Goal: Task Accomplishment & Management: Manage account settings

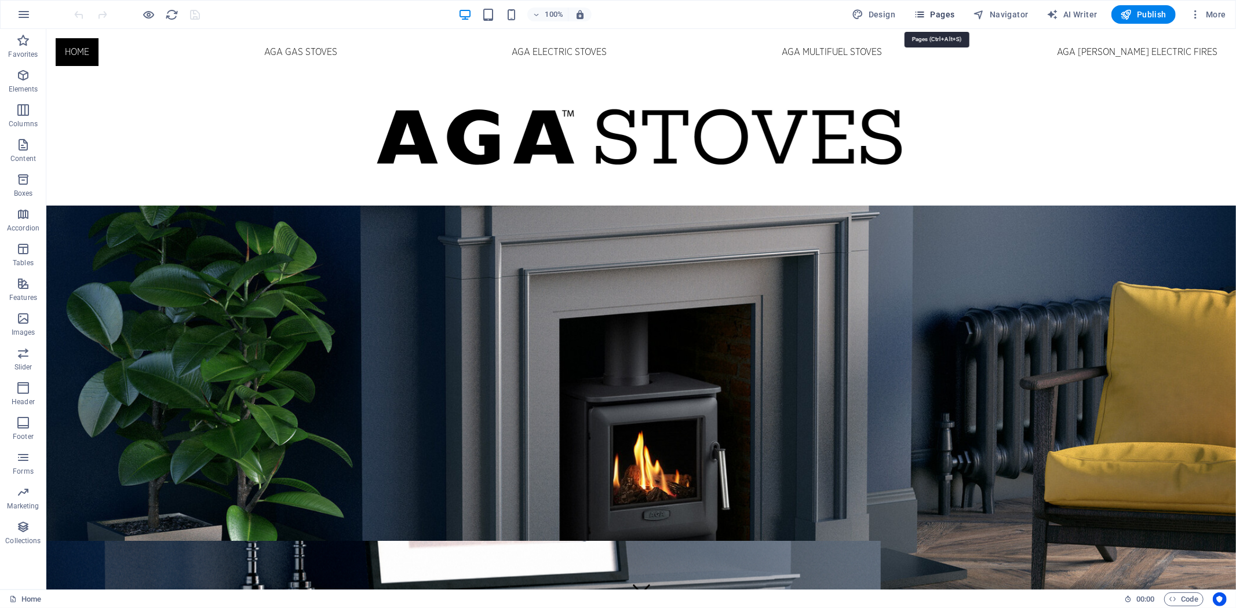
click at [941, 13] on span "Pages" at bounding box center [934, 15] width 41 height 12
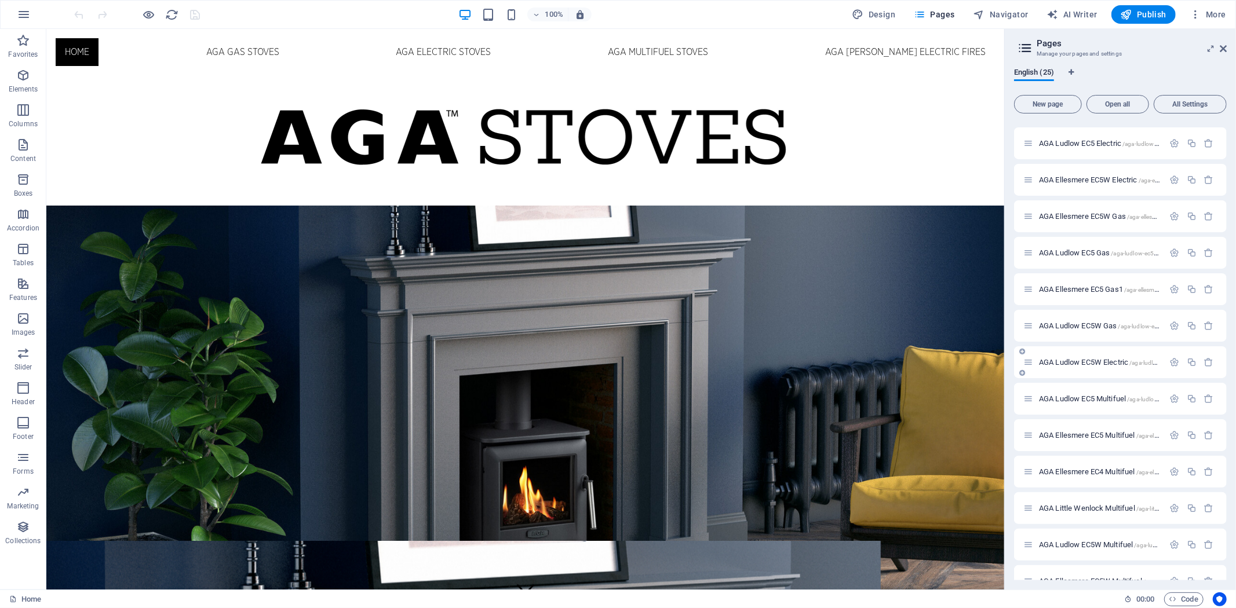
scroll to position [454, 0]
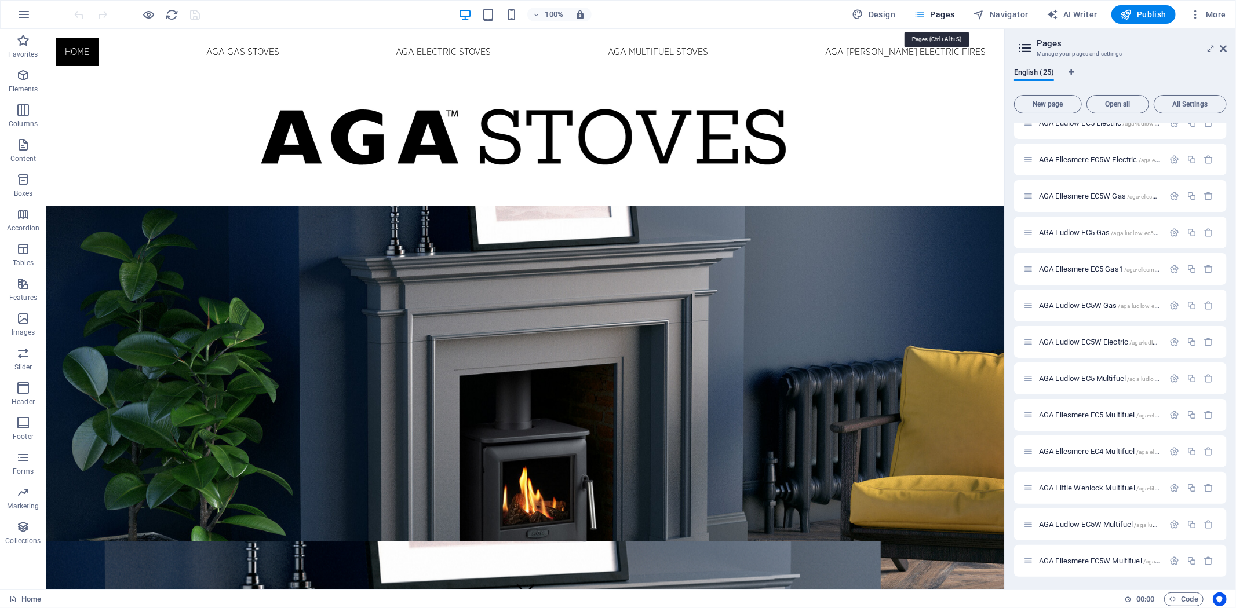
click at [940, 15] on span "Pages" at bounding box center [934, 15] width 41 height 12
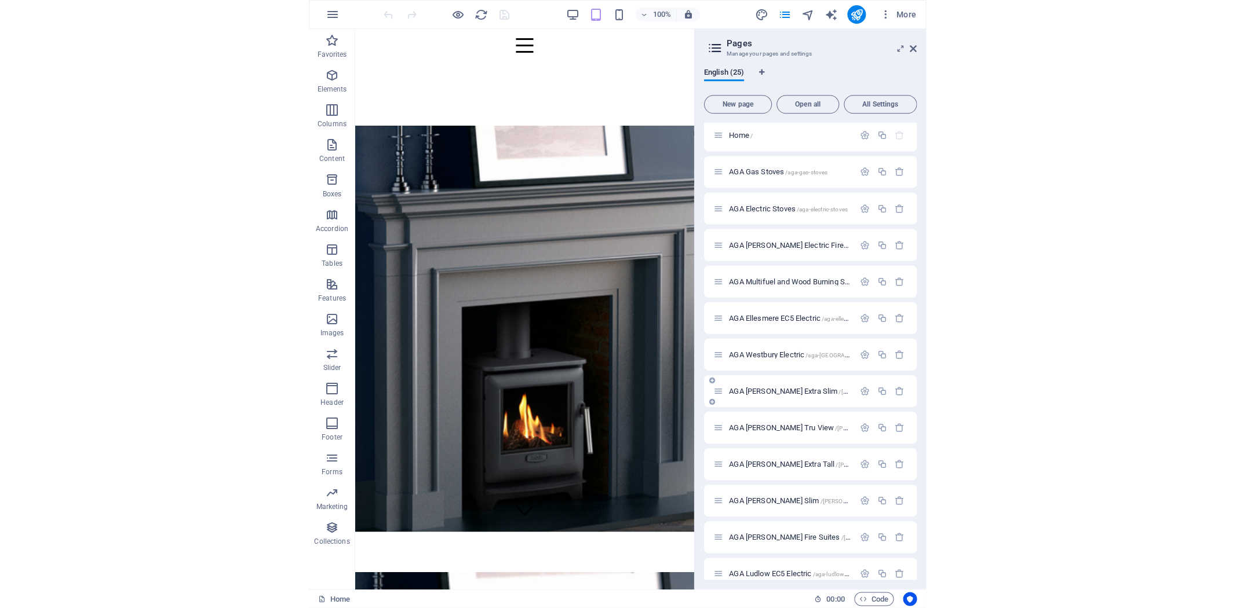
scroll to position [0, 0]
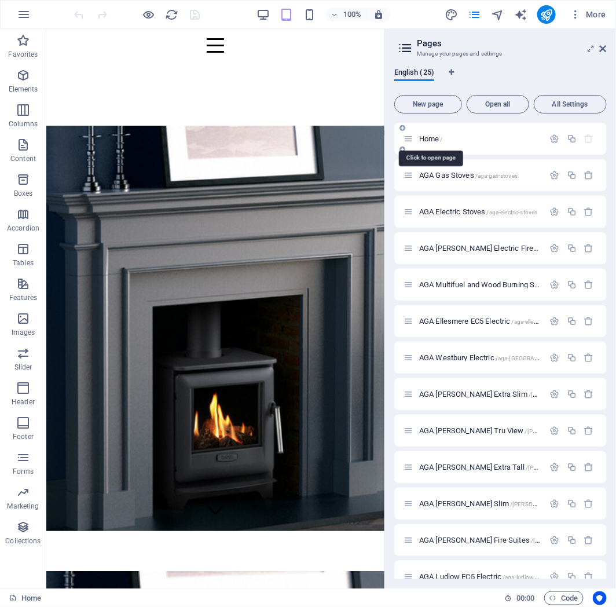
click at [437, 137] on span "Home /" at bounding box center [431, 138] width 24 height 9
click at [428, 138] on span "Home /" at bounding box center [431, 138] width 24 height 9
click at [569, 136] on icon "button" at bounding box center [572, 139] width 10 height 10
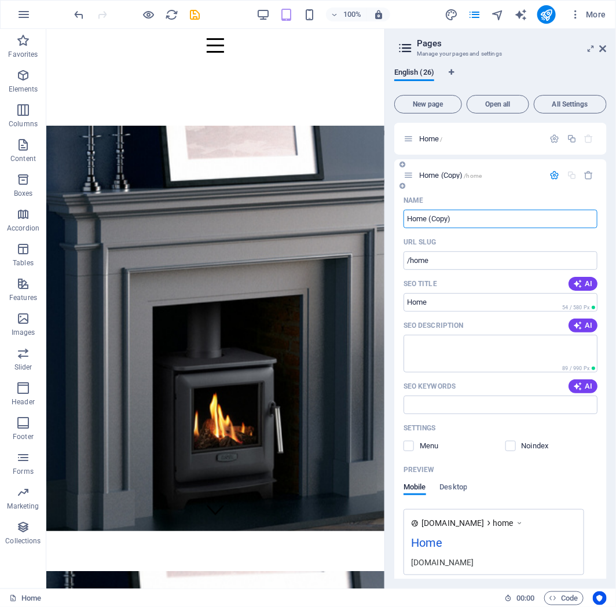
click at [470, 213] on input "Home (Copy)" at bounding box center [501, 219] width 194 height 19
type input "H"
type input "L"
type input "Store Locator"
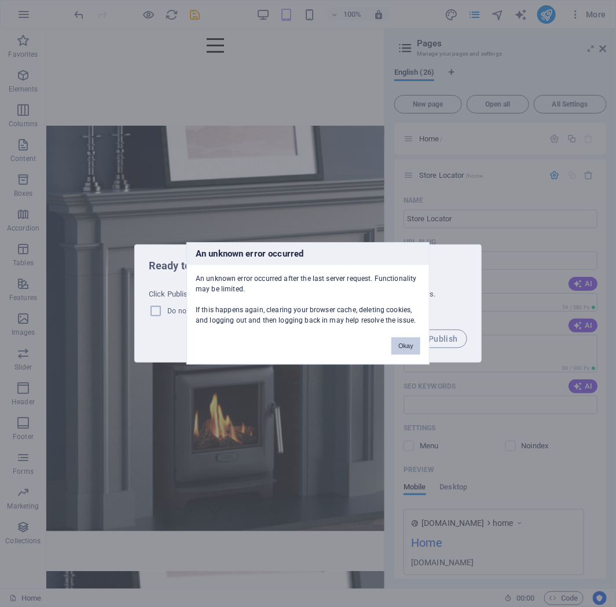
click at [404, 349] on button "Okay" at bounding box center [406, 346] width 29 height 17
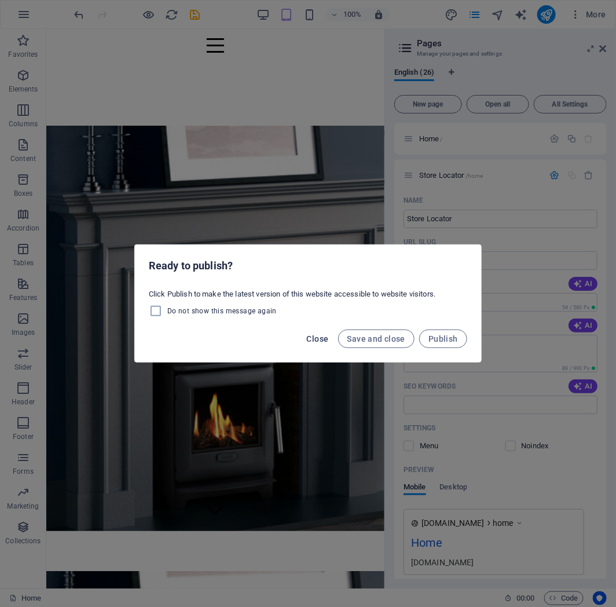
click at [313, 337] on span "Close" at bounding box center [318, 338] width 22 height 9
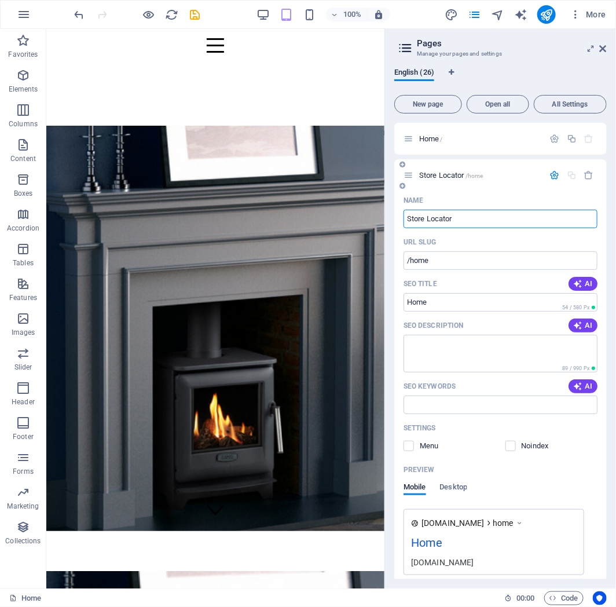
click at [492, 215] on input "Store Locator" at bounding box center [501, 219] width 194 height 19
click at [458, 258] on input "/home" at bounding box center [501, 260] width 194 height 19
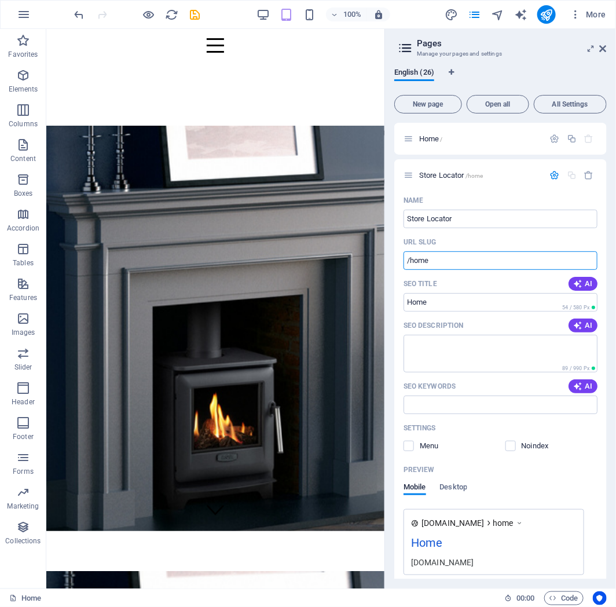
drag, startPoint x: 459, startPoint y: 260, endPoint x: 385, endPoint y: 261, distance: 74.2
click at [385, 261] on aside "Pages Manage your pages and settings English (26) New page Open all All Setting…" at bounding box center [501, 309] width 232 height 560
drag, startPoint x: 521, startPoint y: 239, endPoint x: 525, endPoint y: 264, distance: 25.7
click at [521, 238] on div "URL SLUG" at bounding box center [501, 242] width 194 height 19
click at [443, 262] on input "/home" at bounding box center [501, 260] width 194 height 19
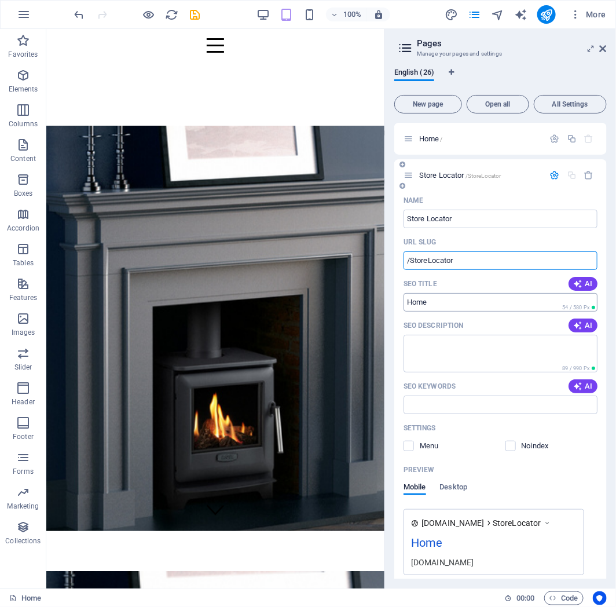
type input "/StoreLocator"
click at [443, 299] on input "Home" at bounding box center [501, 302] width 194 height 19
type input "H"
type input "Store Locator"
click at [553, 174] on icon "button" at bounding box center [555, 175] width 10 height 10
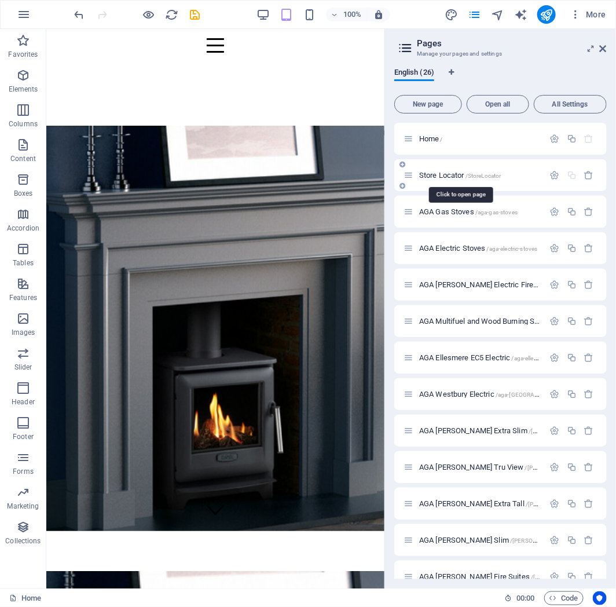
click at [466, 176] on span "Store Locator /StoreLocator" at bounding box center [460, 175] width 82 height 9
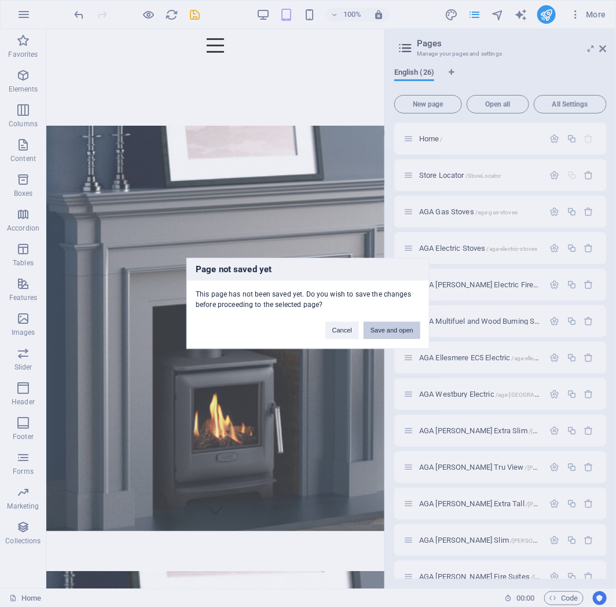
click at [395, 330] on button "Save and open" at bounding box center [392, 330] width 57 height 17
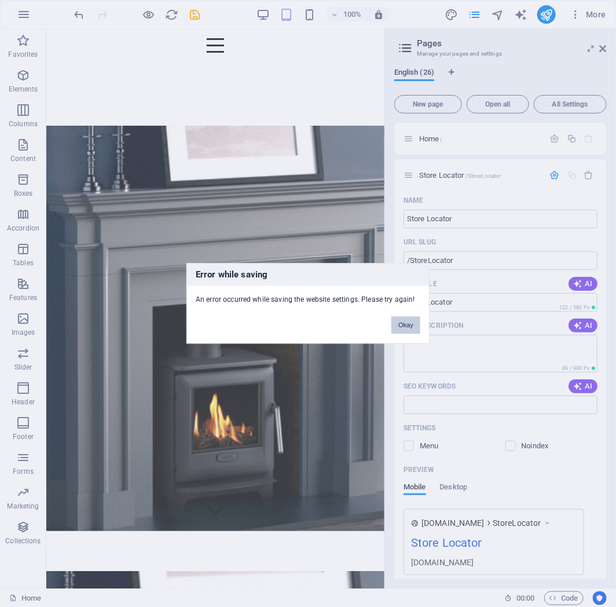
click at [414, 329] on button "Okay" at bounding box center [406, 325] width 29 height 17
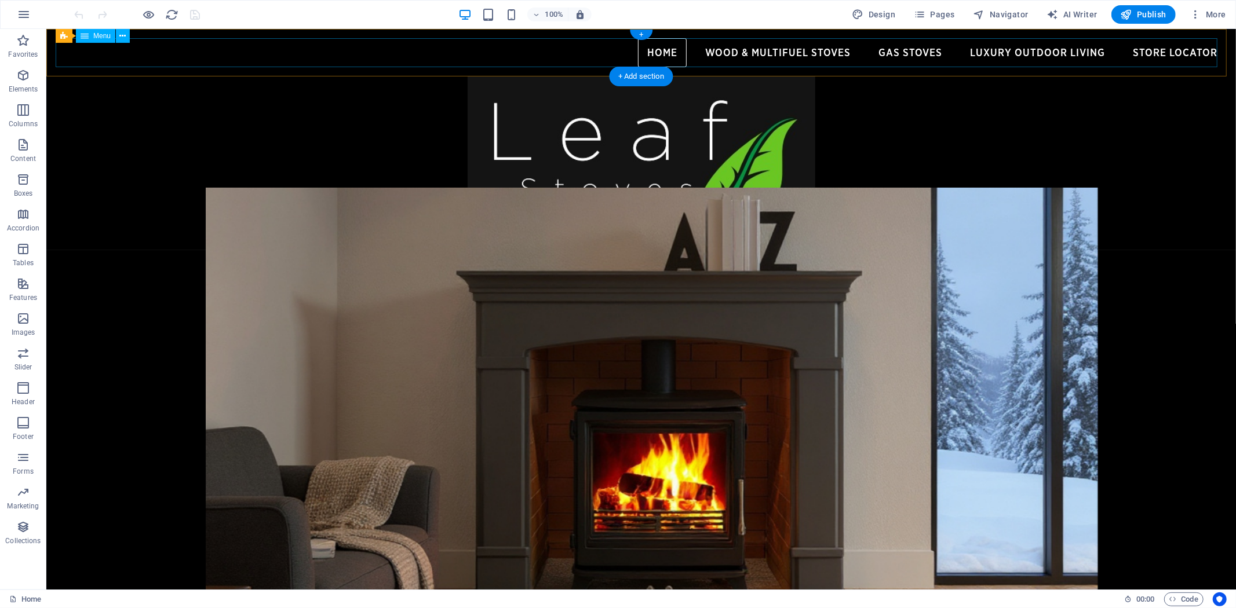
click at [1161, 53] on nav "Home Wood & Multifuel Stoves Gas Stoves Luxury Outdoor Living Store Locator" at bounding box center [640, 52] width 1171 height 29
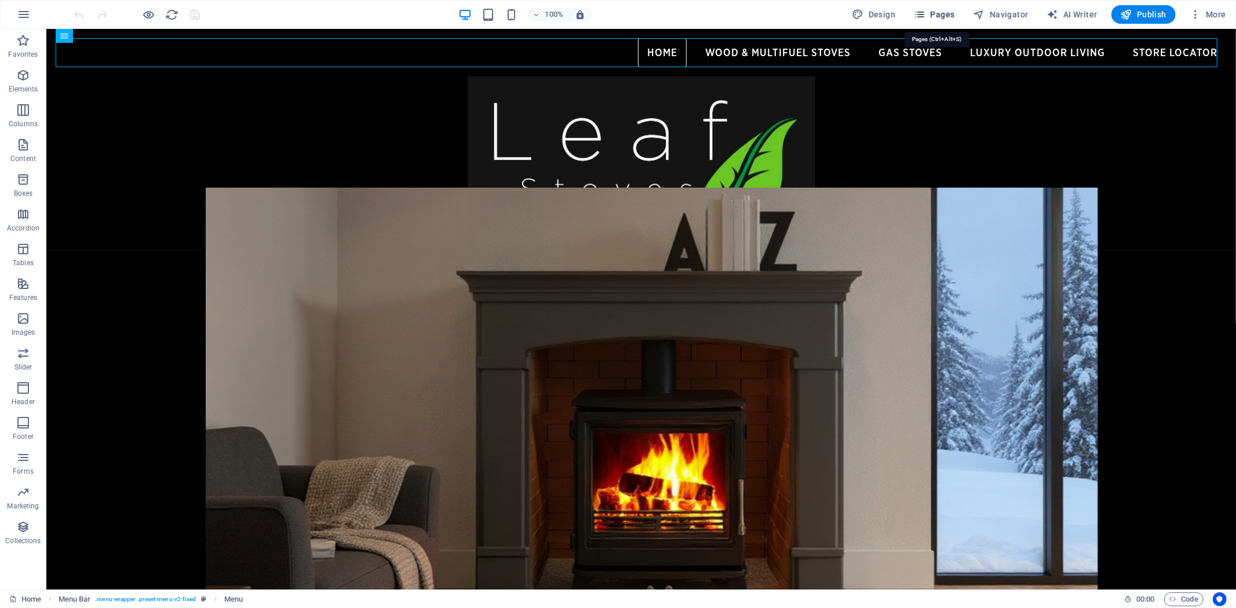
click at [937, 10] on span "Pages" at bounding box center [934, 15] width 41 height 12
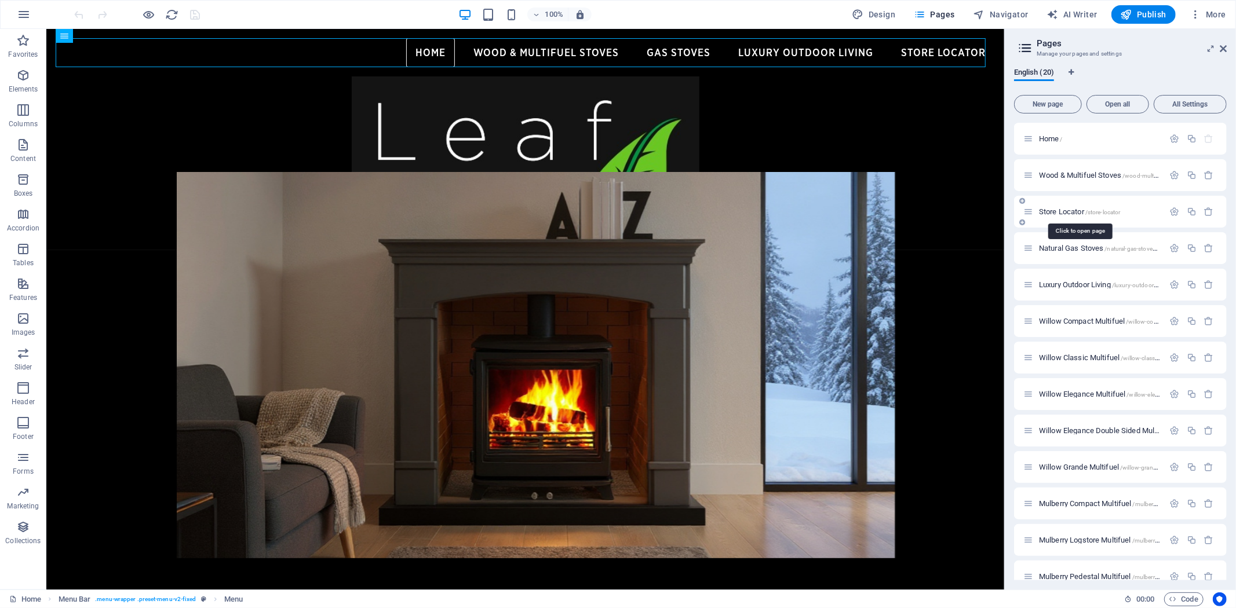
click at [1061, 211] on span "Store Locator /store-locator" at bounding box center [1080, 211] width 82 height 9
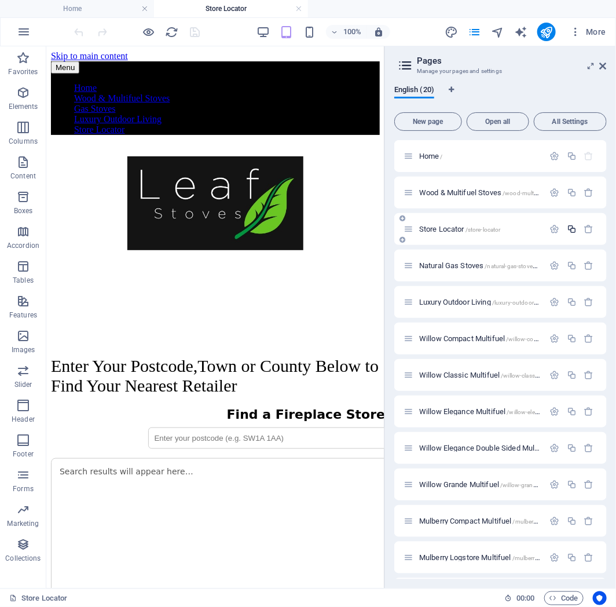
click at [568, 229] on icon "button" at bounding box center [572, 229] width 10 height 10
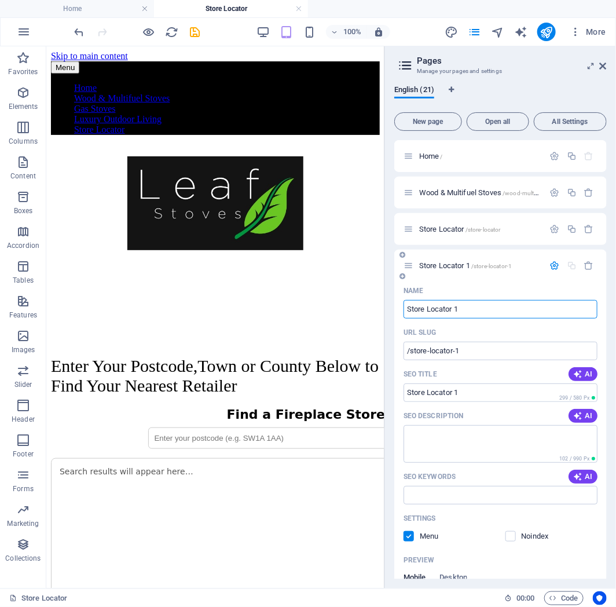
click at [554, 266] on icon "button" at bounding box center [555, 266] width 10 height 10
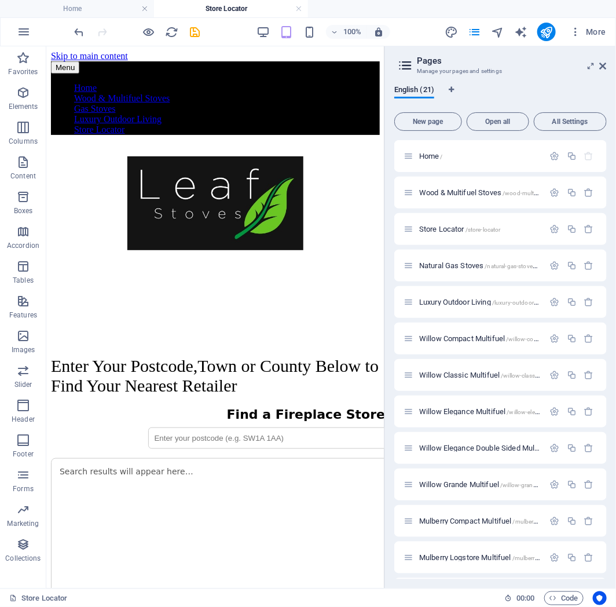
drag, startPoint x: 407, startPoint y: 264, endPoint x: 1090, endPoint y: 197, distance: 686.8
click at [616, 197] on html "leafstoves.com Home Store Locator Favorites Elements Columns Content Boxes Acco…" at bounding box center [308, 303] width 616 height 607
click at [553, 266] on icon "button" at bounding box center [555, 266] width 10 height 10
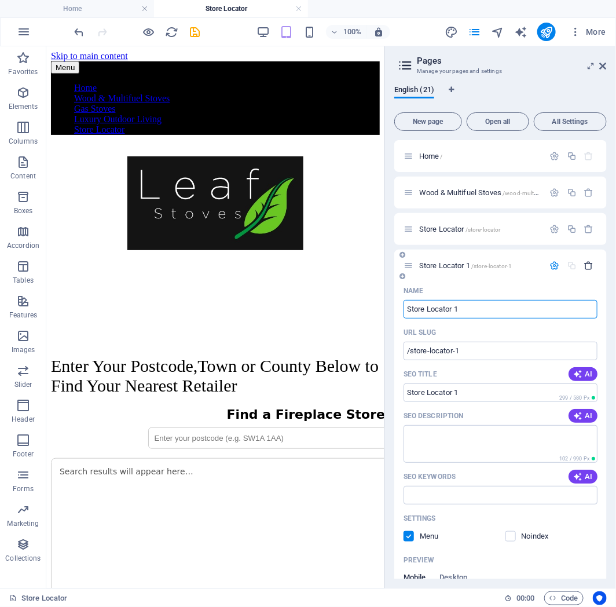
click at [590, 266] on icon "button" at bounding box center [589, 266] width 10 height 10
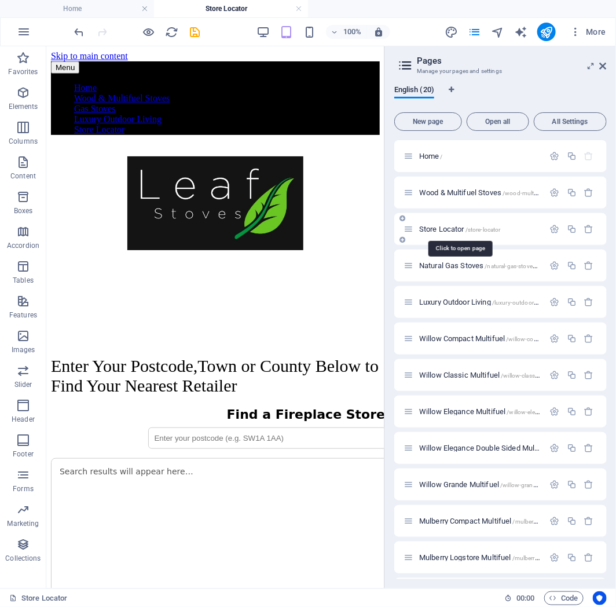
click at [447, 228] on span "Store Locator /store-locator" at bounding box center [460, 229] width 82 height 9
click at [477, 31] on icon "pages" at bounding box center [474, 31] width 13 height 13
click at [604, 64] on icon at bounding box center [603, 65] width 7 height 9
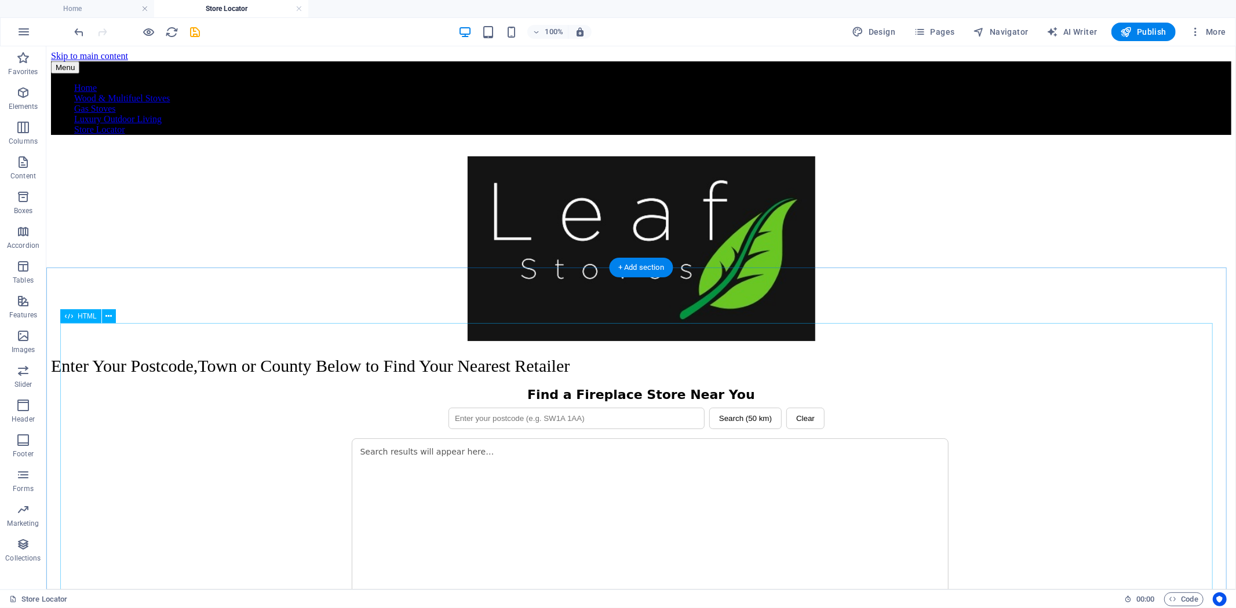
drag, startPoint x: 1010, startPoint y: 399, endPoint x: 1077, endPoint y: 458, distance: 89.5
click at [1010, 399] on div "Find a Fireplace Store Near You Search (50 km) Clear + − Leaflet + − Leaflet + …" at bounding box center [640, 537] width 1180 height 300
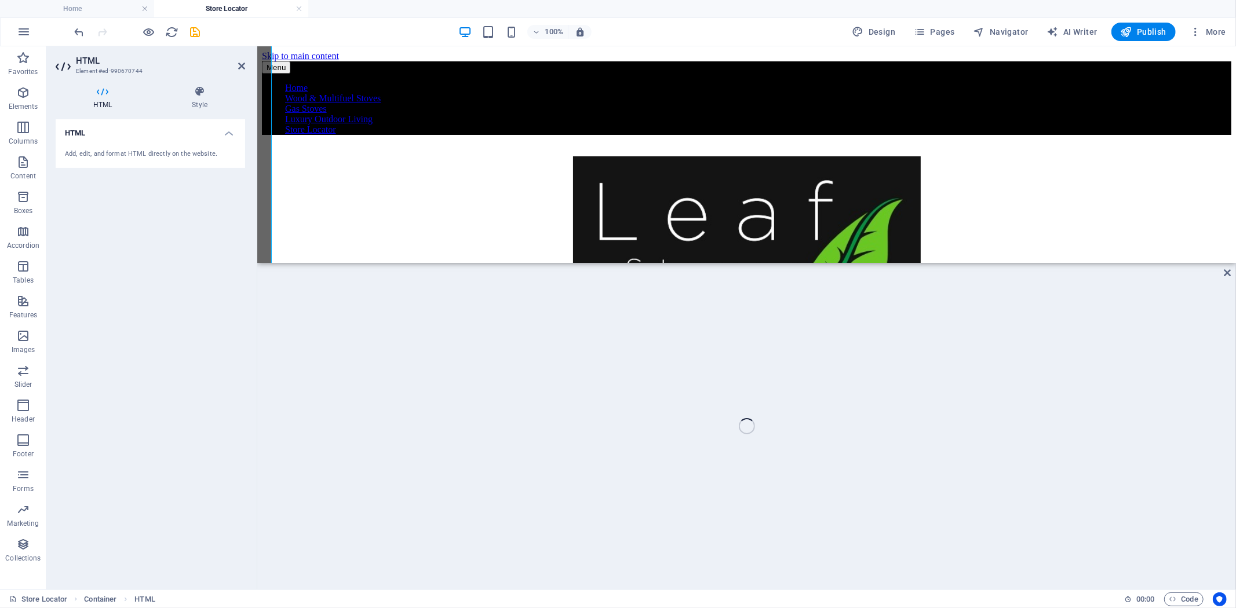
scroll to position [323, 0]
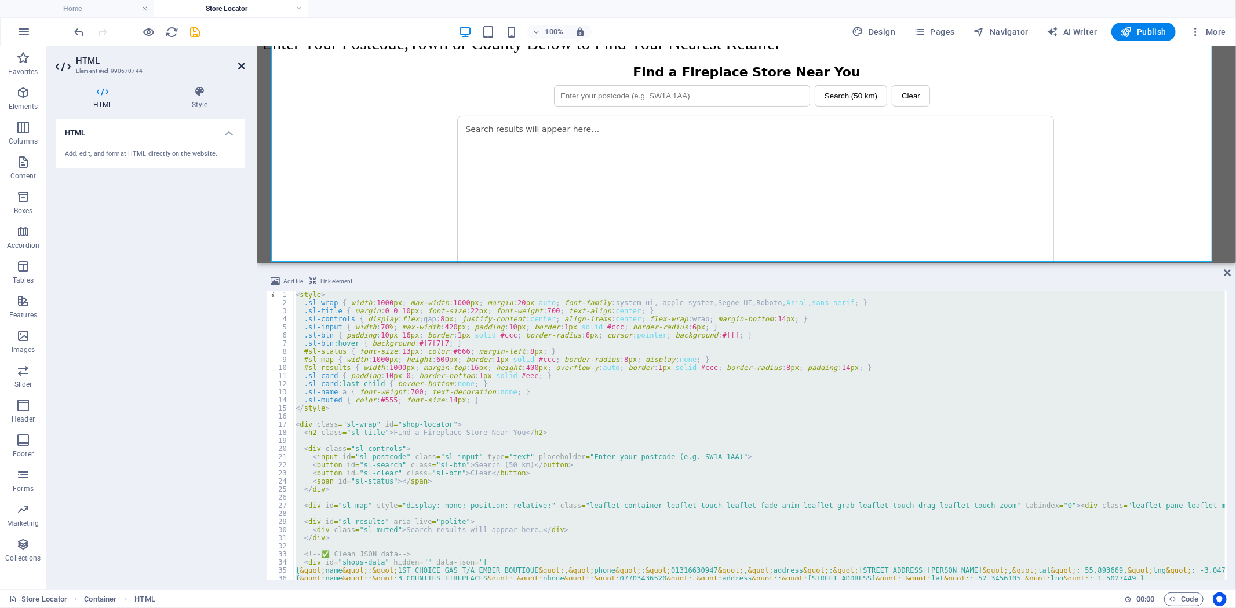
click at [242, 65] on icon at bounding box center [241, 65] width 7 height 9
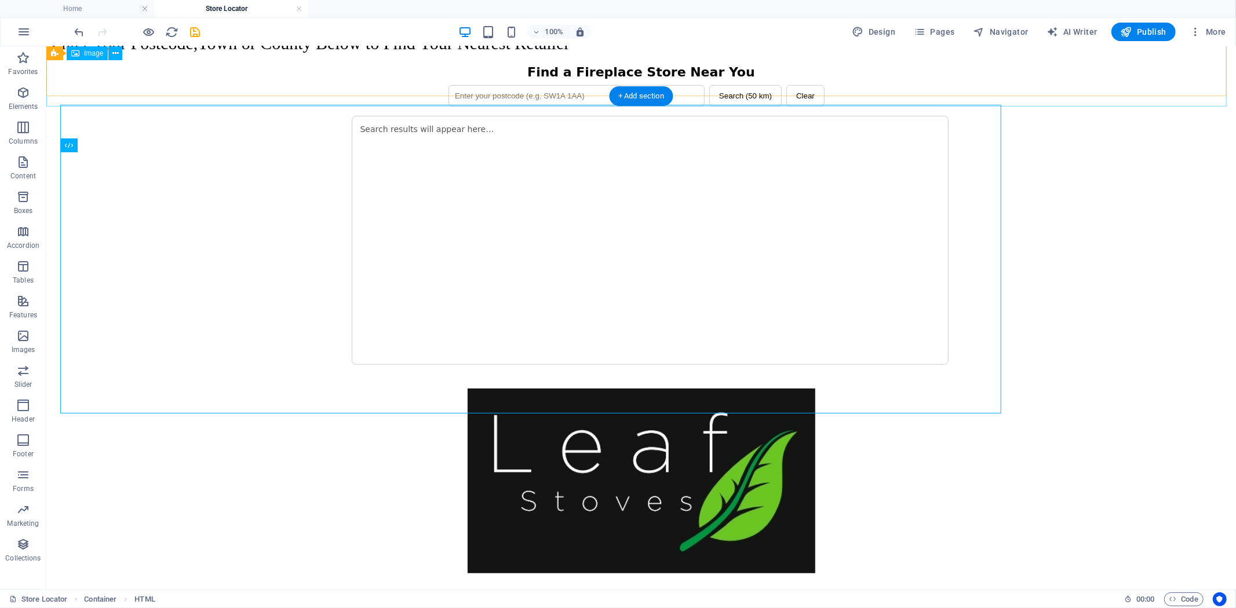
scroll to position [171, 0]
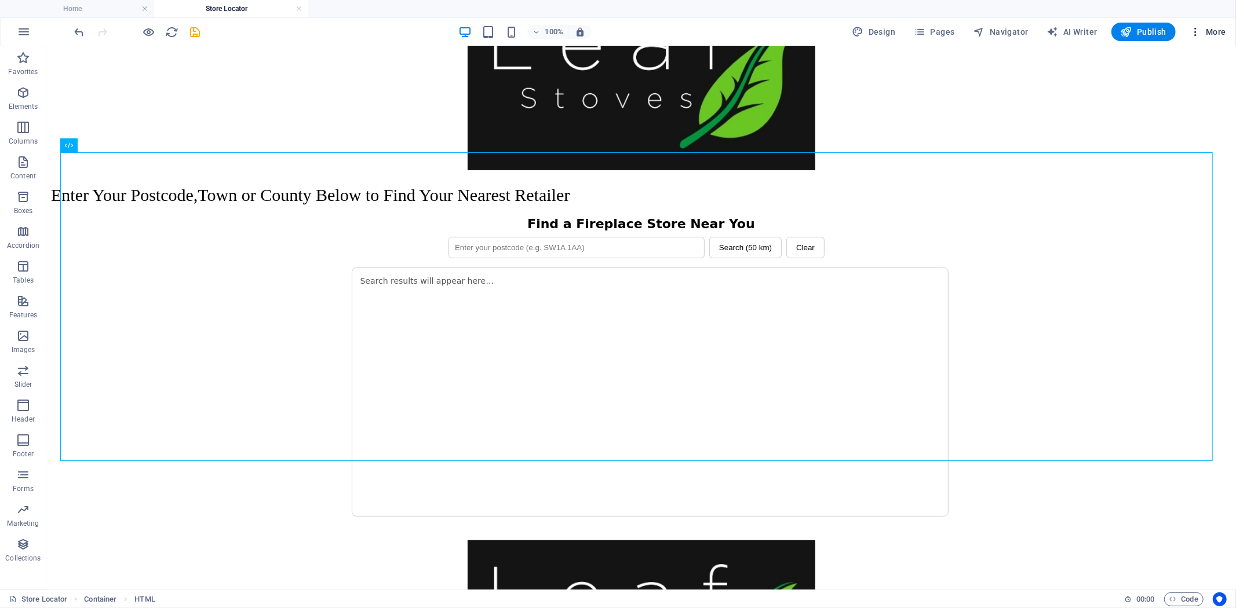
click at [1197, 34] on icon "button" at bounding box center [1195, 32] width 12 height 12
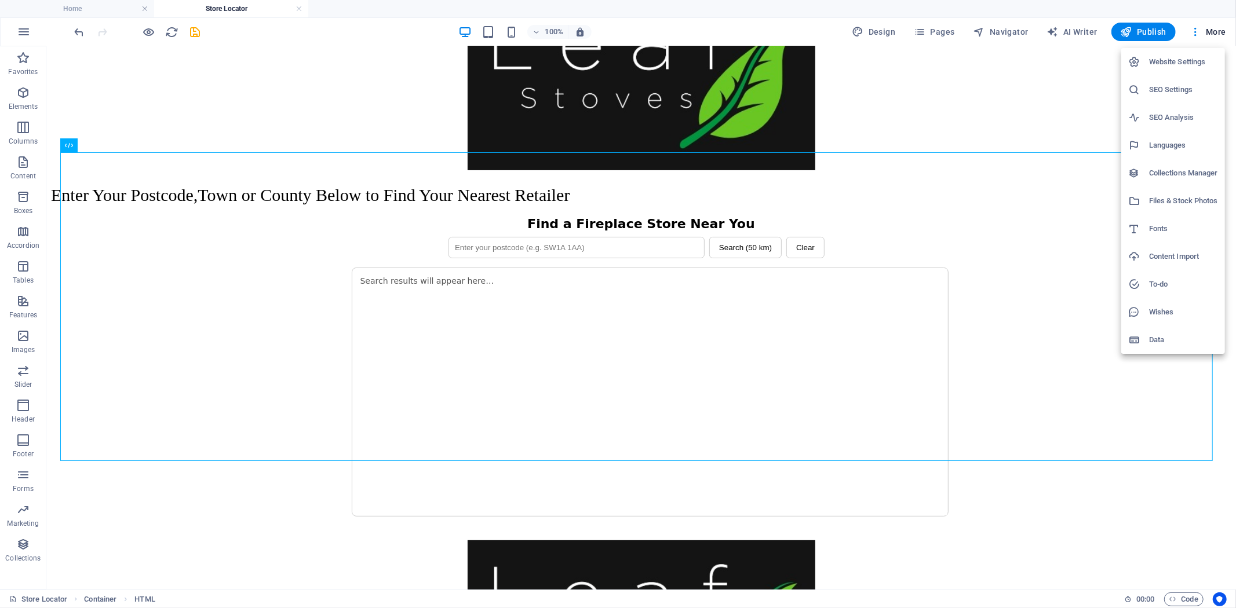
click at [1193, 604] on div at bounding box center [618, 304] width 1236 height 608
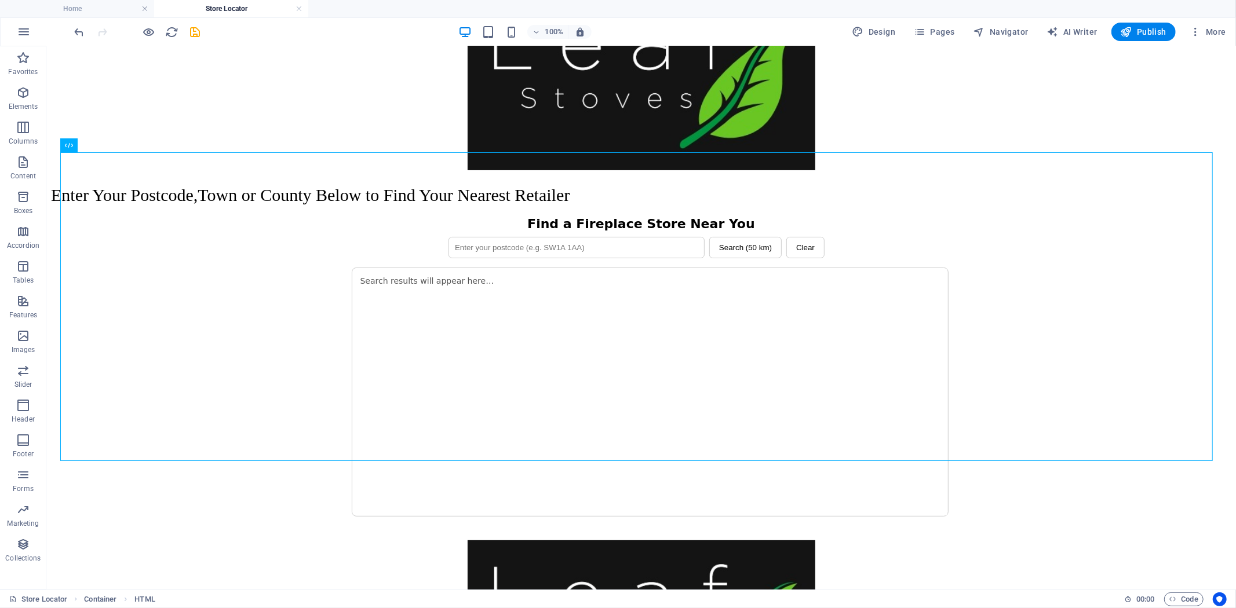
click at [1185, 603] on span "Code" at bounding box center [1183, 600] width 29 height 14
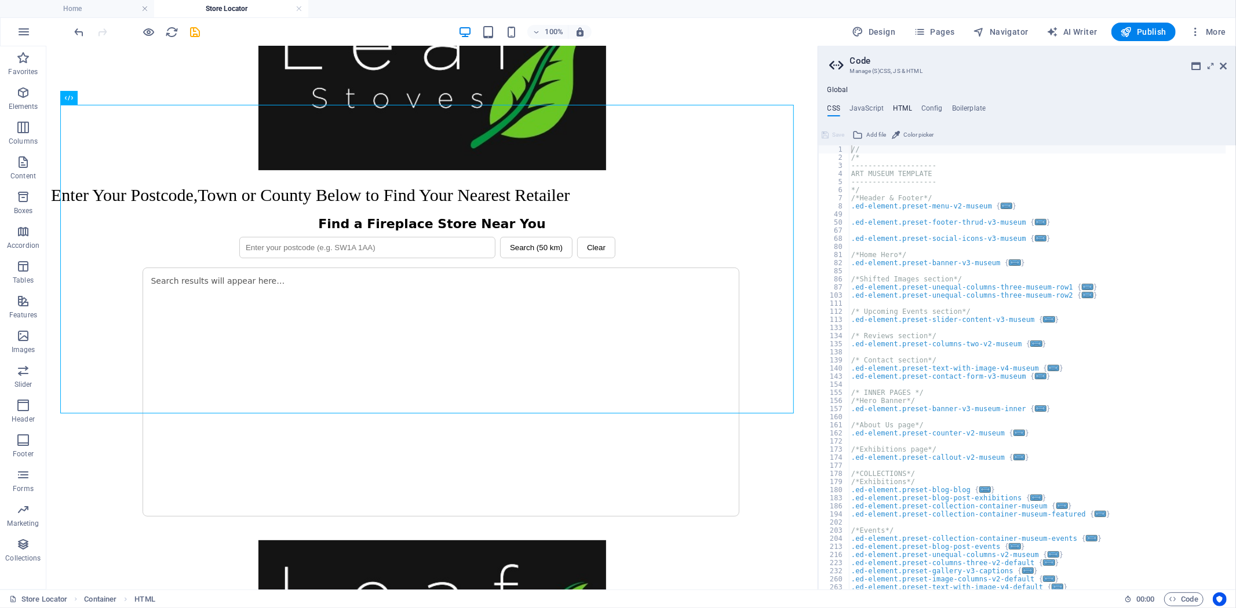
click at [903, 109] on h4 "HTML" at bounding box center [902, 110] width 19 height 13
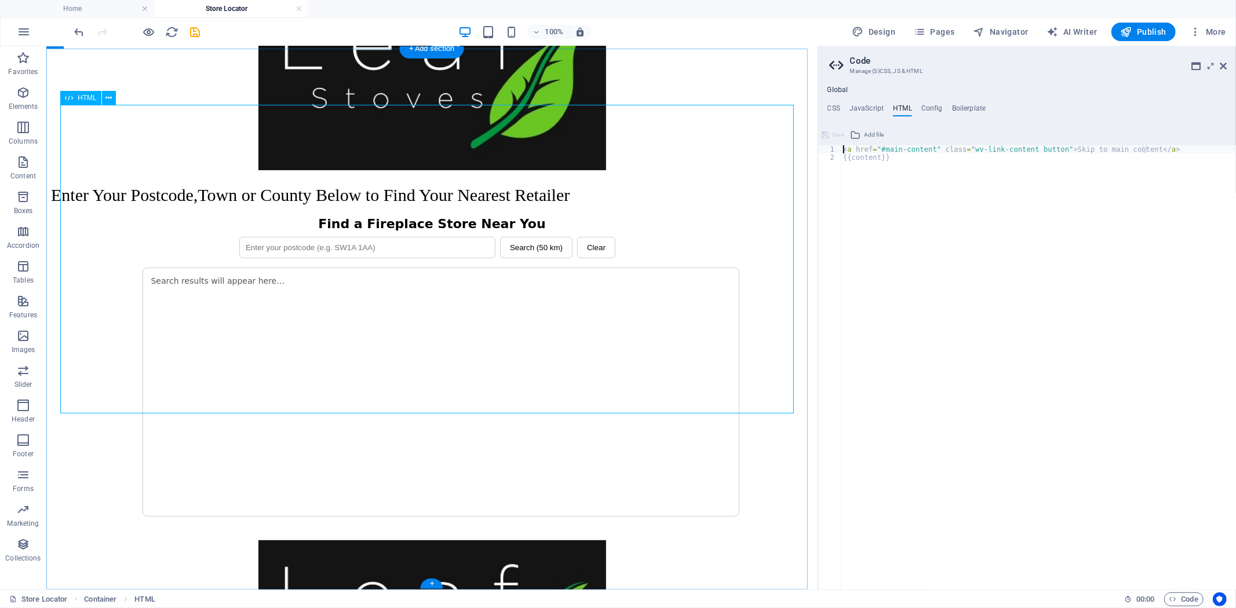
click at [752, 348] on div "Find a Fireplace Store Near You Search (50 km) Clear + − Leaflet + − Leaflet + …" at bounding box center [431, 366] width 762 height 300
drag, startPoint x: 896, startPoint y: 162, endPoint x: 841, endPoint y: 148, distance: 57.5
click at [841, 148] on div "{{content}} 1 2 < a href = "#main-content" class = "wv-link-content button" > S…" at bounding box center [1027, 367] width 418 height 444
type textarea "<a href="#main-content" class="wv-link-content button">Skip to main content</a>…"
click at [864, 108] on h4 "JavaScript" at bounding box center [866, 110] width 34 height 13
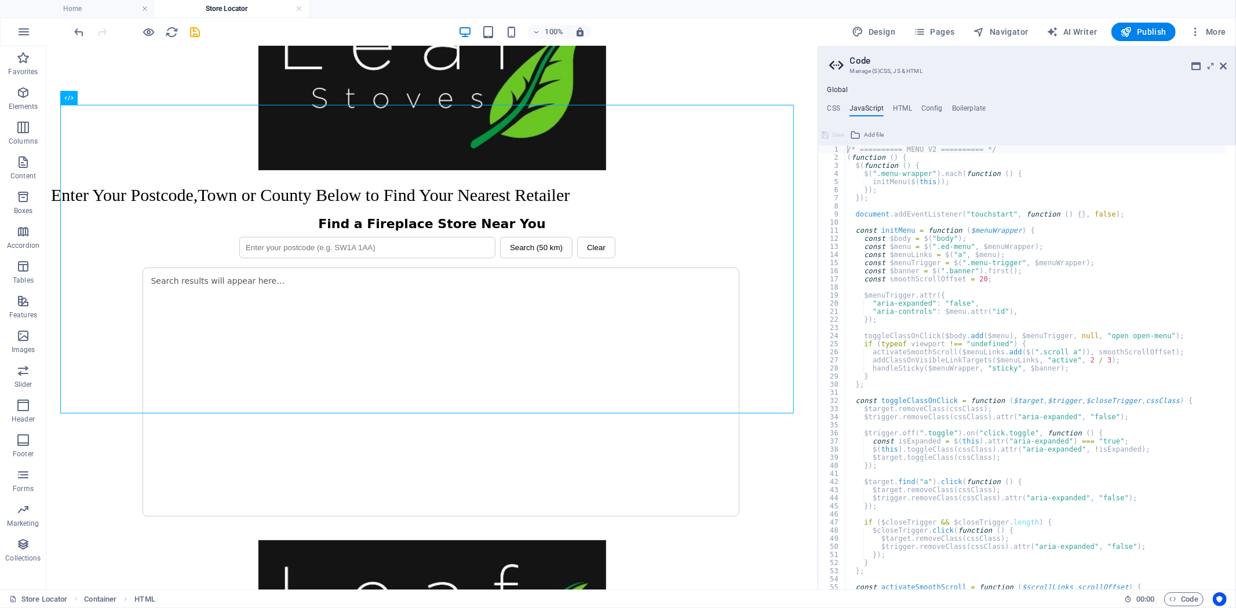
click at [897, 100] on div "Global CSS JavaScript HTML Config Boilerplate // 1 2 3 4 5 6 7 8 49 50 67 68 80…" at bounding box center [1027, 338] width 418 height 504
click at [904, 105] on h4 "HTML" at bounding box center [902, 110] width 19 height 13
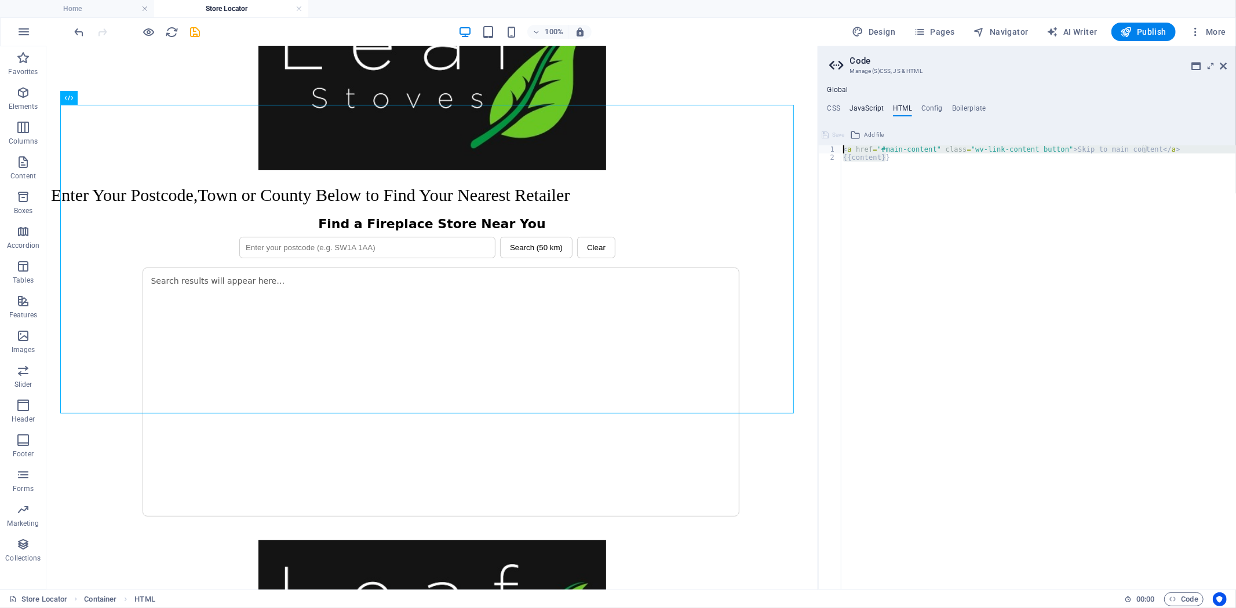
click at [863, 107] on h4 "JavaScript" at bounding box center [866, 110] width 34 height 13
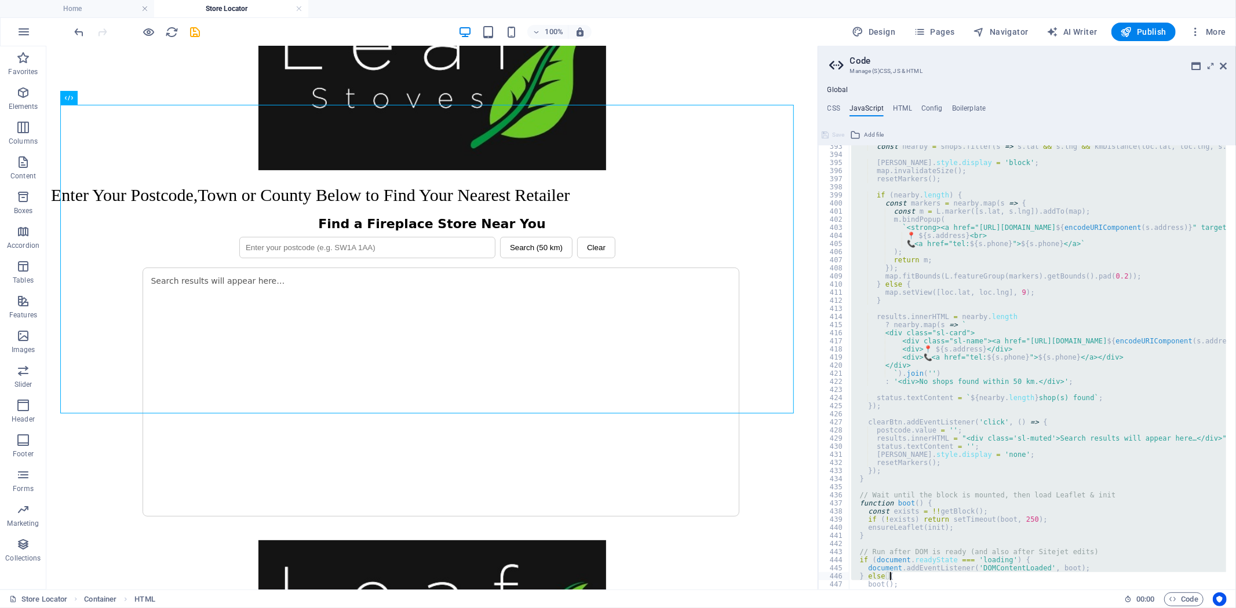
scroll to position [3206, 0]
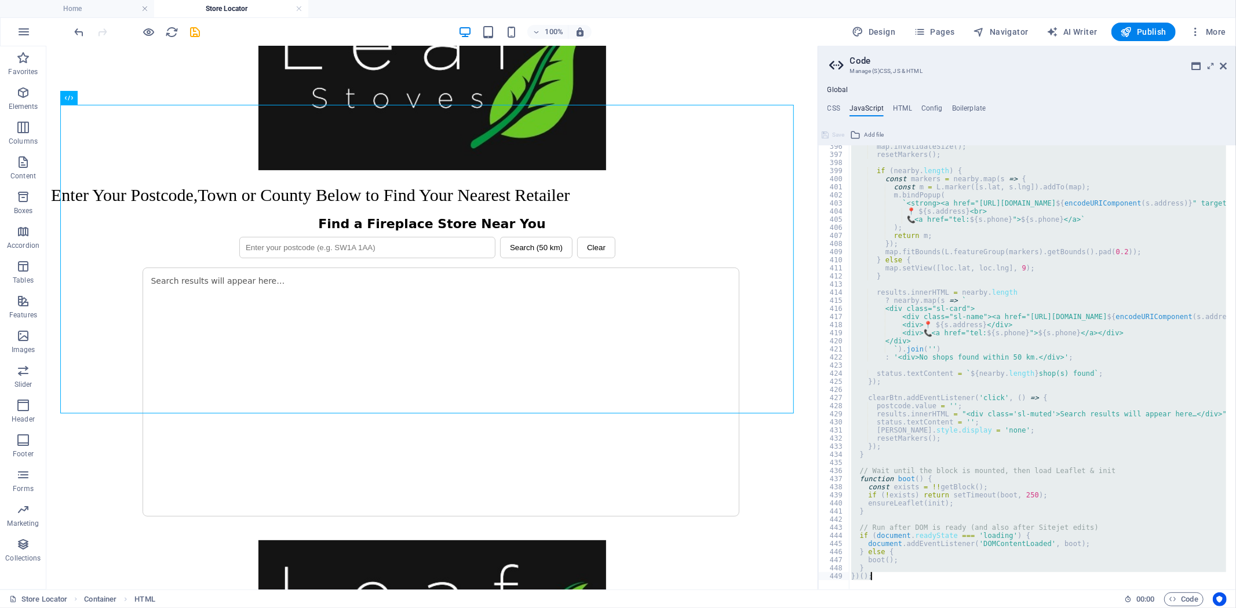
drag, startPoint x: 850, startPoint y: 176, endPoint x: 1051, endPoint y: 607, distance: 475.0
click at [1051, 590] on div "Home Store Locator Favorites Elements Columns Content Boxes Accordion Tables Fe…" at bounding box center [618, 317] width 1236 height 543
type textarea "} })();"
click at [1222, 64] on icon at bounding box center [1222, 65] width 7 height 9
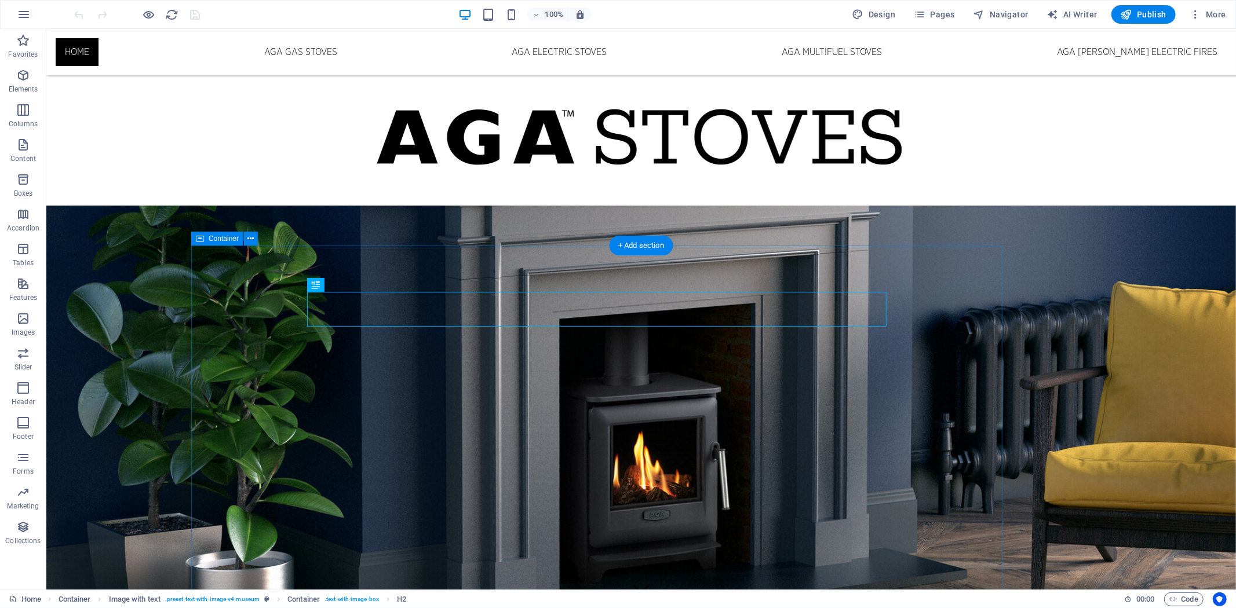
scroll to position [881, 0]
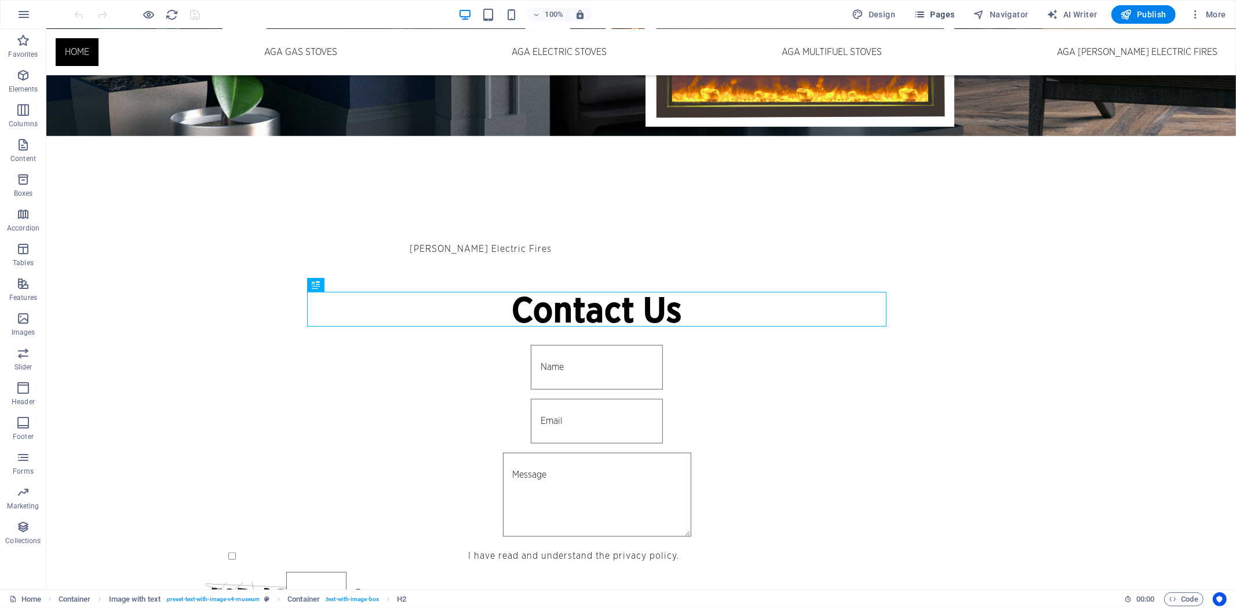
click at [945, 9] on span "Pages" at bounding box center [934, 15] width 41 height 12
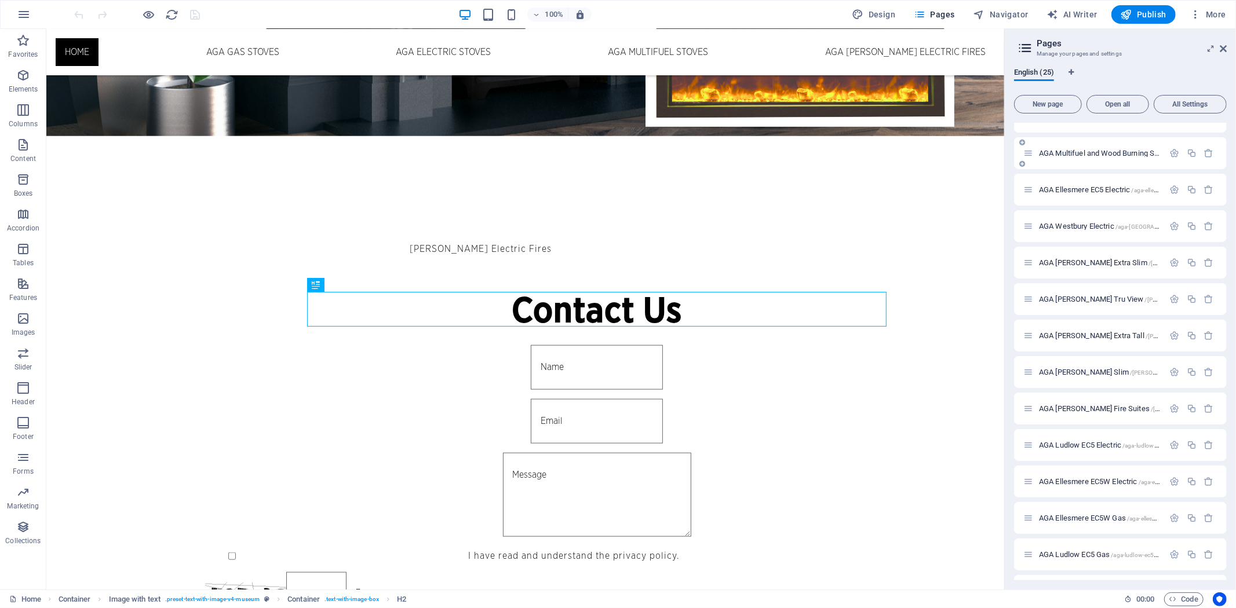
scroll to position [0, 0]
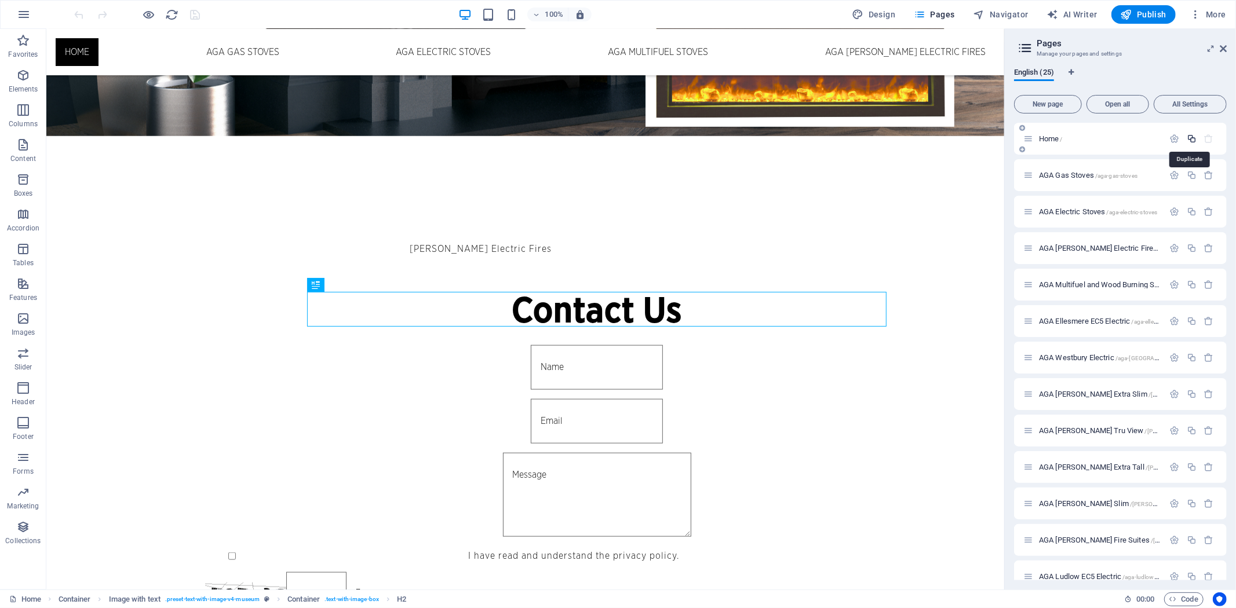
click at [1189, 139] on icon "button" at bounding box center [1191, 139] width 10 height 10
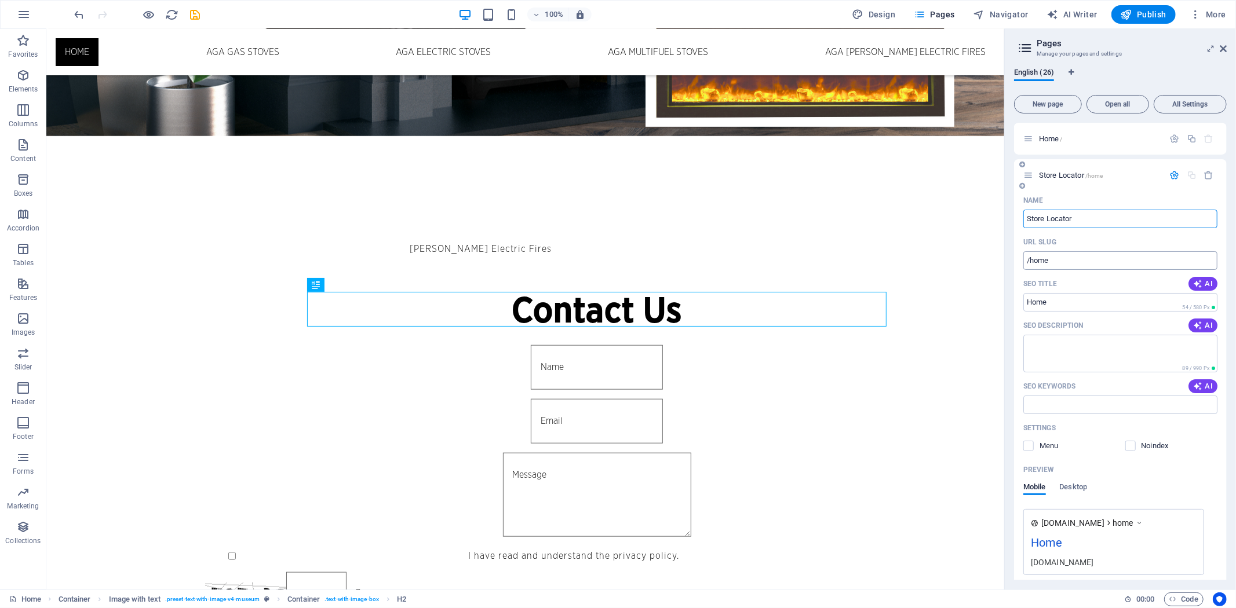
type input "Store Locator"
click at [1064, 258] on input "/home" at bounding box center [1120, 260] width 194 height 19
click at [1061, 307] on input "Home" at bounding box center [1120, 302] width 194 height 19
type input "/StoreLocator"
drag, startPoint x: 1062, startPoint y: 302, endPoint x: 953, endPoint y: 268, distance: 114.5
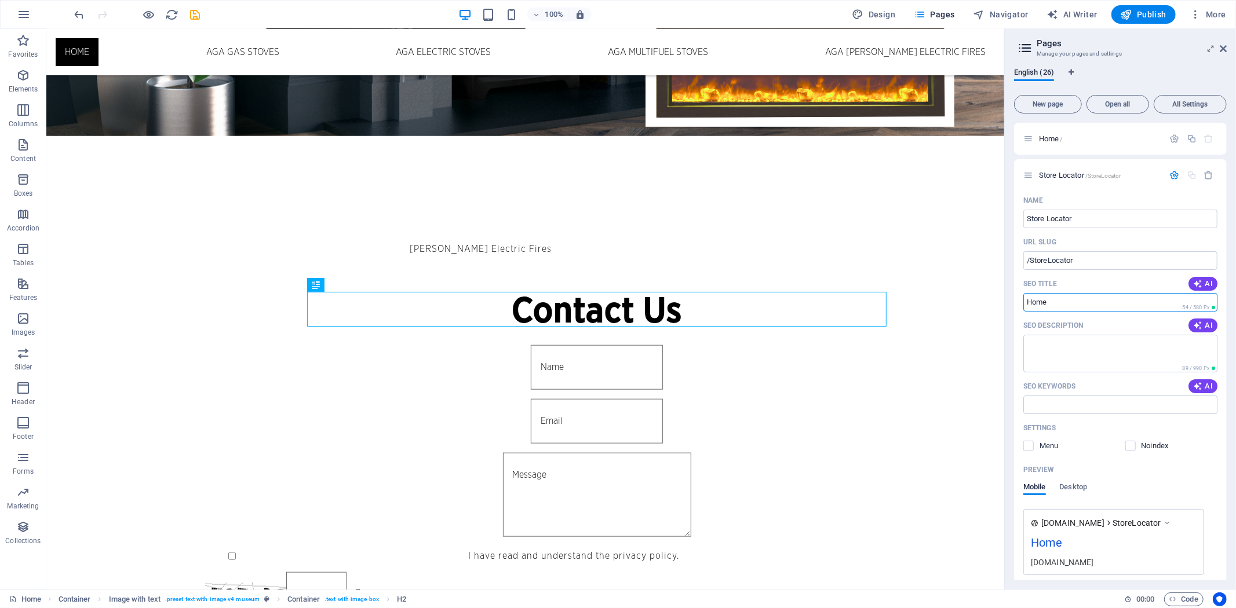
click at [1011, 301] on div "English (26) New page Open all All Settings Home / Store Locator /StoreLocator …" at bounding box center [1119, 324] width 231 height 531
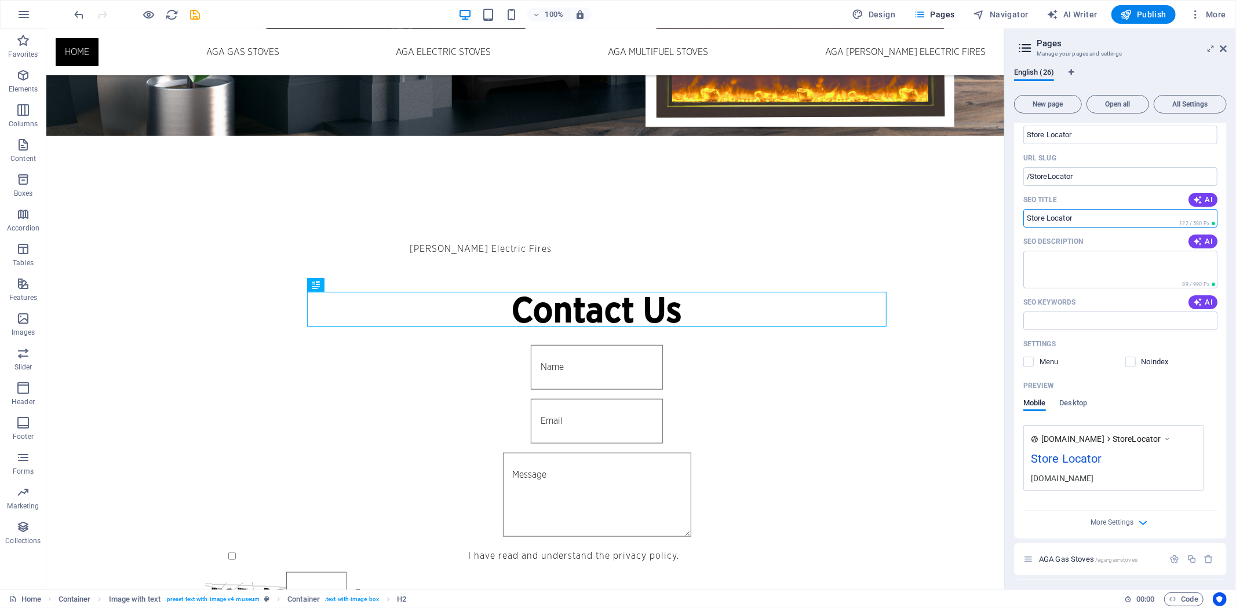
scroll to position [64, 0]
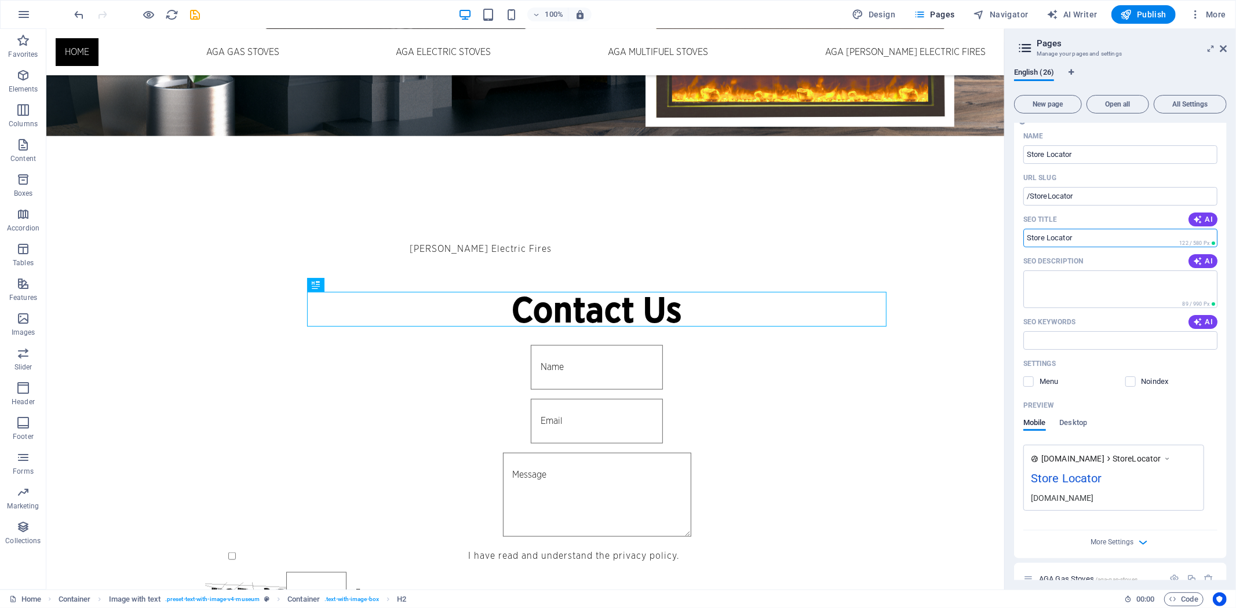
click at [1026, 239] on input "Store Locator" at bounding box center [1120, 238] width 194 height 19
type input "AGA Store Locator"
click at [1032, 197] on input "/StoreLocator" at bounding box center [1120, 196] width 194 height 19
type input "/AGAStoreLocator"
click at [1024, 152] on input "Store Locator" at bounding box center [1120, 154] width 194 height 19
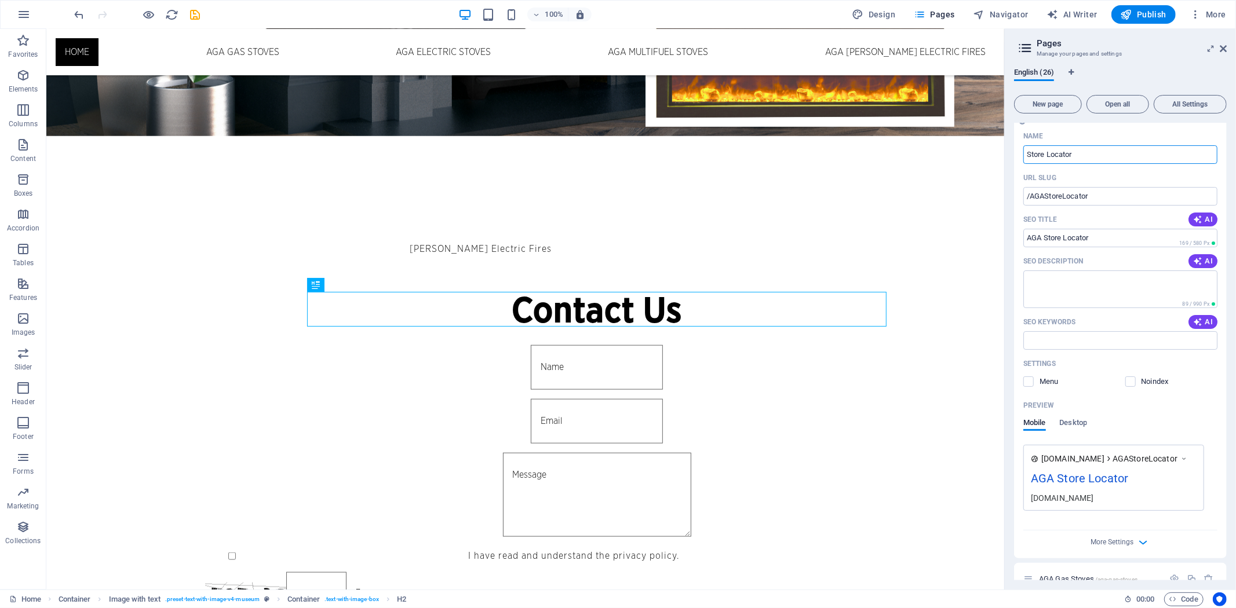
click at [1026, 154] on input "Store Locator" at bounding box center [1120, 154] width 194 height 19
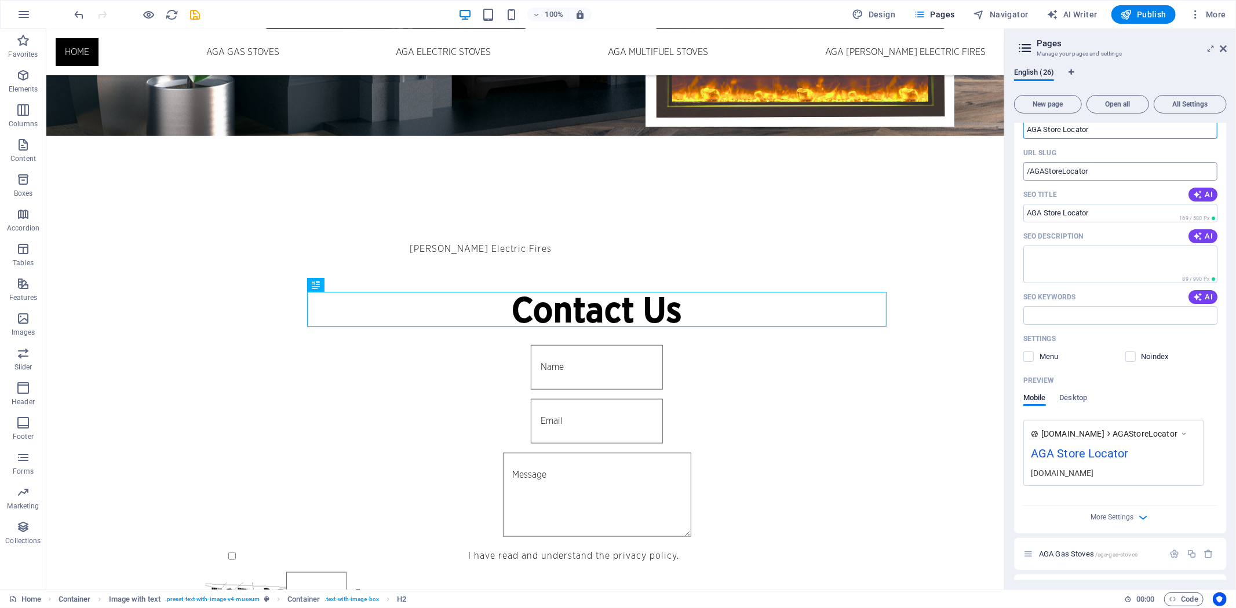
scroll to position [0, 0]
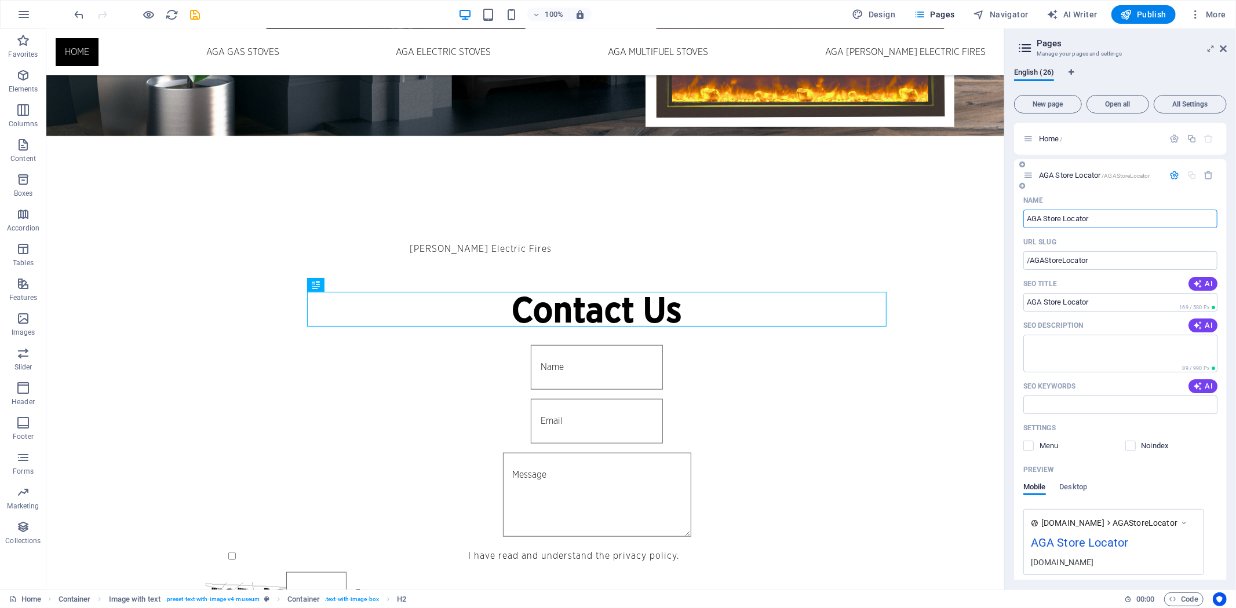
type input "AGA Store Locator"
click at [1171, 176] on icon "button" at bounding box center [1175, 175] width 10 height 10
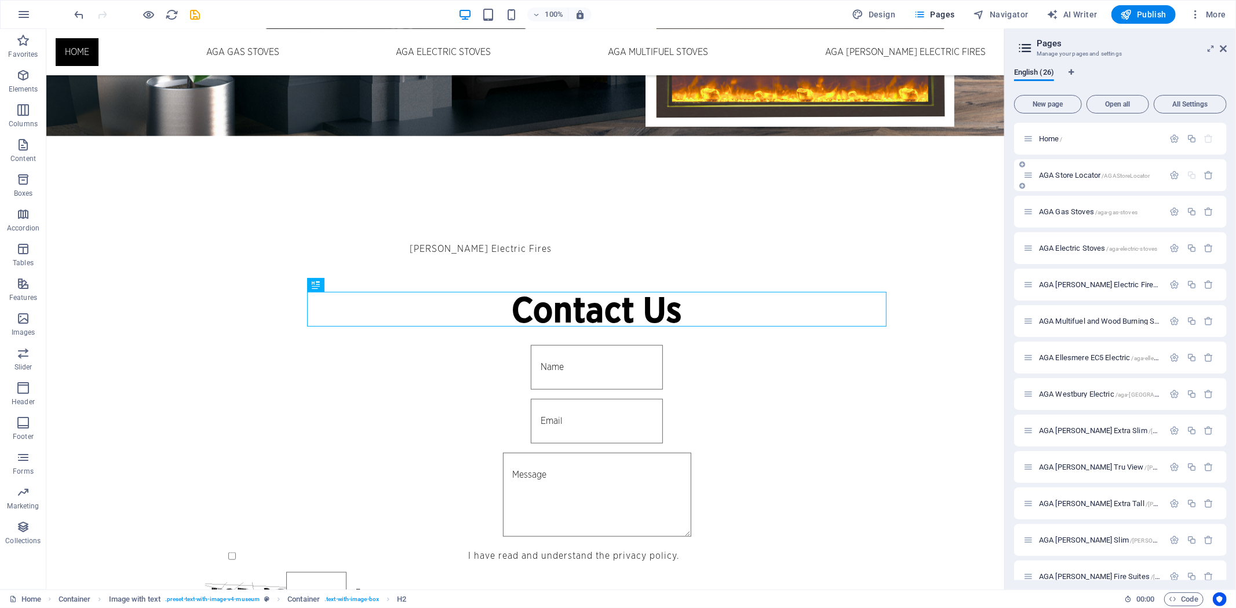
click at [1075, 176] on span "AGA Store Locator /AGAStoreLocator" at bounding box center [1094, 175] width 111 height 9
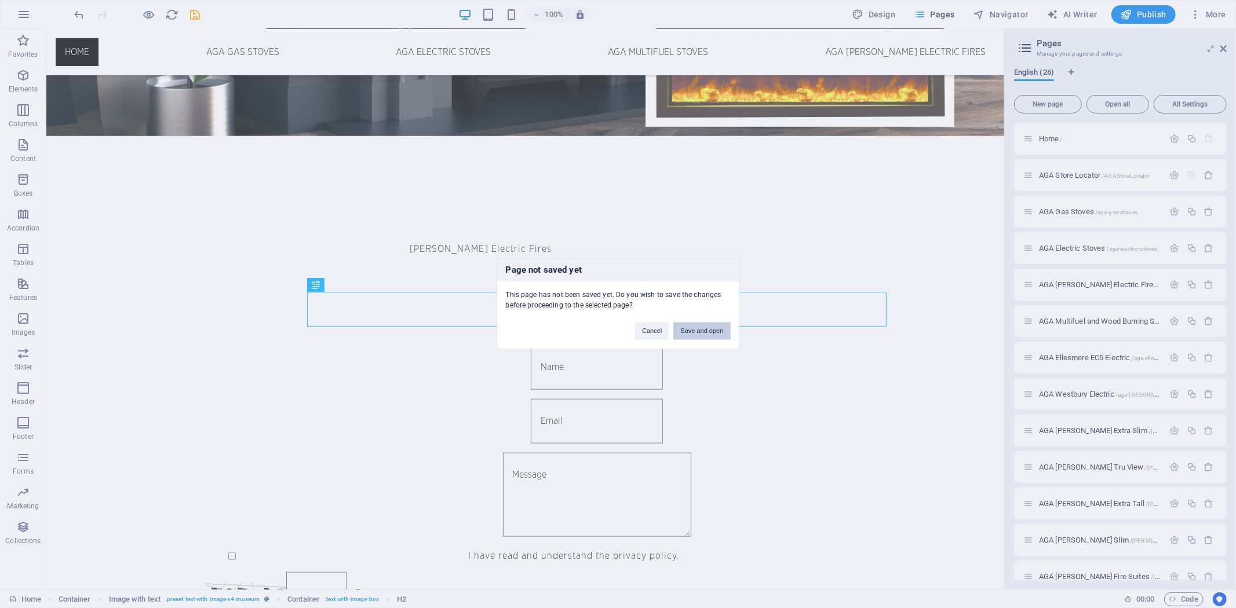
click at [704, 331] on button "Save and open" at bounding box center [701, 331] width 57 height 17
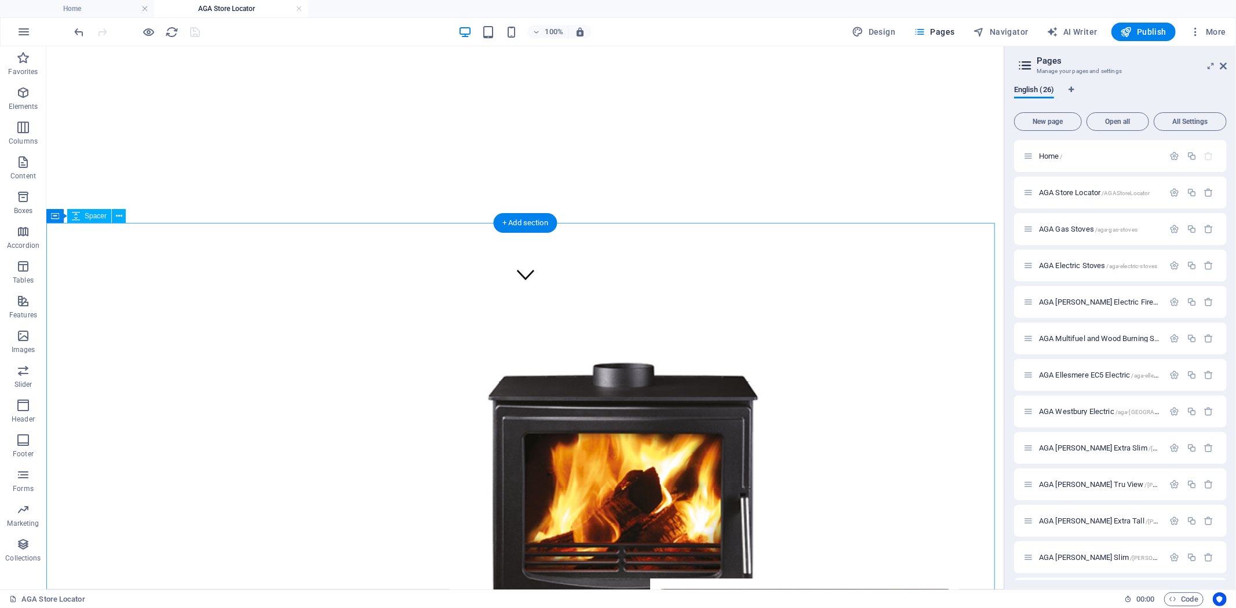
scroll to position [450, 0]
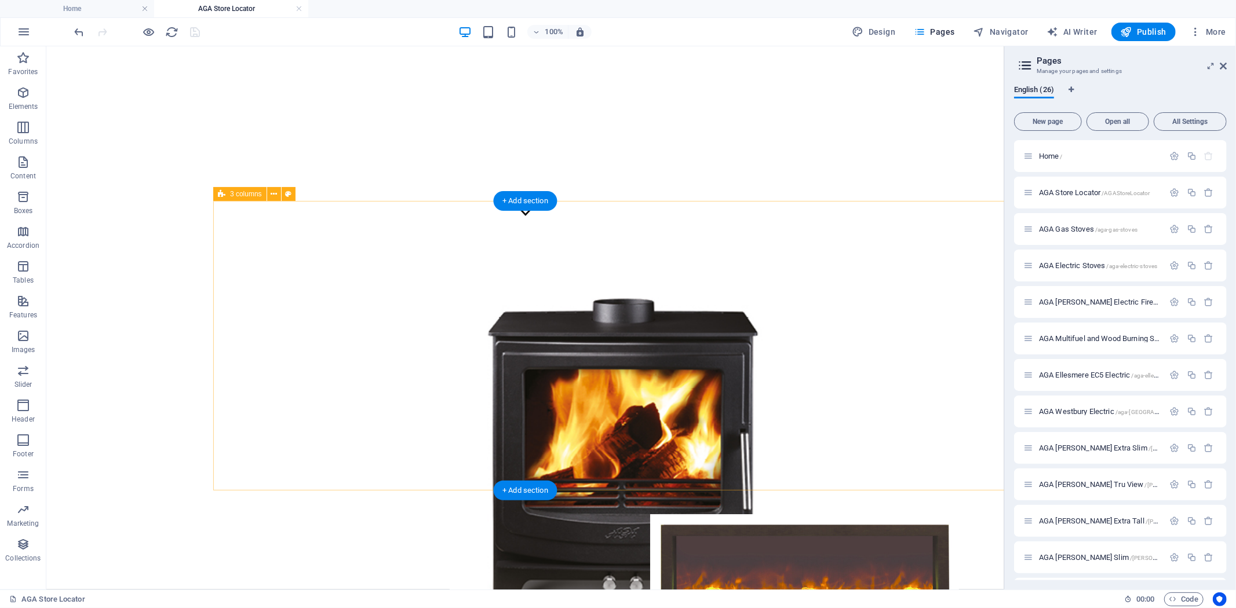
click at [217, 253] on div "Traditional Wood & Multi-Fuel Stoves Traditional Electric Stoves Traditional Ga…" at bounding box center [622, 398] width 811 height 290
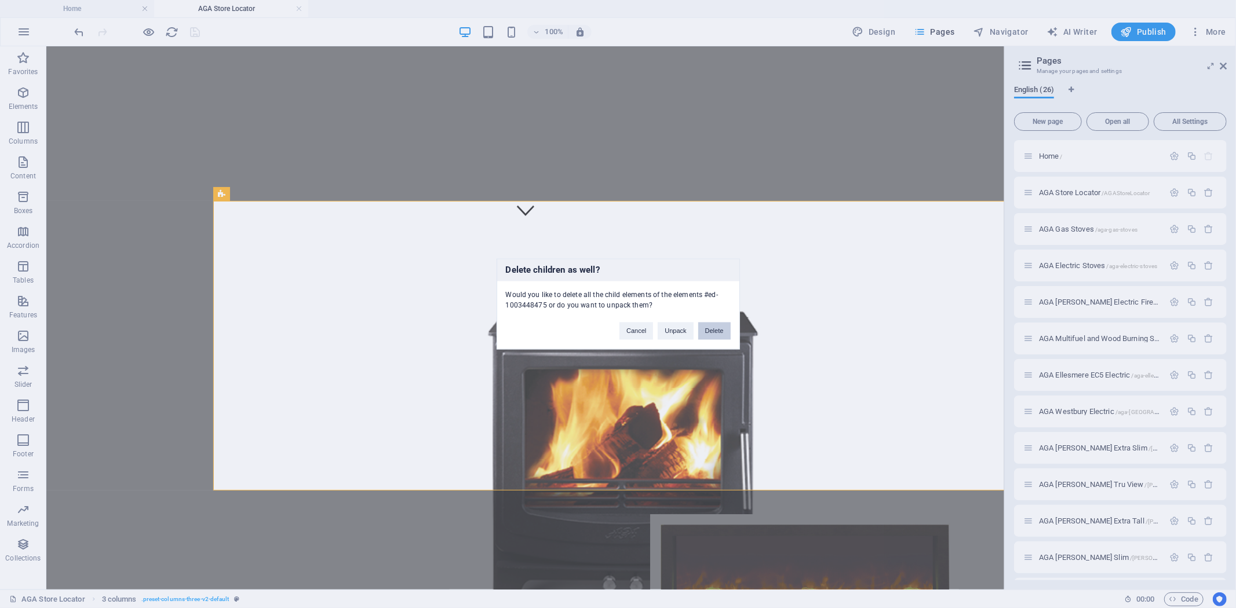
click at [717, 333] on button "Delete" at bounding box center [714, 331] width 32 height 17
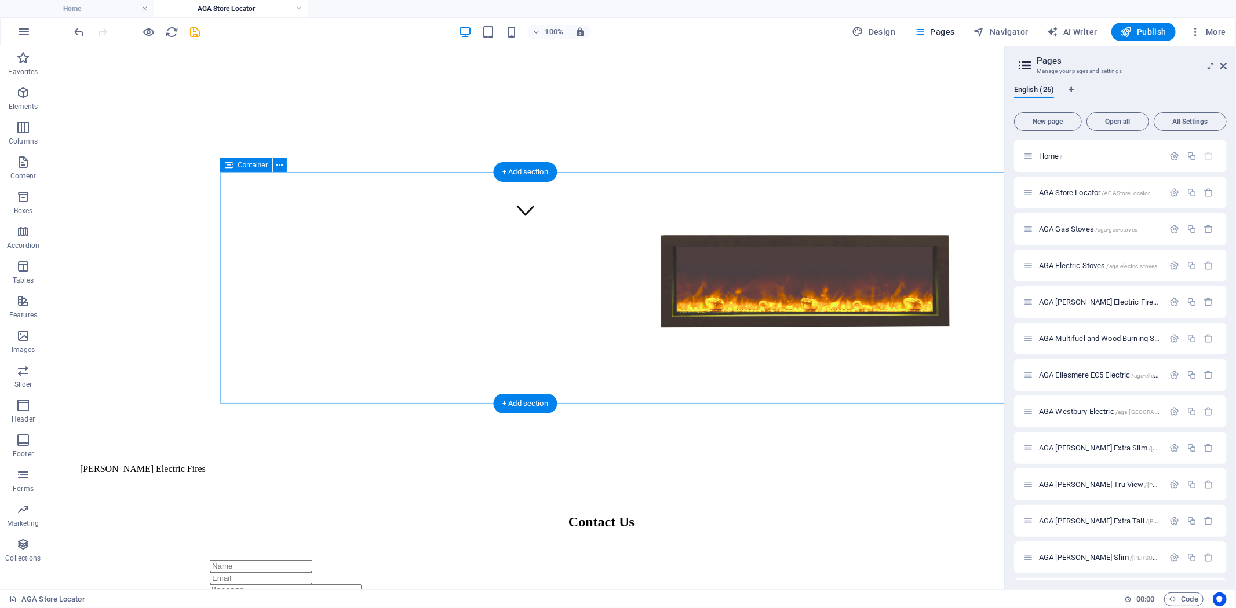
click at [240, 224] on div "[PERSON_NAME] Electric Fires" at bounding box center [629, 340] width 811 height 232
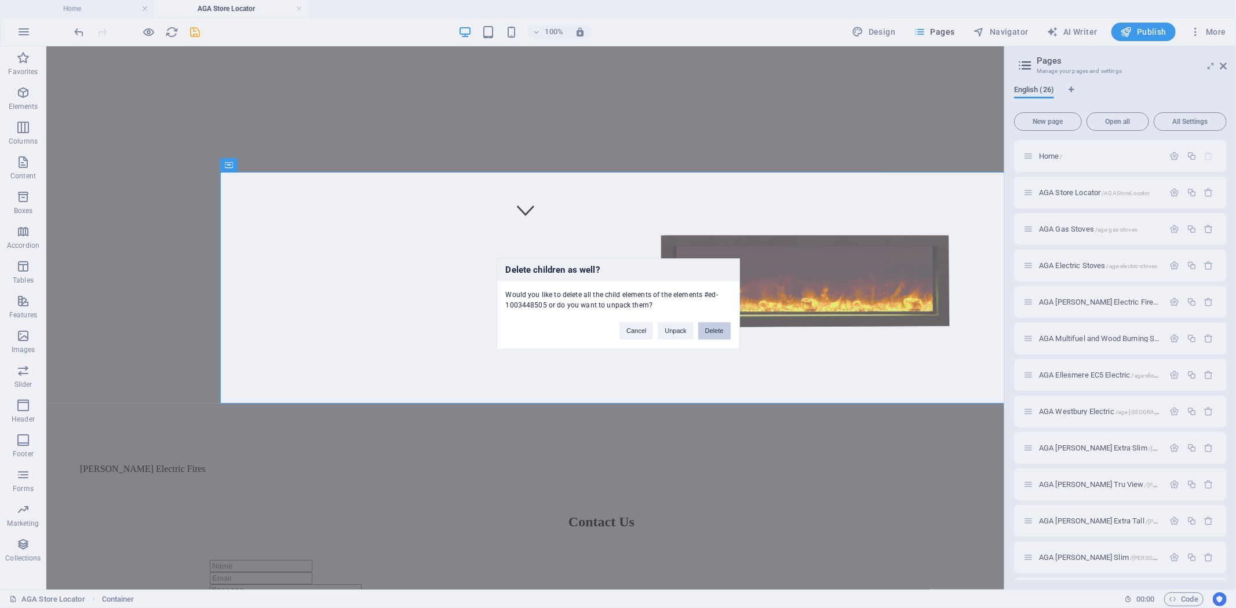
click at [723, 334] on button "Delete" at bounding box center [714, 331] width 32 height 17
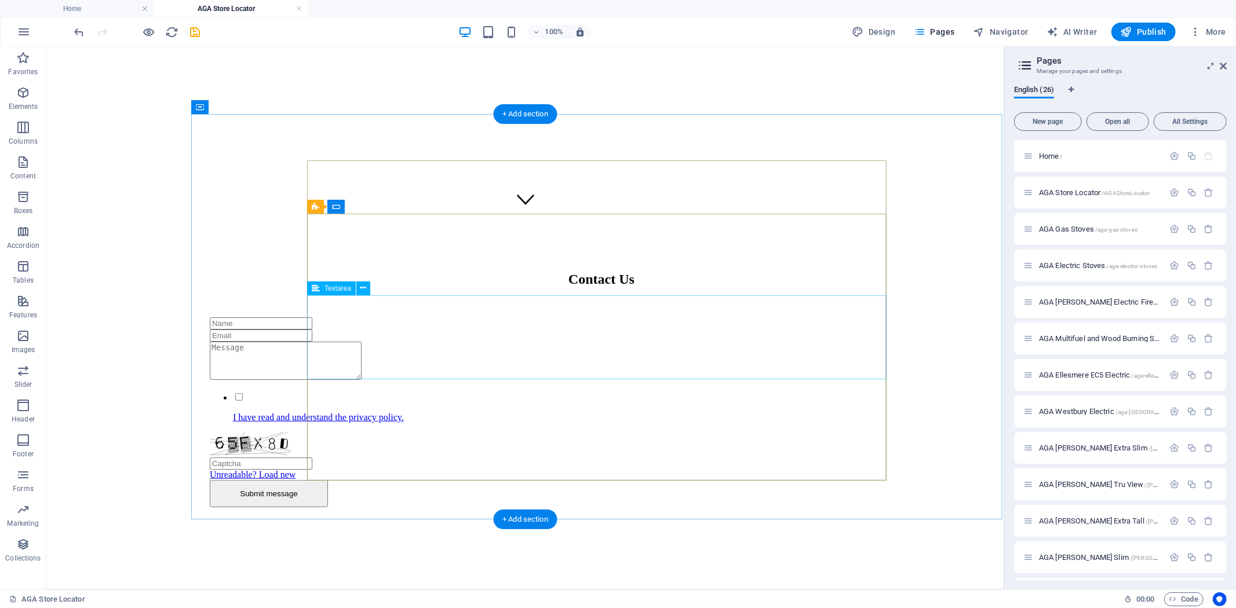
scroll to position [350, 0]
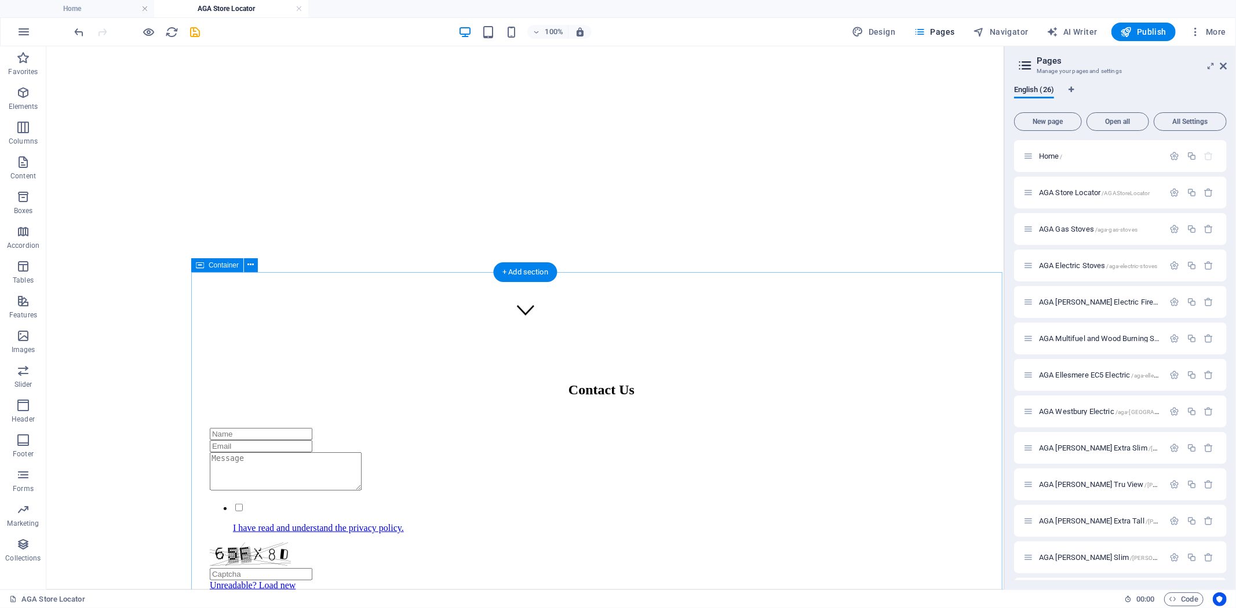
click at [245, 324] on div "Contact Us I have read and understand the privacy policy. Unreadable? Load new …" at bounding box center [600, 526] width 811 height 405
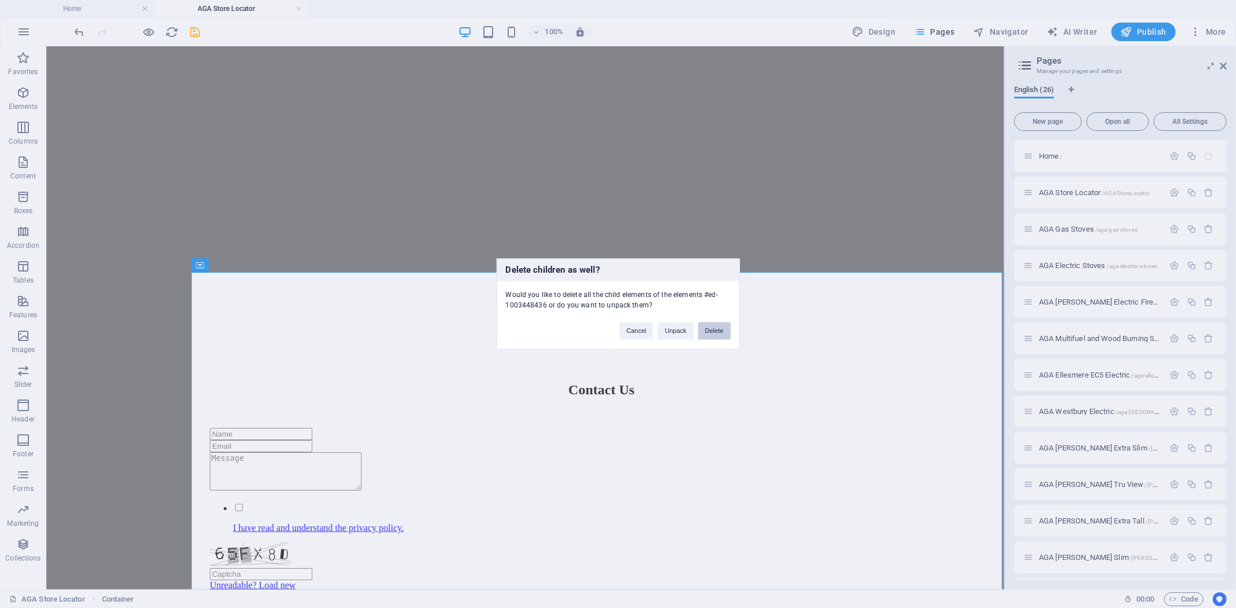
drag, startPoint x: 719, startPoint y: 334, endPoint x: 699, endPoint y: 305, distance: 36.2
click at [719, 334] on button "Delete" at bounding box center [714, 331] width 32 height 17
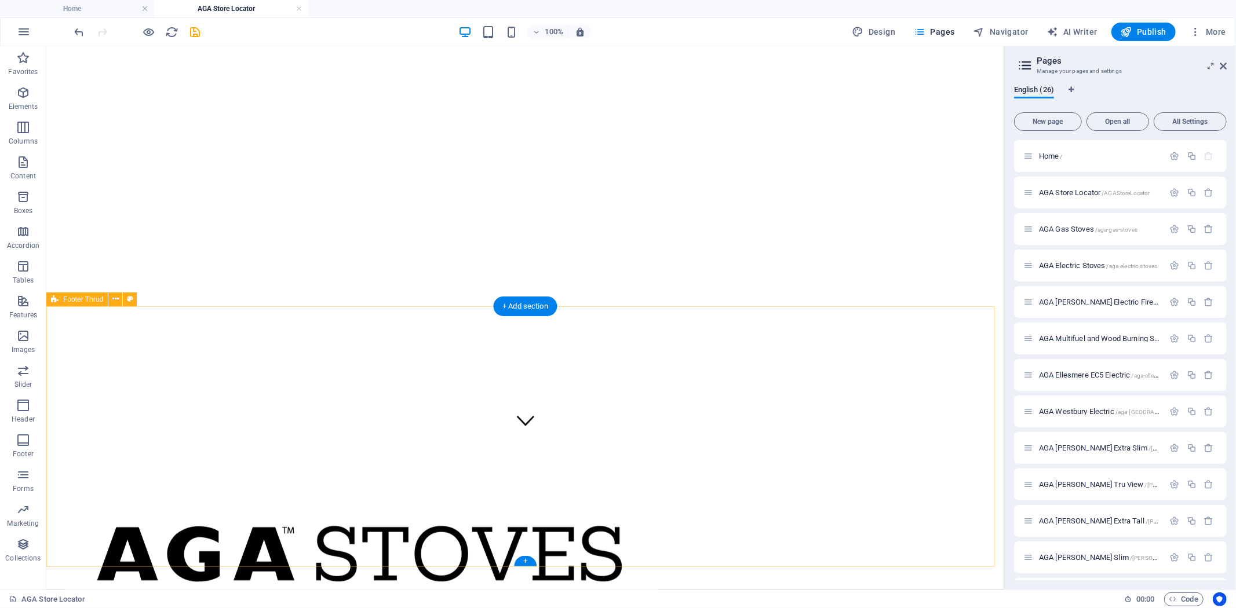
scroll to position [193, 0]
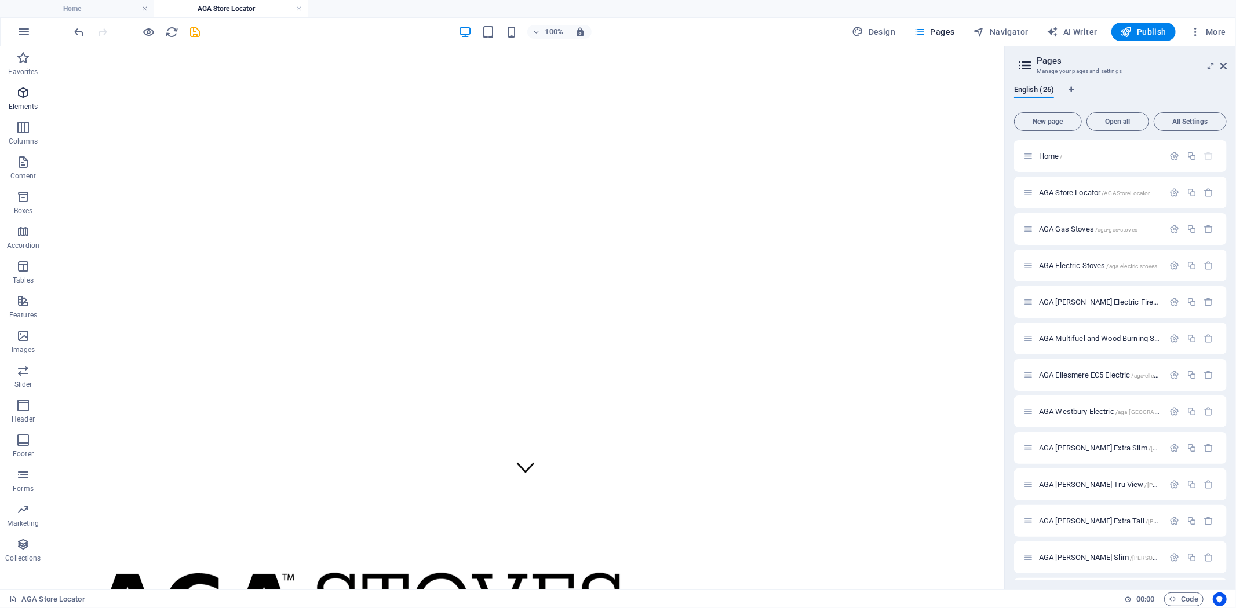
click at [21, 96] on icon "button" at bounding box center [23, 93] width 14 height 14
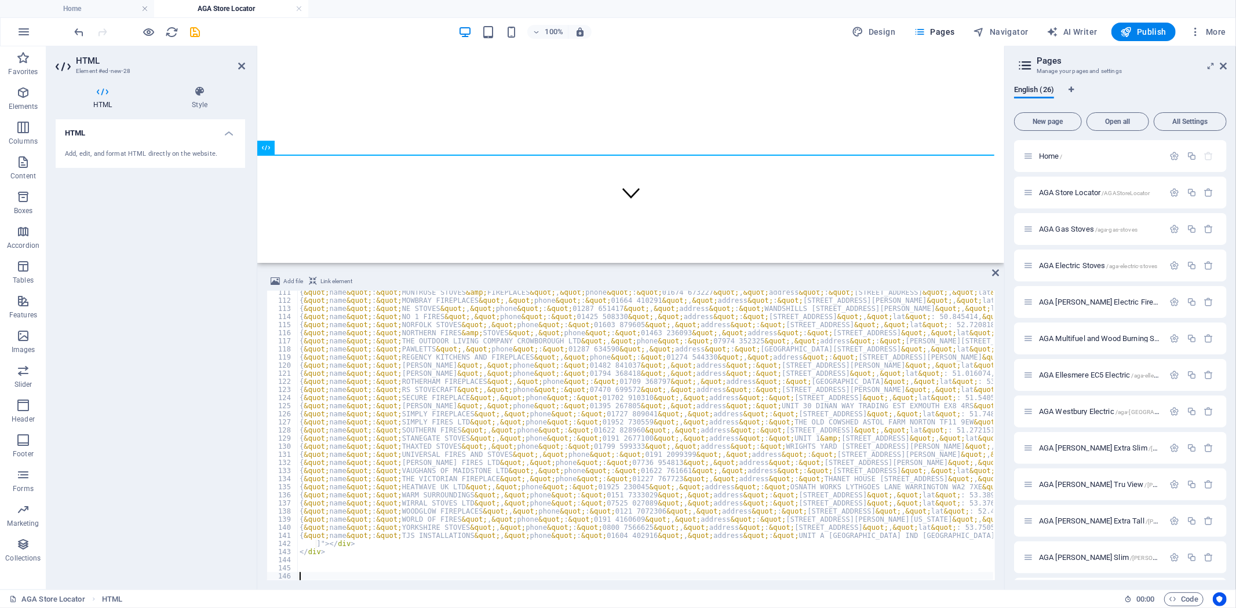
scroll to position [894, 0]
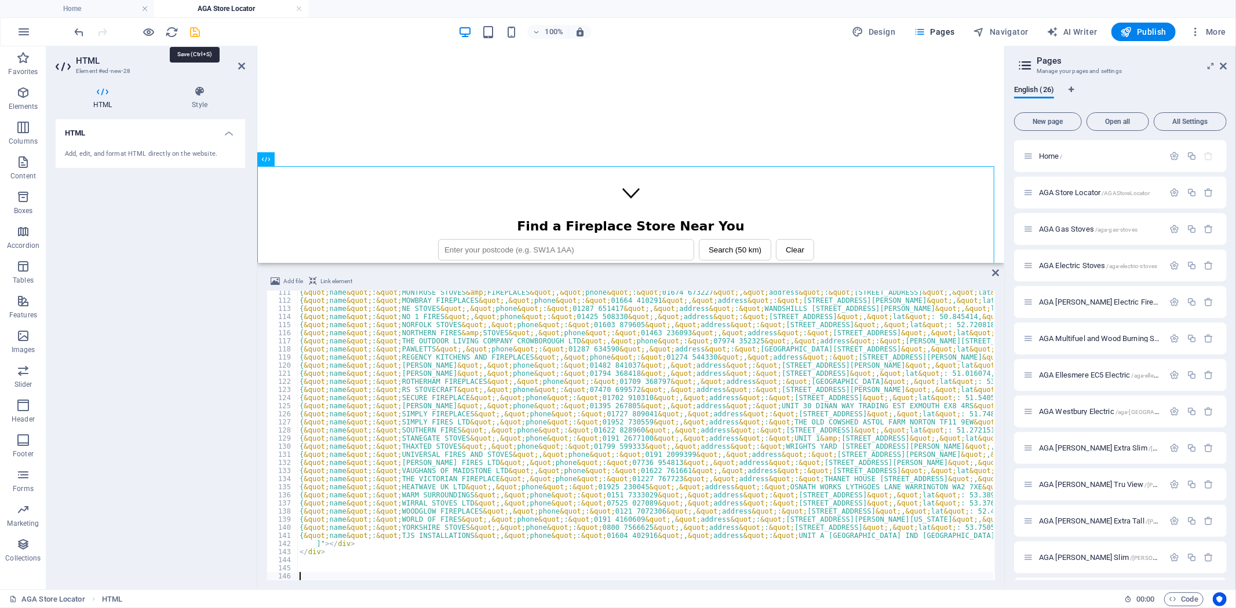
click at [193, 30] on icon "save" at bounding box center [195, 31] width 13 height 13
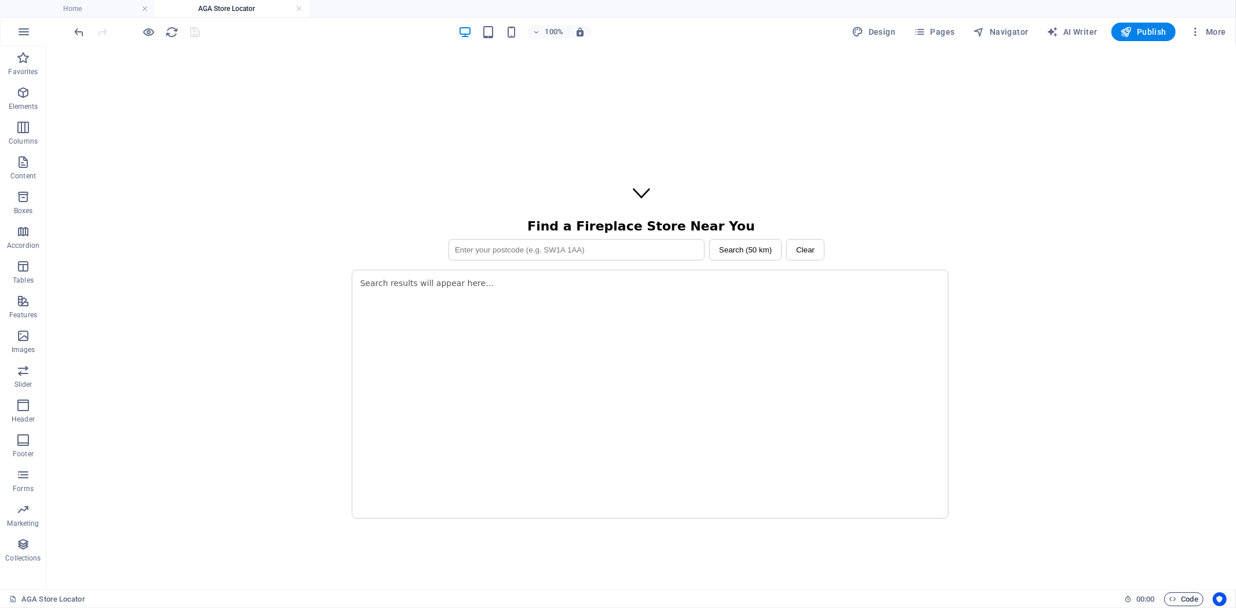
click at [1179, 603] on span "Code" at bounding box center [1183, 600] width 29 height 14
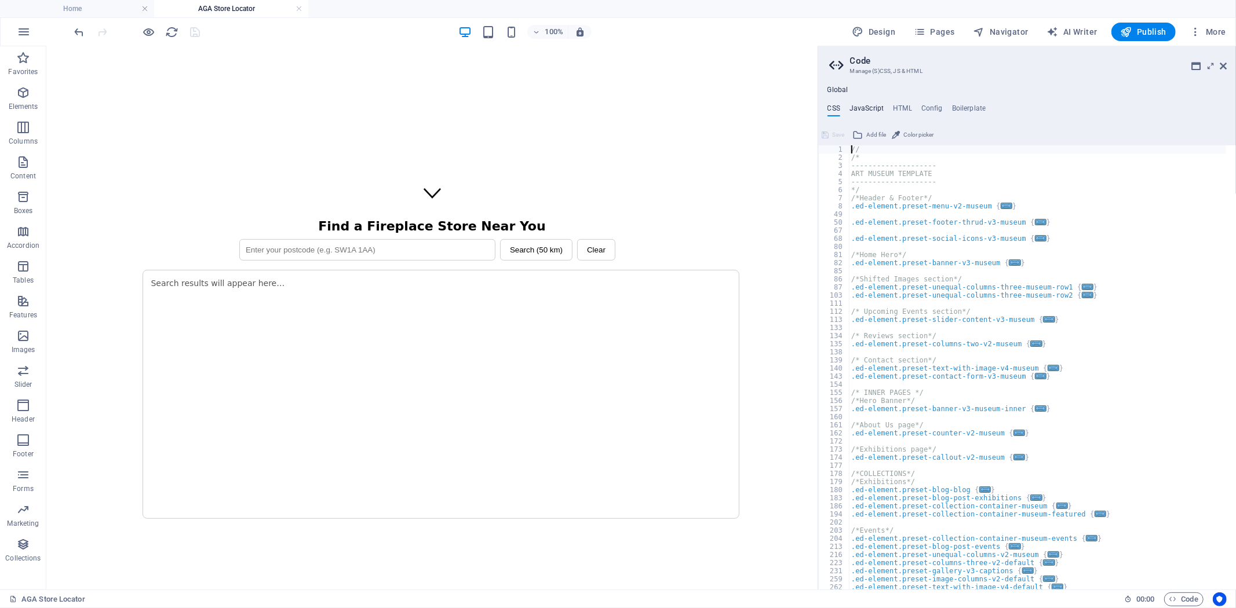
click at [866, 106] on h4 "JavaScript" at bounding box center [866, 110] width 34 height 13
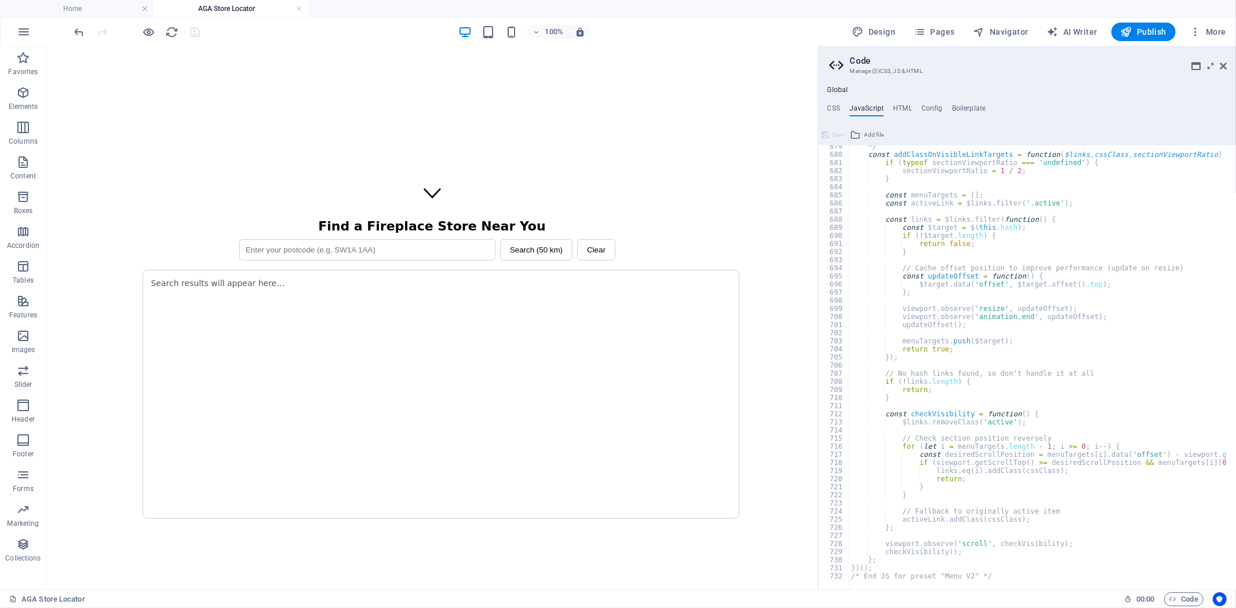
scroll to position [5501, 0]
click at [886, 568] on div "*/ const addClassOnVisibleLinkTargets = function ( $links , cssClass , sectionV…" at bounding box center [1114, 368] width 531 height 451
click at [1005, 576] on div "*/ const addClassOnVisibleLinkTargets = function ( $links , cssClass , sectionV…" at bounding box center [1114, 368] width 531 height 451
type textarea "/* End JS for preset "Menu V2" */"
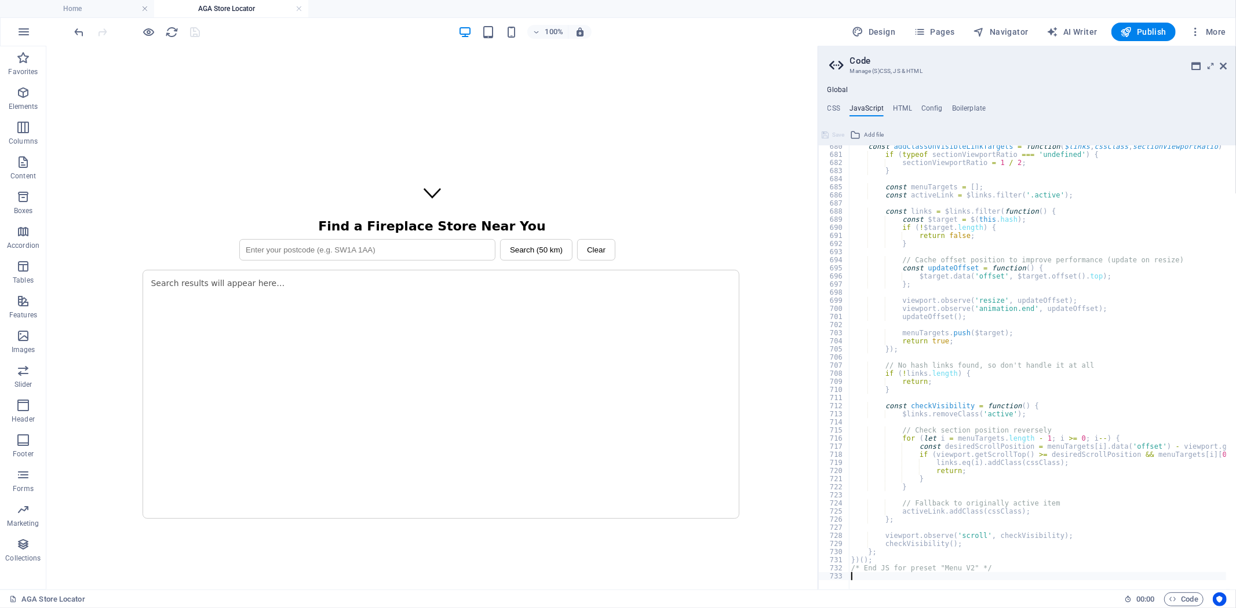
scroll to position [5510, 0]
paste textarea "})();"
type textarea "})();"
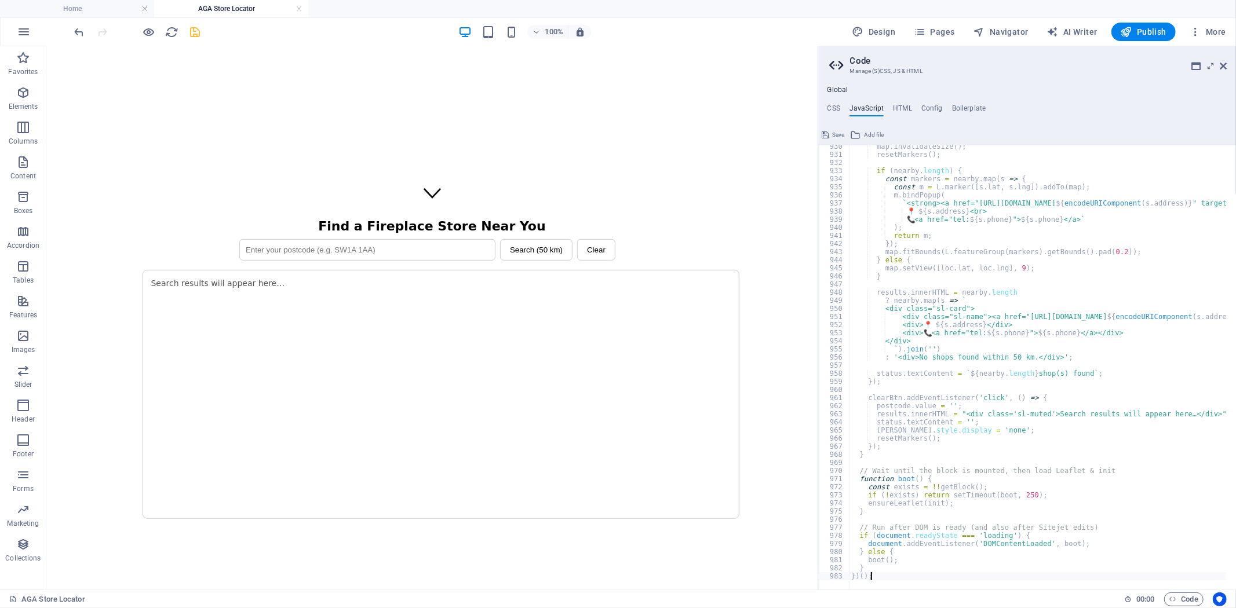
scroll to position [7537, 0]
click at [1224, 65] on icon at bounding box center [1222, 65] width 7 height 9
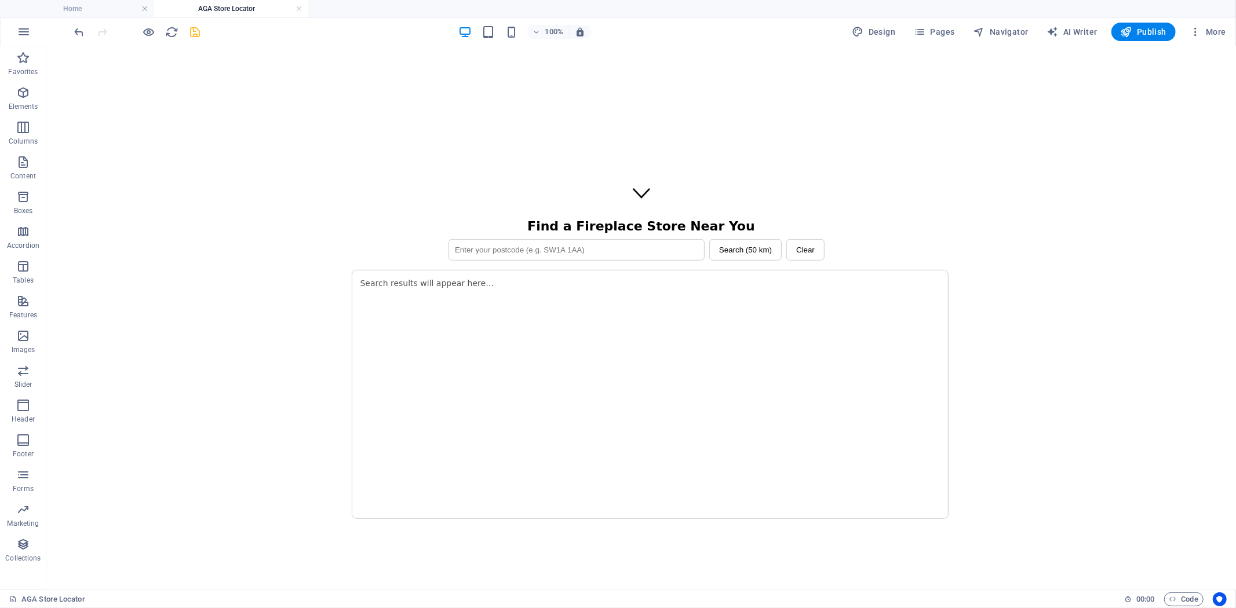
click at [197, 33] on icon "save" at bounding box center [195, 31] width 13 height 13
click at [171, 31] on icon "reload" at bounding box center [172, 31] width 13 height 13
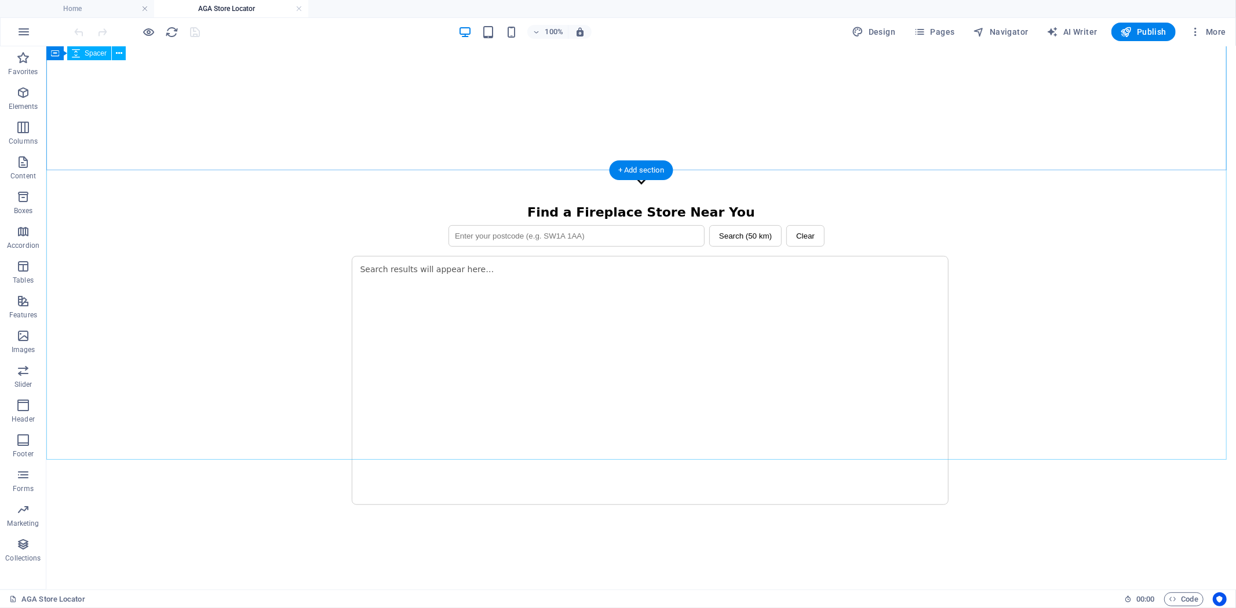
scroll to position [450, 0]
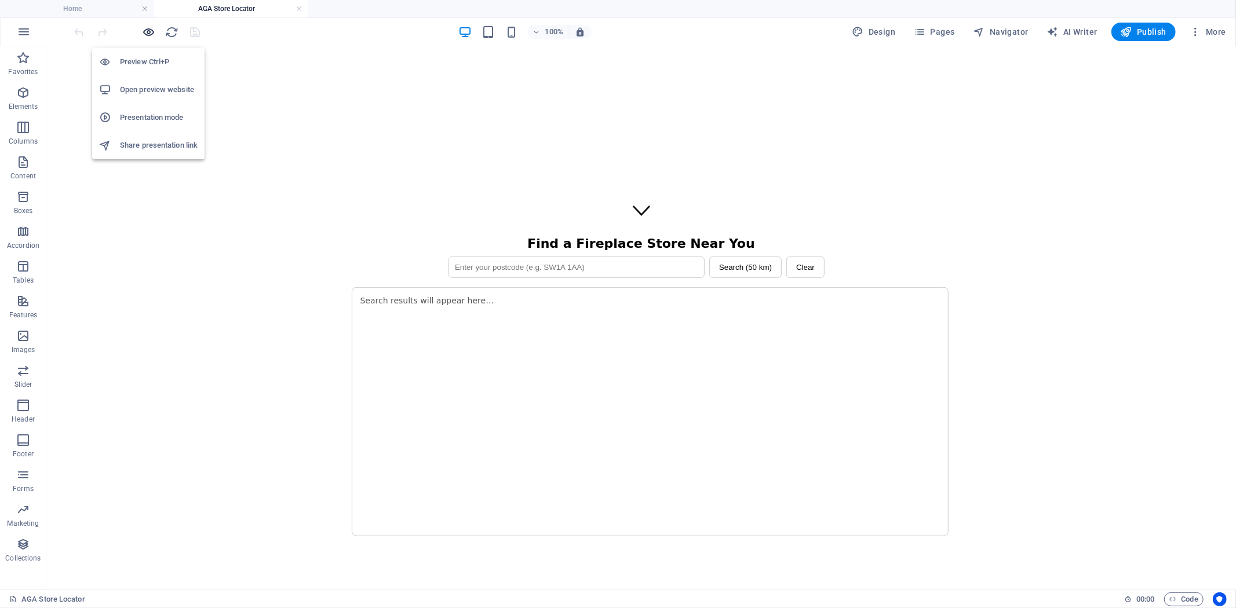
click at [147, 27] on icon "button" at bounding box center [149, 31] width 13 height 13
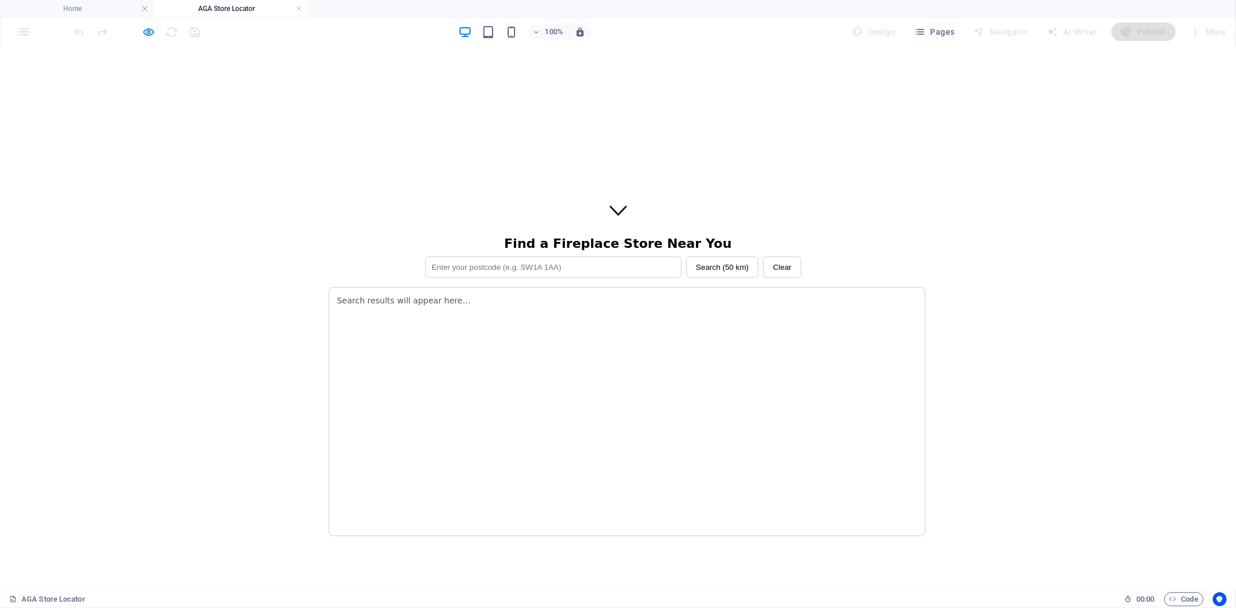
click at [553, 256] on input "text" at bounding box center [553, 266] width 256 height 21
type input "CF33 6BL"
click at [699, 256] on button "Search (50 km)" at bounding box center [722, 266] width 72 height 21
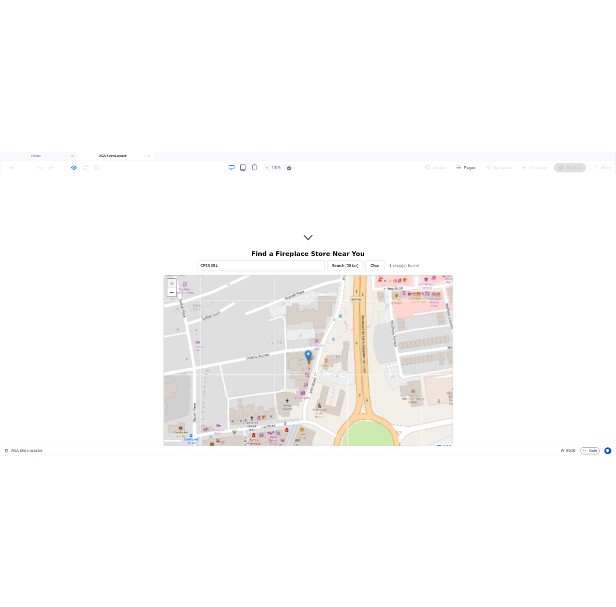
scroll to position [386, 0]
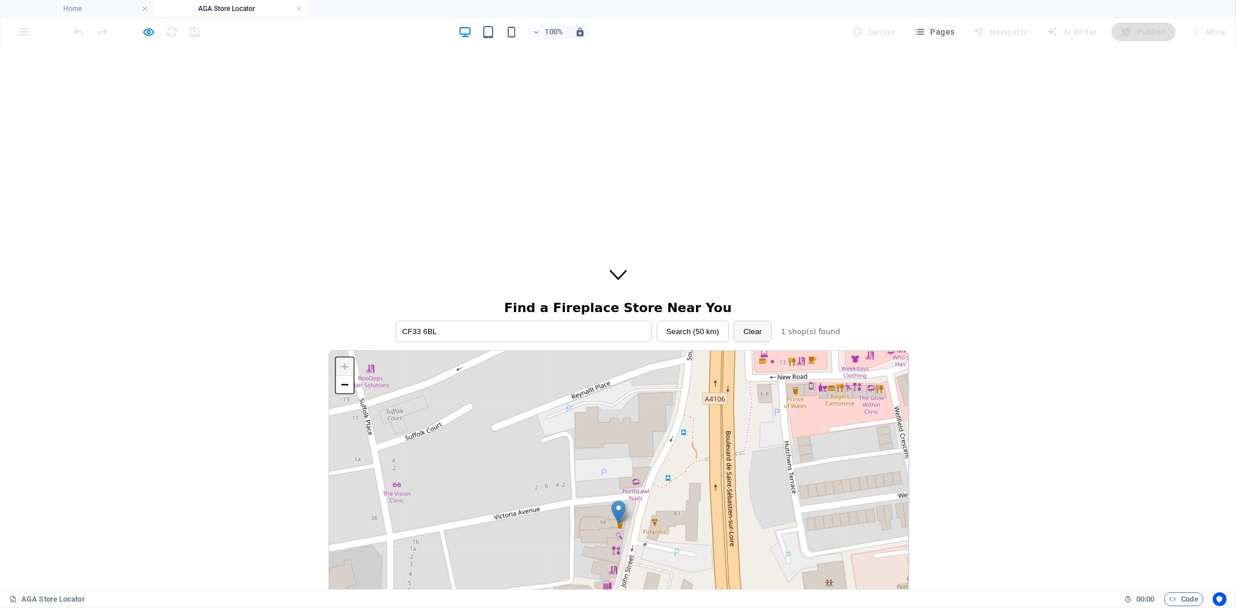
click at [750, 320] on button "Clear" at bounding box center [752, 330] width 38 height 21
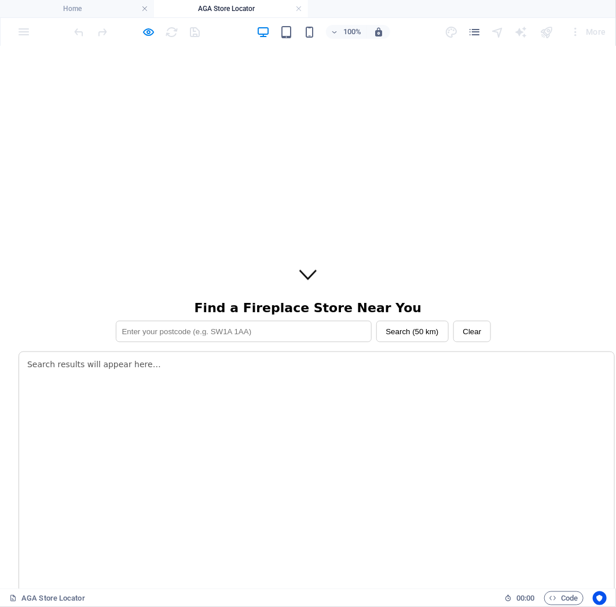
click at [78, 320] on div "Search (50 km) Clear" at bounding box center [308, 330] width 579 height 21
click at [419, 389] on div "Search results will appear here…" at bounding box center [317, 475] width 597 height 249
click at [147, 33] on icon "button" at bounding box center [149, 31] width 13 height 13
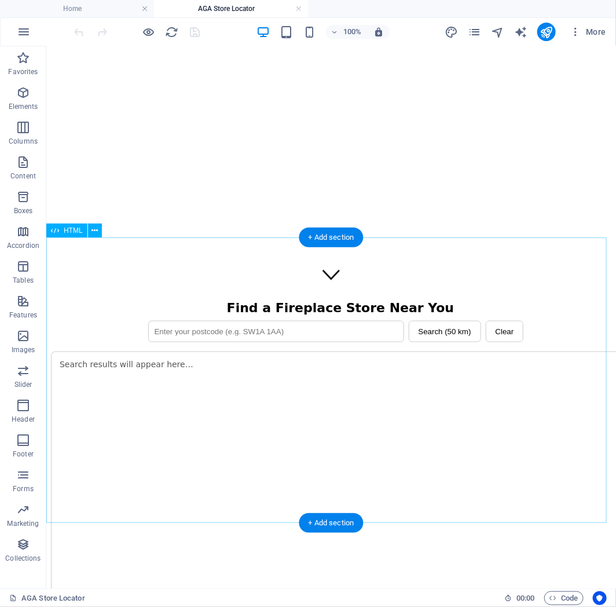
click at [181, 321] on div "Find a Fireplace Store Near You Search (50 km) Clear + − Leaflet + − Leaflet + …" at bounding box center [330, 450] width 561 height 300
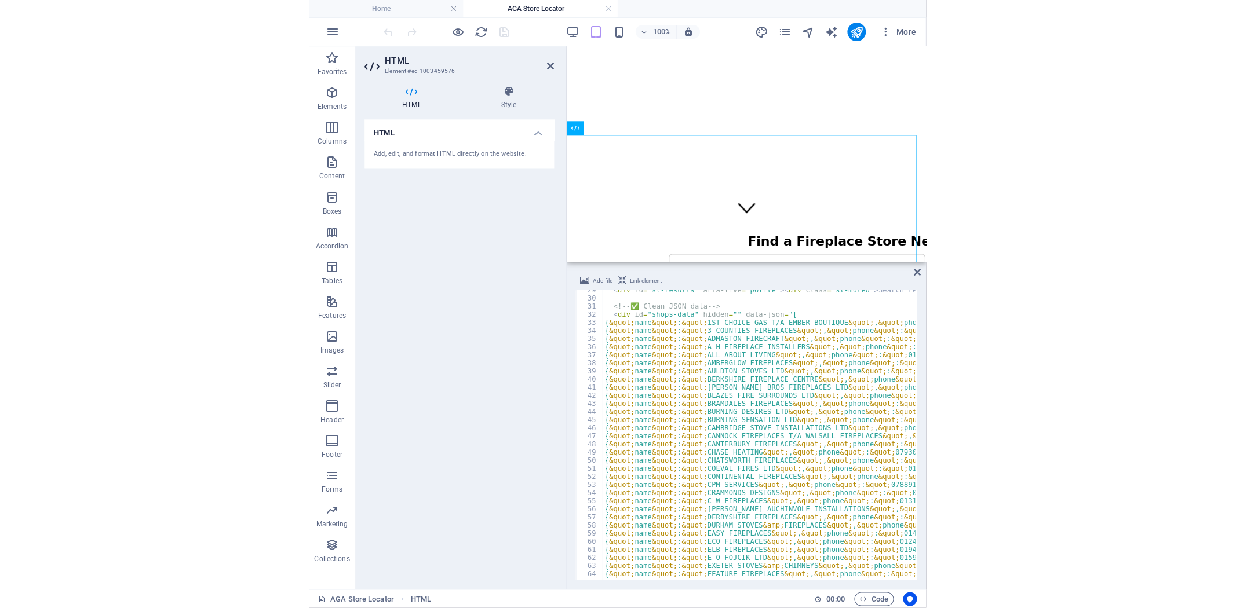
scroll to position [231, 0]
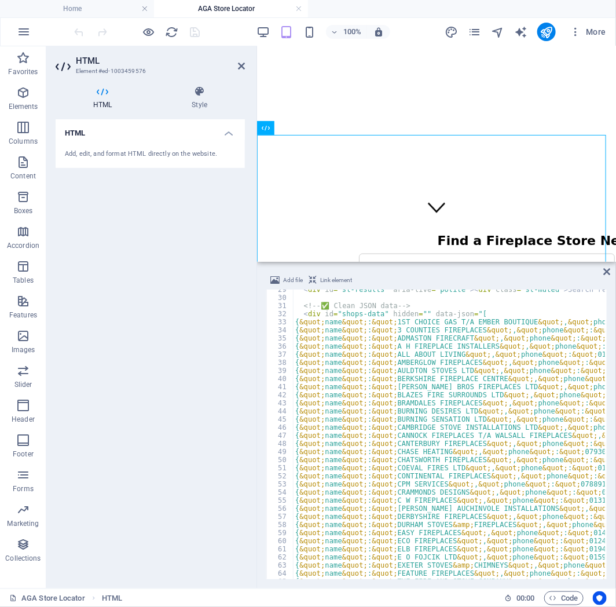
drag, startPoint x: 254, startPoint y: 215, endPoint x: 140, endPoint y: 222, distance: 113.7
click at [140, 222] on aside "HTML Element #ed-1003459576 HTML Style HTML Add, edit, and format HTML directly…" at bounding box center [151, 317] width 211 height 542
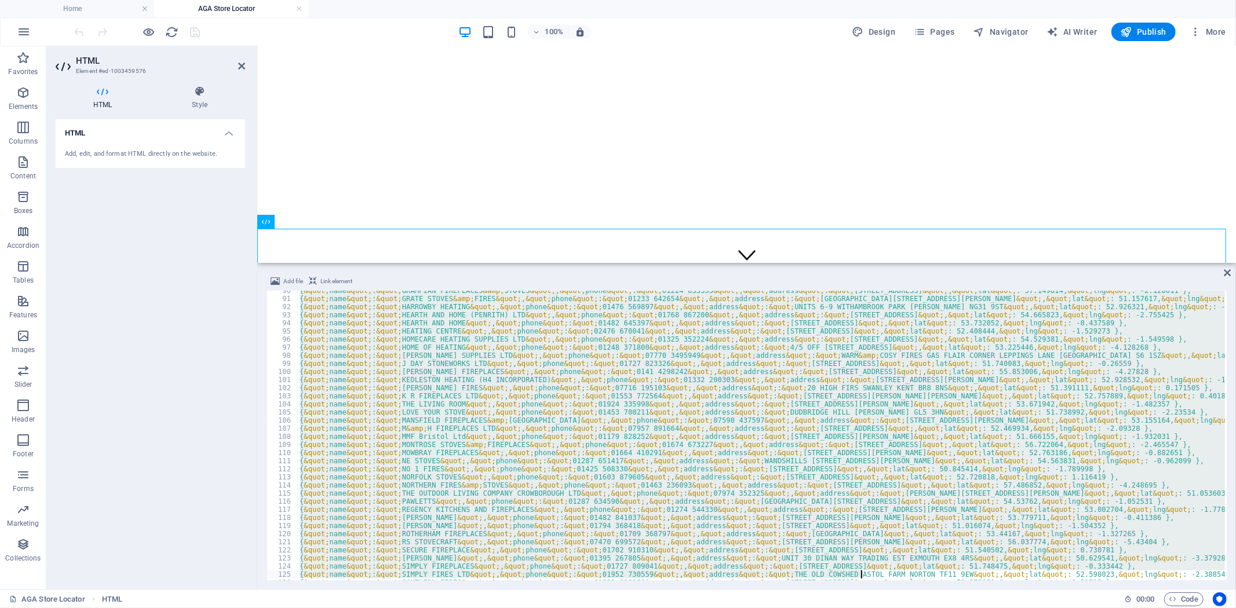
scroll to position [879, 0]
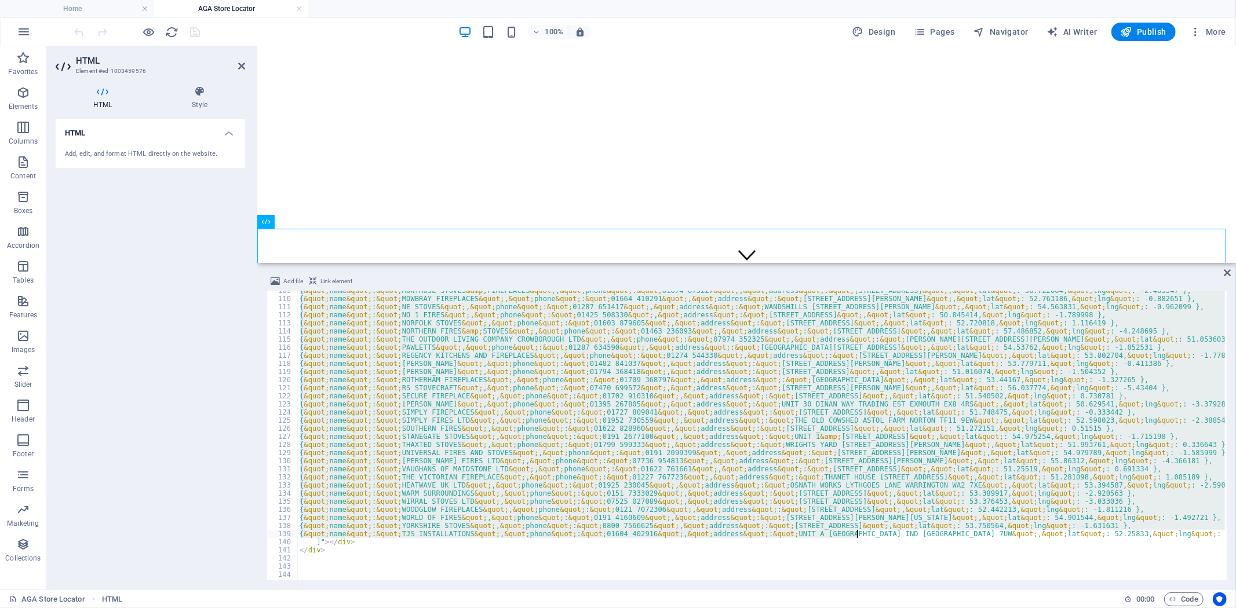
drag, startPoint x: 305, startPoint y: 320, endPoint x: 858, endPoint y: 534, distance: 592.9
paste textarea "RK LODGE FARM IND EST NORTHAMPTON NN5 7UW&quot;, &quot;lat&quot;: 52.25833, &qu…"
type textarea "RK LODGE FARM IND EST NORTHAMPTON NN5 7UW&quot;, &quot;lat&quot;: 52.25833, &qu…"
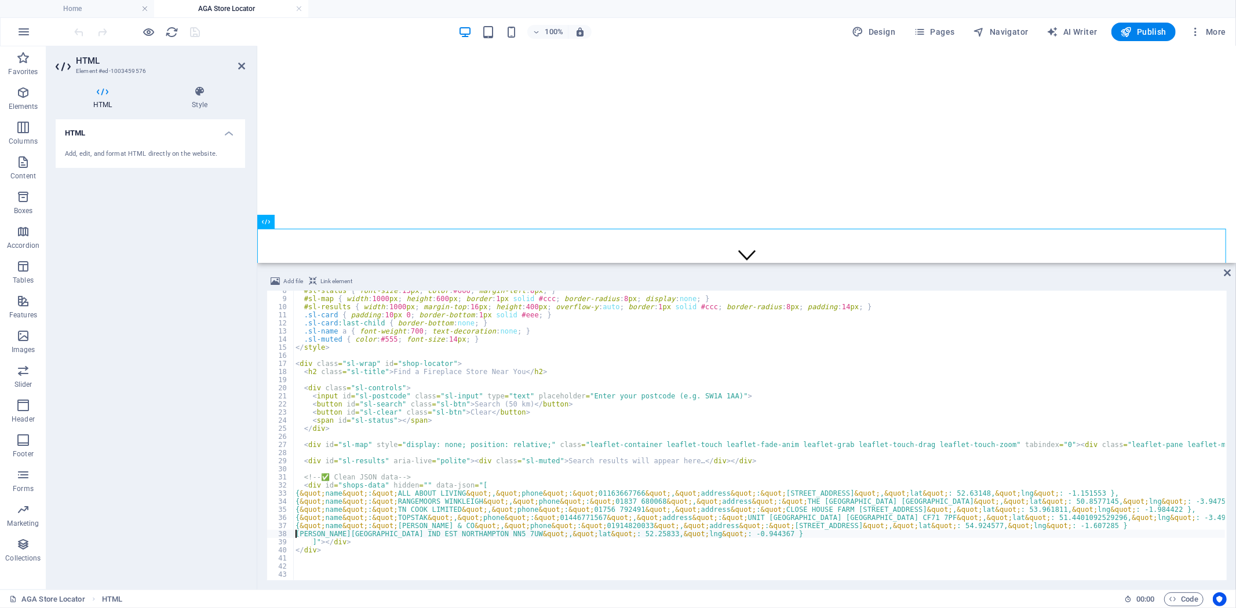
type textarea "</div>"
click at [1225, 272] on icon at bounding box center [1226, 272] width 7 height 9
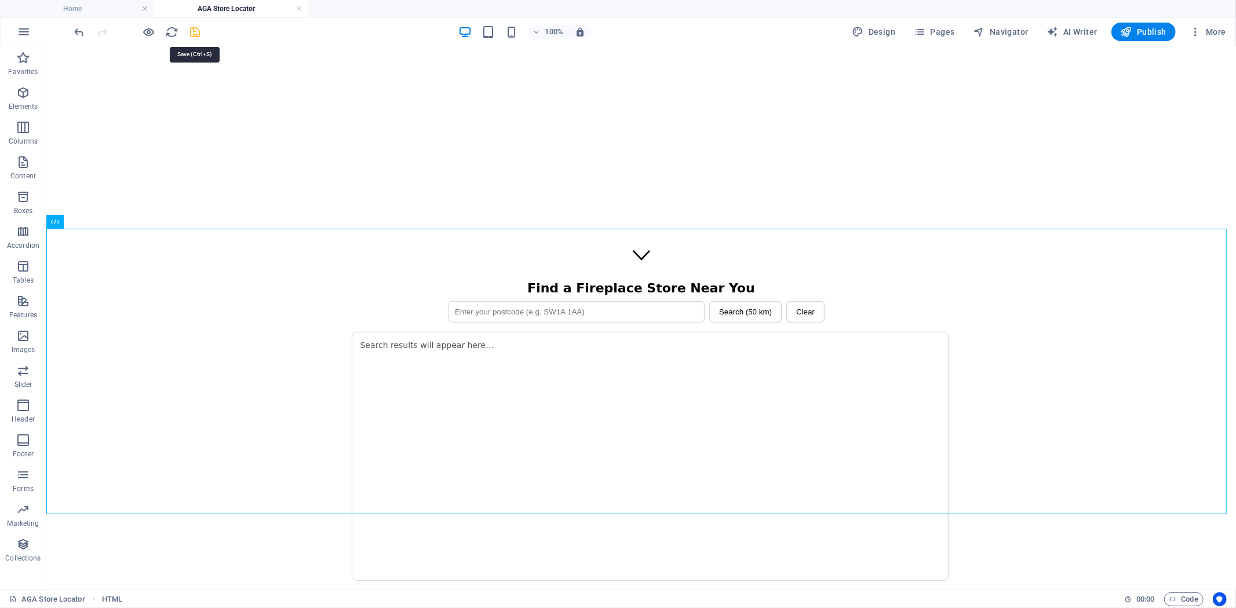
click at [192, 32] on icon "save" at bounding box center [195, 31] width 13 height 13
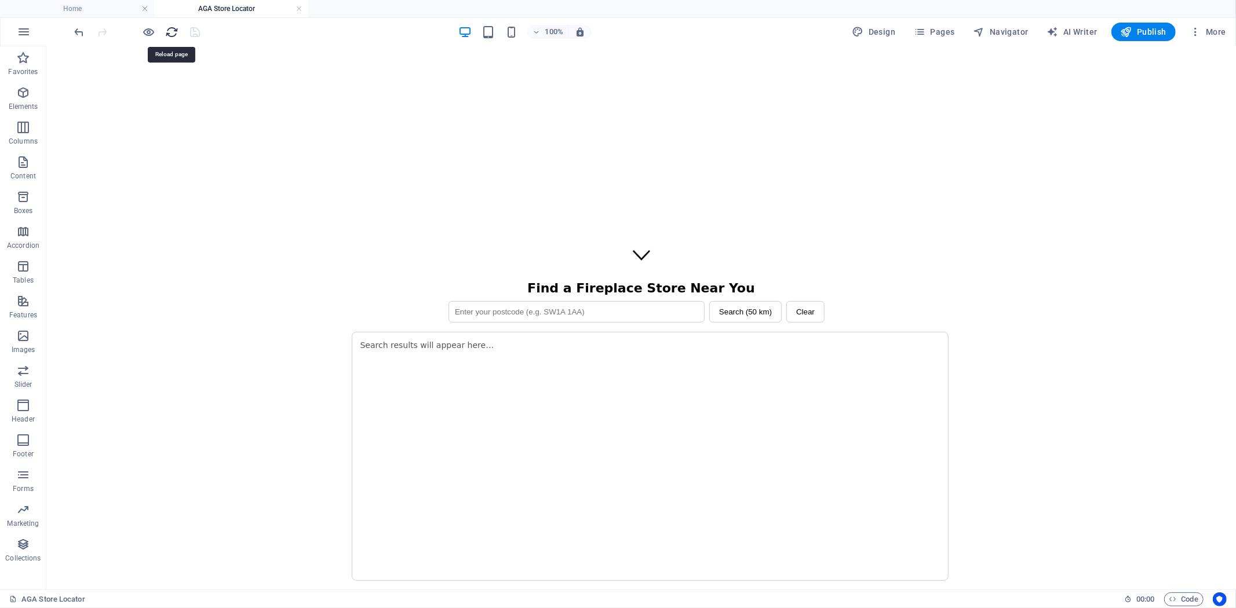
click at [168, 28] on icon "reload" at bounding box center [172, 31] width 13 height 13
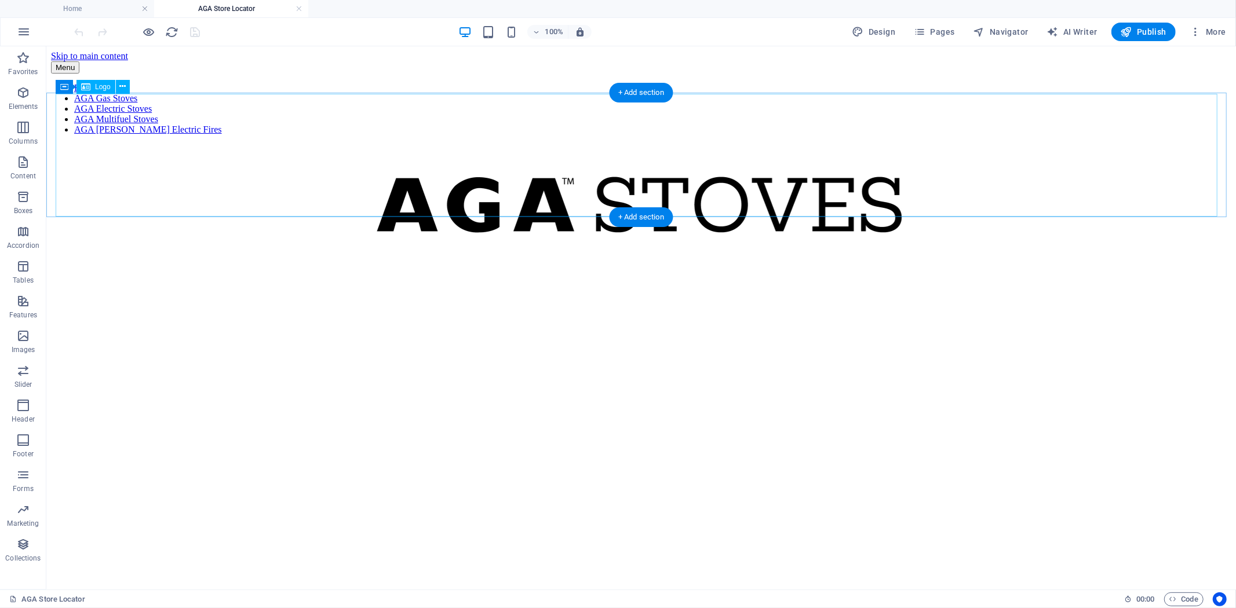
scroll to position [0, 0]
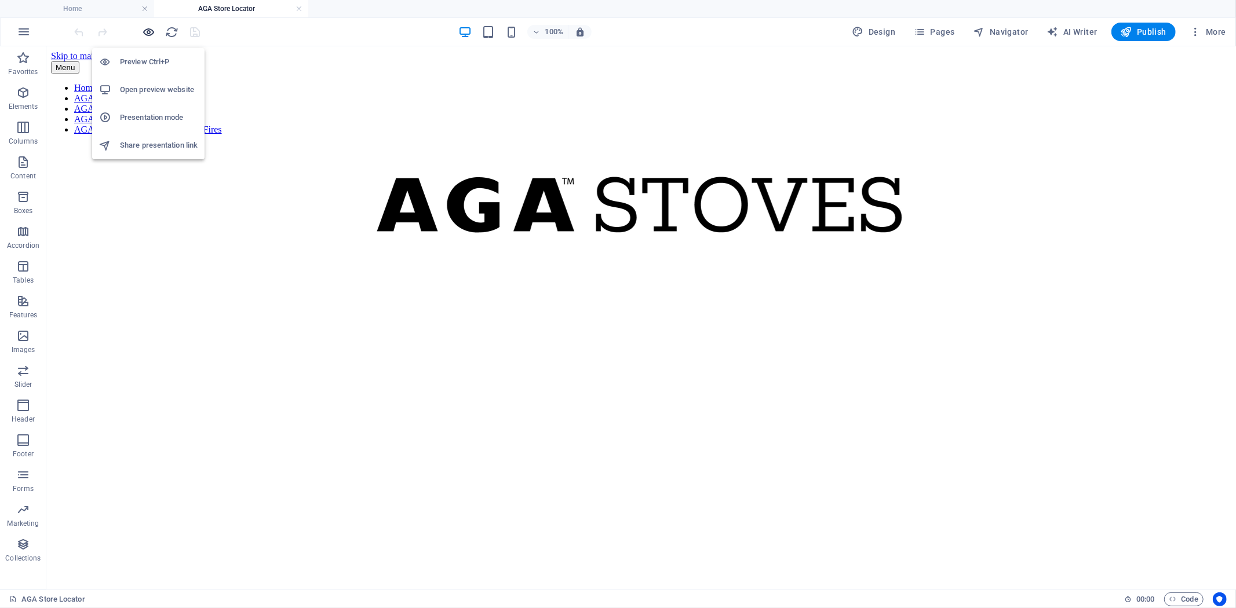
click at [151, 35] on icon "button" at bounding box center [149, 31] width 13 height 13
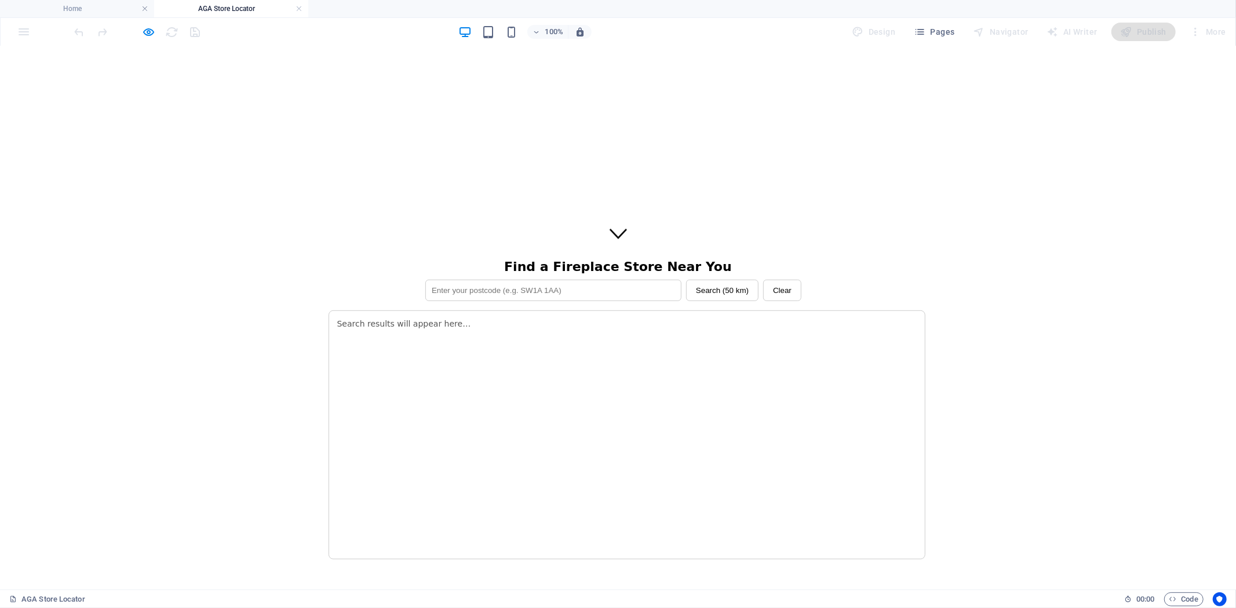
scroll to position [514, 0]
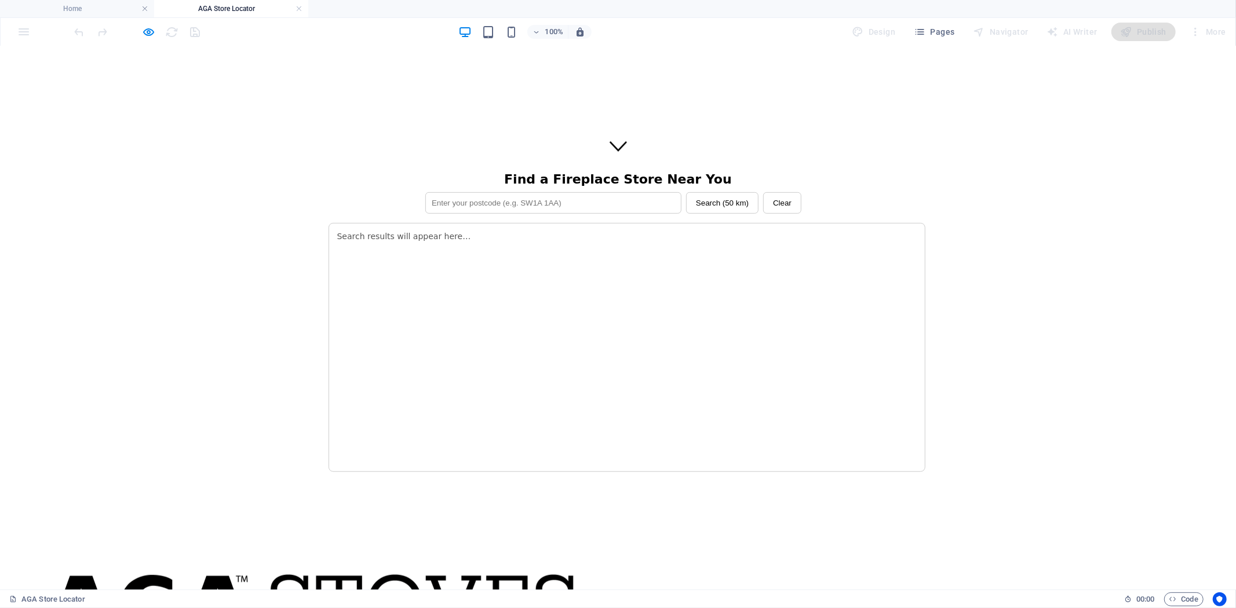
click at [566, 192] on input "text" at bounding box center [553, 202] width 256 height 21
click at [718, 192] on button "Search (50 km)" at bounding box center [722, 202] width 72 height 21
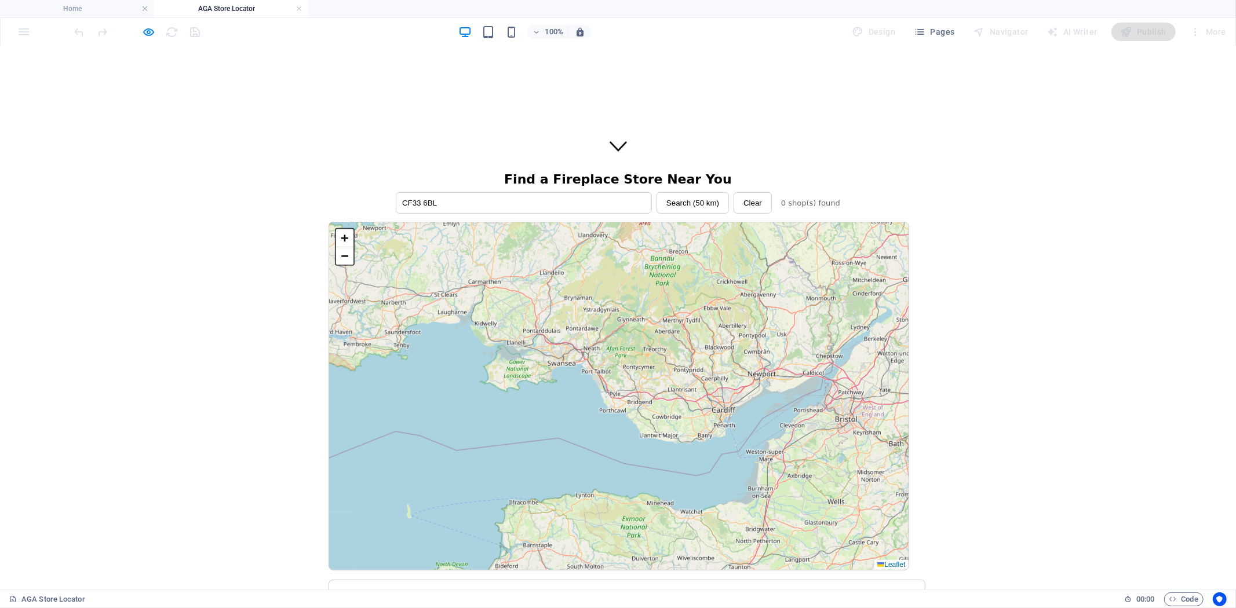
click at [529, 192] on input "CF33 6BL" at bounding box center [524, 202] width 256 height 21
drag, startPoint x: 1078, startPoint y: 357, endPoint x: 1051, endPoint y: 351, distance: 27.8
click at [1078, 357] on div "Find a Fireplace Store Near You CF33 6BL Search (50 km) Clear 0 shop(s) found +…" at bounding box center [618, 499] width 1226 height 657
drag, startPoint x: 504, startPoint y: 157, endPoint x: 353, endPoint y: 152, distance: 150.7
click at [356, 192] on div "CF33 6BL Search (50 km) Clear 0 shop(s) found" at bounding box center [617, 202] width 579 height 21
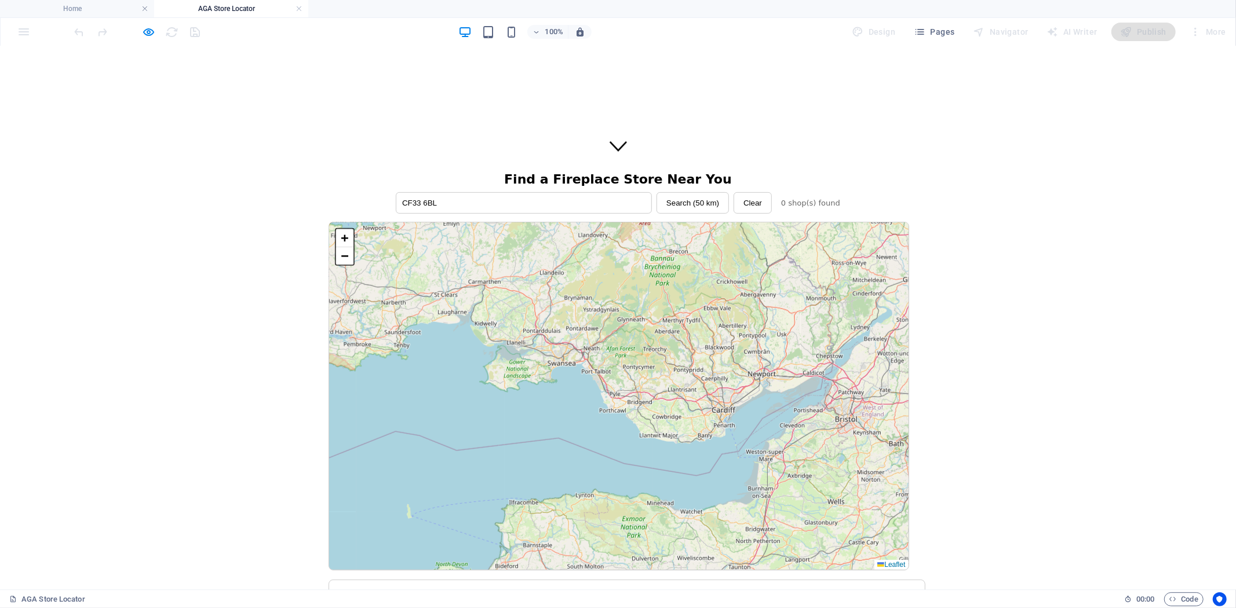
paste input "71 7PF"
type input "CF71 7PF"
click at [685, 192] on button "Search (50 km)" at bounding box center [692, 202] width 72 height 21
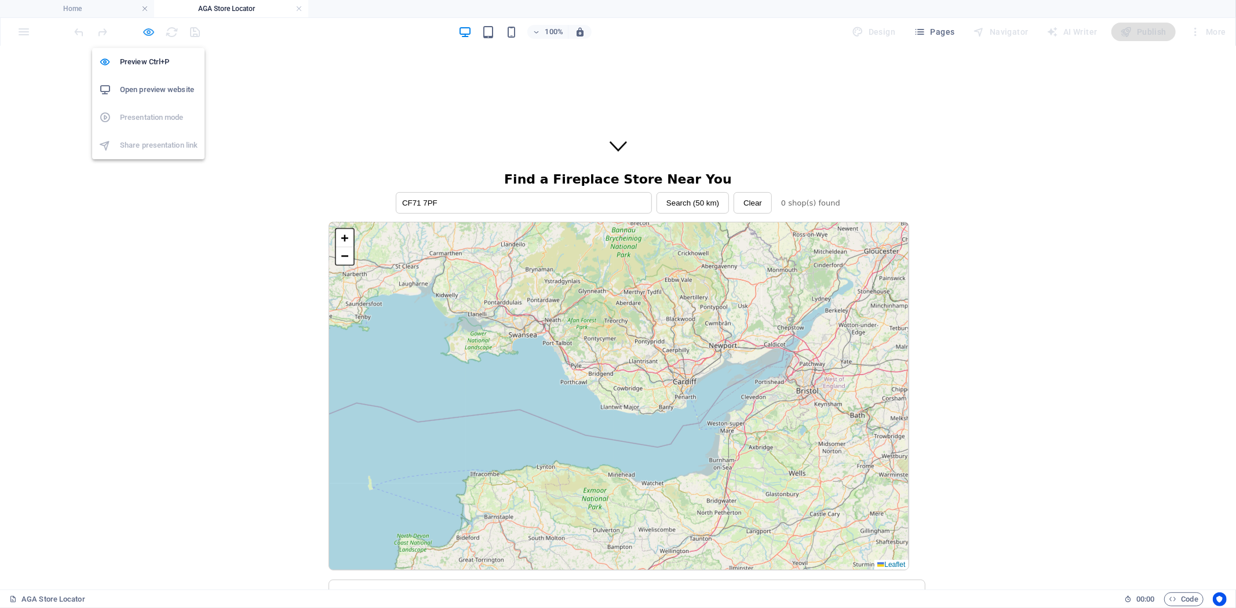
click at [148, 30] on icon "button" at bounding box center [149, 31] width 13 height 13
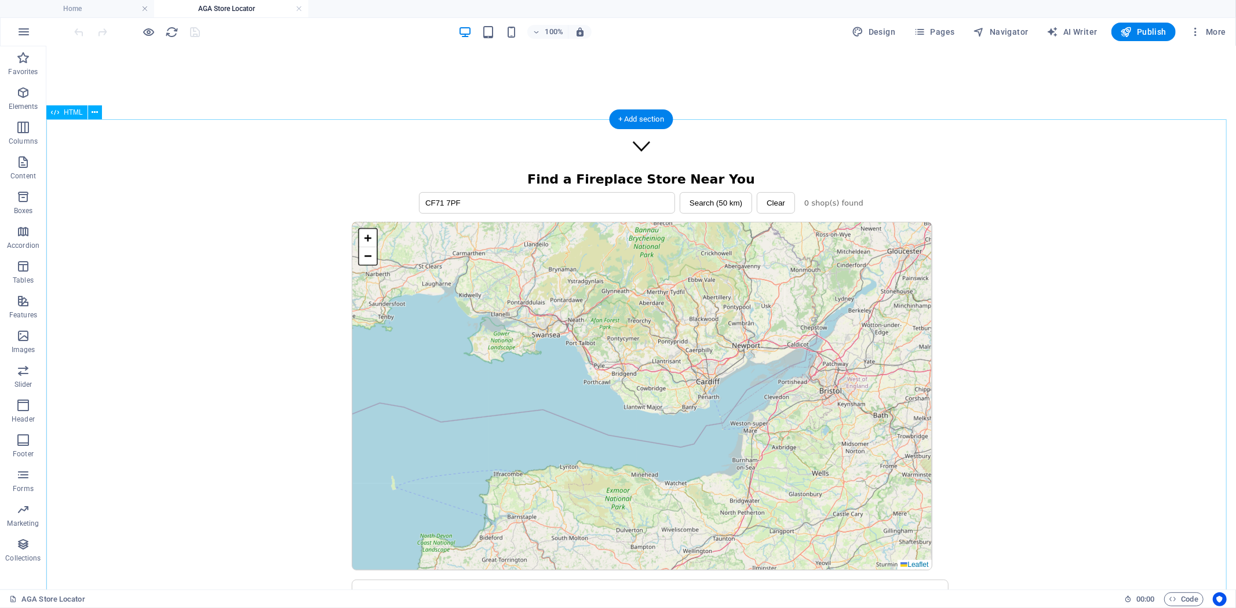
click at [206, 279] on div "Find a Fireplace Store Near You CF71 7PF Search (50 km) Clear 0 shop(s) found +…" at bounding box center [640, 499] width 1180 height 657
drag, startPoint x: 206, startPoint y: 279, endPoint x: 307, endPoint y: 359, distance: 129.1
click at [206, 279] on div "Find a Fireplace Store Near You CF71 7PF Search (50 km) Clear 0 shop(s) found +…" at bounding box center [640, 499] width 1180 height 657
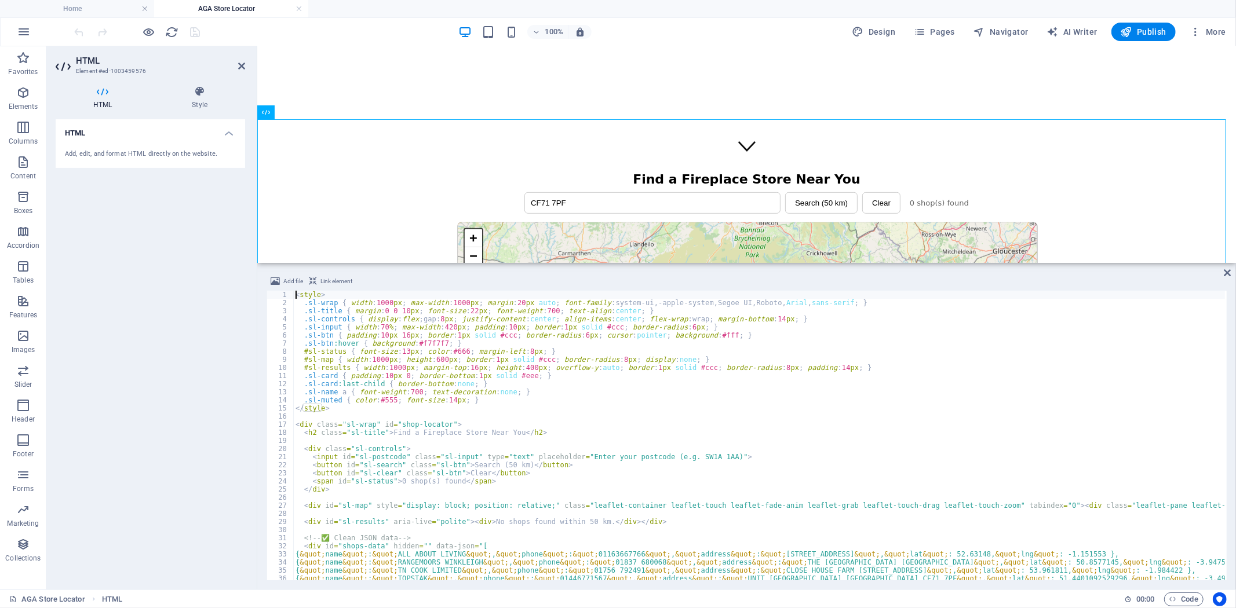
scroll to position [61, 0]
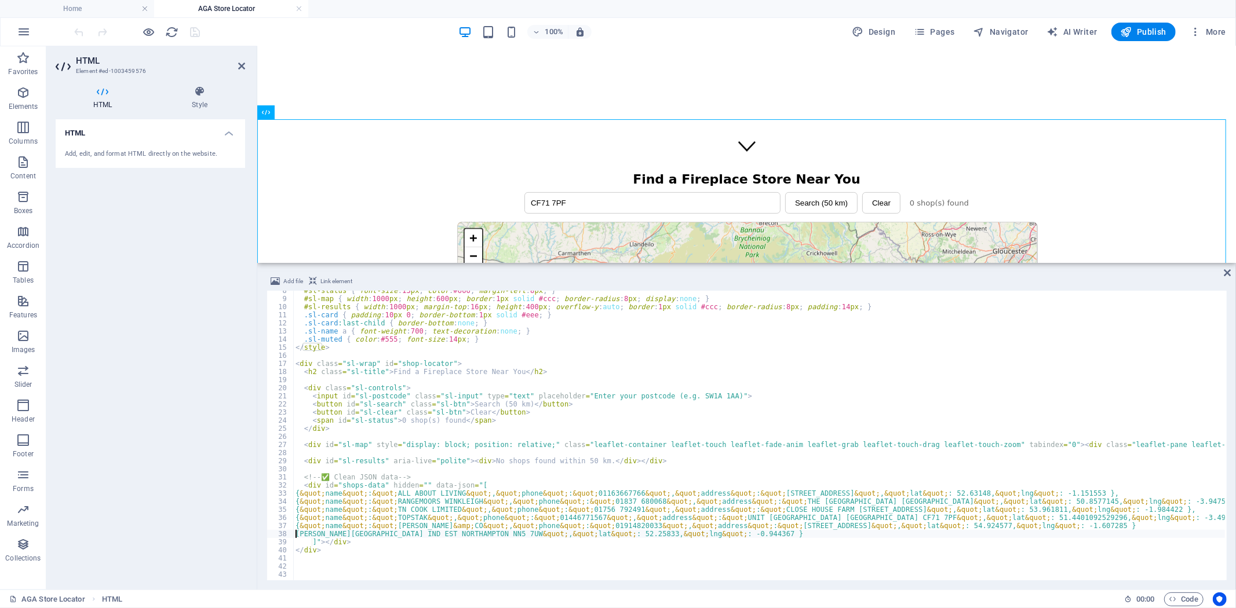
type textarea "RK LODGE FARM IND EST NORTHAMPTON NN5 7UW&quot;, &quot;lat&quot;: 52.25833, &qu…"
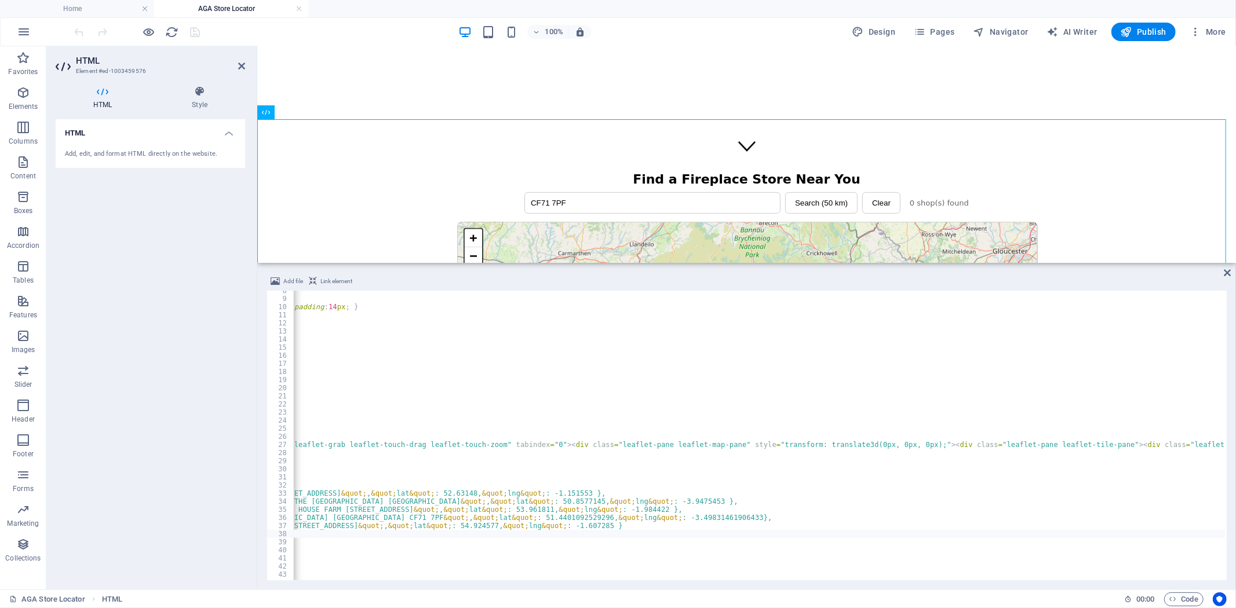
scroll to position [0, 0]
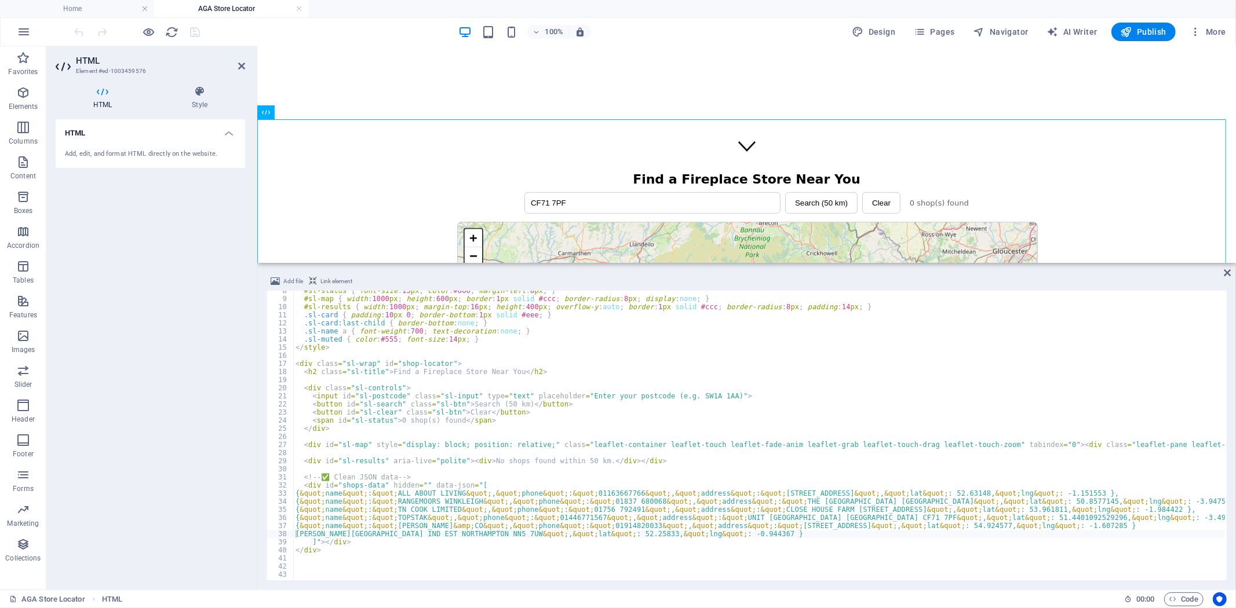
drag, startPoint x: 319, startPoint y: 592, endPoint x: 311, endPoint y: 591, distance: 8.2
click at [319, 593] on div "AGA Store Locator HTML" at bounding box center [561, 600] width 1105 height 14
drag, startPoint x: 707, startPoint y: 533, endPoint x: 297, endPoint y: 531, distance: 410.1
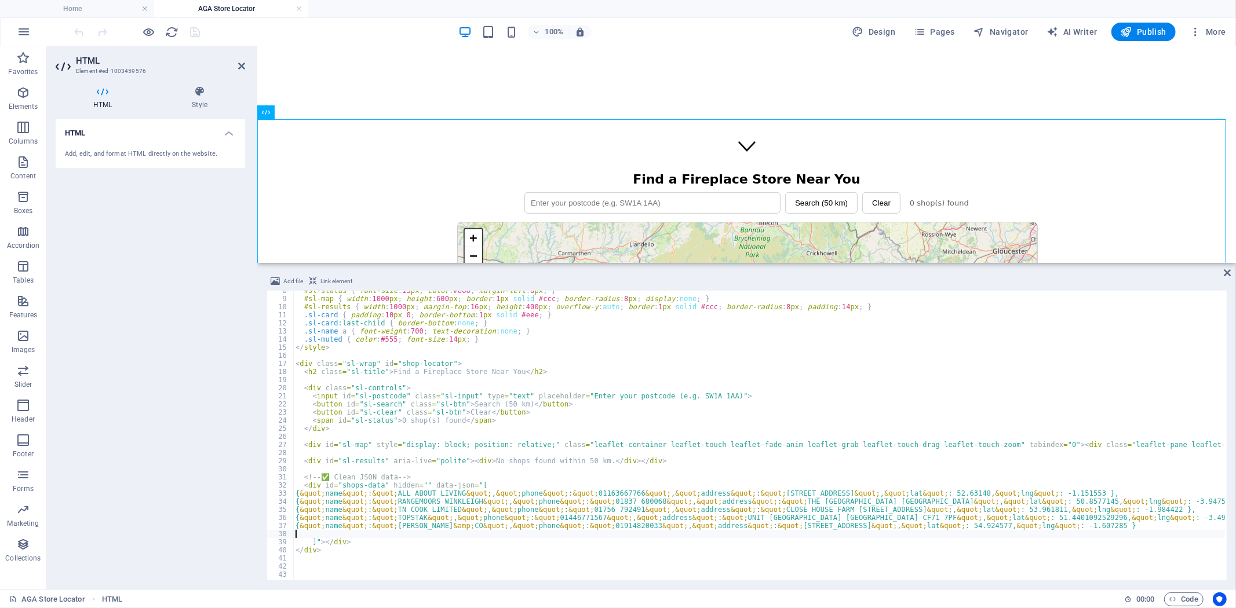
type textarea "]"></div>"
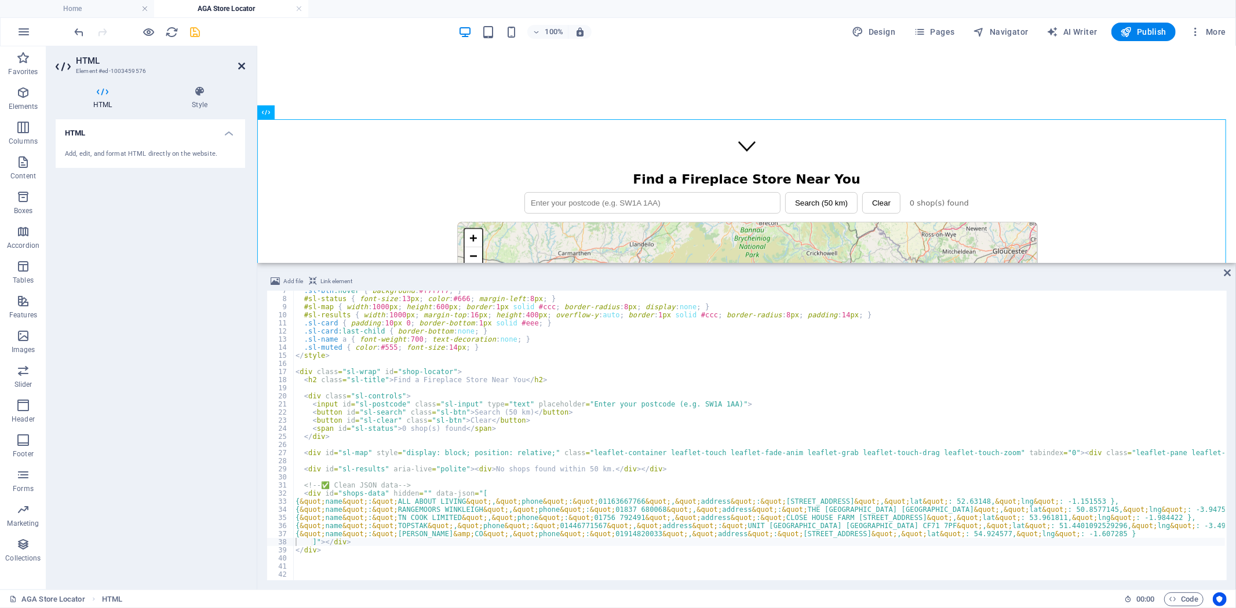
click at [242, 62] on icon at bounding box center [241, 65] width 7 height 9
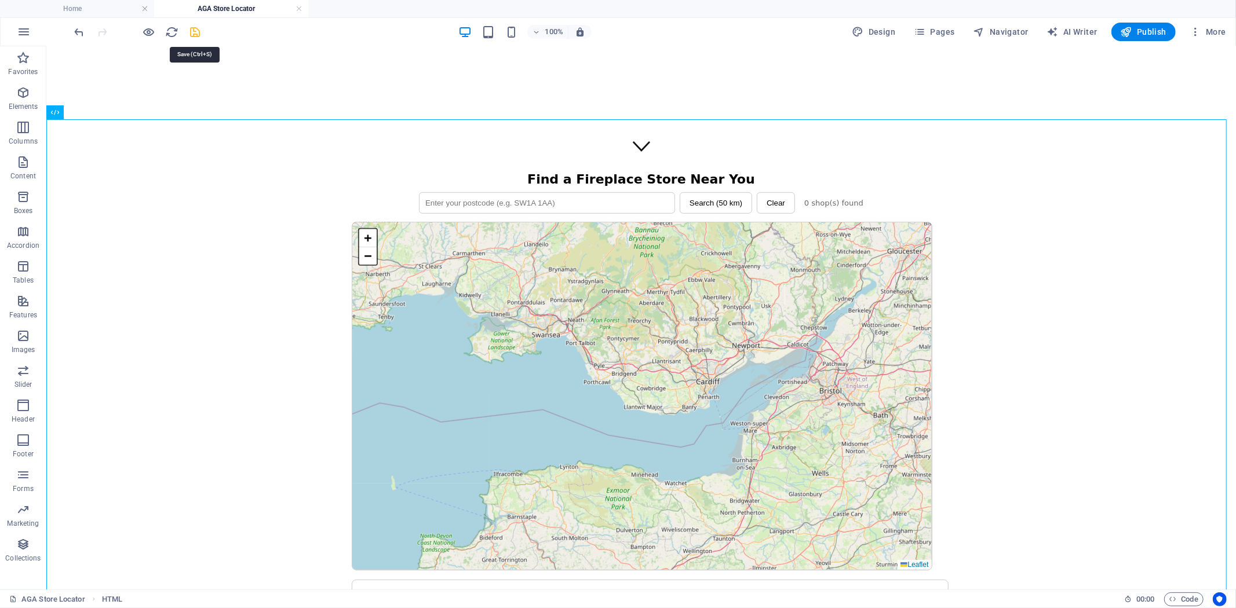
click at [192, 30] on icon "save" at bounding box center [195, 31] width 13 height 13
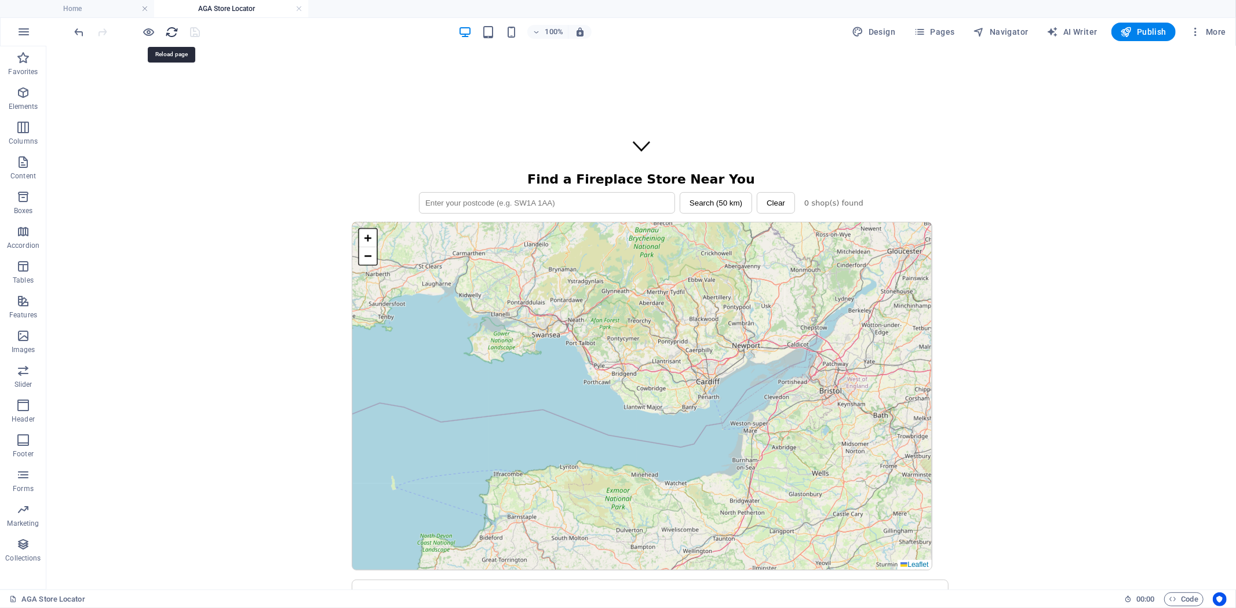
click at [171, 29] on icon "reload" at bounding box center [172, 31] width 13 height 13
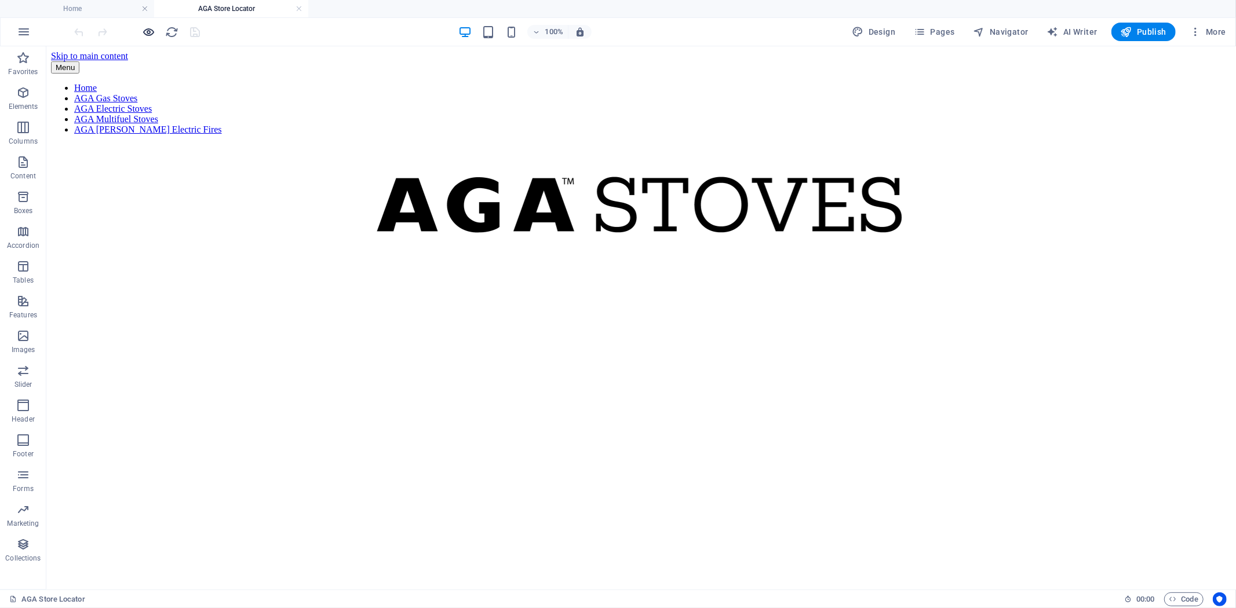
click at [146, 31] on icon "button" at bounding box center [149, 31] width 13 height 13
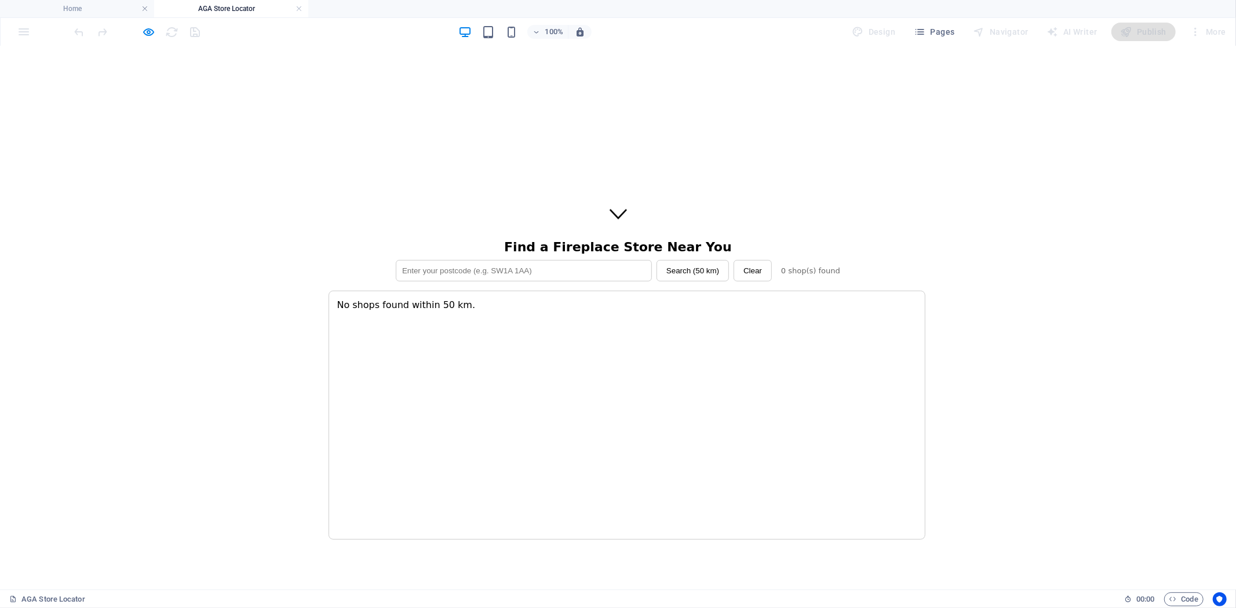
scroll to position [450, 0]
click at [566, 256] on input "text" at bounding box center [524, 266] width 256 height 21
type input "CF33 6BL"
click at [684, 256] on button "Search (50 km)" at bounding box center [692, 266] width 72 height 21
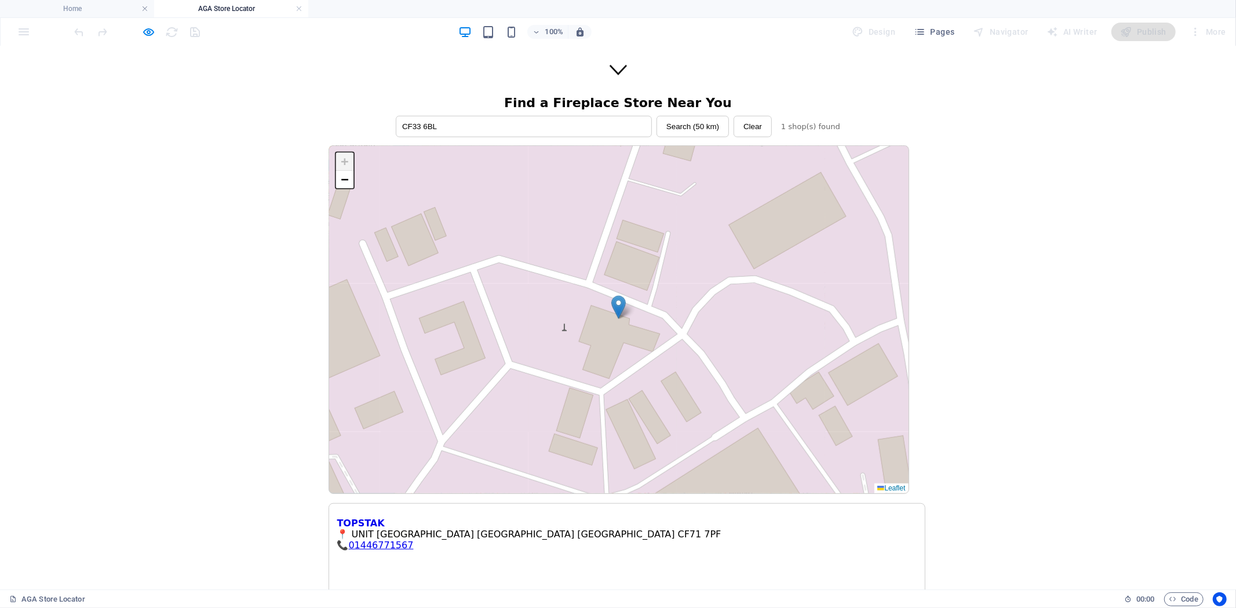
scroll to position [708, 0]
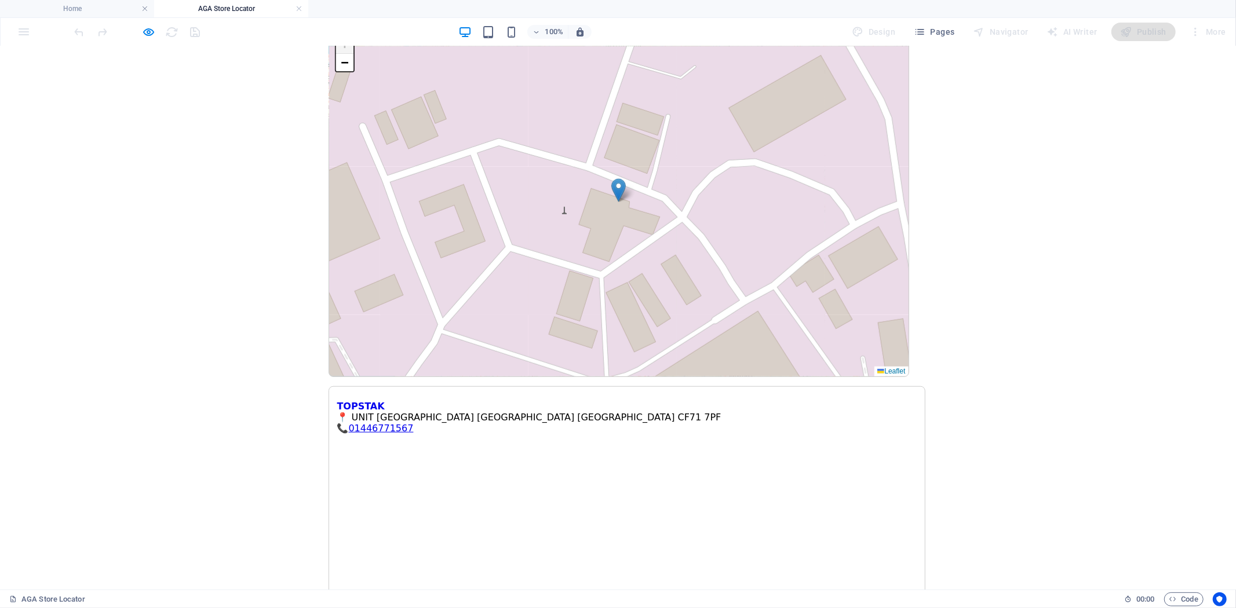
click at [385, 400] on link "TOPSTAK" at bounding box center [361, 405] width 48 height 11
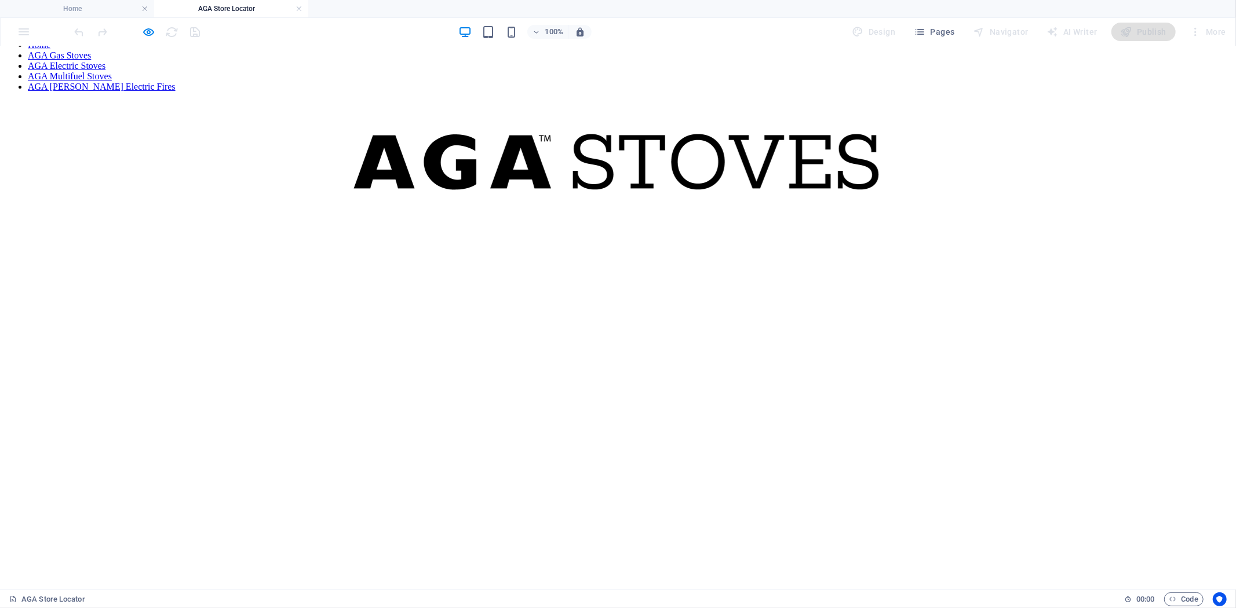
scroll to position [64, 0]
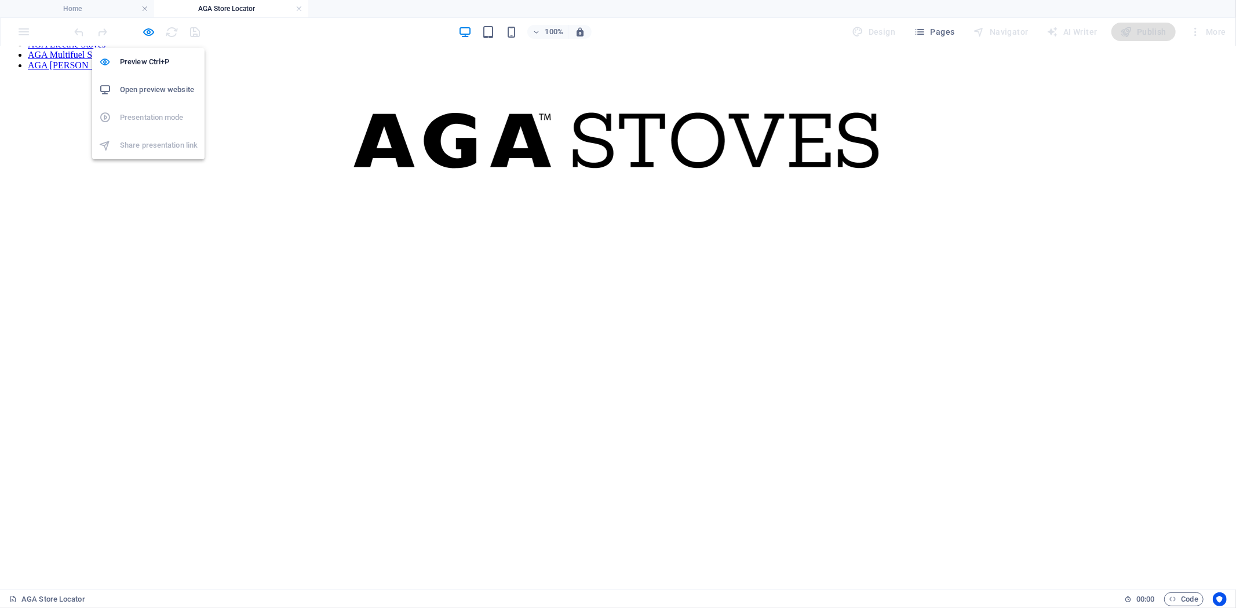
drag, startPoint x: 147, startPoint y: 34, endPoint x: 158, endPoint y: 33, distance: 10.4
click at [147, 33] on icon "button" at bounding box center [149, 31] width 13 height 13
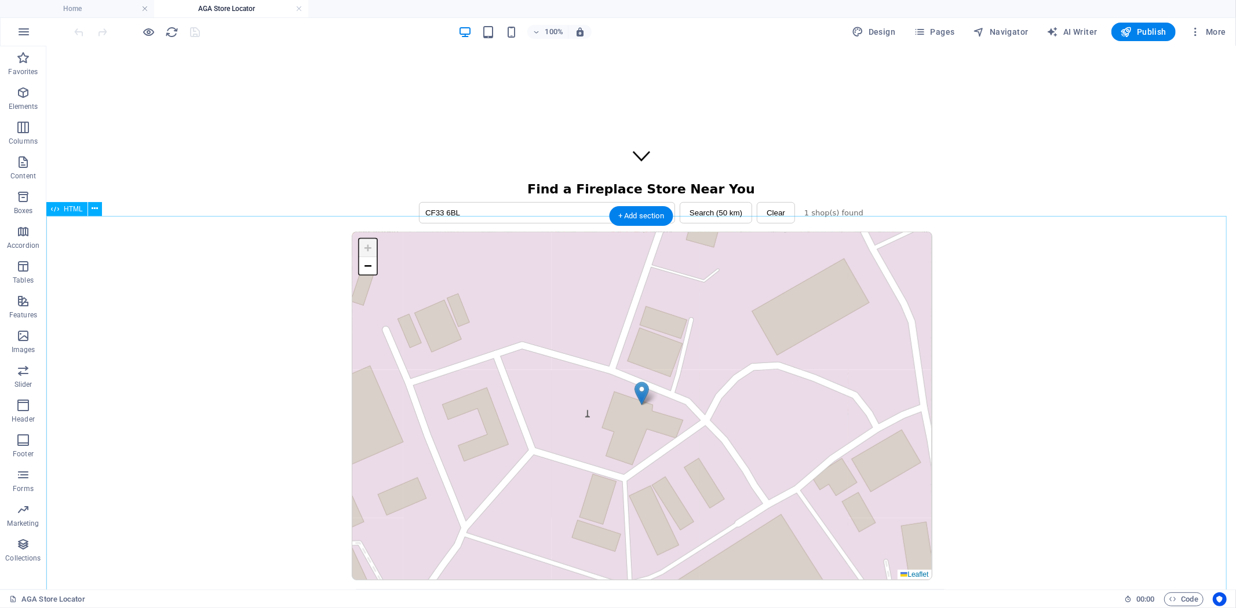
scroll to position [514, 0]
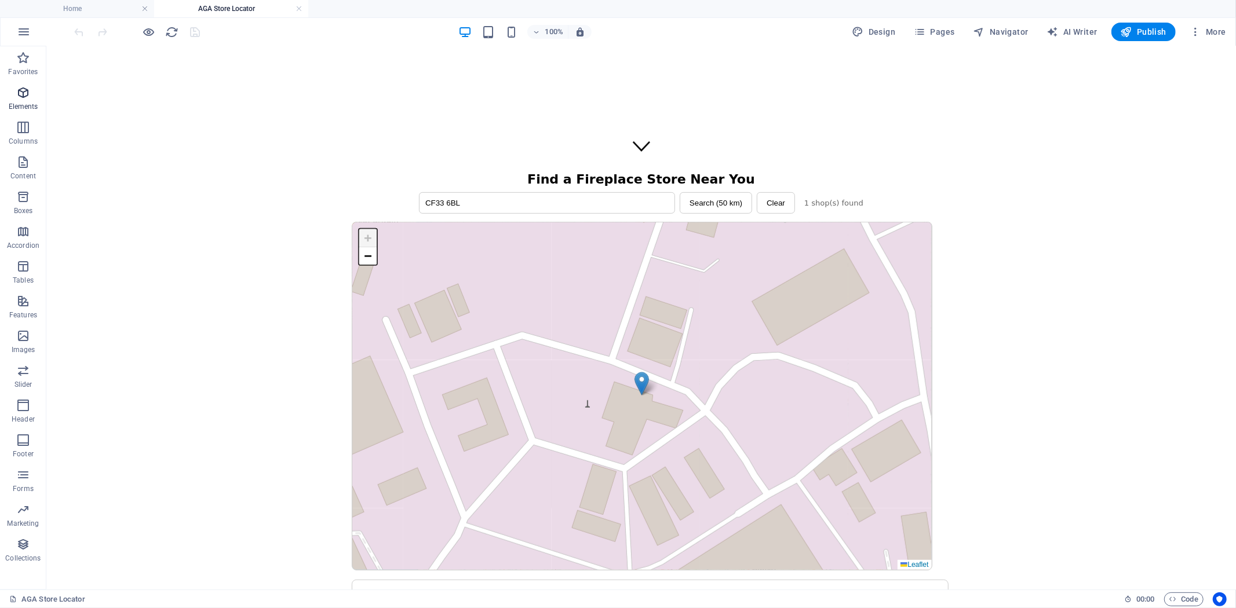
click at [22, 90] on icon "button" at bounding box center [23, 93] width 14 height 14
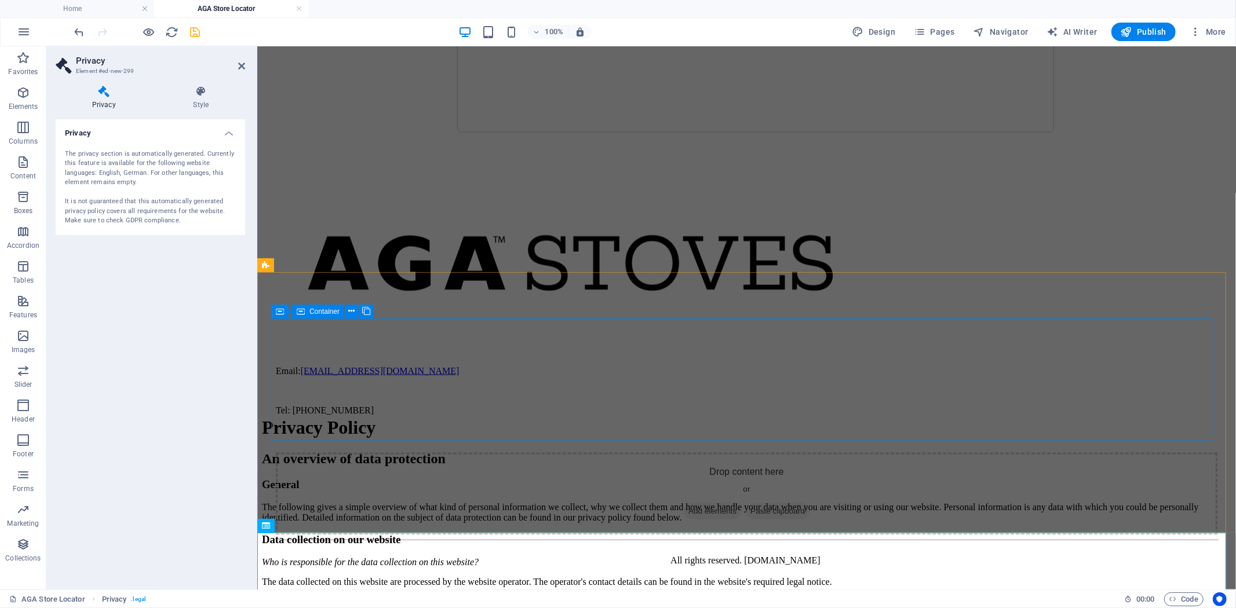
scroll to position [1272, 0]
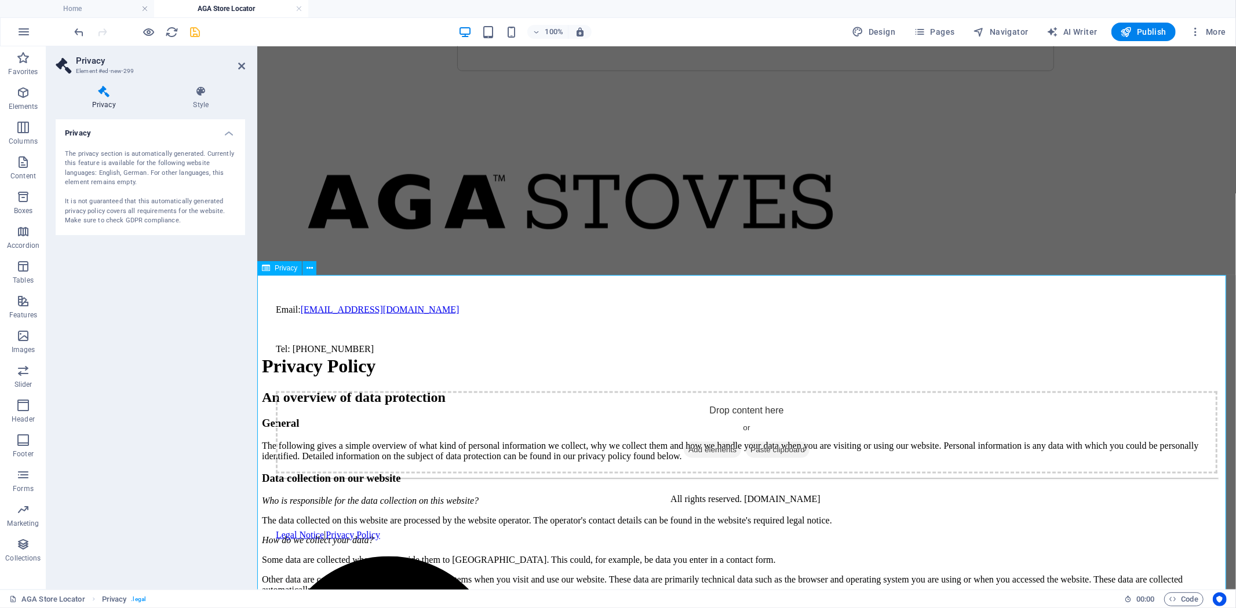
click at [266, 271] on icon at bounding box center [266, 268] width 8 height 14
click at [310, 271] on icon at bounding box center [309, 268] width 6 height 12
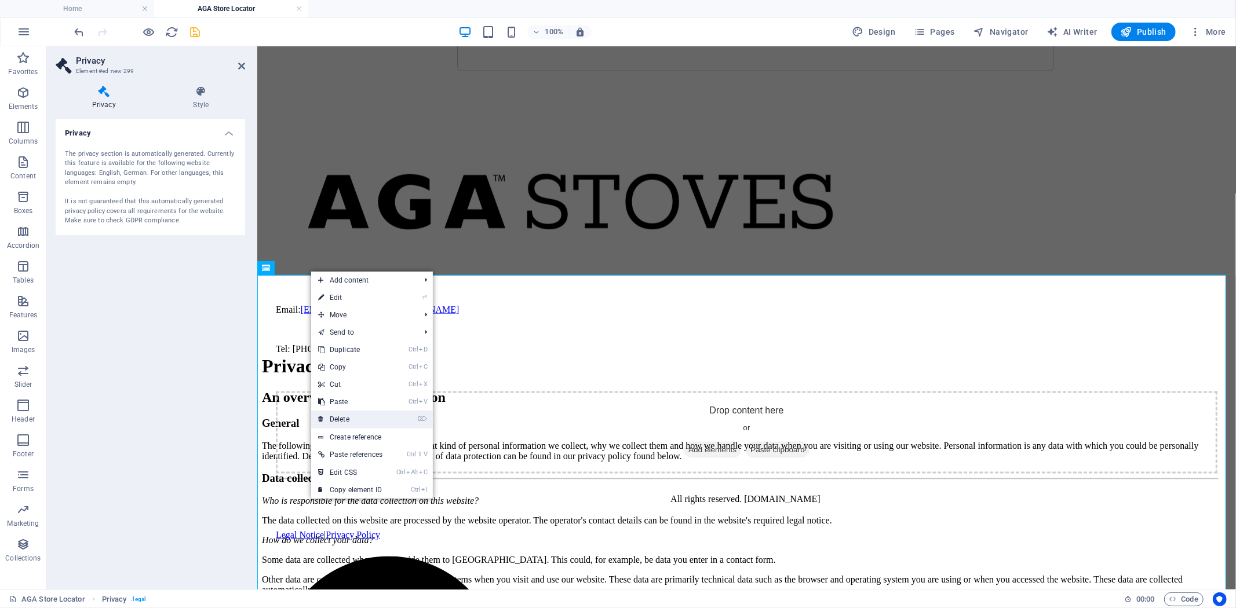
click at [357, 415] on link "⌦ Delete" at bounding box center [350, 419] width 78 height 17
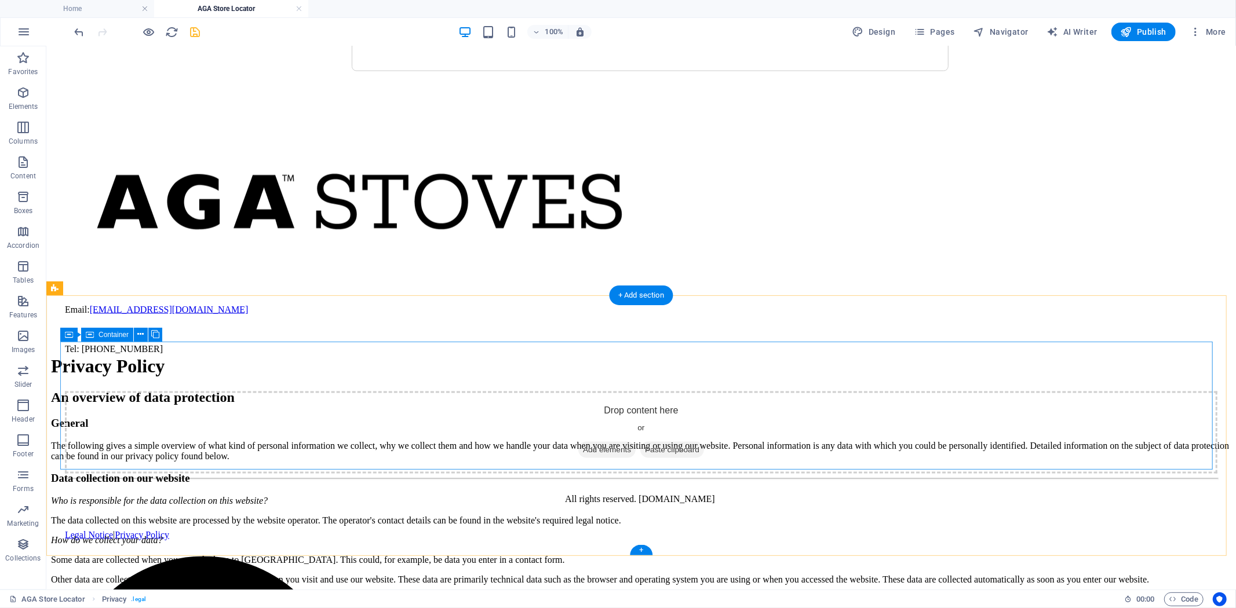
scroll to position [992, 0]
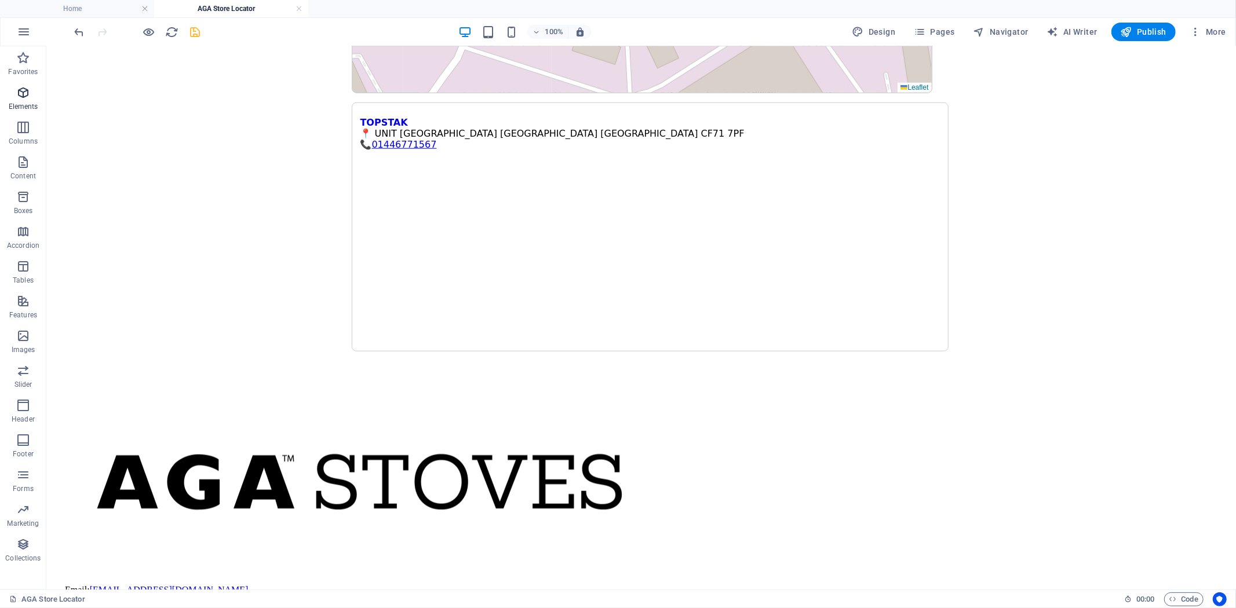
click at [18, 90] on icon "button" at bounding box center [23, 93] width 14 height 14
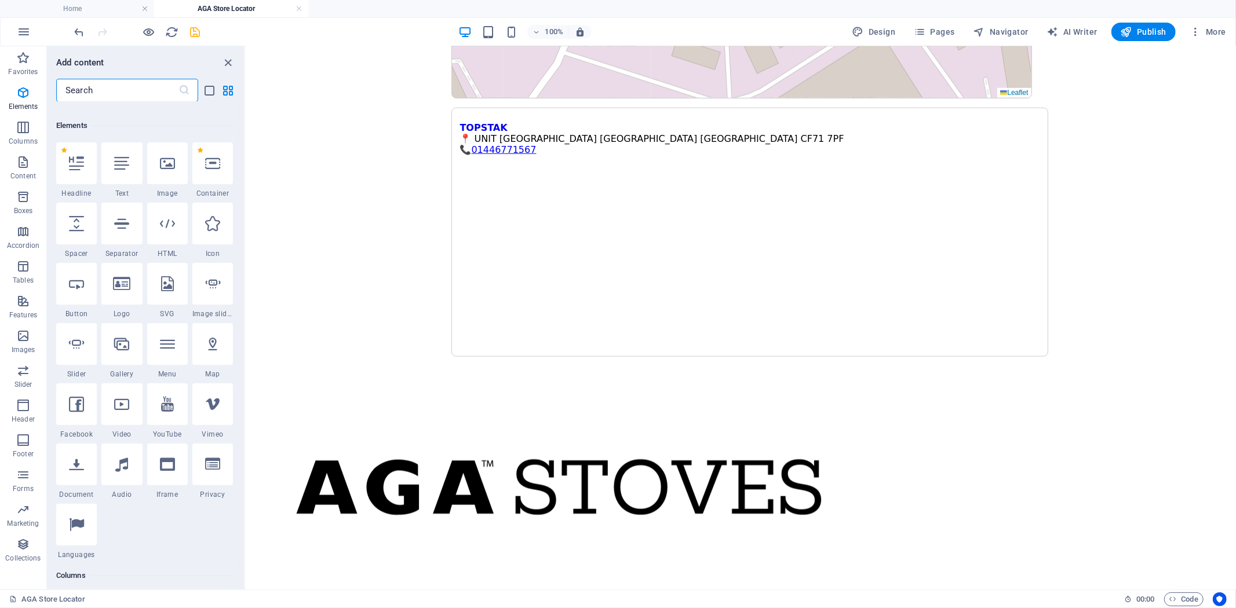
scroll to position [123, 0]
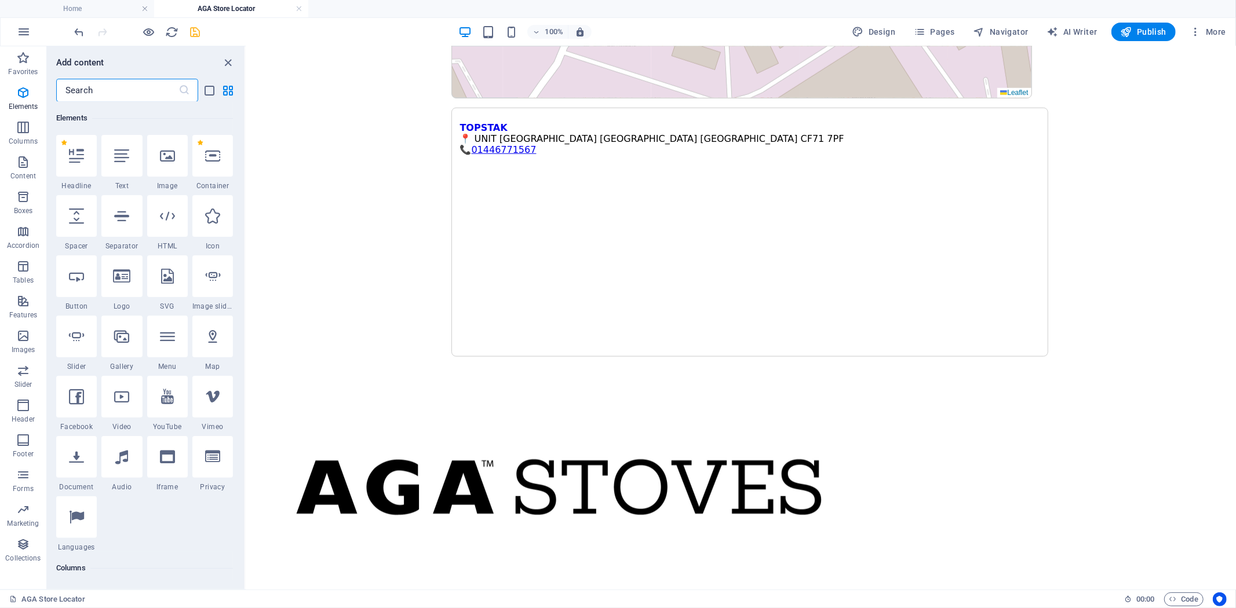
click at [105, 92] on input "text" at bounding box center [117, 90] width 122 height 23
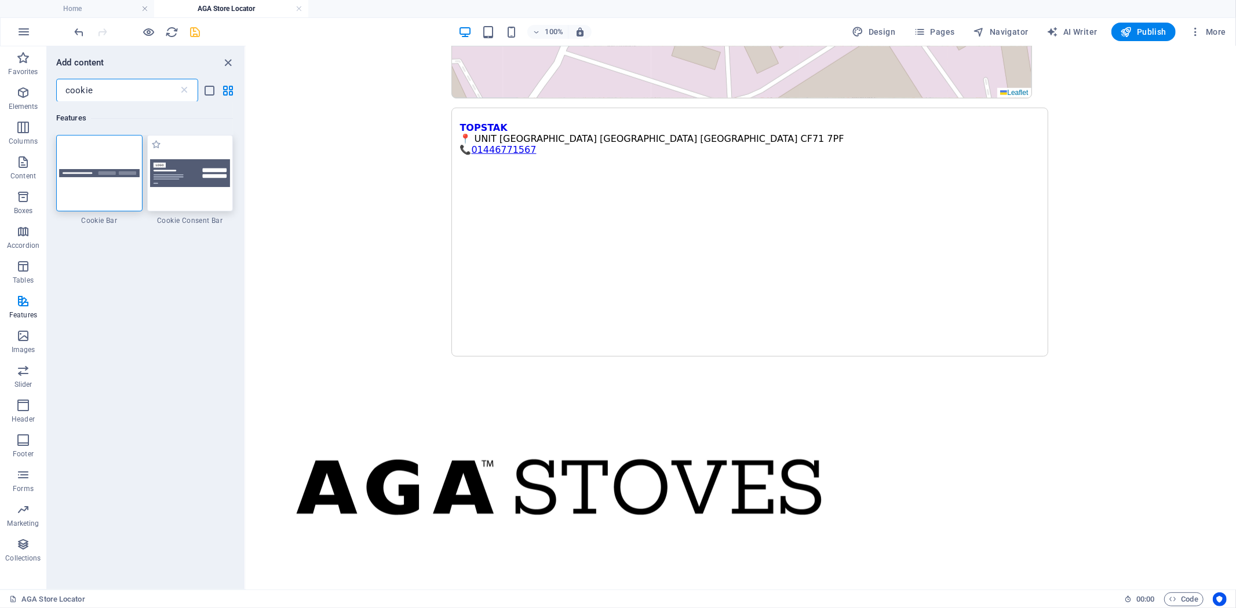
type input "cookie"
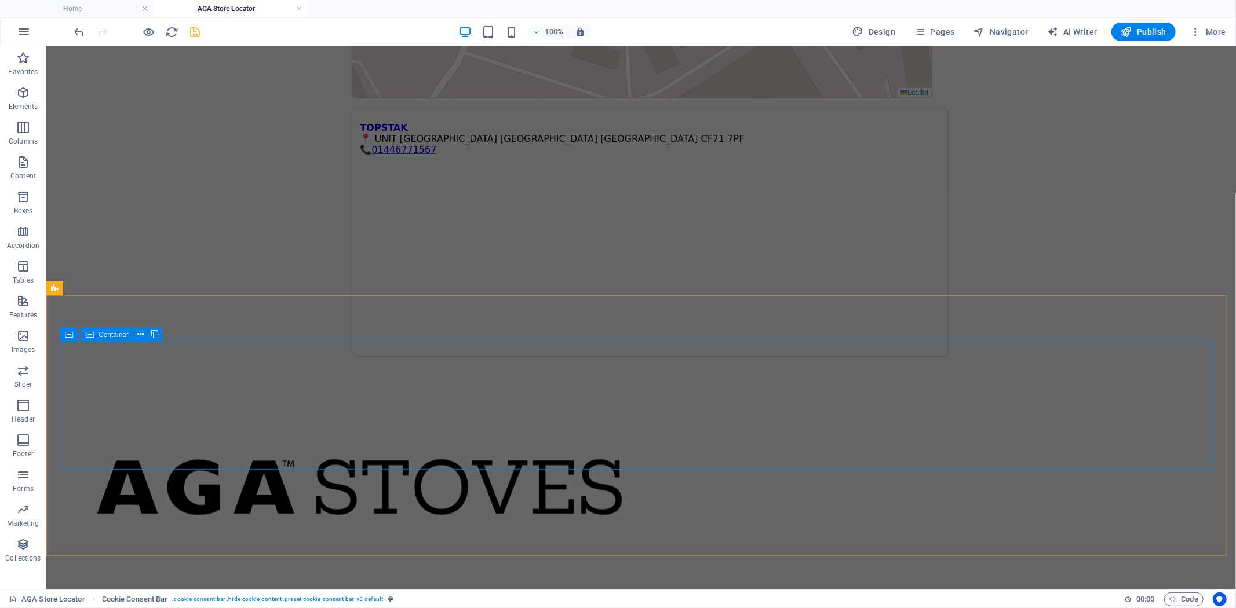
scroll to position [992, 0]
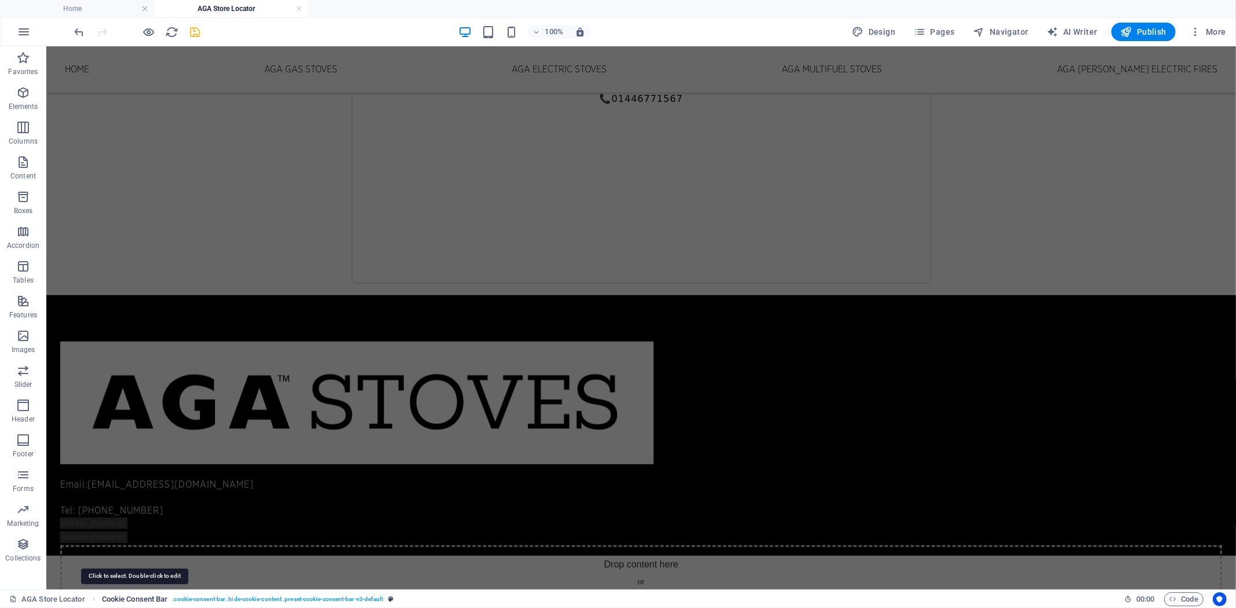
click at [155, 597] on span "Cookie Consent Bar" at bounding box center [135, 600] width 66 height 14
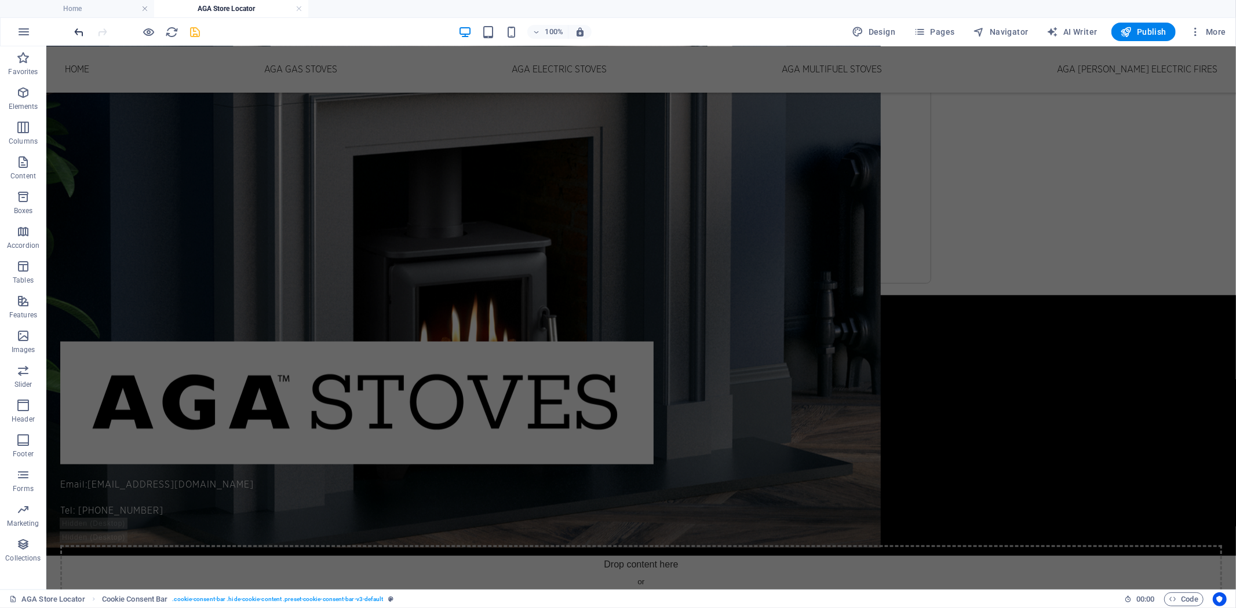
click at [74, 30] on icon "undo" at bounding box center [79, 31] width 13 height 13
click at [349, 596] on span ". cookie-consent-bar .hide-cookie-content .preset-cookie-consent-bar-v3-default" at bounding box center [277, 600] width 211 height 14
click at [125, 601] on span "Cookie Consent Bar" at bounding box center [135, 600] width 66 height 14
drag, startPoint x: 125, startPoint y: 601, endPoint x: 133, endPoint y: 532, distance: 69.5
click at [125, 601] on span "Cookie Consent Bar" at bounding box center [135, 600] width 66 height 14
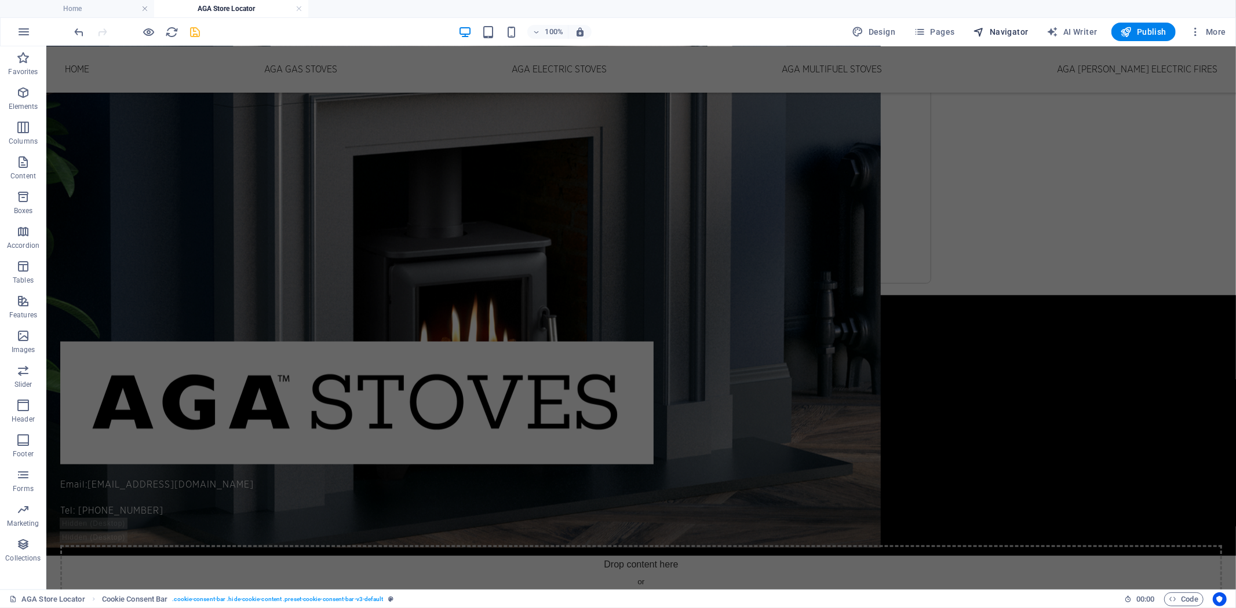
click at [1010, 26] on span "Navigator" at bounding box center [1000, 32] width 55 height 12
click at [999, 30] on span "Navigator" at bounding box center [1000, 32] width 55 height 12
click at [1000, 34] on span "Navigator" at bounding box center [1000, 32] width 55 height 12
click at [1000, 31] on span "Navigator" at bounding box center [1000, 32] width 55 height 12
click at [998, 31] on span "Navigator" at bounding box center [1000, 32] width 55 height 12
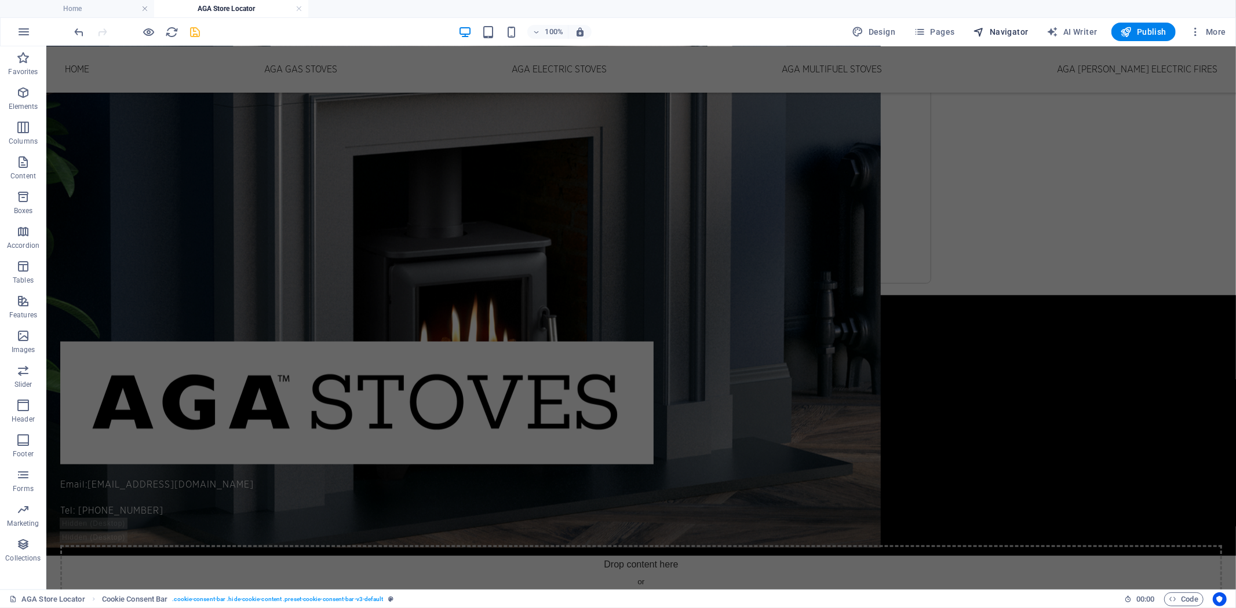
drag, startPoint x: 997, startPoint y: 31, endPoint x: 991, endPoint y: 31, distance: 6.4
click at [995, 31] on span "Navigator" at bounding box center [1000, 32] width 55 height 12
click at [172, 29] on icon "reload" at bounding box center [172, 31] width 13 height 13
click at [171, 31] on icon "reload" at bounding box center [172, 31] width 13 height 13
click at [170, 30] on icon "reload" at bounding box center [172, 31] width 13 height 13
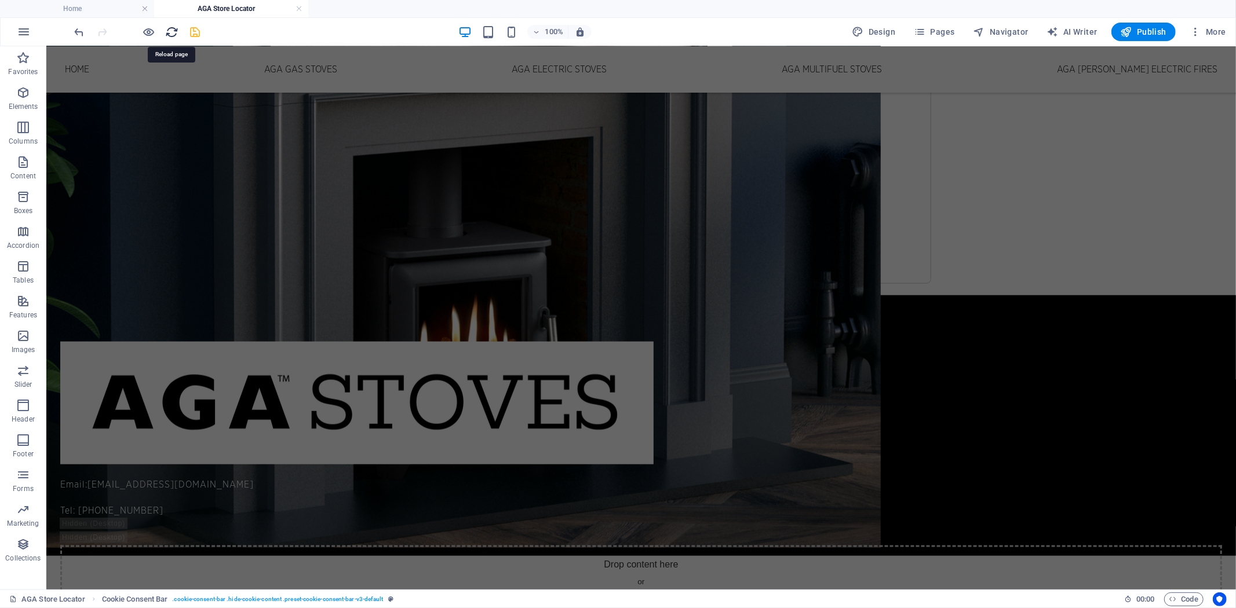
click at [164, 29] on div at bounding box center [137, 32] width 130 height 19
click at [296, 9] on link at bounding box center [298, 8] width 7 height 11
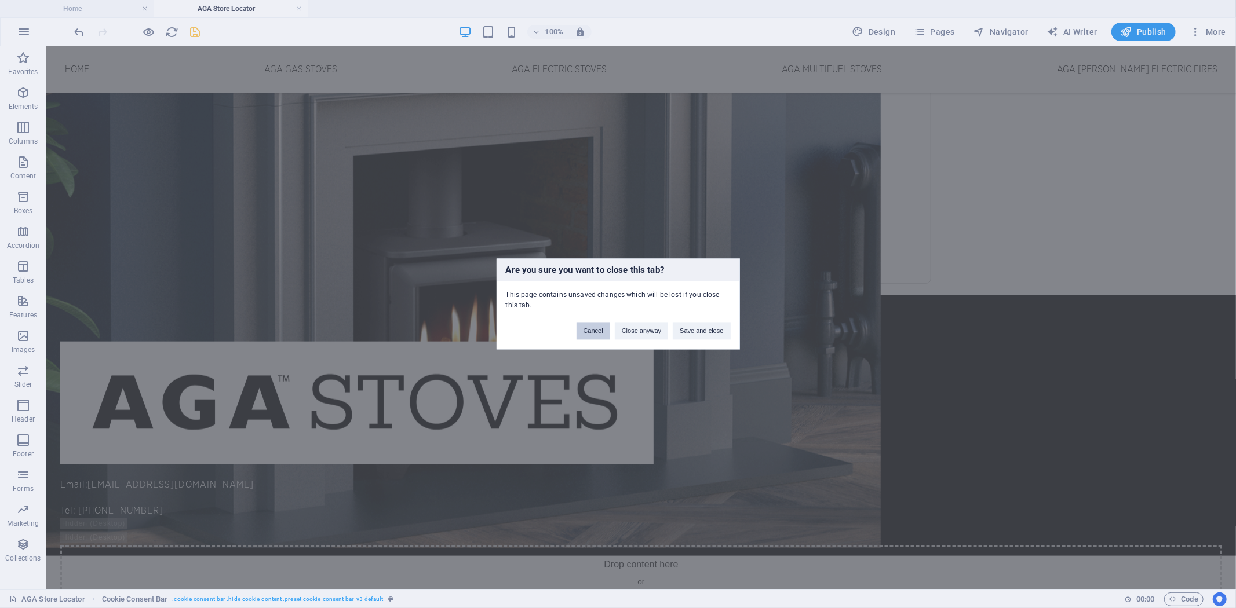
click at [594, 334] on button "Cancel" at bounding box center [593, 331] width 34 height 17
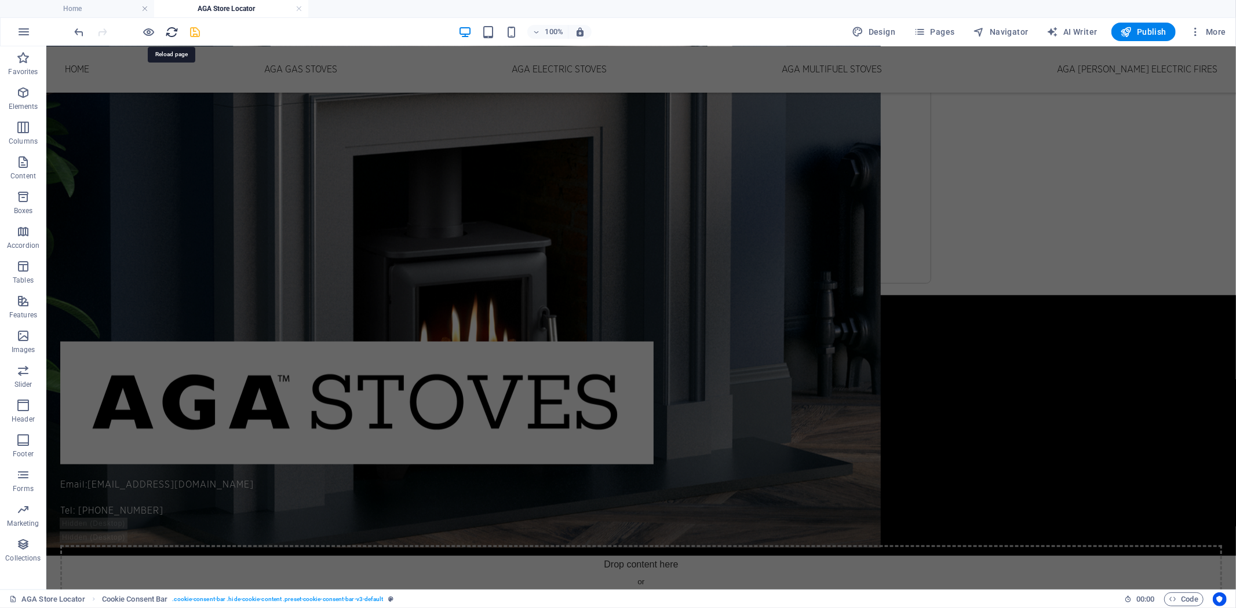
click at [172, 27] on icon "reload" at bounding box center [172, 31] width 13 height 13
click at [171, 29] on icon "reload" at bounding box center [172, 31] width 13 height 13
click at [172, 29] on icon "reload" at bounding box center [172, 31] width 13 height 13
click at [175, 28] on icon "reload" at bounding box center [172, 31] width 13 height 13
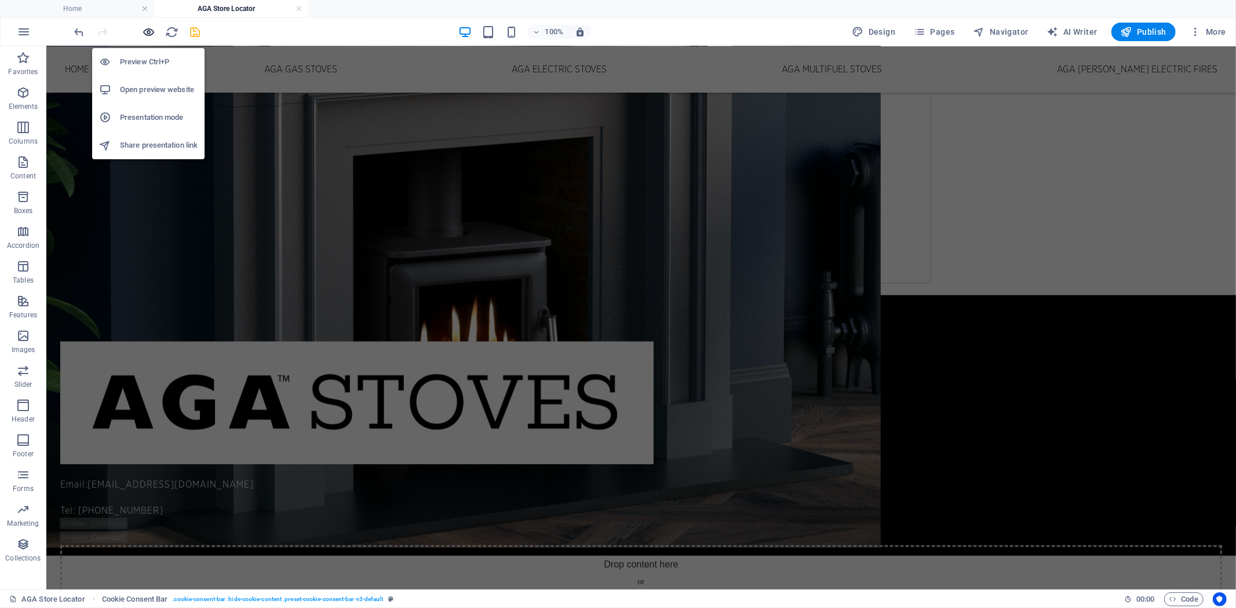
click at [151, 32] on icon "button" at bounding box center [149, 31] width 13 height 13
click at [151, 31] on icon "button" at bounding box center [149, 31] width 13 height 13
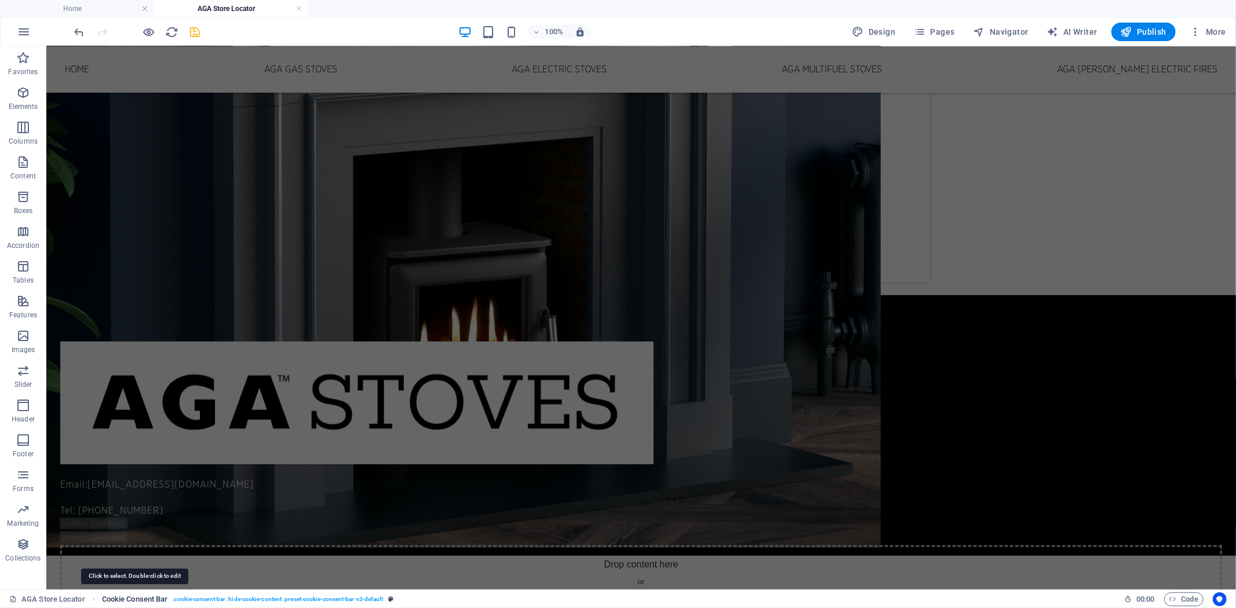
click at [118, 597] on span "Cookie Consent Bar" at bounding box center [135, 600] width 66 height 14
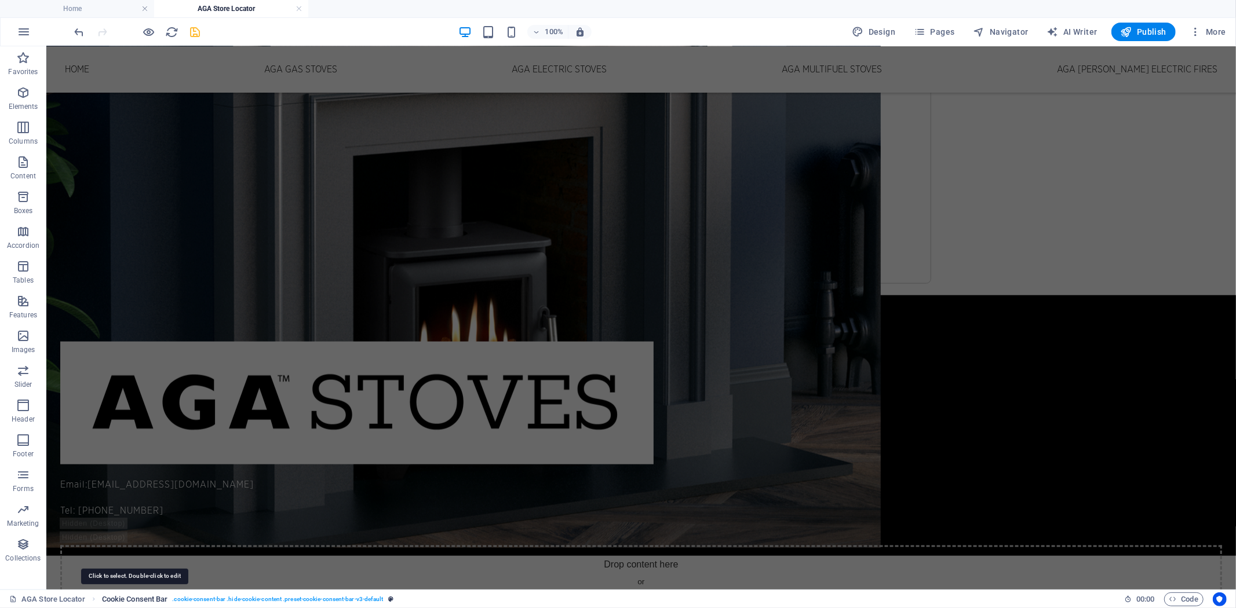
click at [118, 597] on span "Cookie Consent Bar" at bounding box center [135, 600] width 66 height 14
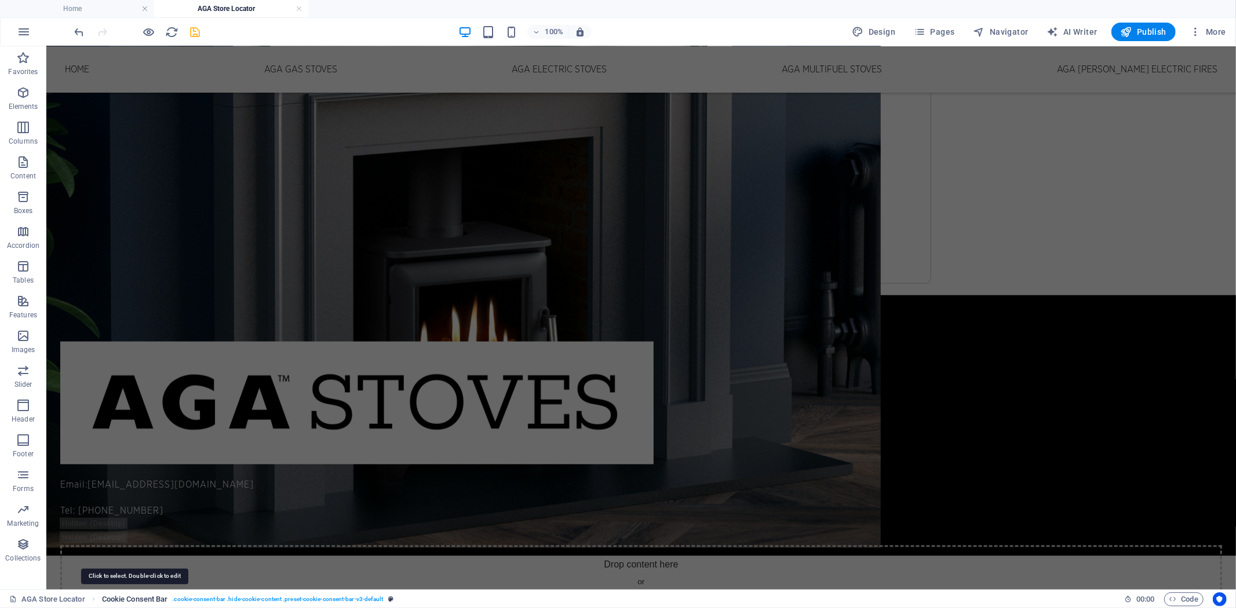
click at [118, 597] on span "Cookie Consent Bar" at bounding box center [135, 600] width 66 height 14
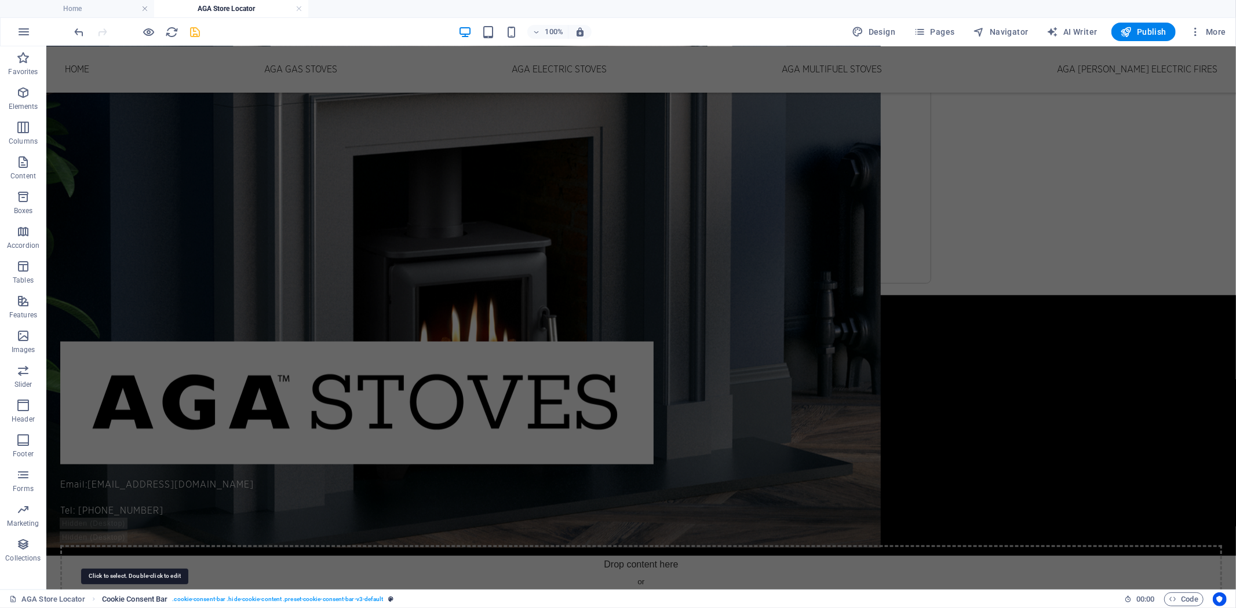
click at [118, 597] on span "Cookie Consent Bar" at bounding box center [135, 600] width 66 height 14
drag, startPoint x: 118, startPoint y: 597, endPoint x: 261, endPoint y: 517, distance: 163.4
click at [118, 597] on span "Cookie Consent Bar" at bounding box center [135, 600] width 66 height 14
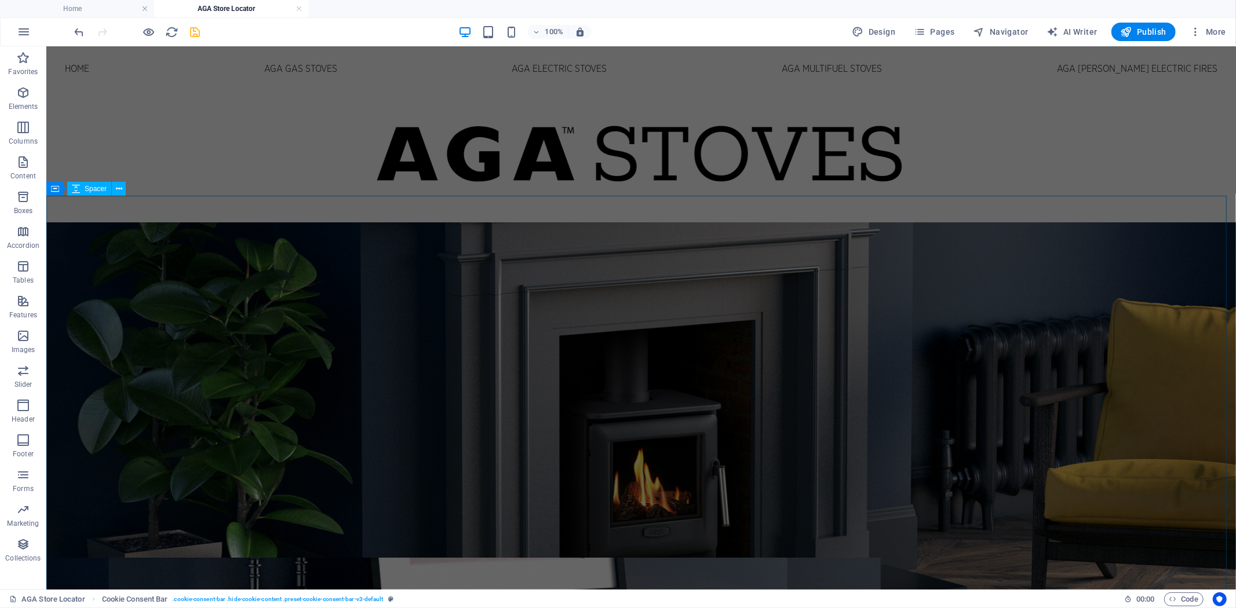
scroll to position [0, 0]
click at [76, 32] on icon "undo" at bounding box center [79, 31] width 13 height 13
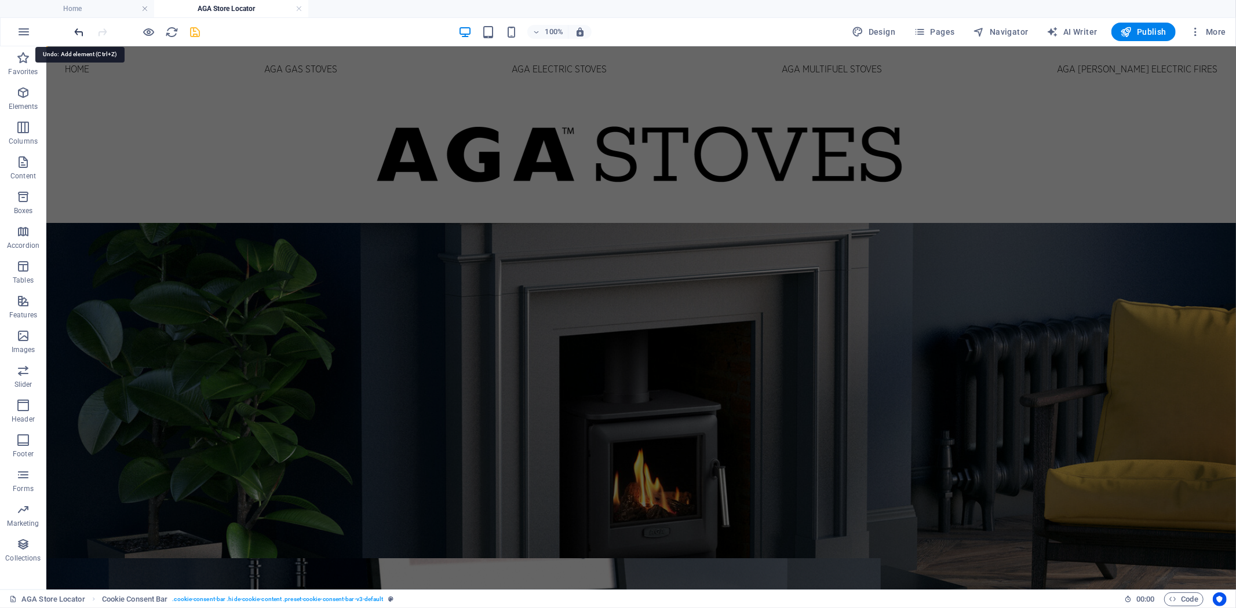
click at [76, 32] on icon "undo" at bounding box center [79, 31] width 13 height 13
click at [74, 32] on icon "undo" at bounding box center [79, 31] width 13 height 13
click at [75, 35] on icon "undo" at bounding box center [79, 31] width 13 height 13
click at [78, 28] on icon "undo" at bounding box center [79, 31] width 13 height 13
click at [78, 26] on icon "undo" at bounding box center [79, 31] width 13 height 13
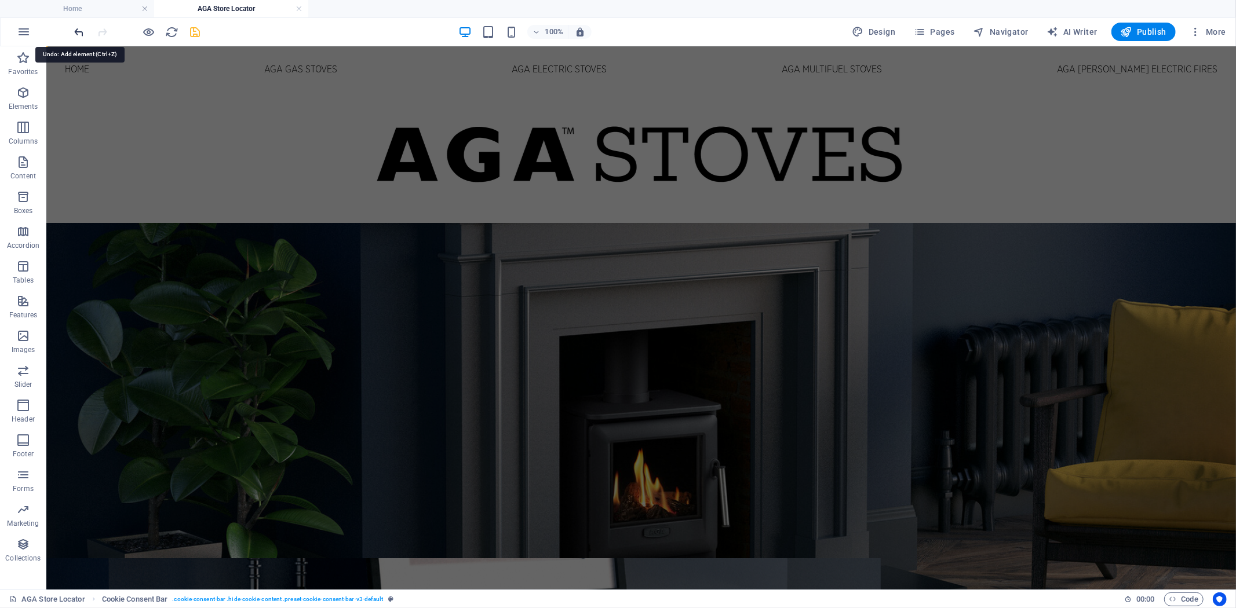
click at [77, 25] on icon "undo" at bounding box center [79, 31] width 13 height 13
click at [74, 25] on icon "undo" at bounding box center [79, 31] width 13 height 13
click at [304, 8] on h4 "AGA Store Locator" at bounding box center [231, 8] width 154 height 13
click at [300, 10] on link at bounding box center [298, 8] width 7 height 11
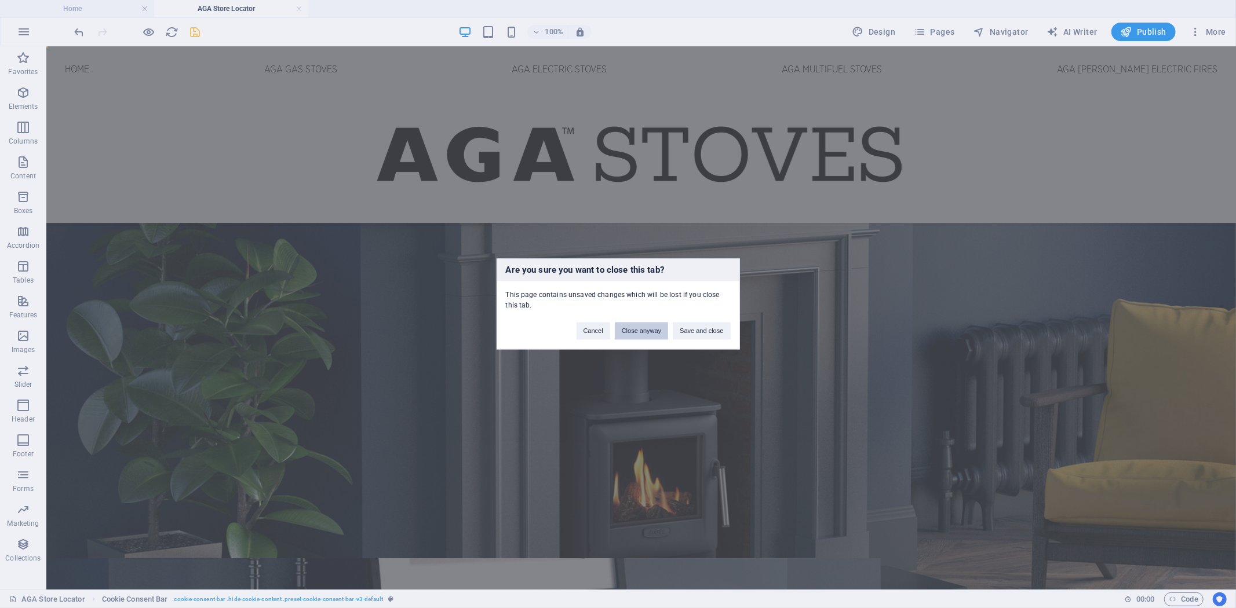
click at [647, 332] on button "Close anyway" at bounding box center [641, 331] width 53 height 17
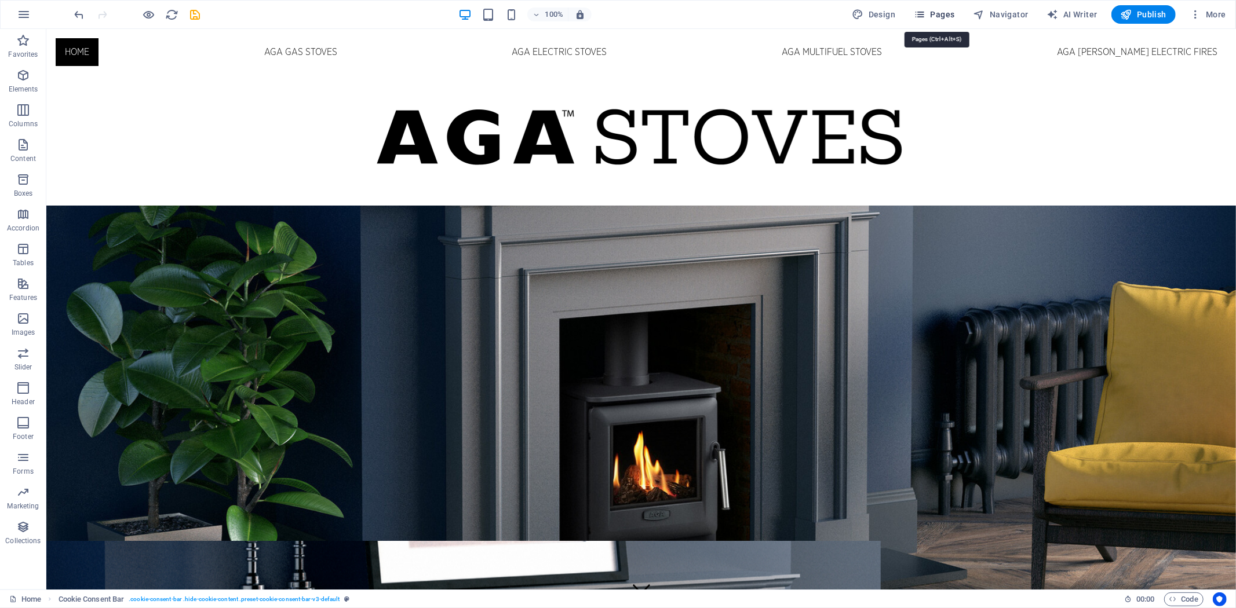
click at [945, 9] on span "Pages" at bounding box center [934, 15] width 41 height 12
click at [935, 12] on span "Pages" at bounding box center [934, 15] width 41 height 12
click at [942, 0] on header "100% Design Pages Navigator AI Writer Publish More" at bounding box center [618, 14] width 1236 height 29
click at [940, 9] on span "Pages" at bounding box center [934, 15] width 41 height 12
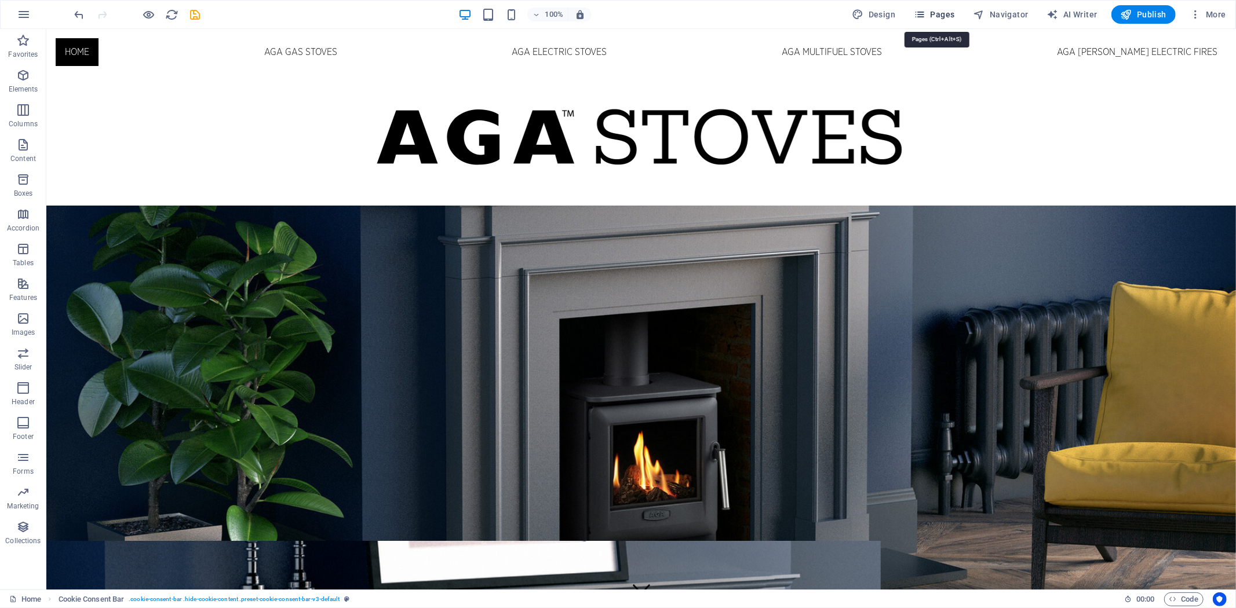
click at [940, 9] on span "Pages" at bounding box center [934, 15] width 41 height 12
click at [941, 12] on span "Pages" at bounding box center [934, 15] width 41 height 12
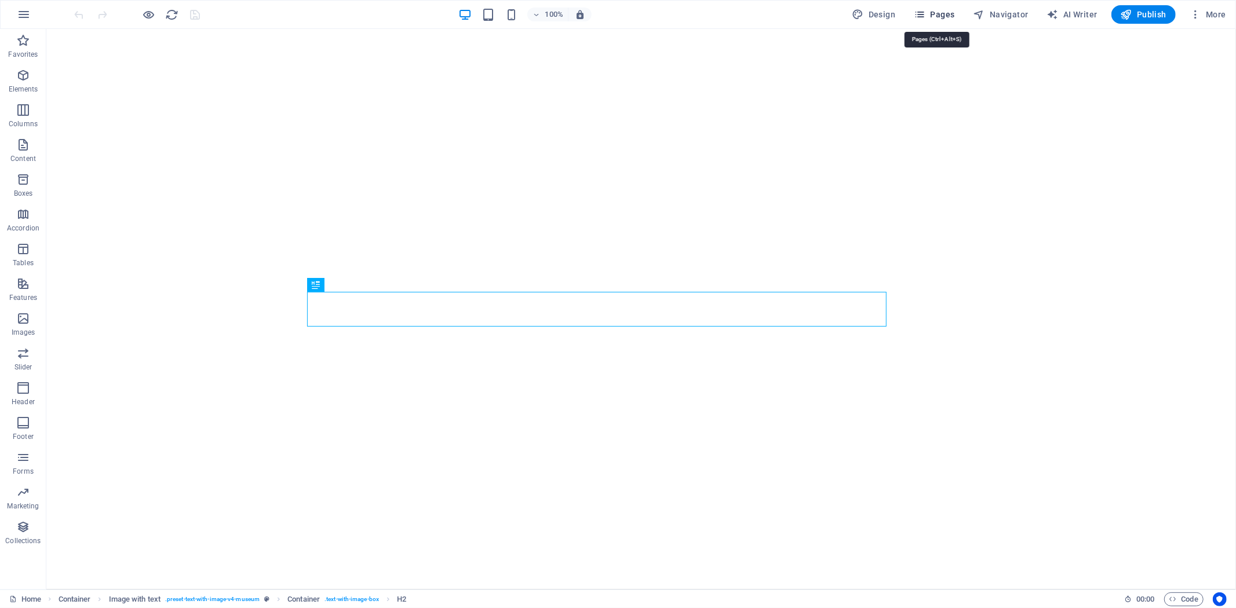
click at [925, 18] on icon "button" at bounding box center [920, 15] width 12 height 12
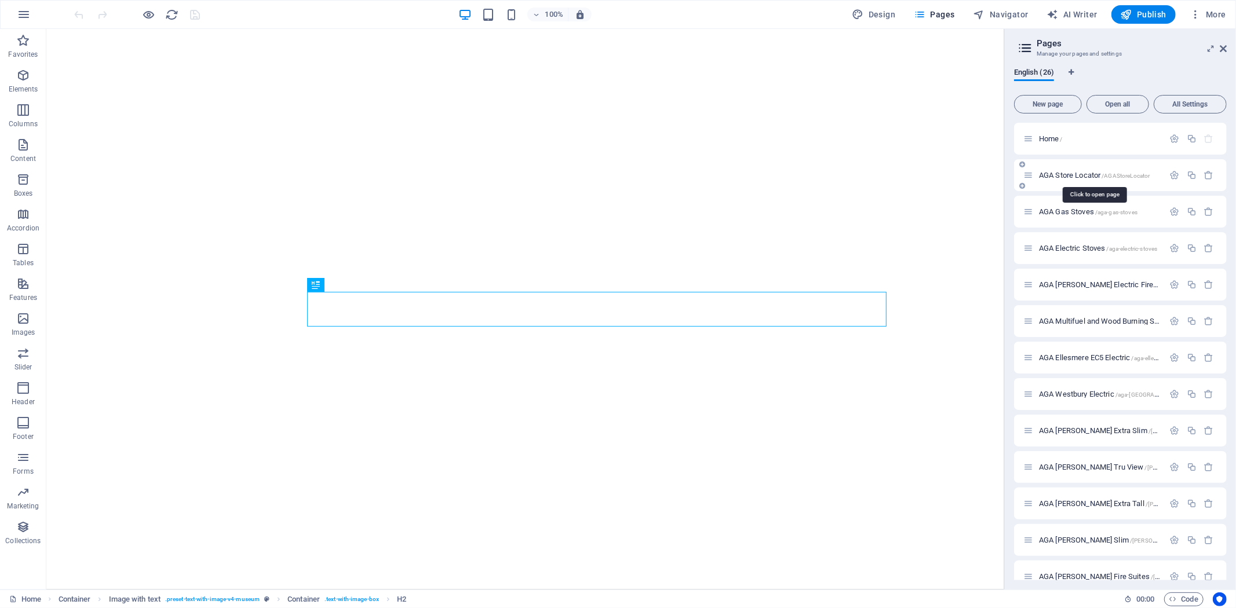
click at [1074, 172] on span "AGA Store Locator /AGAStoreLocator" at bounding box center [1094, 175] width 111 height 9
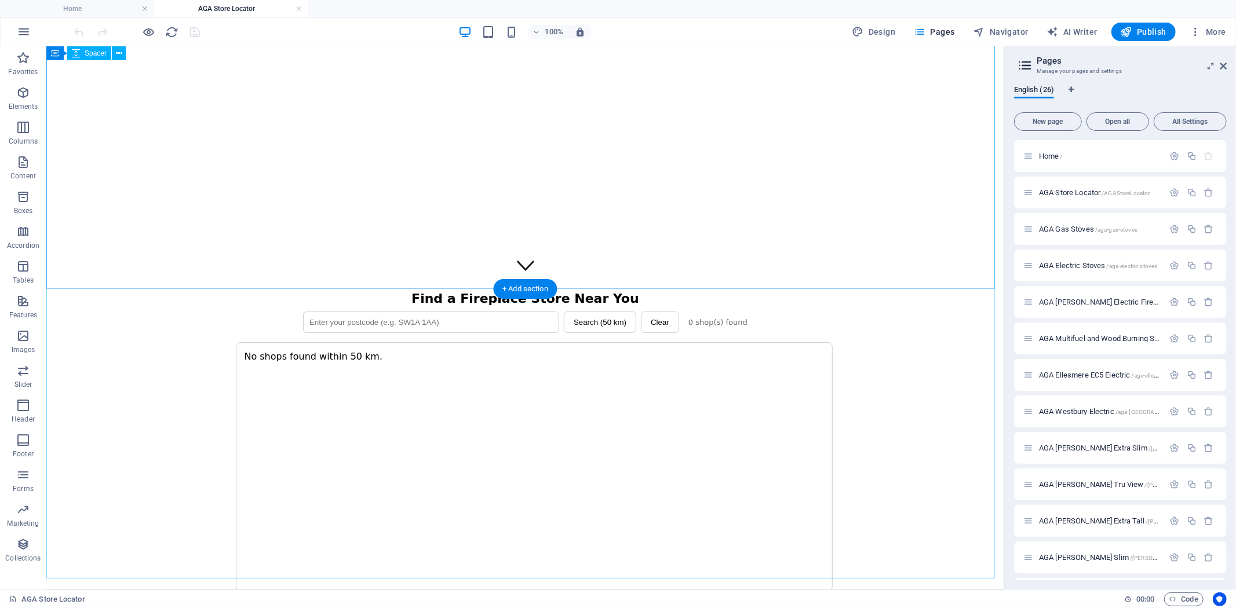
scroll to position [579, 0]
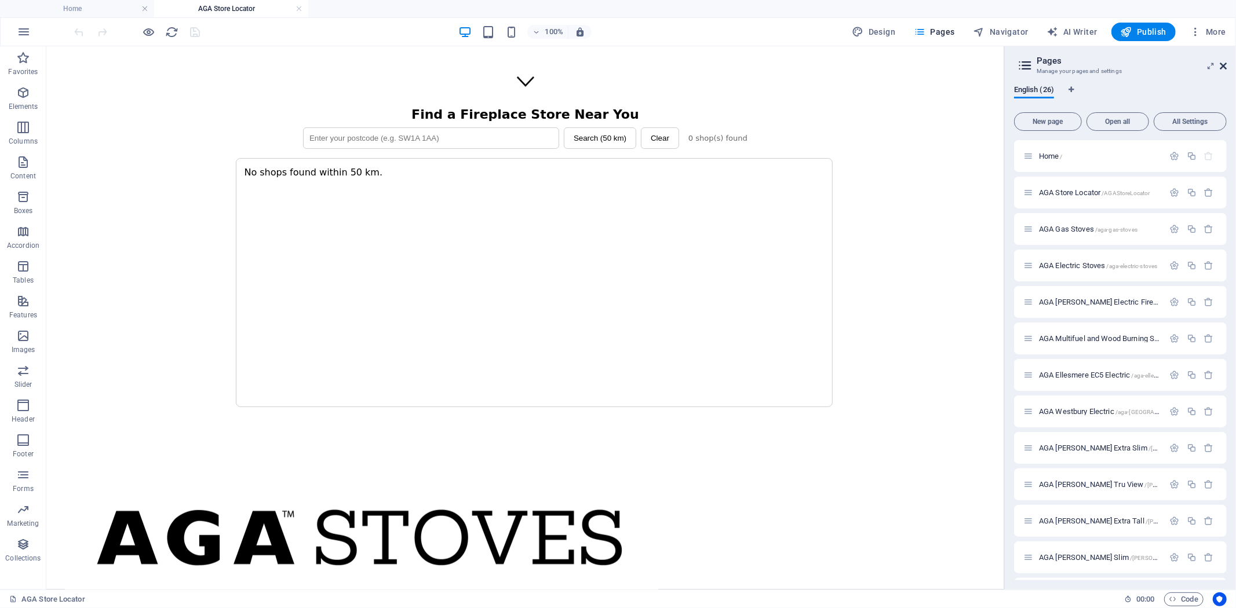
drag, startPoint x: 1221, startPoint y: 67, endPoint x: 1168, endPoint y: 30, distance: 64.4
click at [1221, 67] on icon at bounding box center [1222, 65] width 7 height 9
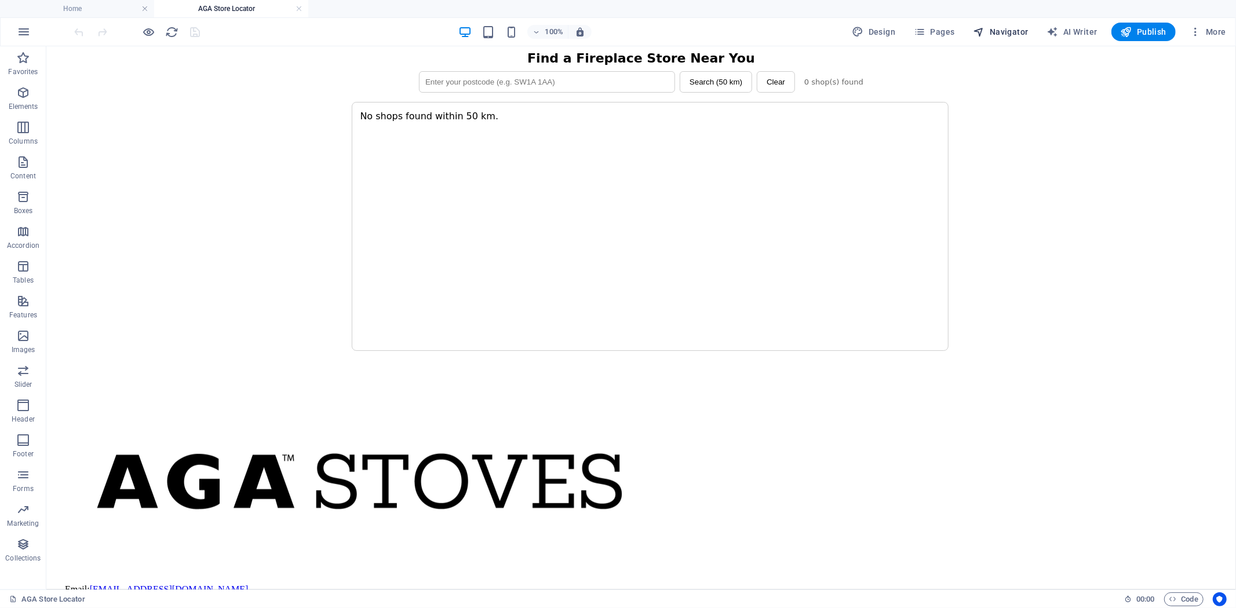
click at [1003, 31] on span "Navigator" at bounding box center [1000, 32] width 55 height 12
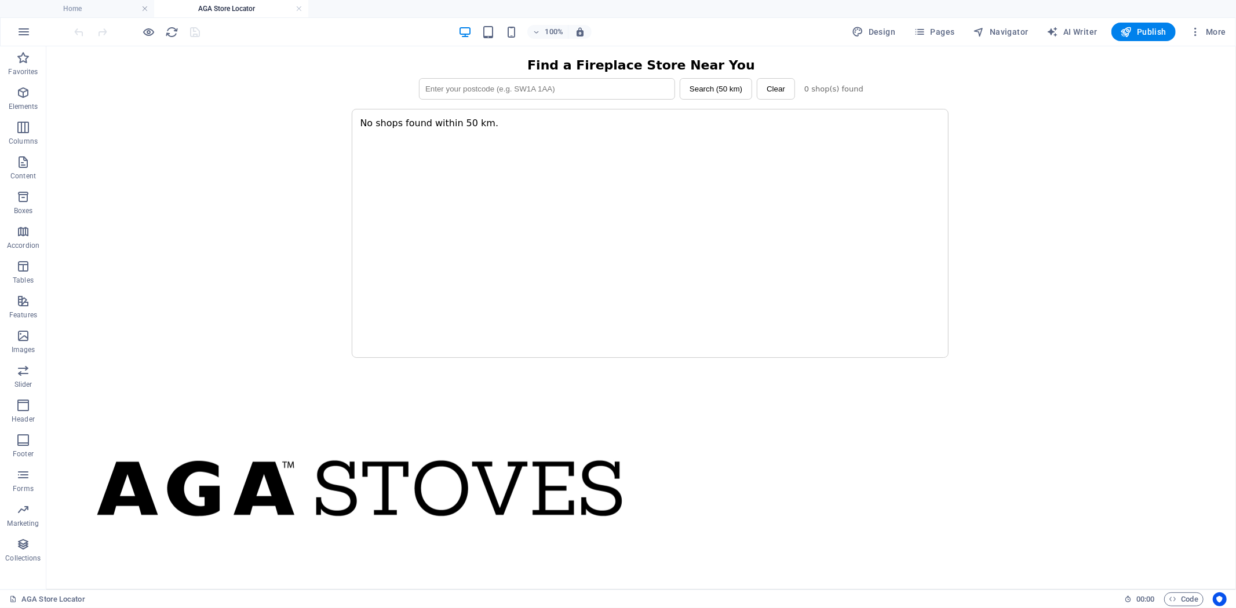
select select "18113319-en"
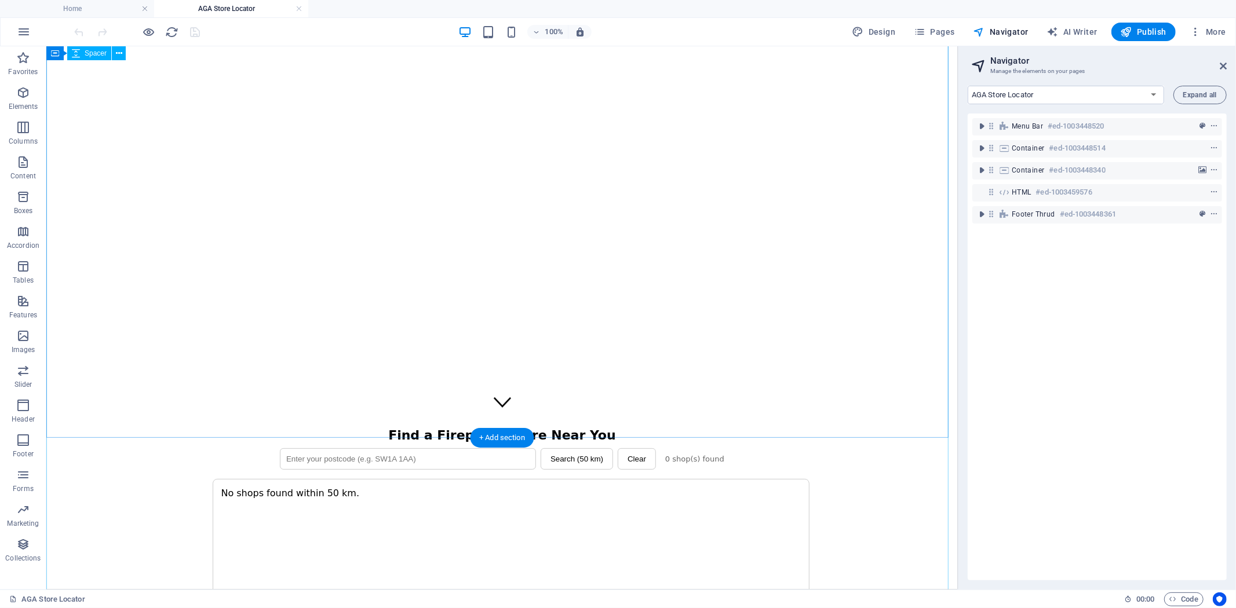
scroll to position [178, 0]
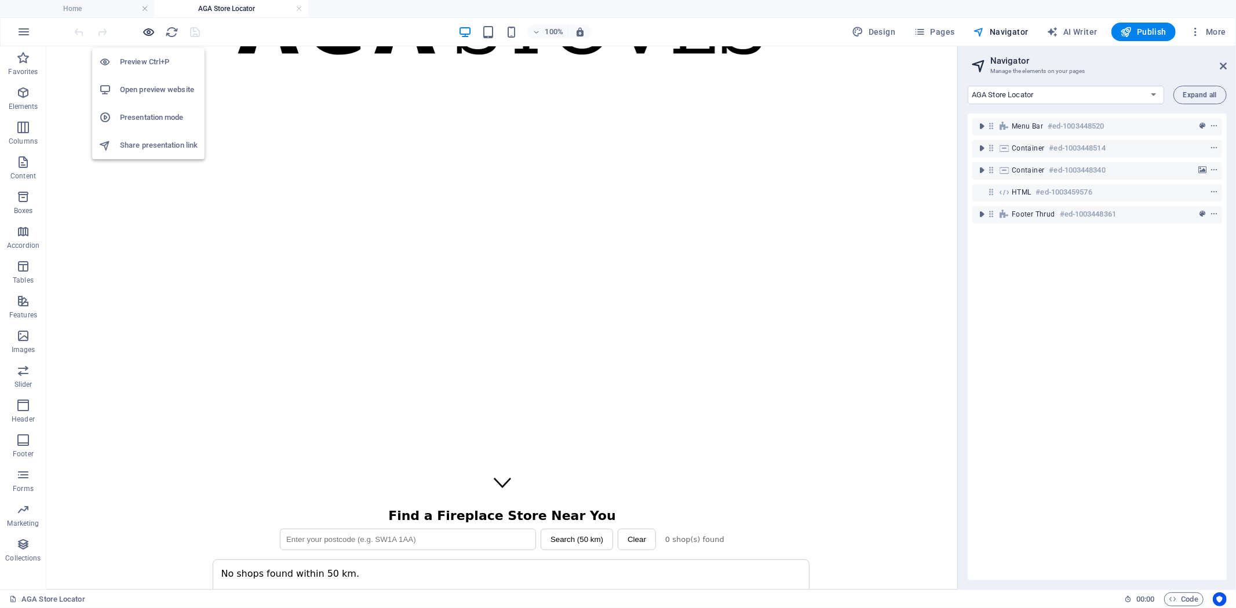
click at [152, 26] on icon "button" at bounding box center [149, 31] width 13 height 13
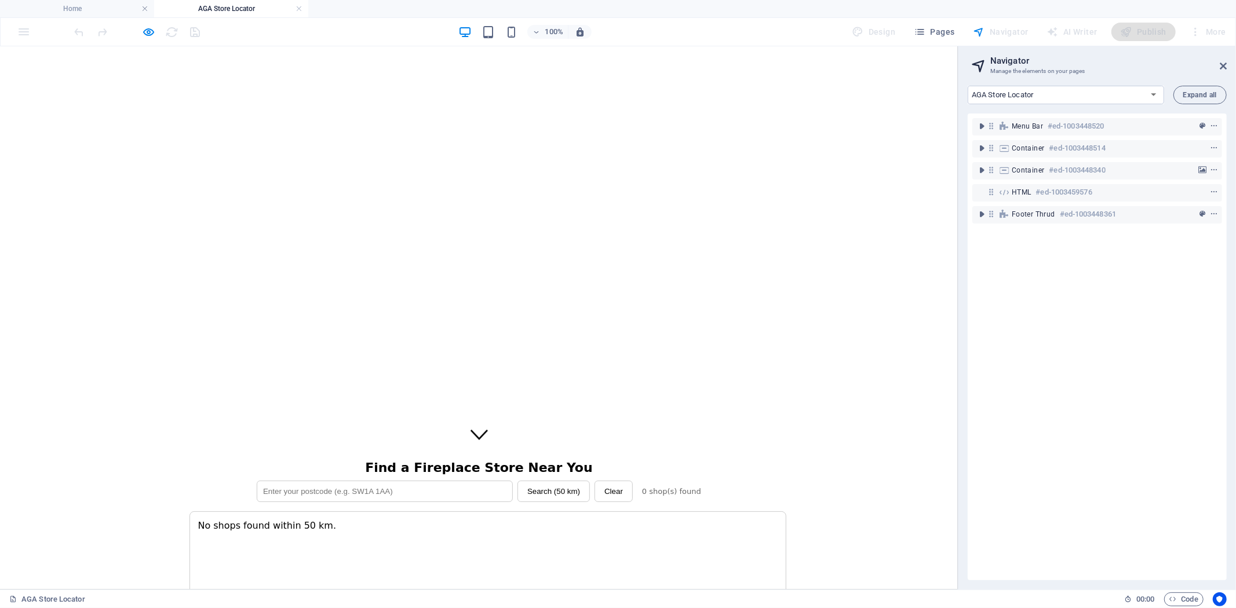
scroll to position [242, 0]
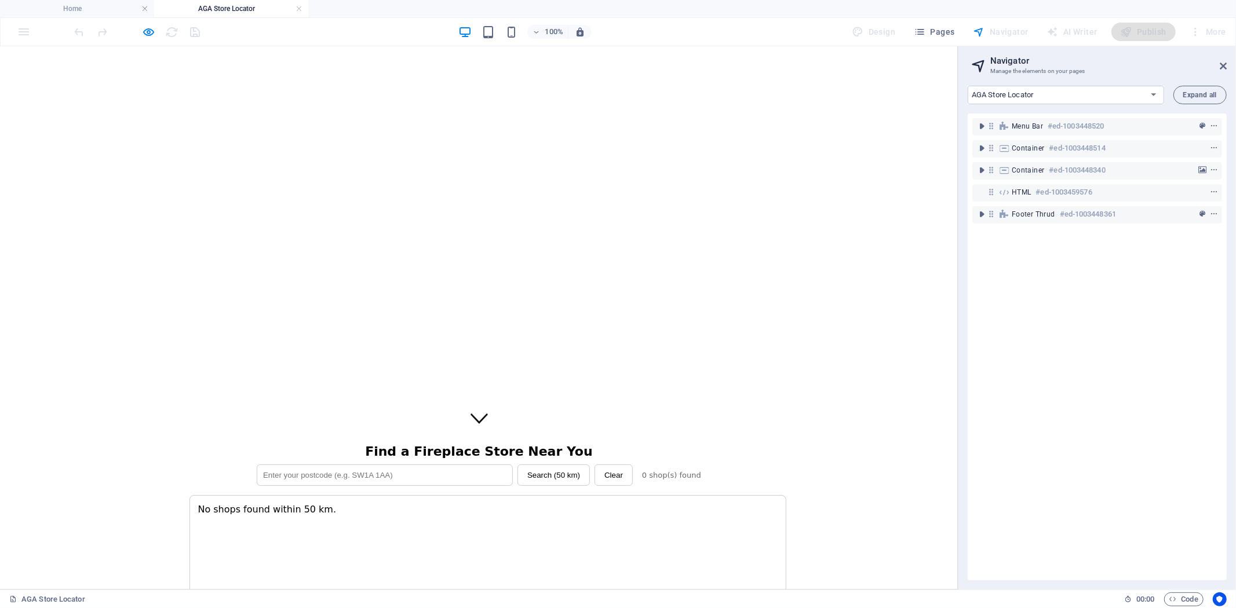
click at [444, 464] on input "text" at bounding box center [385, 474] width 256 height 21
type input "CF33 6BL"
click at [528, 464] on button "Search (50 km)" at bounding box center [553, 474] width 72 height 21
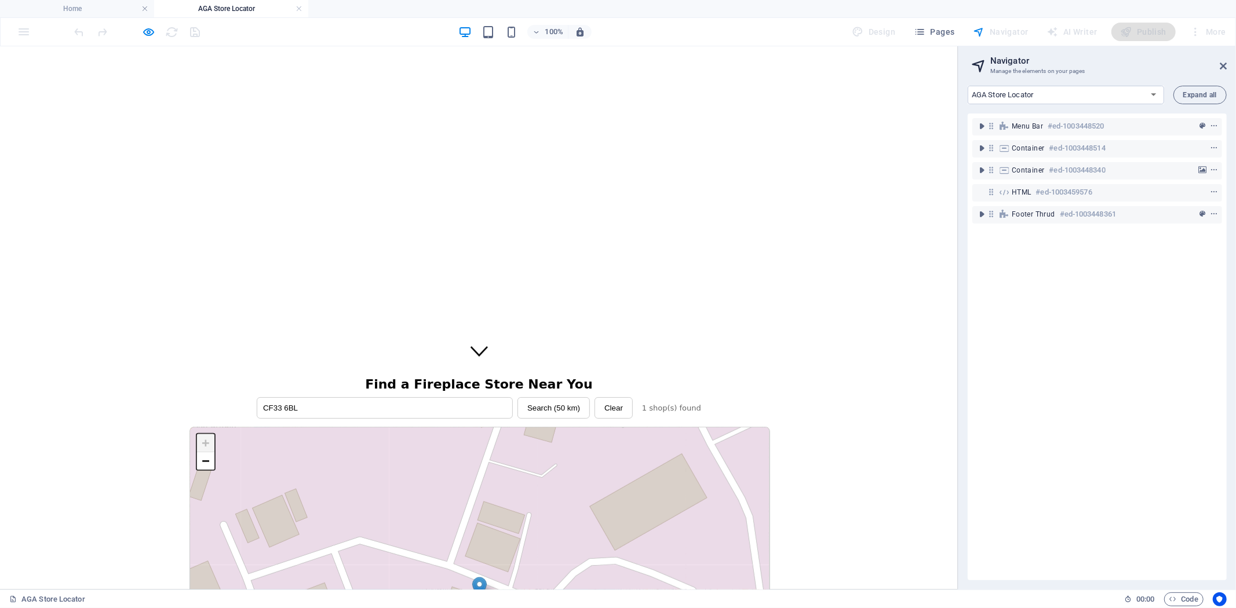
scroll to position [307, 0]
click at [1221, 67] on icon at bounding box center [1222, 65] width 7 height 9
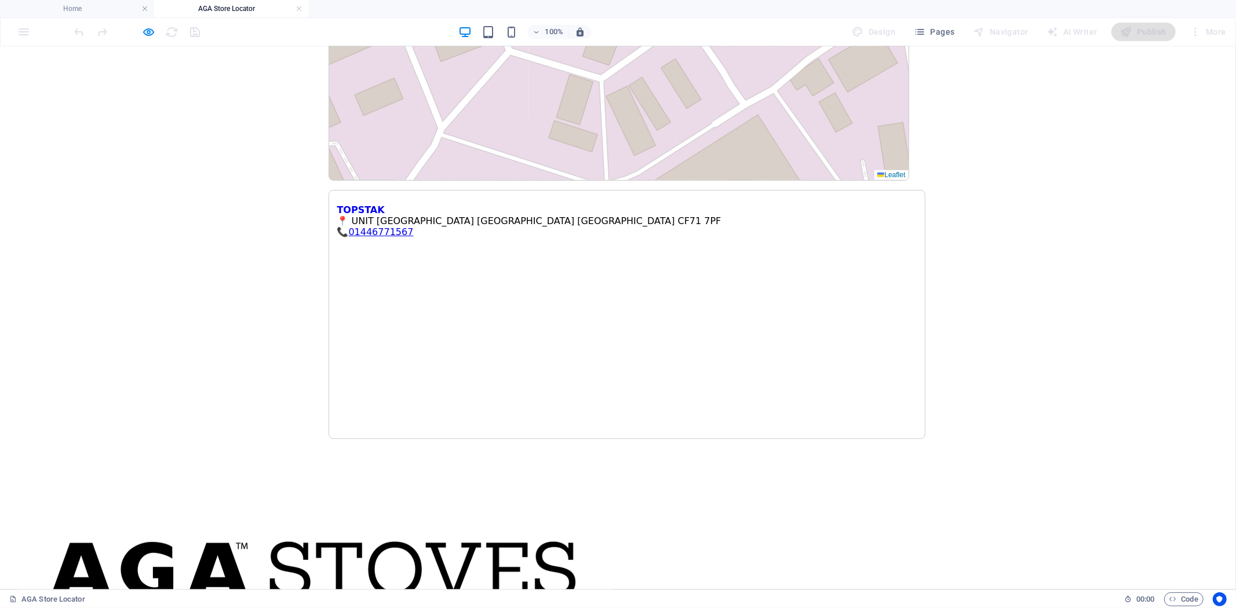
scroll to position [886, 0]
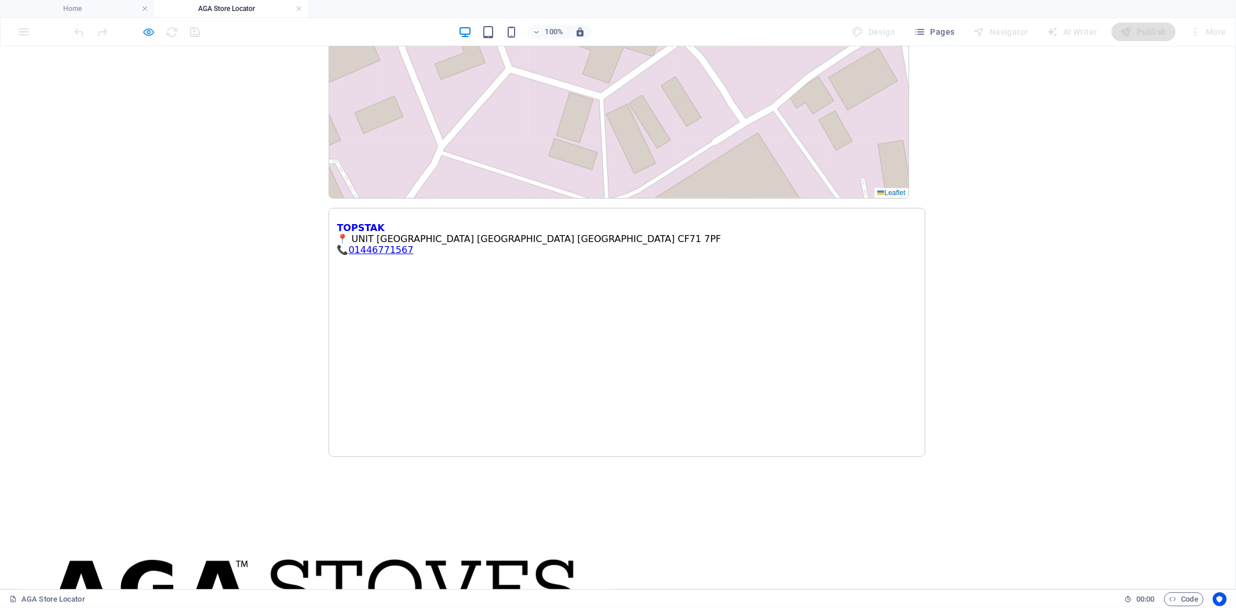
click at [148, 33] on icon "button" at bounding box center [149, 31] width 13 height 13
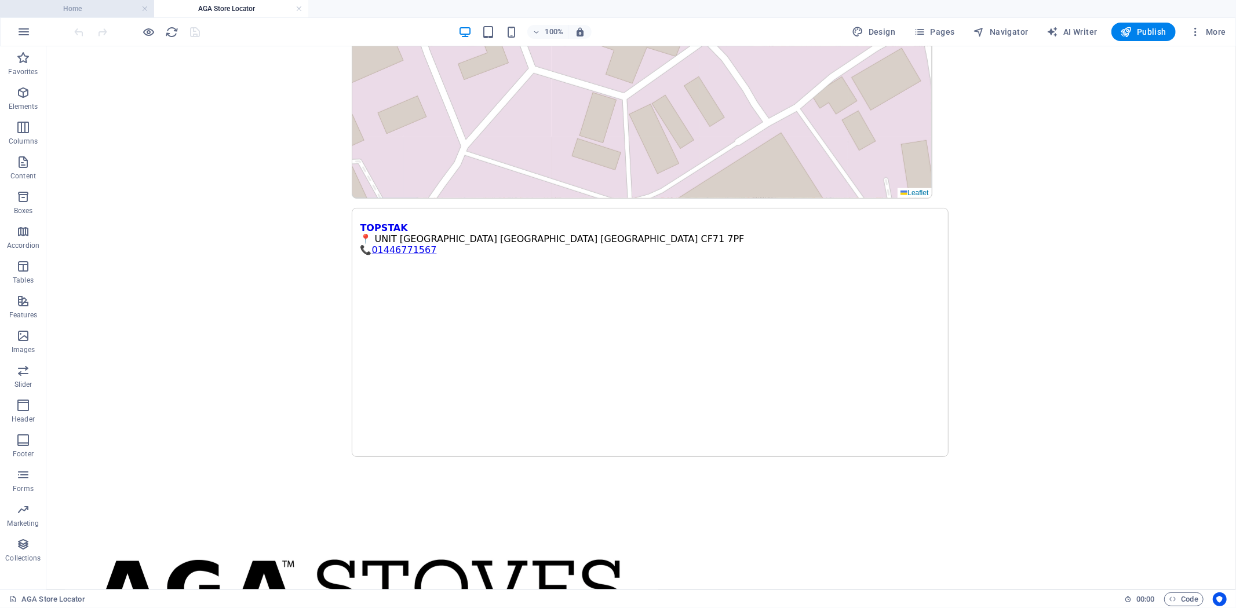
click at [85, 6] on h4 "Home" at bounding box center [77, 8] width 154 height 13
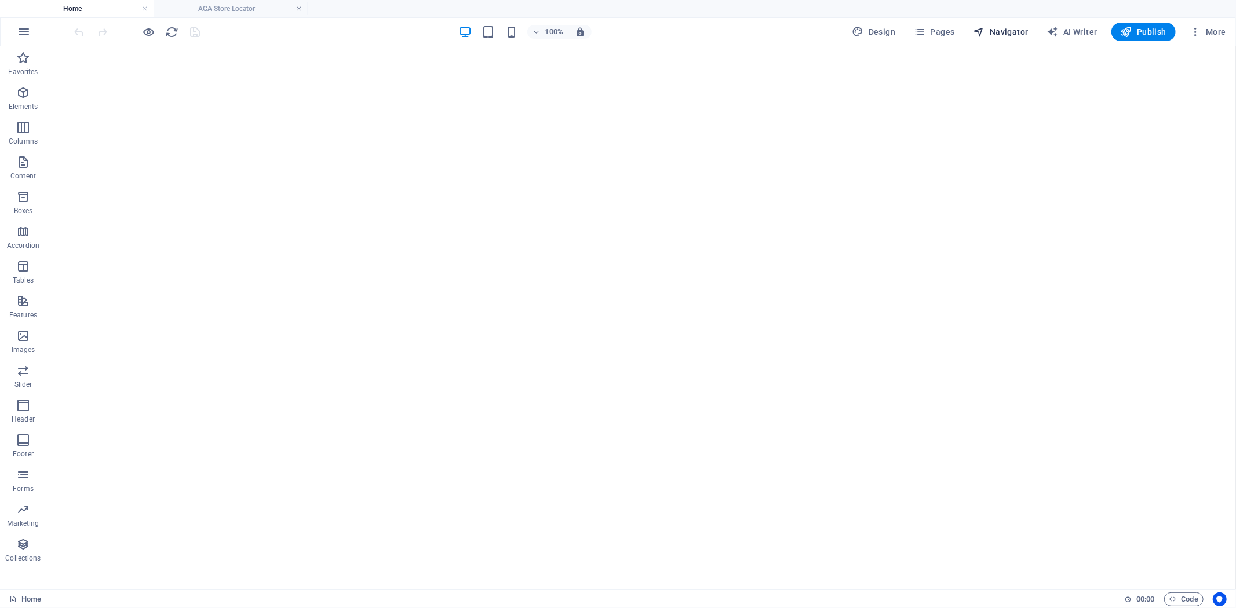
click at [1000, 33] on span "Navigator" at bounding box center [1000, 32] width 55 height 12
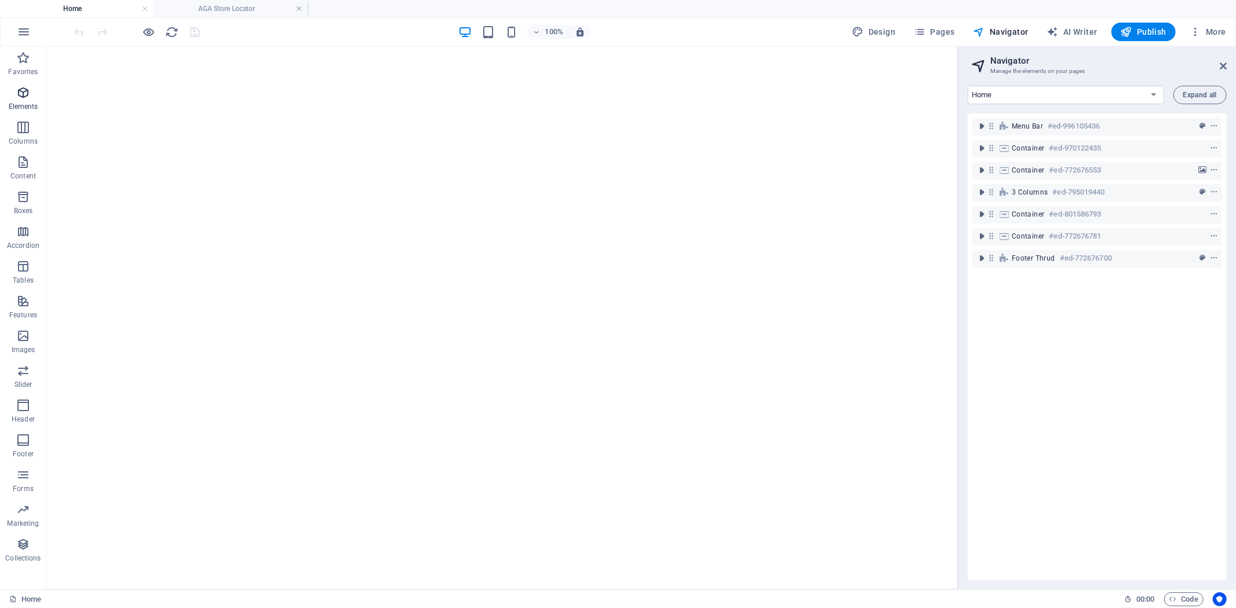
click at [19, 92] on icon "button" at bounding box center [23, 93] width 14 height 14
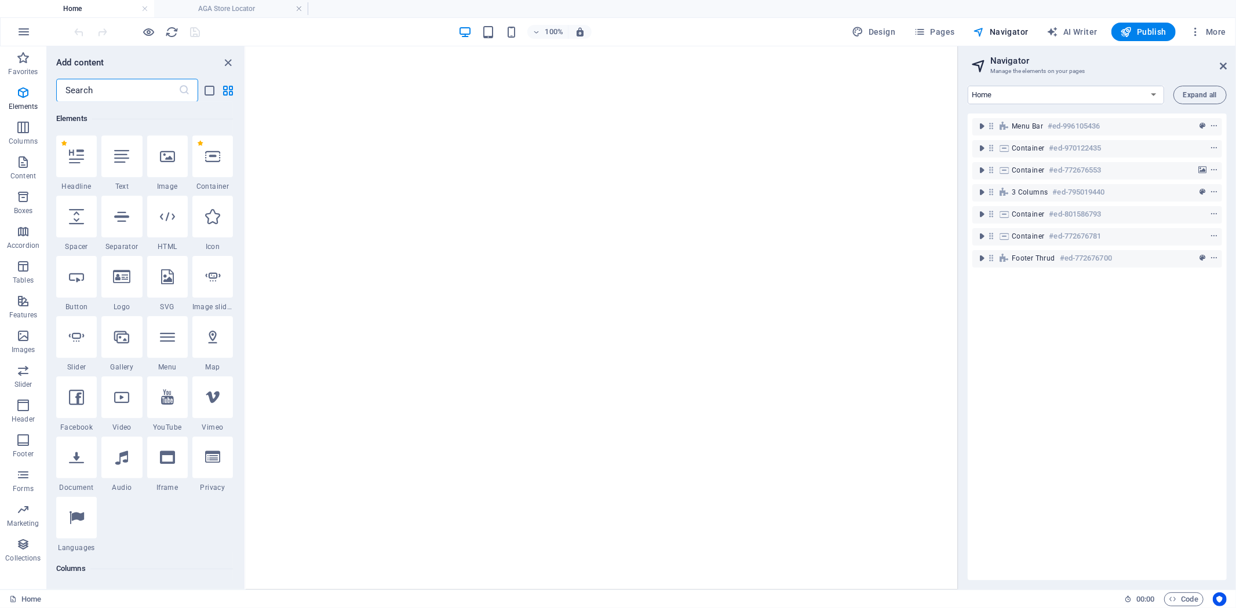
scroll to position [123, 0]
click at [128, 94] on input "text" at bounding box center [117, 90] width 122 height 23
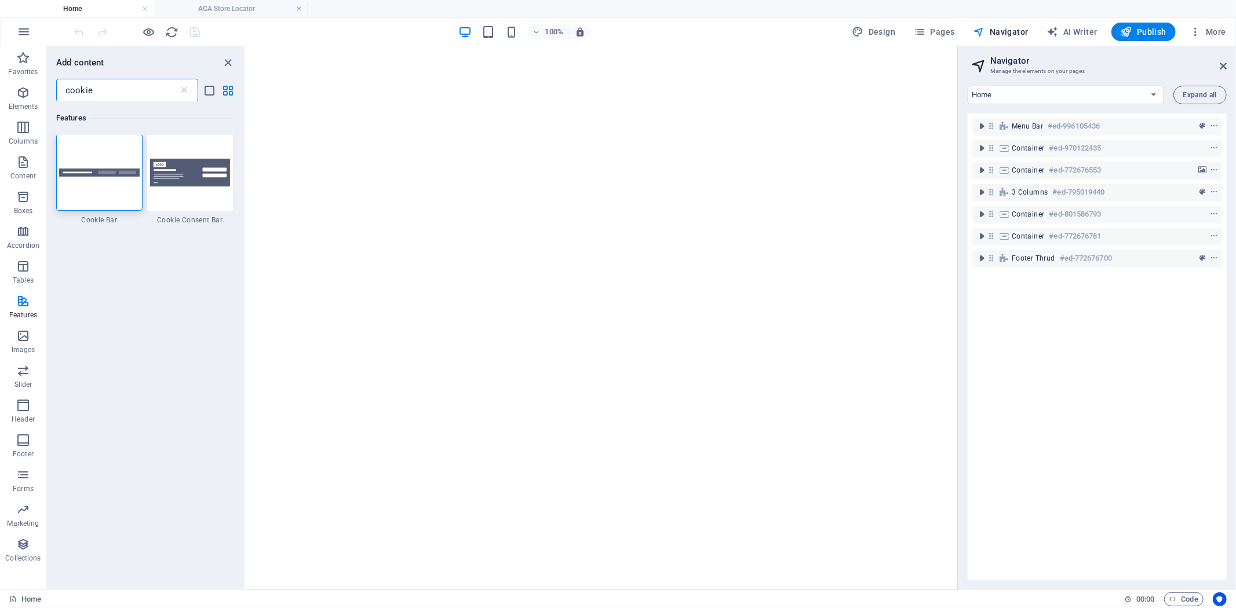
scroll to position [0, 0]
type input "cookie"
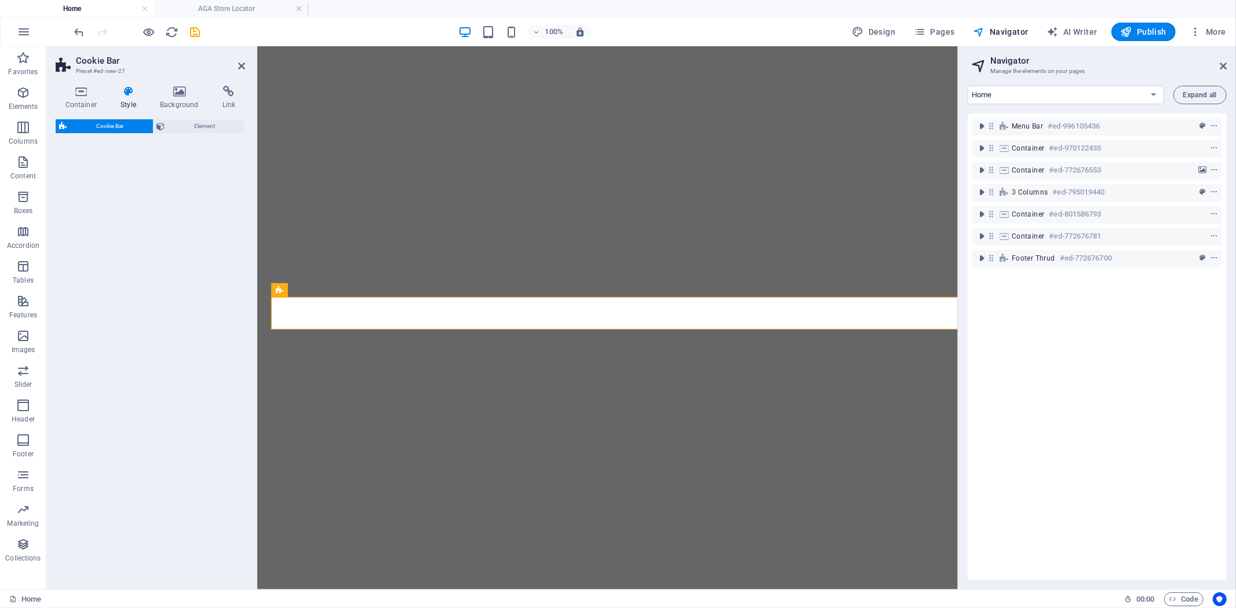
select select "px"
select select "rem"
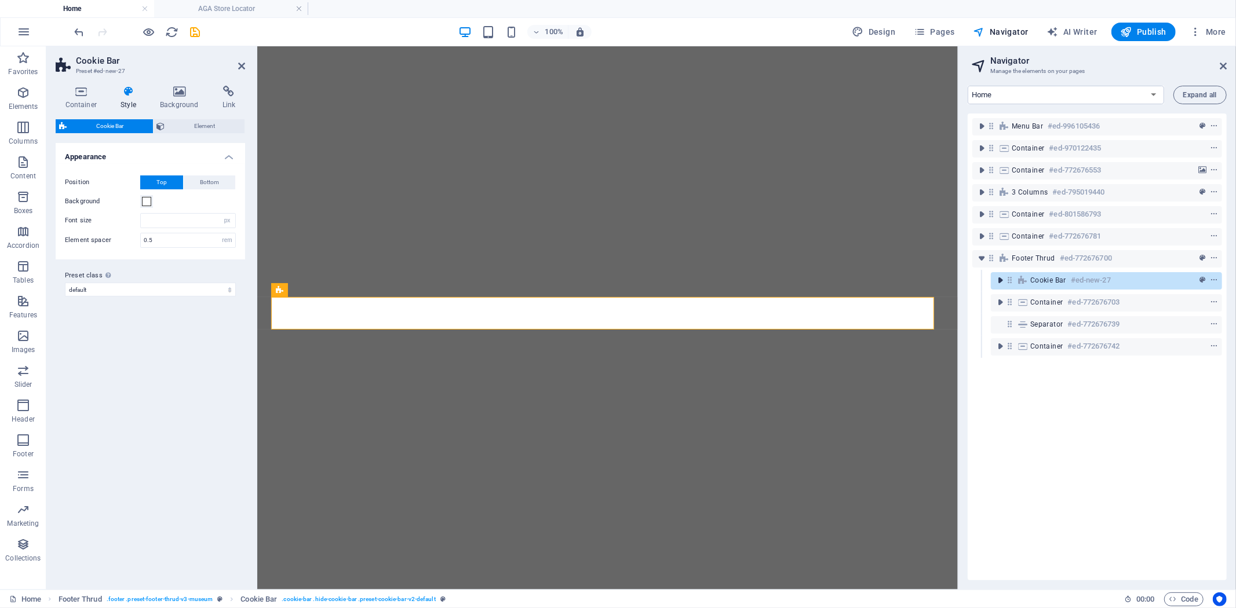
click at [996, 281] on icon "toggle-expand" at bounding box center [1000, 281] width 12 height 12
drag, startPoint x: 1010, startPoint y: 280, endPoint x: 999, endPoint y: 253, distance: 28.8
click at [999, 253] on div "Menu Bar #ed-996105436 Container #ed-970122435 Container #ed-772676553 3 column…" at bounding box center [1096, 347] width 259 height 467
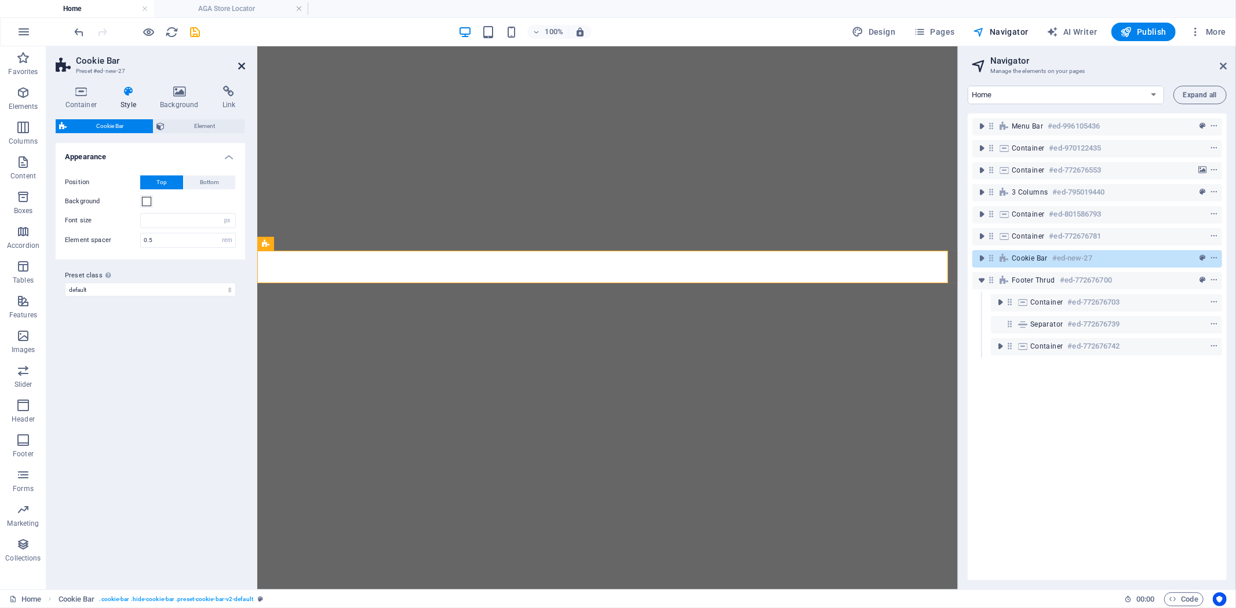
click at [244, 64] on icon at bounding box center [241, 65] width 7 height 9
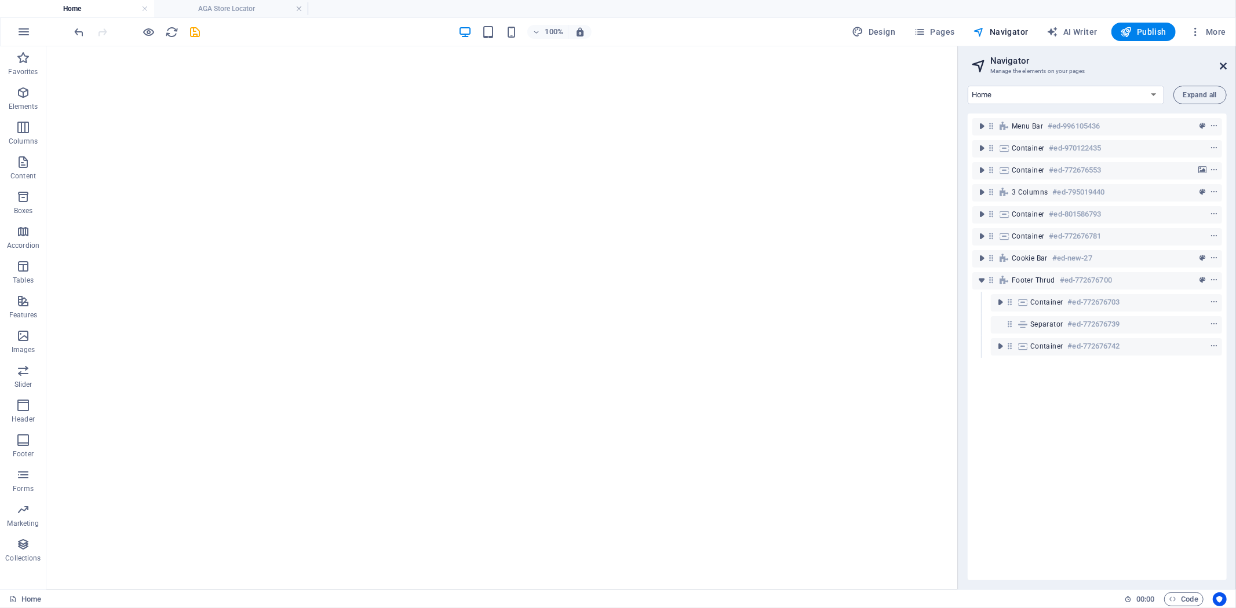
click at [1223, 65] on icon at bounding box center [1222, 65] width 7 height 9
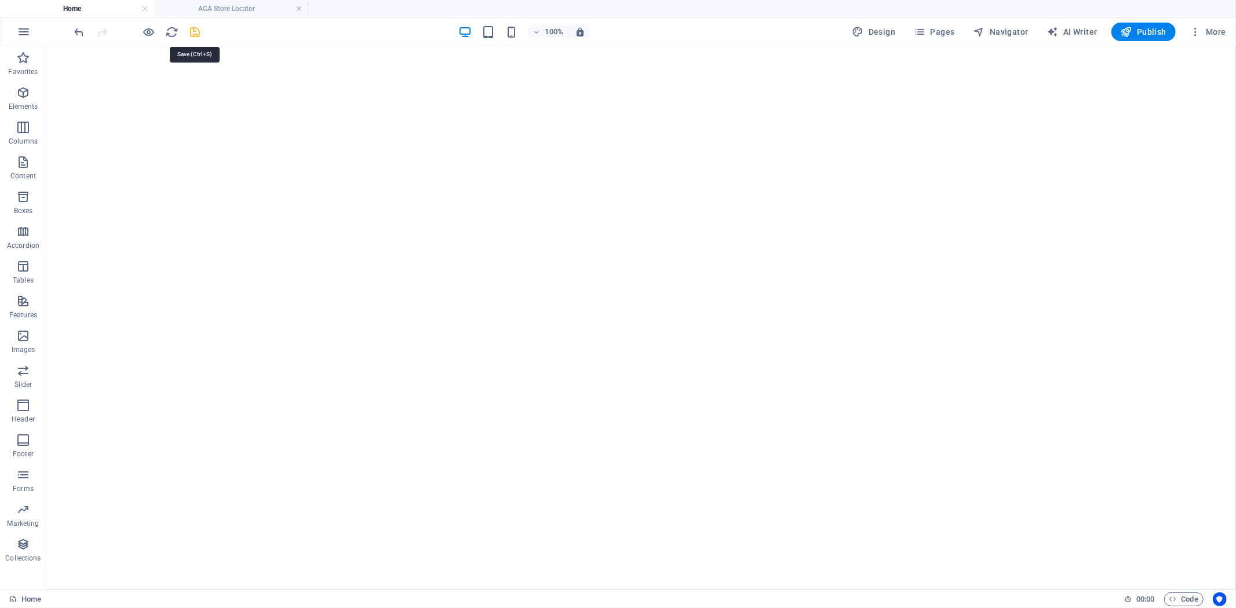
click at [195, 32] on icon "save" at bounding box center [195, 31] width 13 height 13
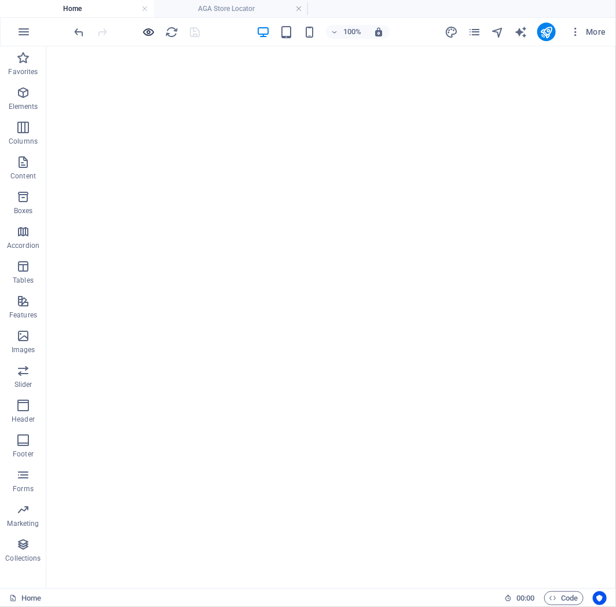
click at [144, 32] on icon "button" at bounding box center [149, 31] width 13 height 13
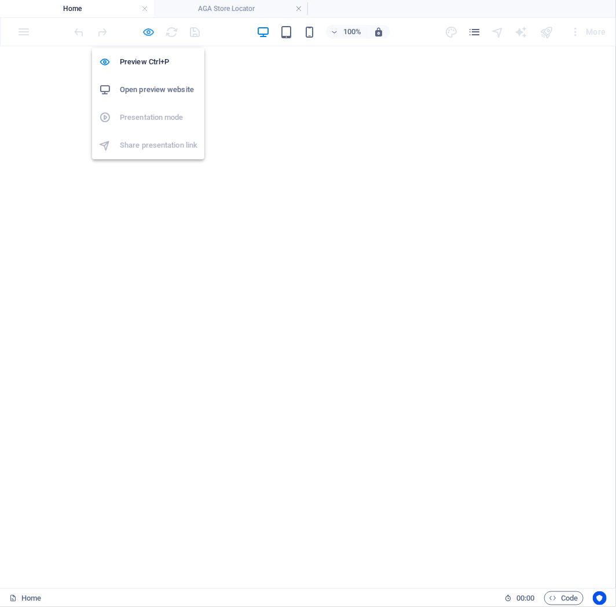
click at [148, 33] on icon "button" at bounding box center [149, 31] width 13 height 13
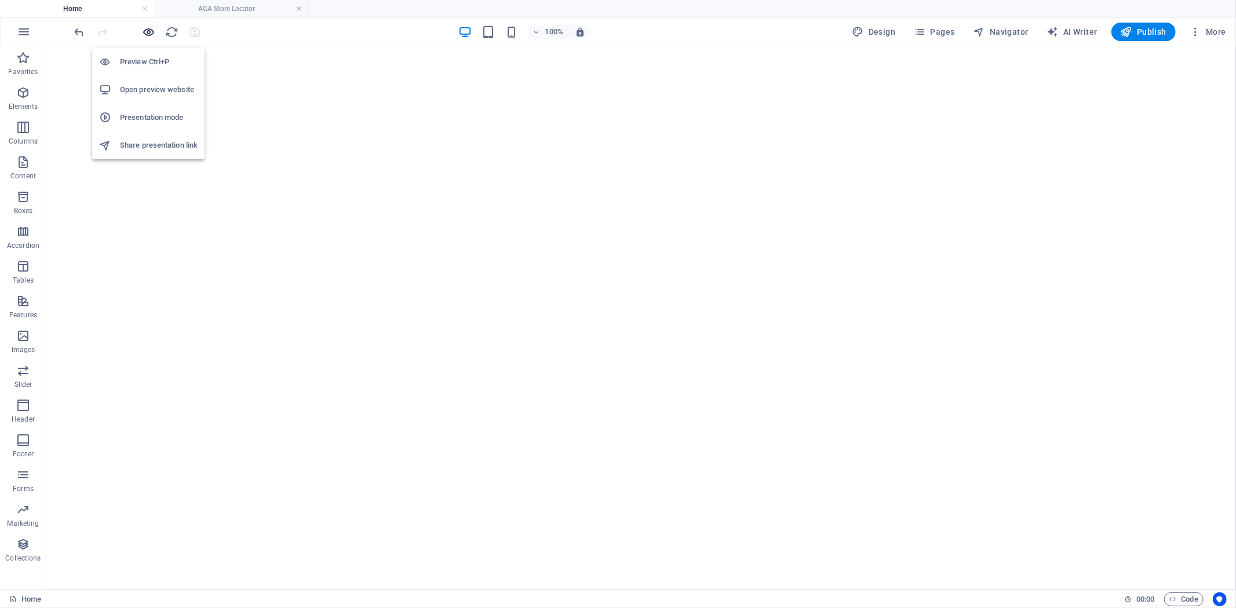
click at [151, 32] on icon "button" at bounding box center [149, 31] width 13 height 13
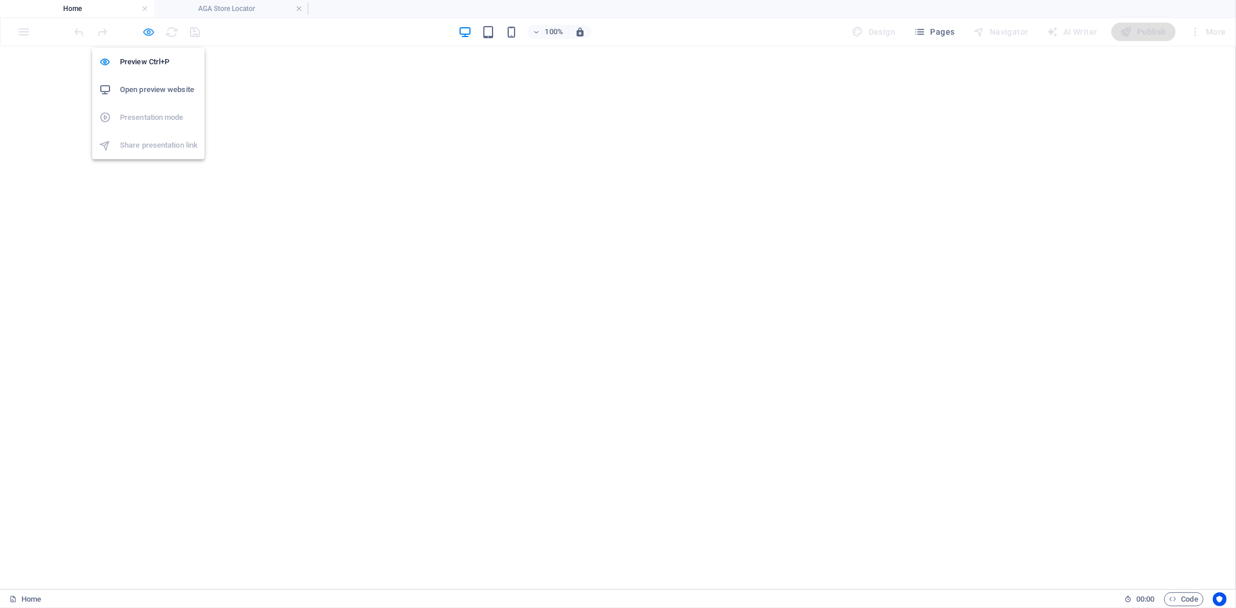
click at [151, 35] on icon "button" at bounding box center [149, 31] width 13 height 13
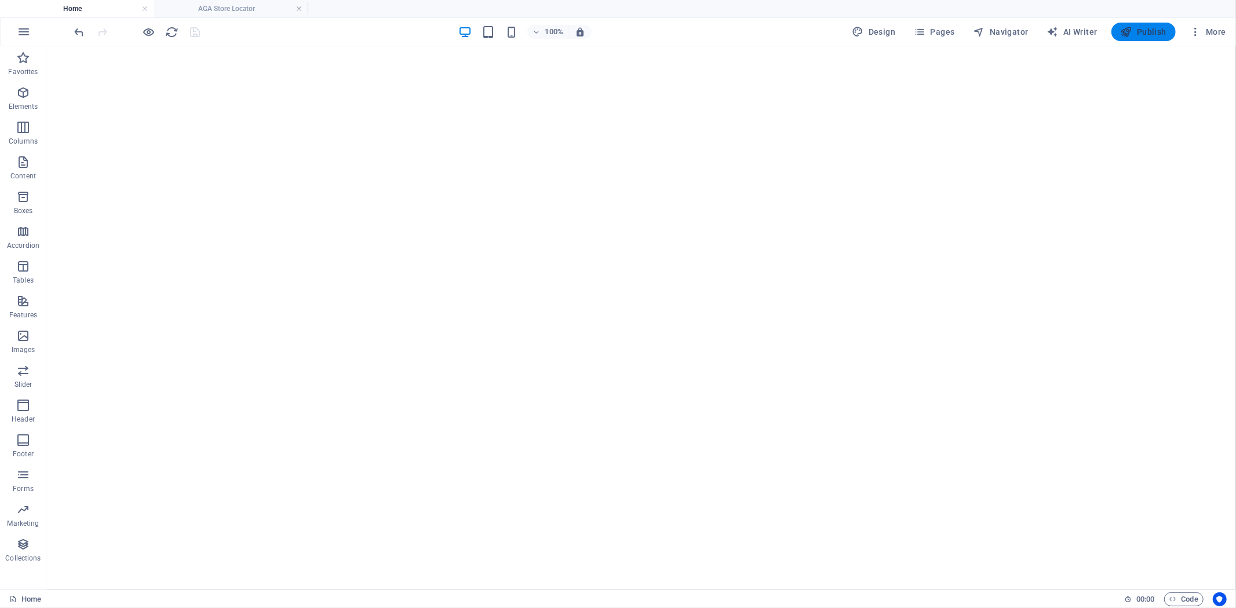
click at [1140, 31] on span "Publish" at bounding box center [1143, 32] width 46 height 12
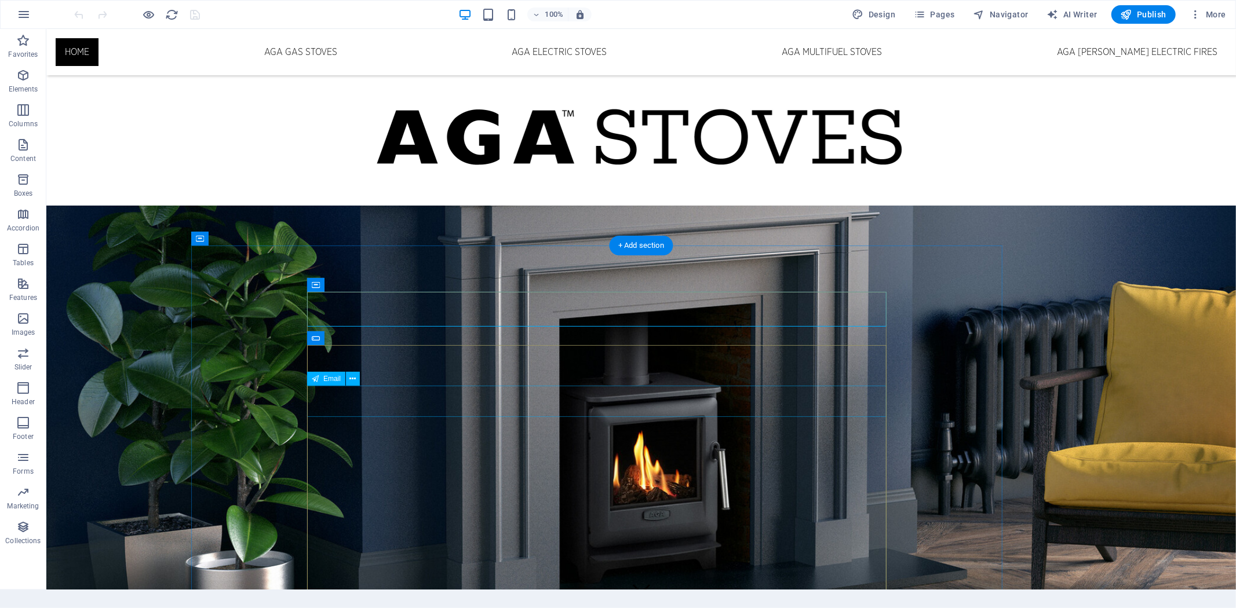
scroll to position [881, 0]
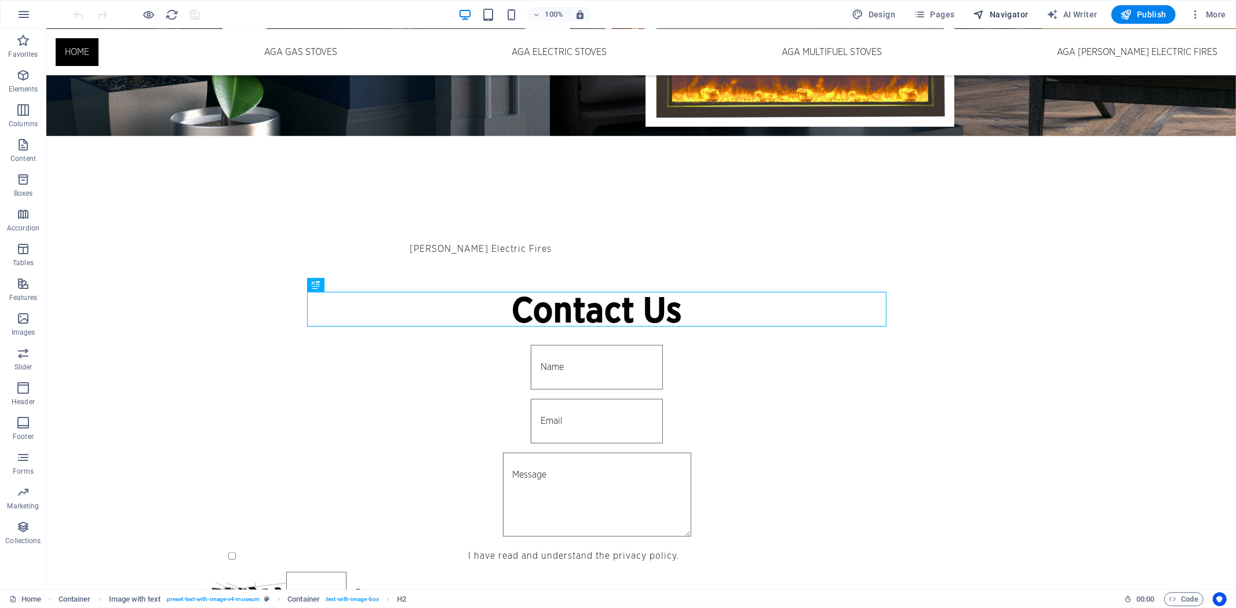
click at [1001, 14] on span "Navigator" at bounding box center [1000, 15] width 55 height 12
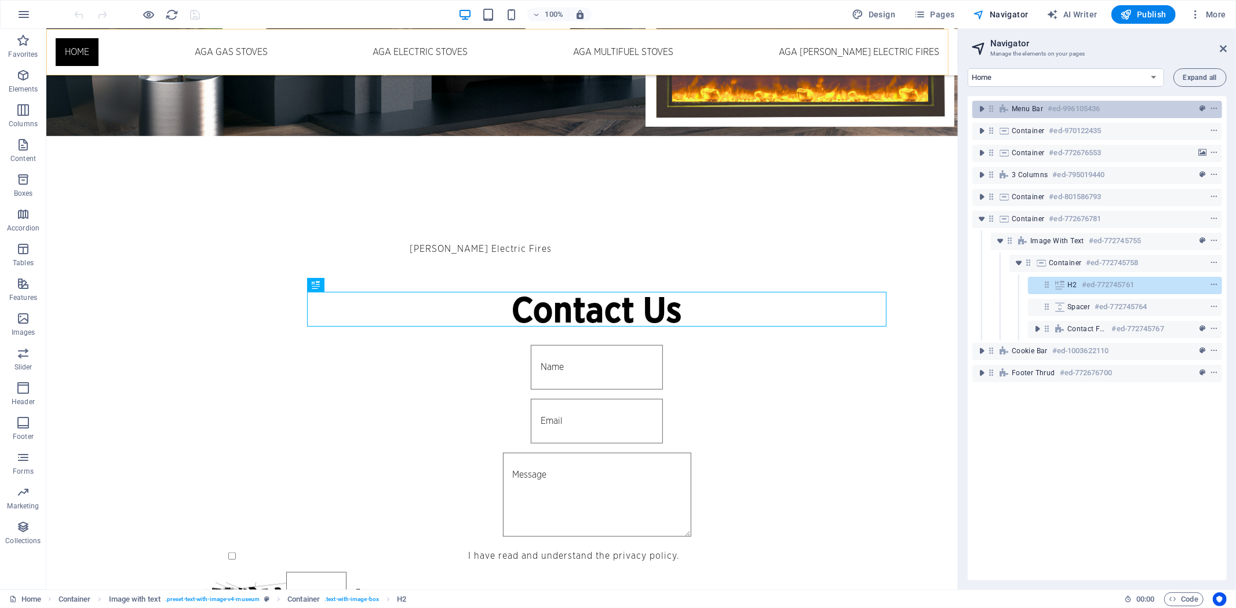
click at [1021, 108] on span "Menu Bar" at bounding box center [1026, 108] width 31 height 9
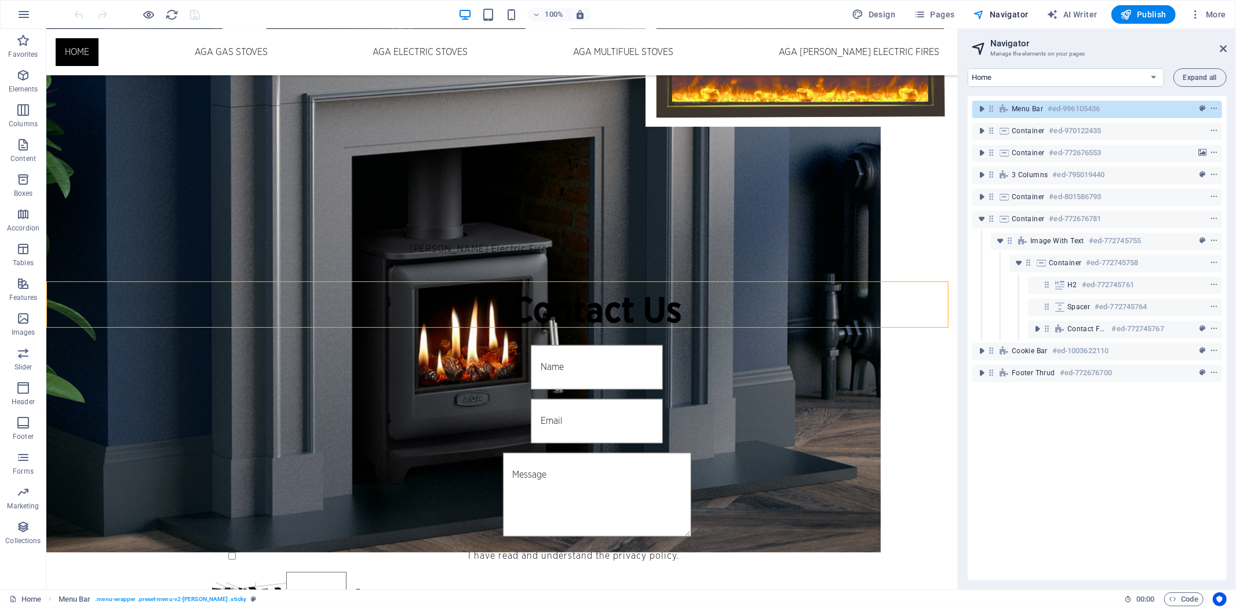
scroll to position [629, 0]
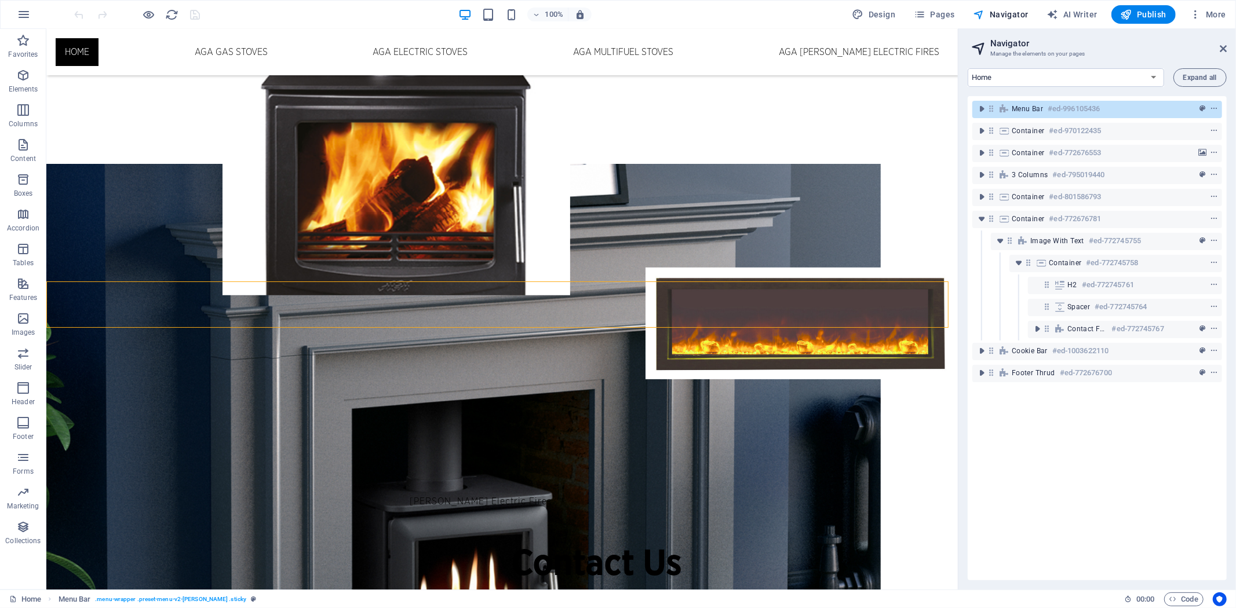
click at [1116, 108] on div "Menu Bar #ed-996105436" at bounding box center [1087, 109] width 152 height 14
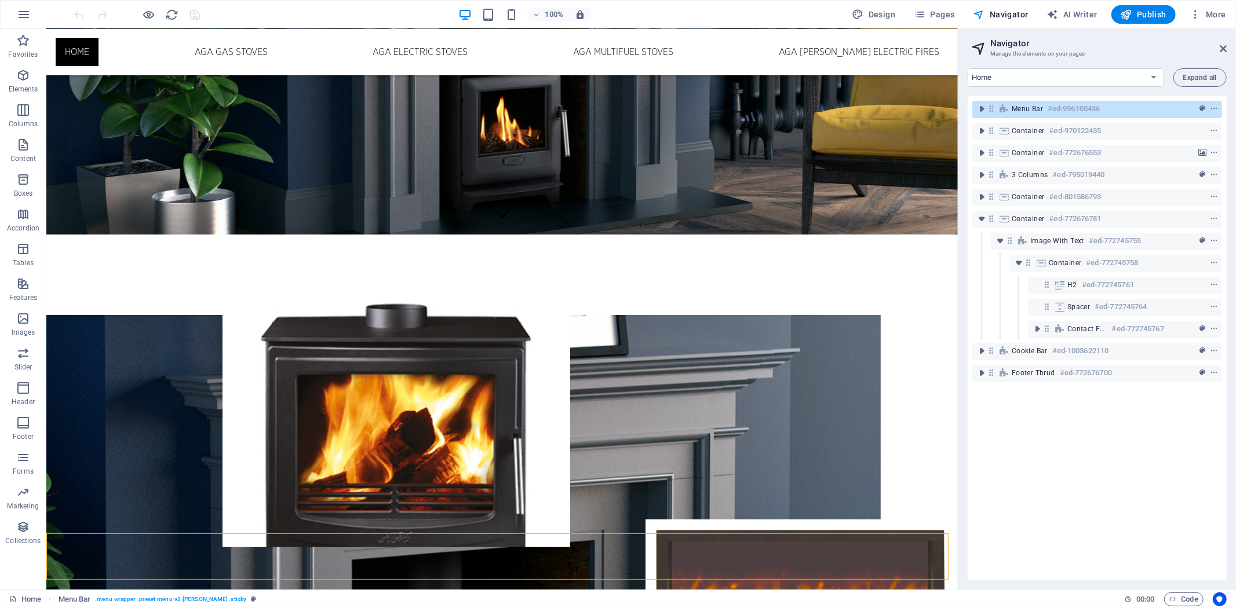
click at [1116, 108] on div "Menu Bar #ed-996105436" at bounding box center [1087, 109] width 152 height 14
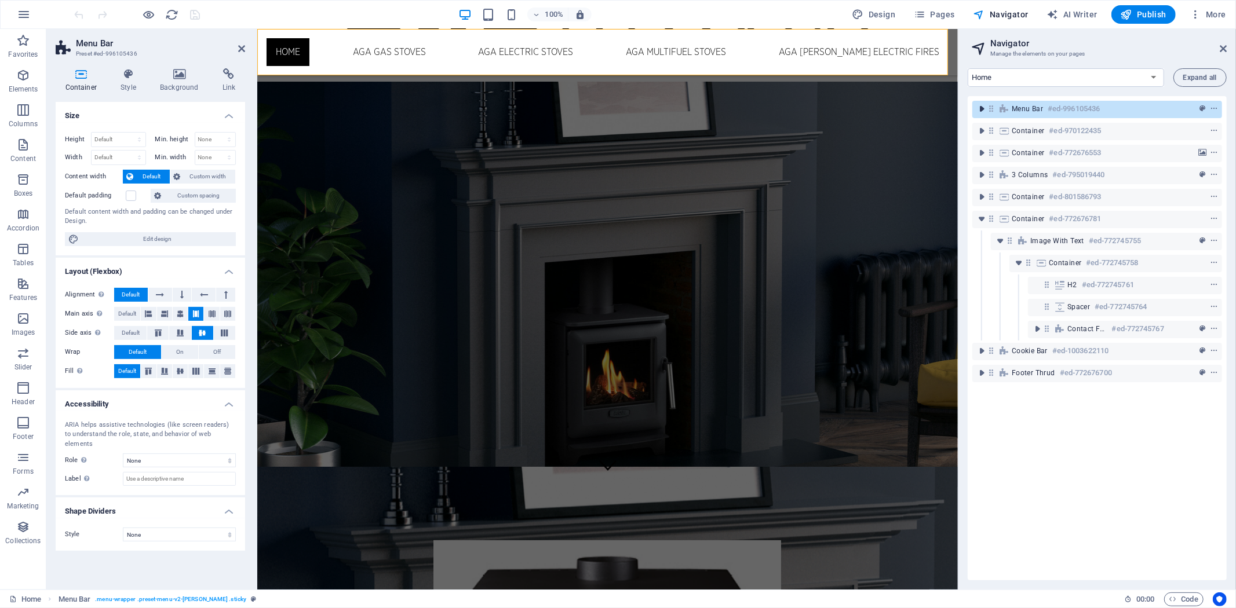
click at [978, 105] on icon "toggle-expand" at bounding box center [982, 109] width 12 height 12
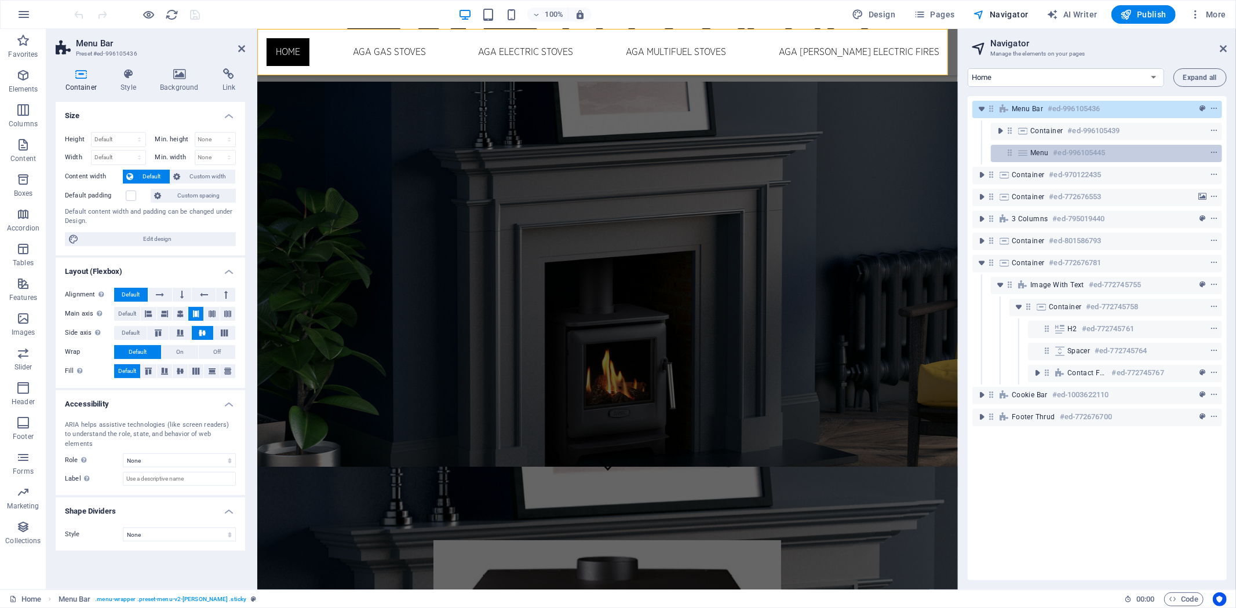
click at [1039, 155] on span "Menu" at bounding box center [1039, 152] width 19 height 9
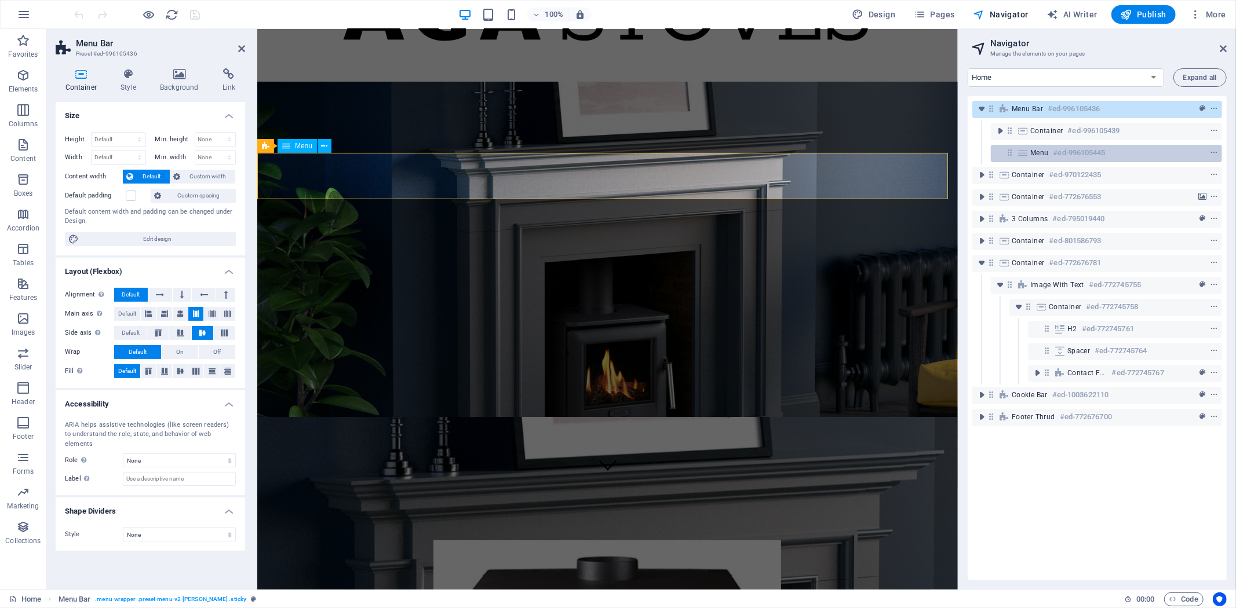
scroll to position [0, 0]
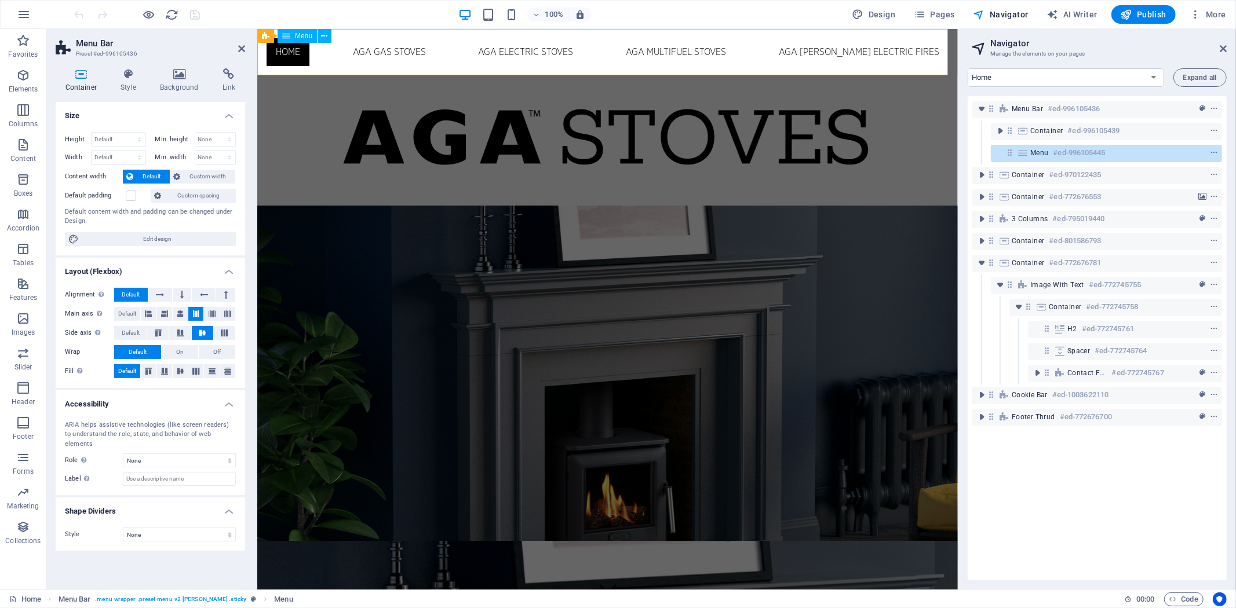
click at [1050, 152] on div "Menu #ed-996105445" at bounding box center [1097, 153] width 134 height 14
select select
select select "2"
select select
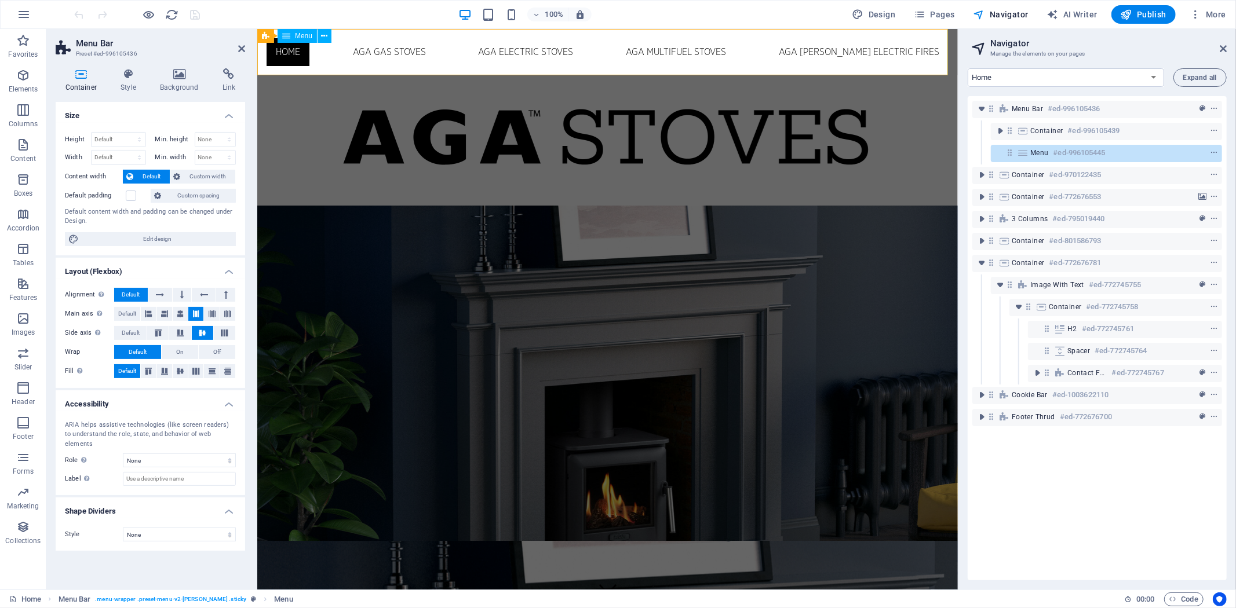
select select "3"
select select
select select "5"
select select
select select "4"
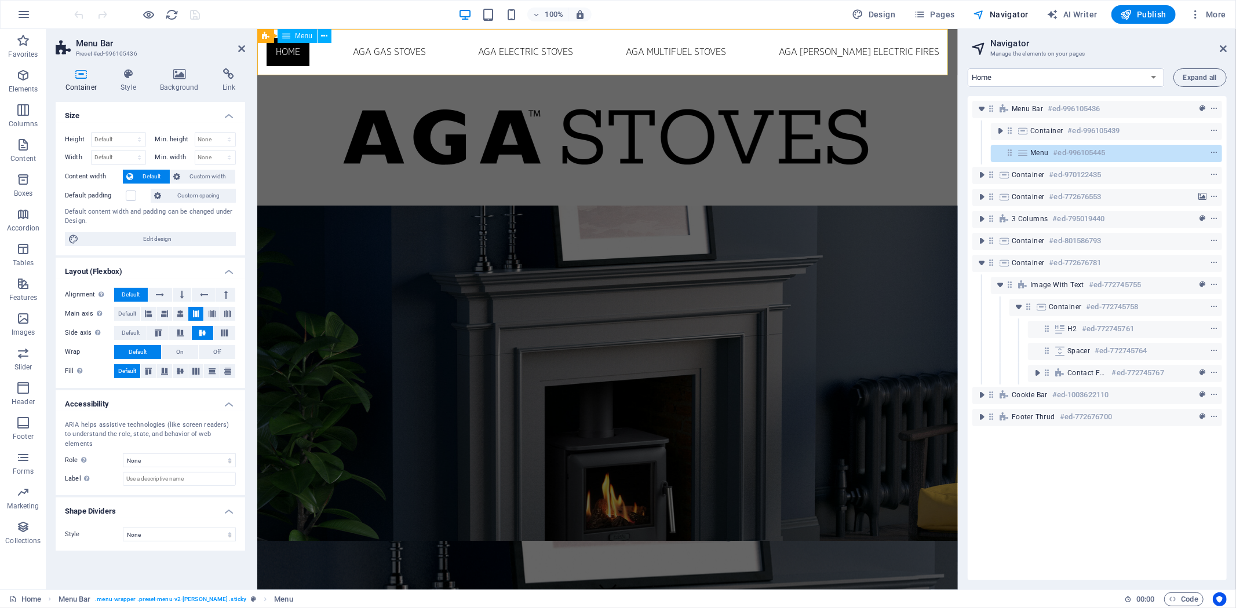
select select
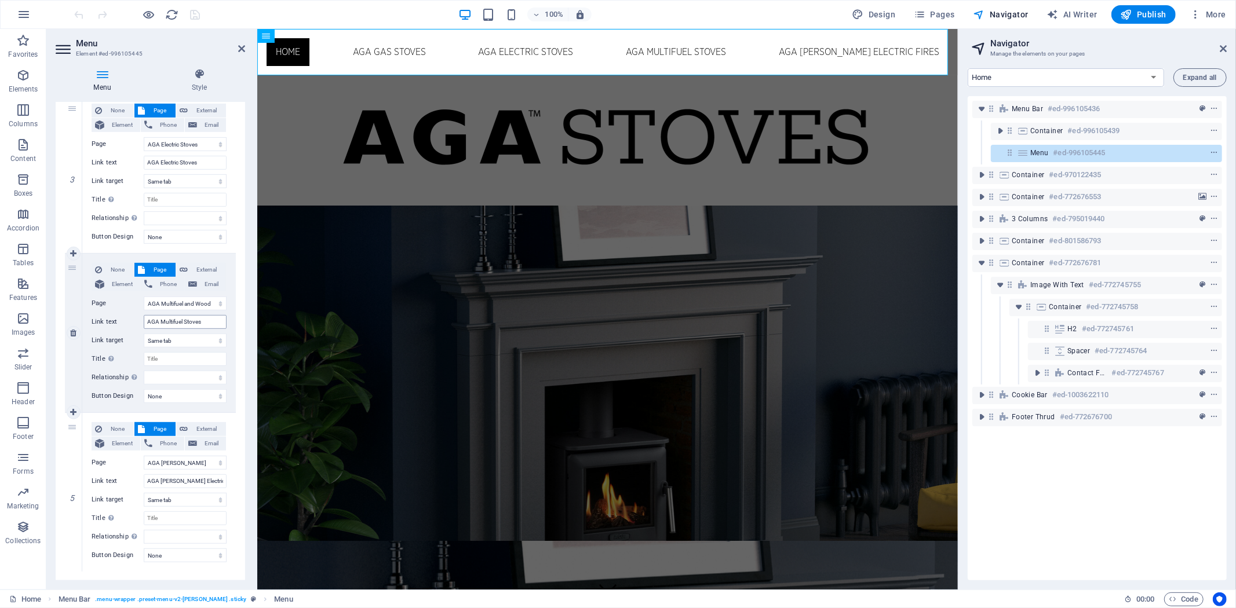
scroll to position [459, 0]
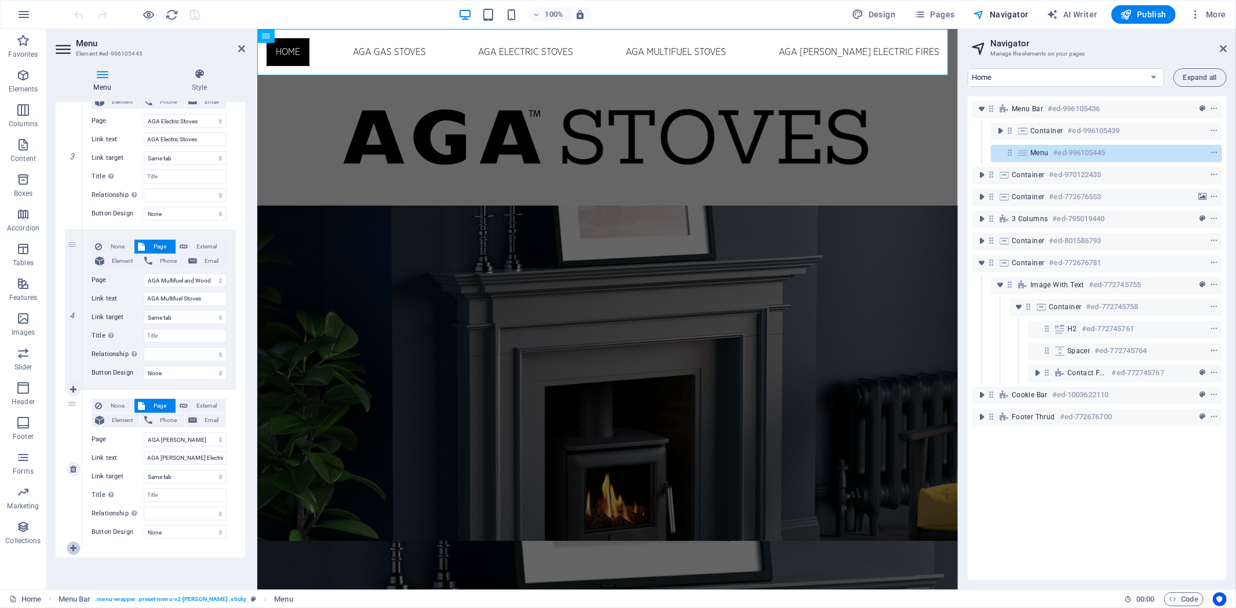
click at [70, 549] on icon at bounding box center [73, 549] width 6 height 8
select select
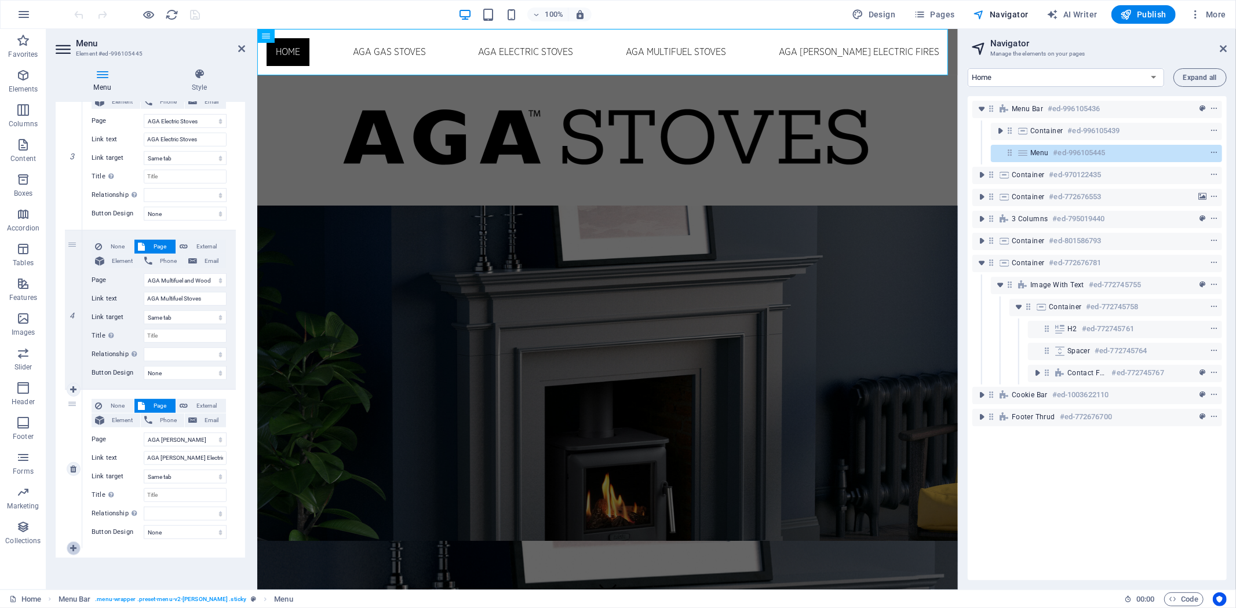
select select
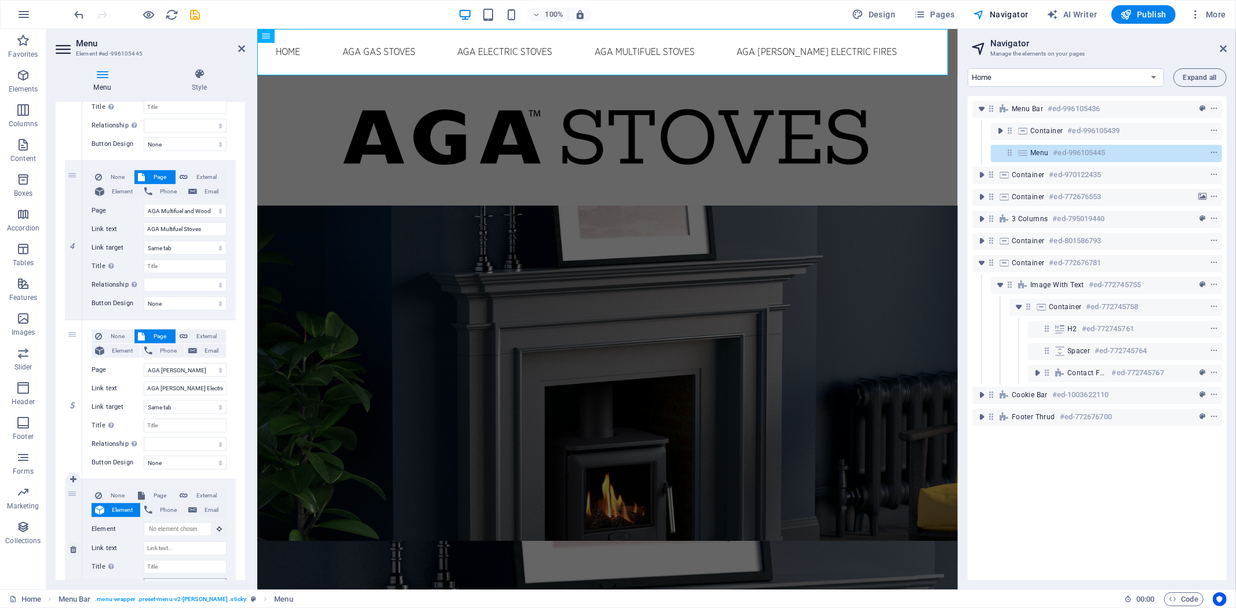
scroll to position [600, 0]
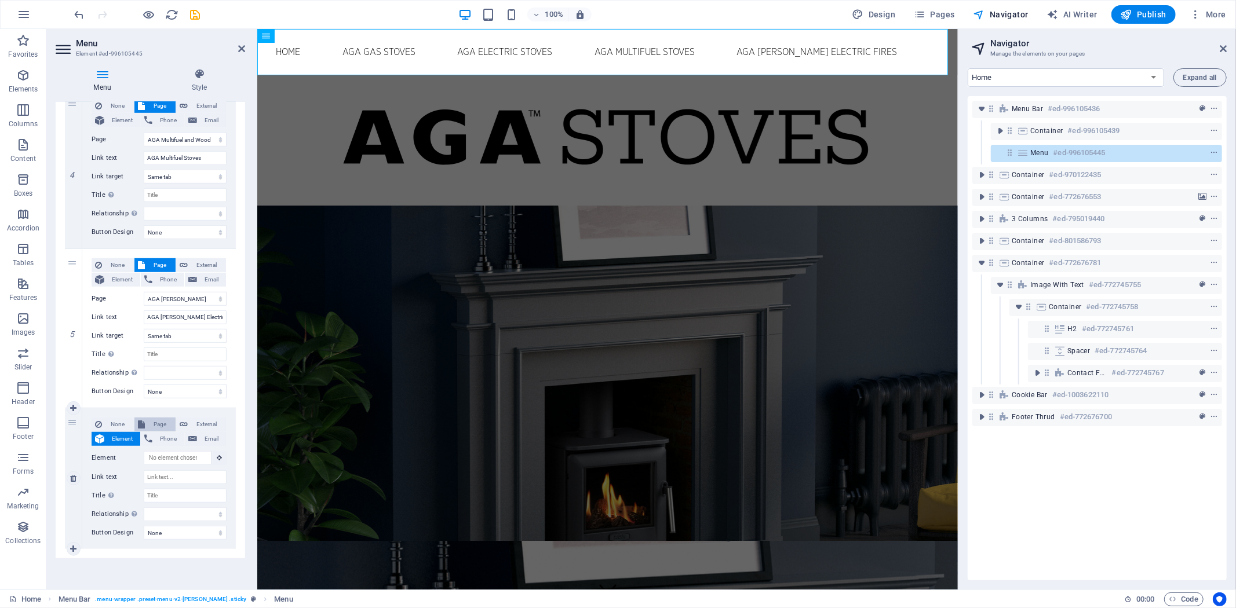
click at [158, 418] on span "Page" at bounding box center [160, 425] width 24 height 14
select select
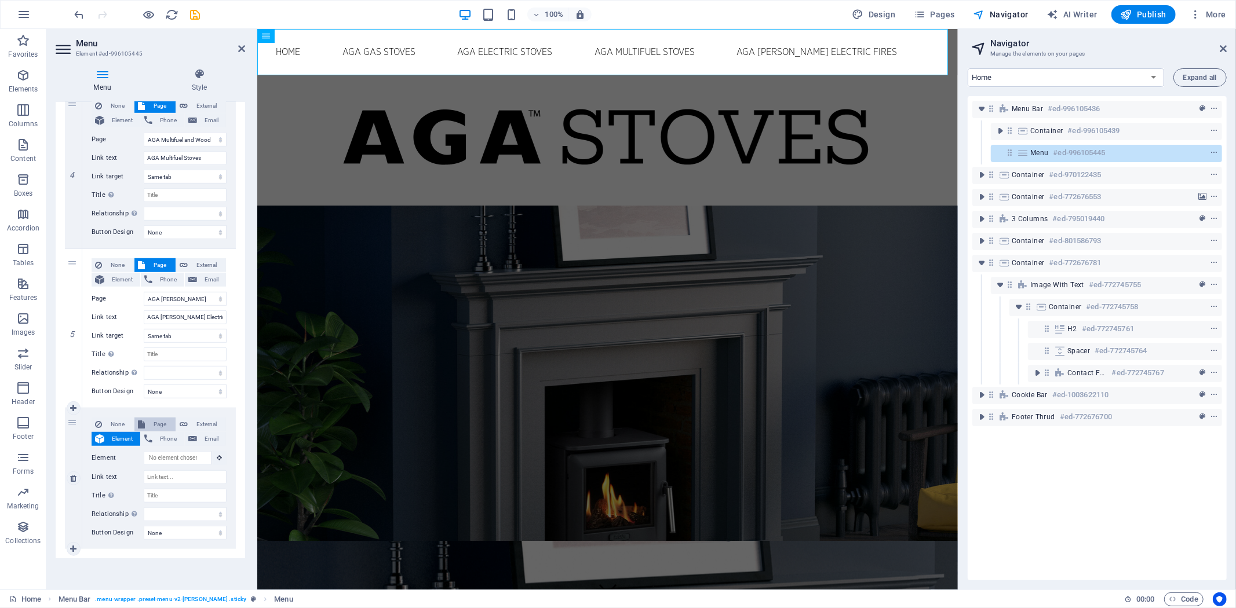
select select
click at [210, 456] on select "Home AGA Store Locator AGA Gas Stoves AGA Electric Stoves AGA [PERSON_NAME] Ele…" at bounding box center [185, 458] width 83 height 14
select select "1"
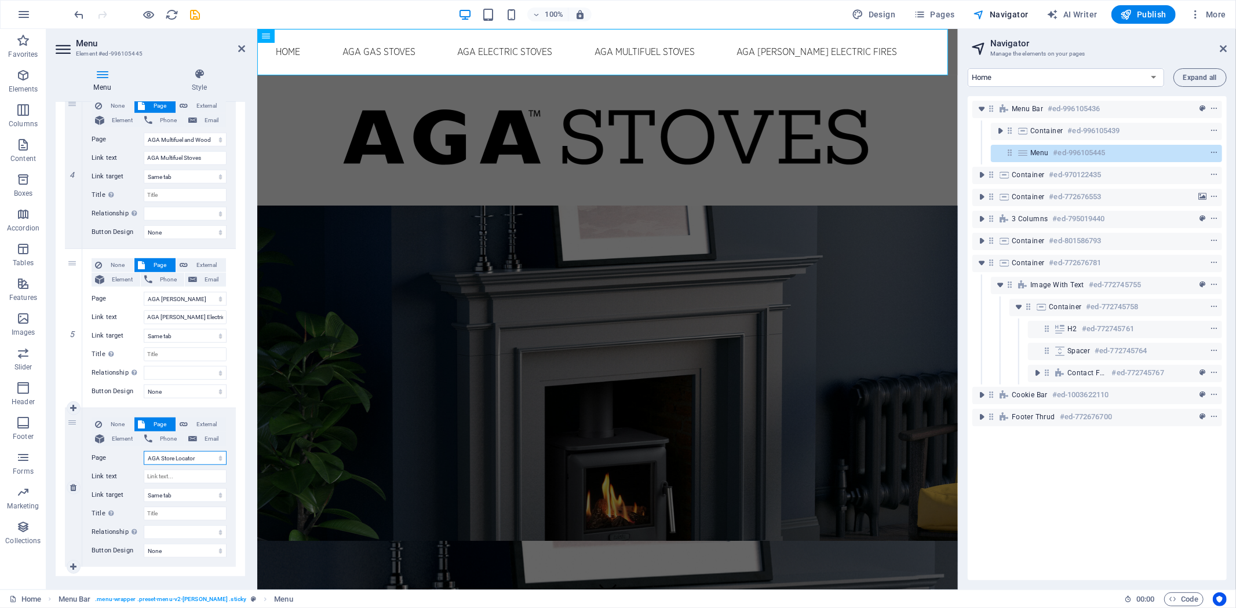
click at [144, 451] on select "Home AGA Store Locator AGA Gas Stoves AGA Electric Stoves AGA [PERSON_NAME] Ele…" at bounding box center [185, 458] width 83 height 14
select select
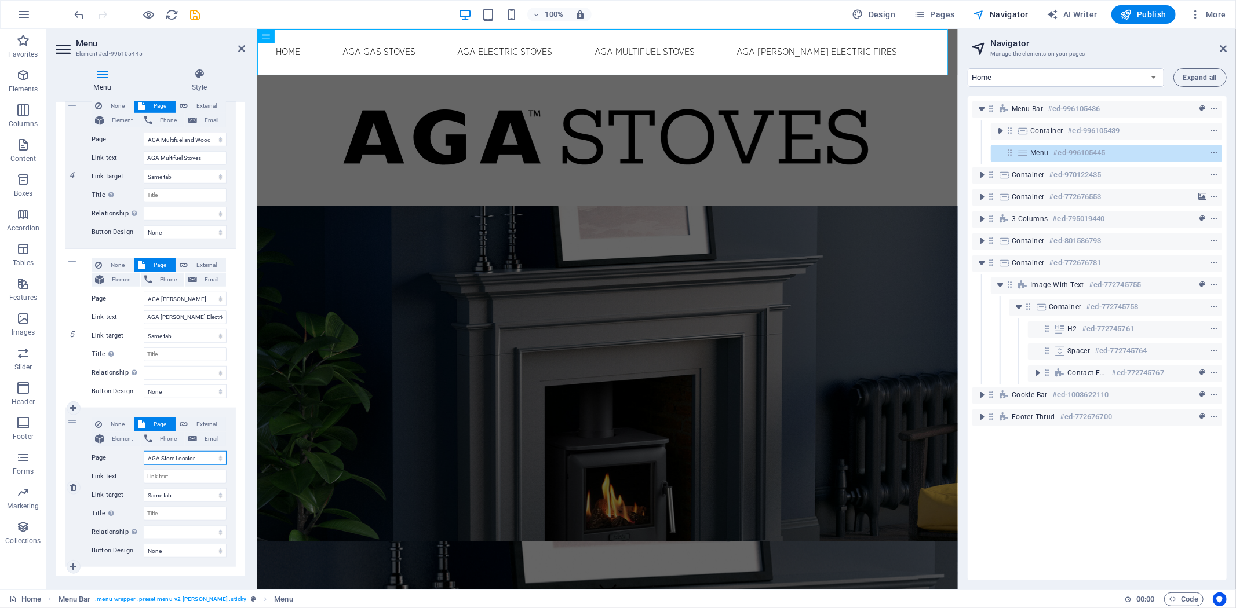
select select
click at [182, 470] on input "Link text" at bounding box center [185, 477] width 83 height 14
type input "AGA"
select select
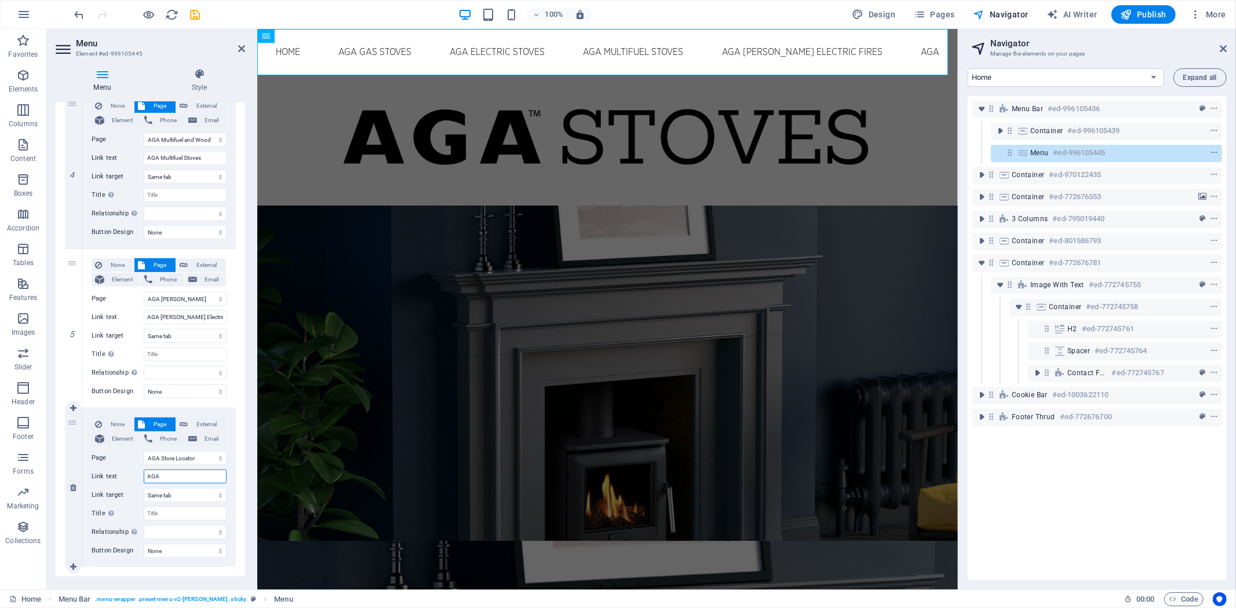
select select
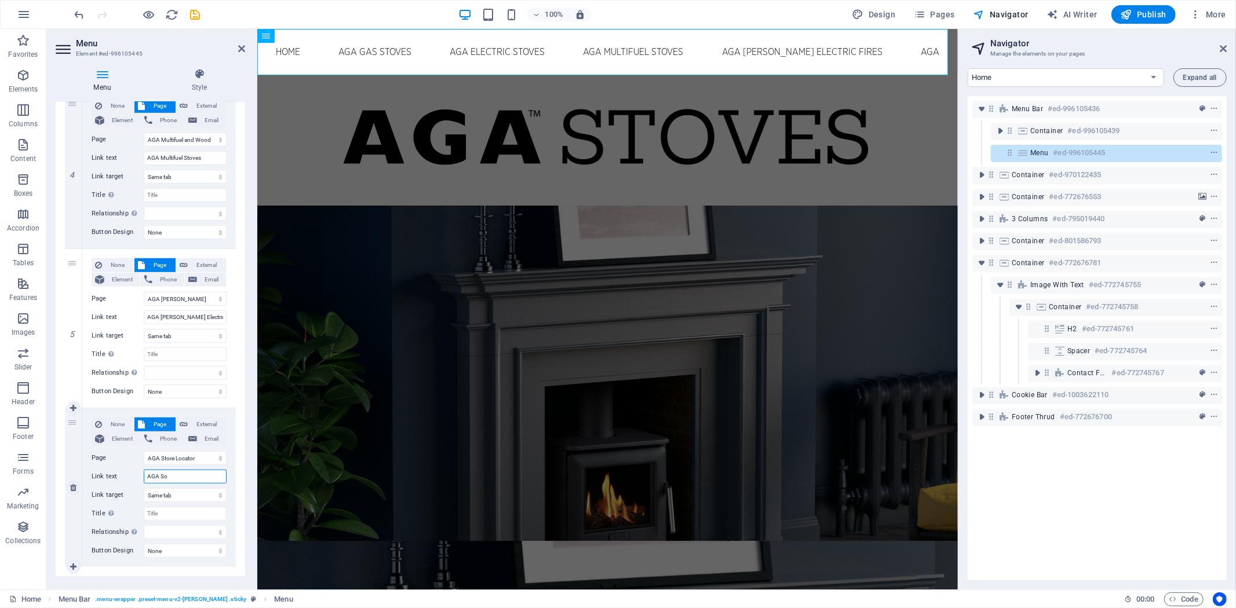
type input "[PERSON_NAME]"
select select
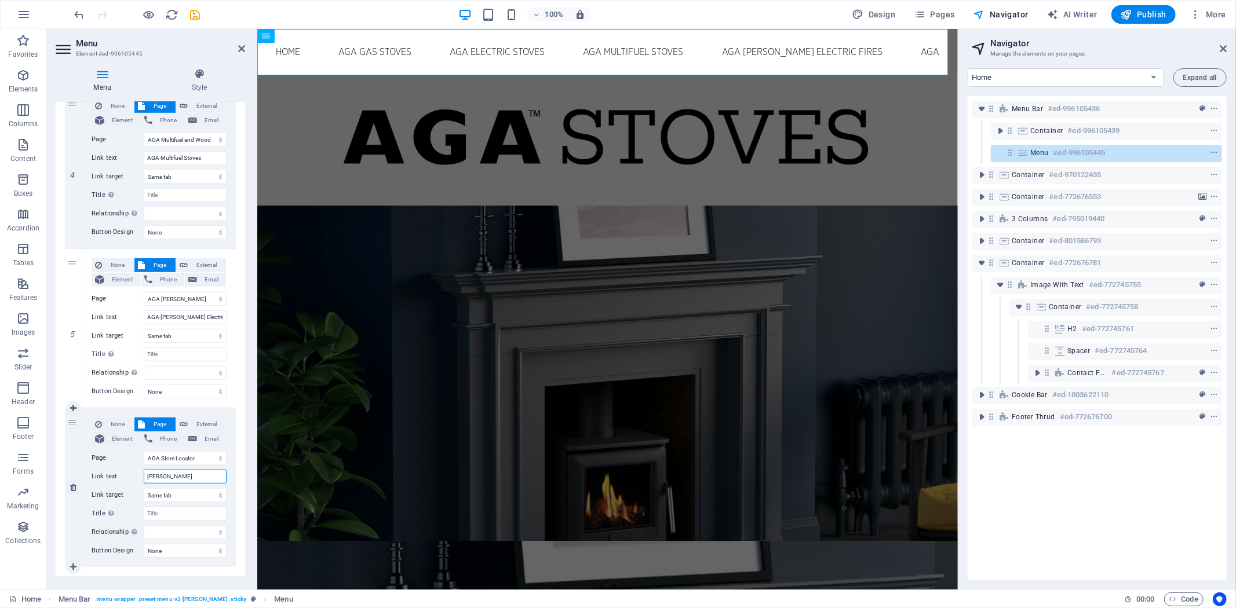
select select
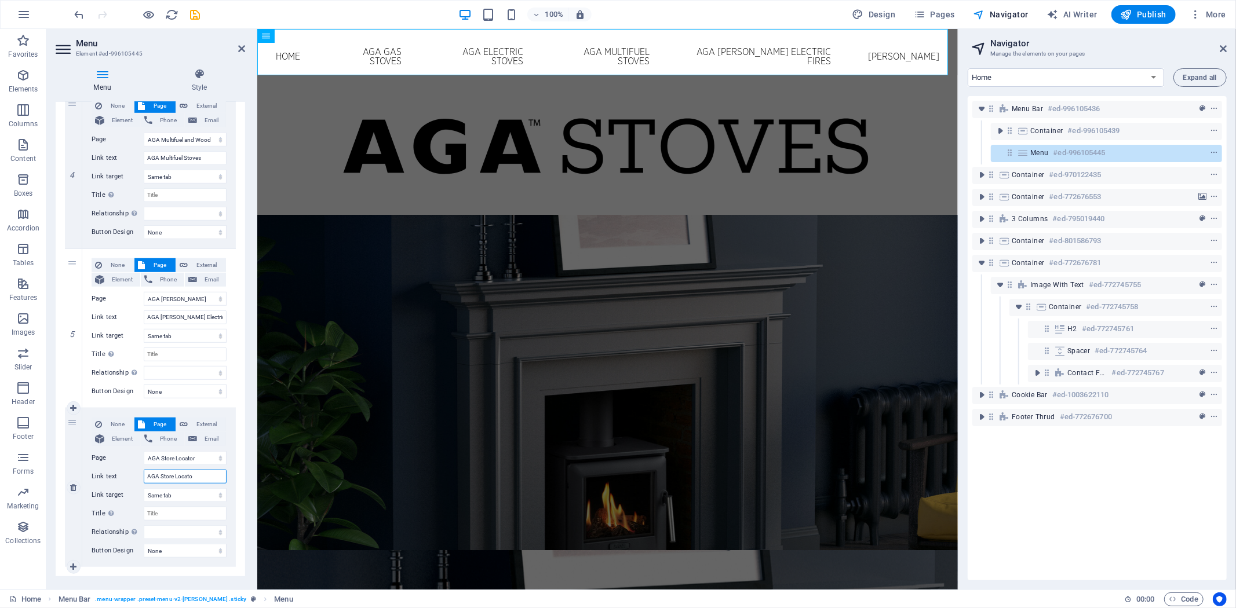
type input "AGA Store Locator"
select select
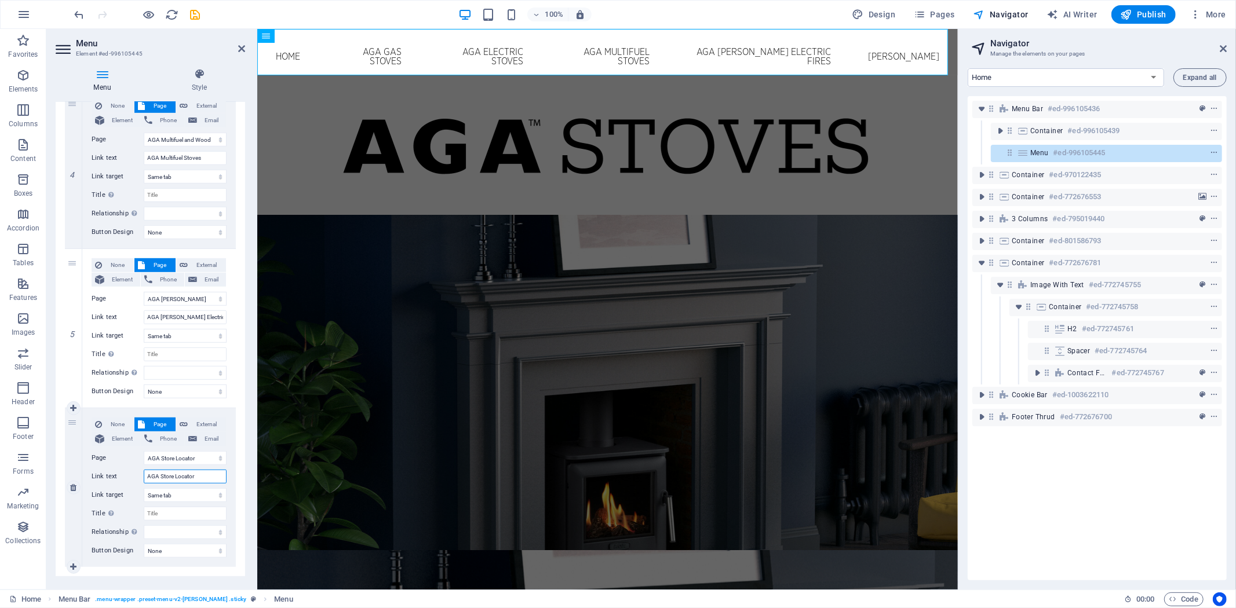
select select
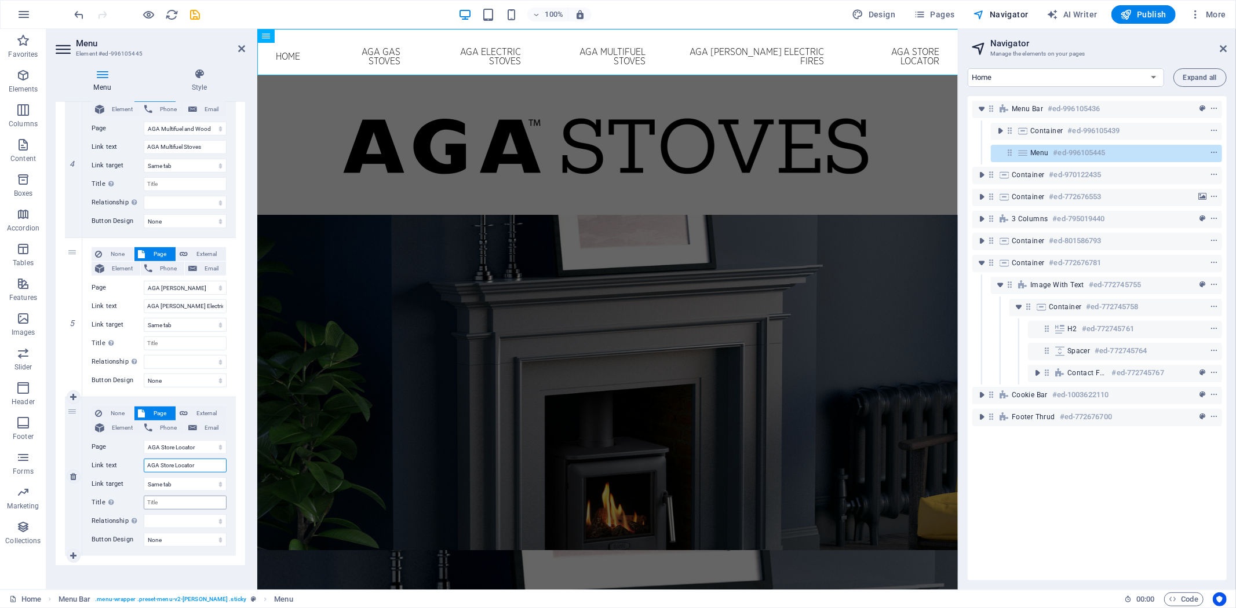
scroll to position [618, 0]
type input "AGA Store Locator"
click at [210, 580] on div "Menu Style Menu Auto Custom Create custom menu items for this menu. Recommended…" at bounding box center [150, 324] width 208 height 531
click at [240, 44] on icon at bounding box center [241, 48] width 7 height 9
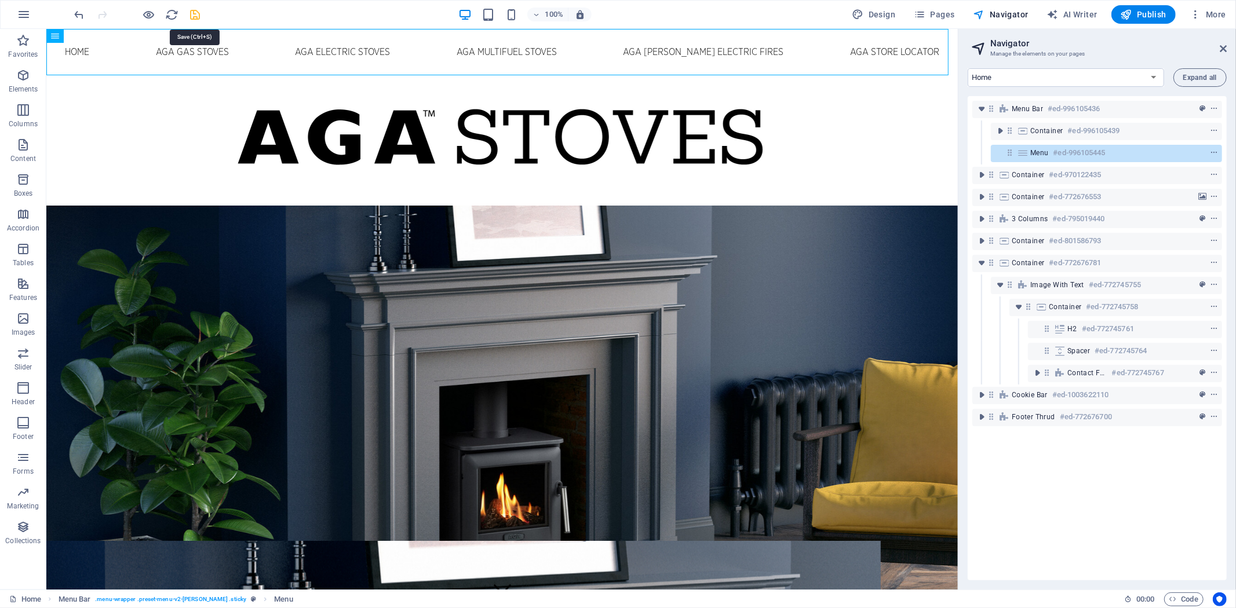
click at [193, 12] on icon "save" at bounding box center [195, 14] width 13 height 13
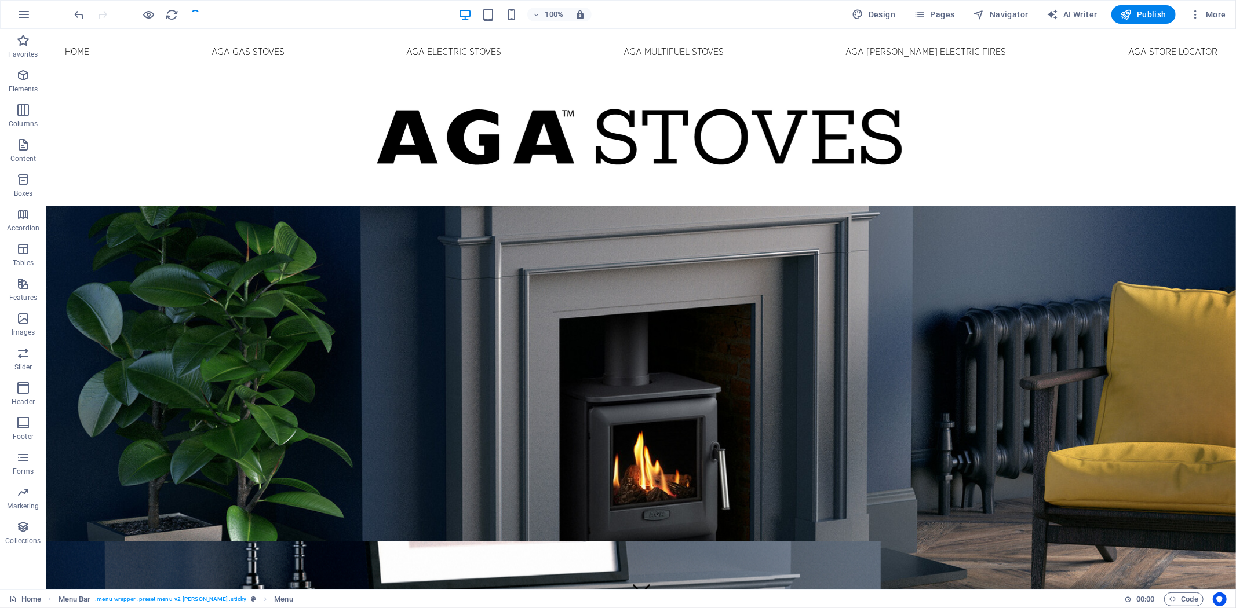
checkbox input "false"
click at [149, 14] on icon "button" at bounding box center [149, 14] width 13 height 13
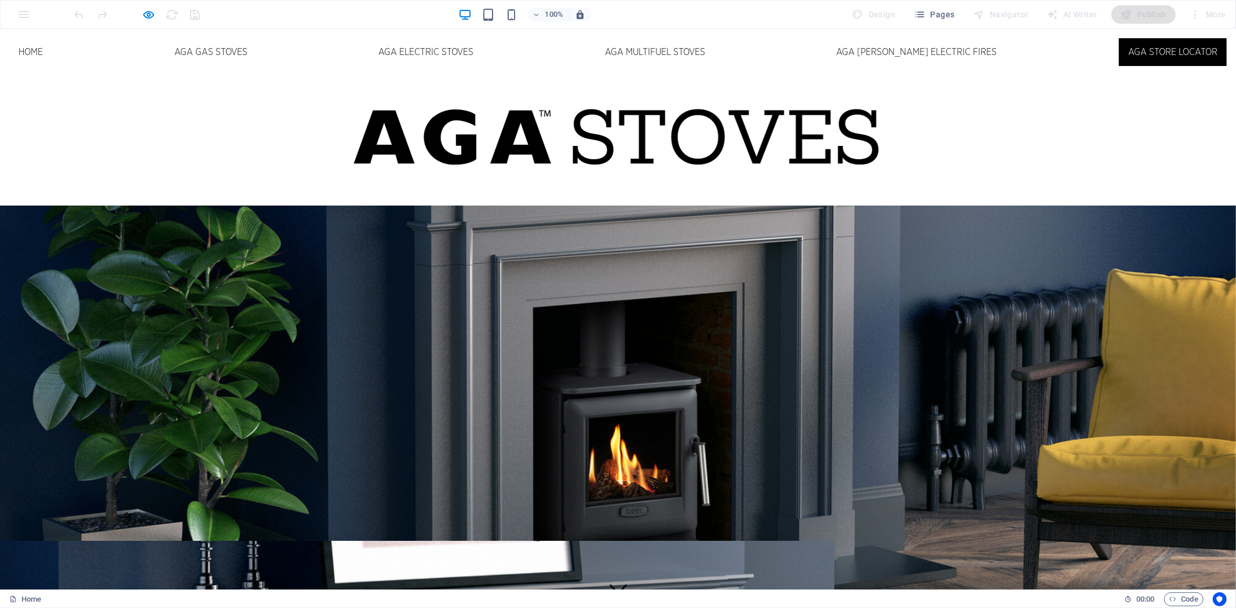
click at [1148, 53] on link "AGA Store Locator" at bounding box center [1173, 52] width 108 height 28
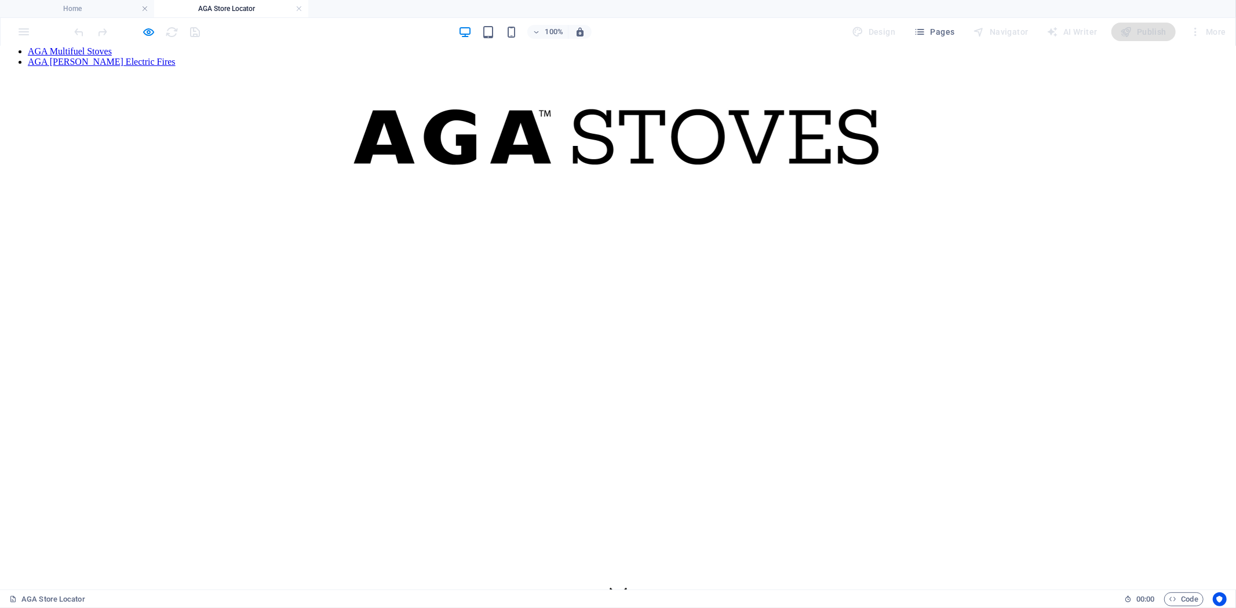
scroll to position [0, 0]
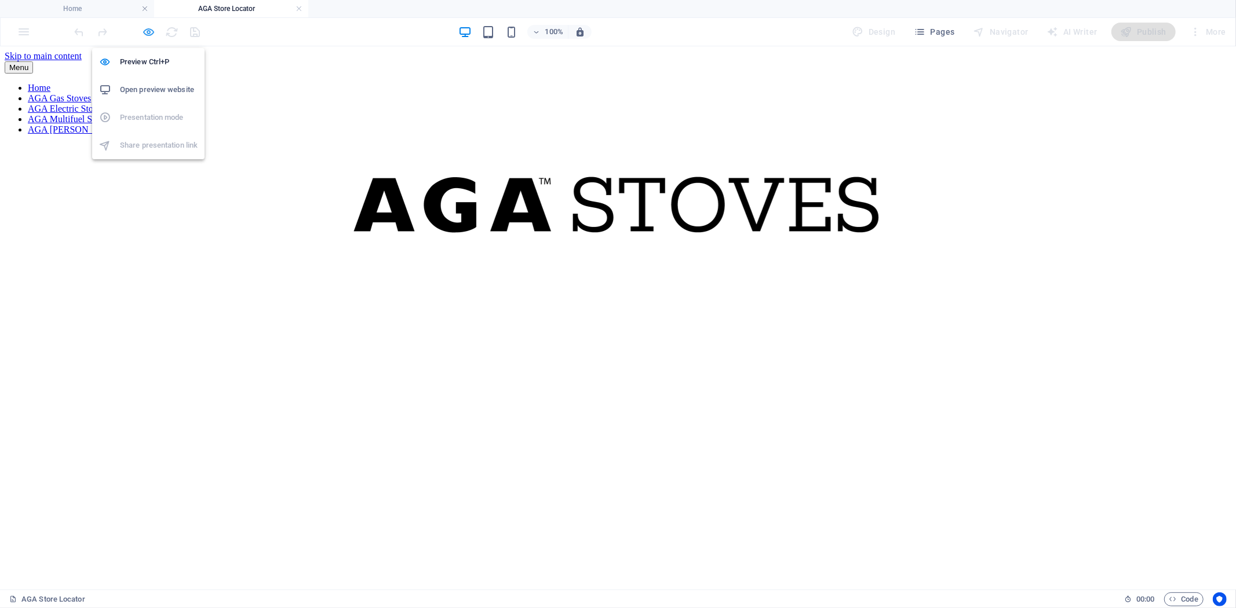
click at [148, 36] on icon "button" at bounding box center [149, 31] width 13 height 13
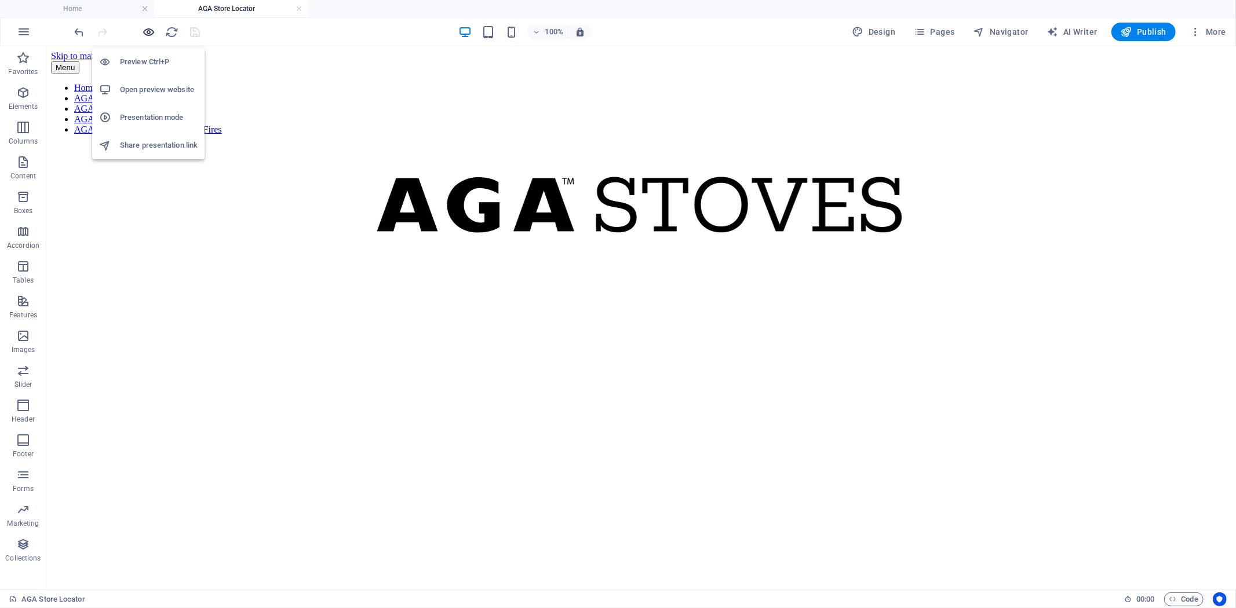
click at [148, 32] on icon "button" at bounding box center [149, 31] width 13 height 13
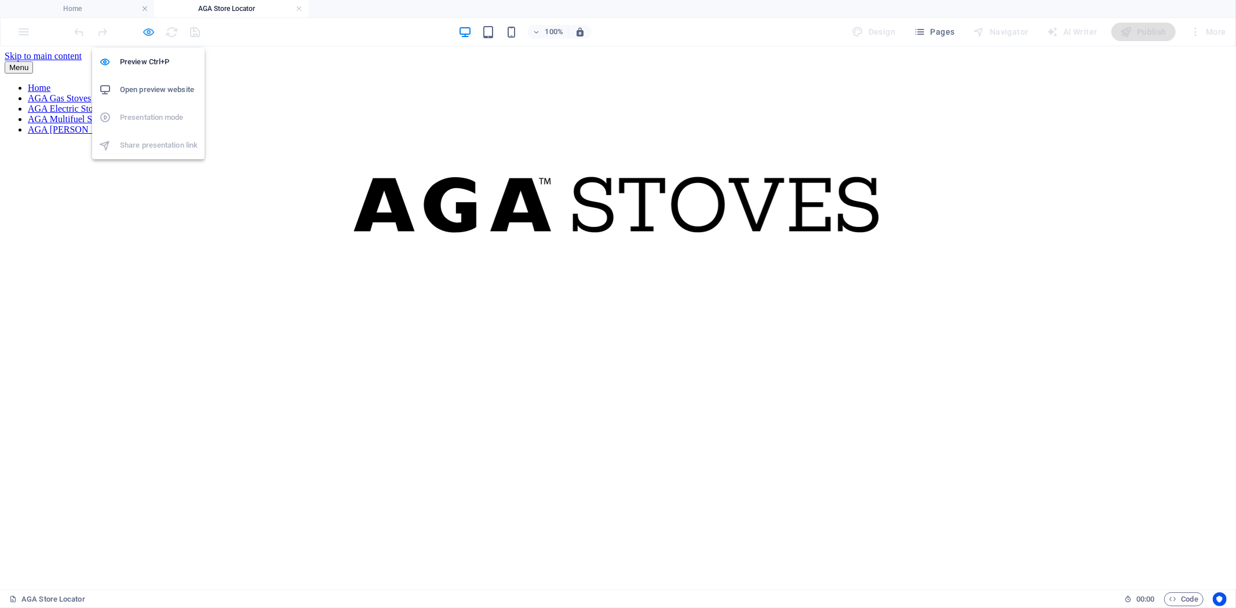
click at [148, 32] on icon "button" at bounding box center [149, 31] width 13 height 13
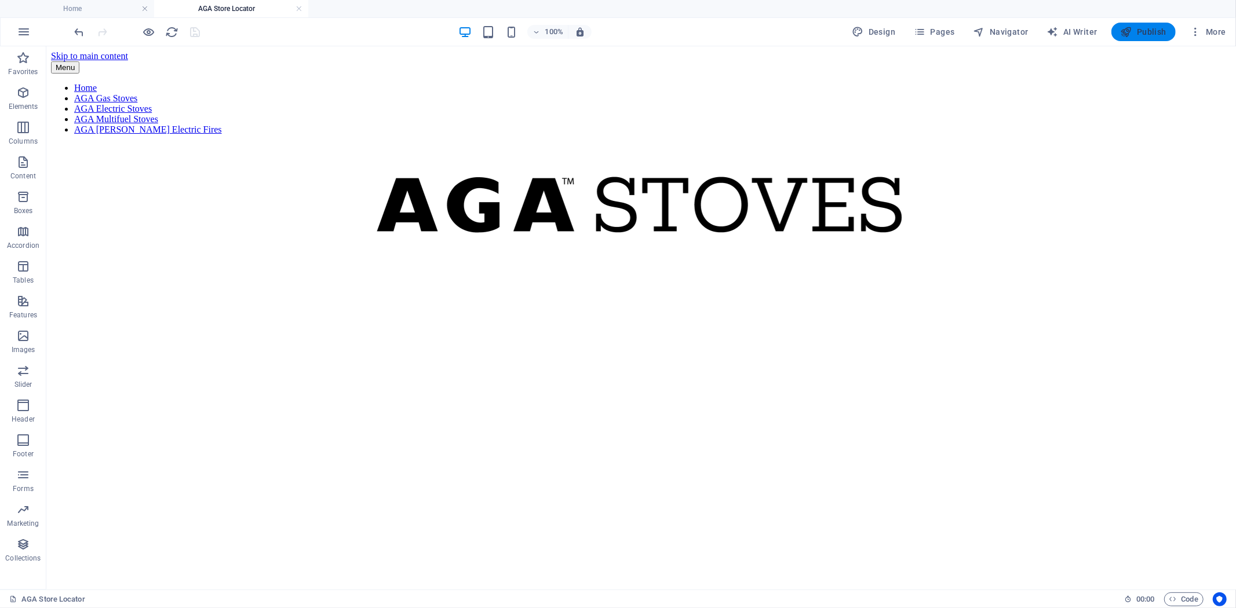
click at [1139, 32] on span "Publish" at bounding box center [1143, 32] width 46 height 12
